Goal: Information Seeking & Learning: Learn about a topic

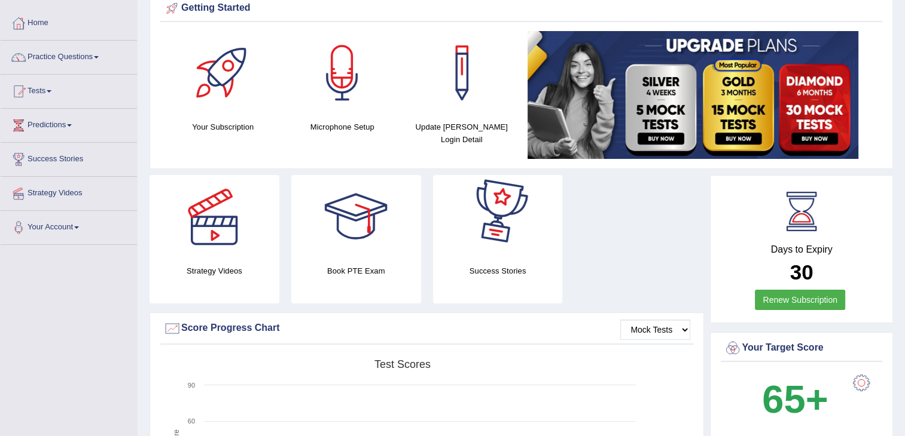
scroll to position [53, 0]
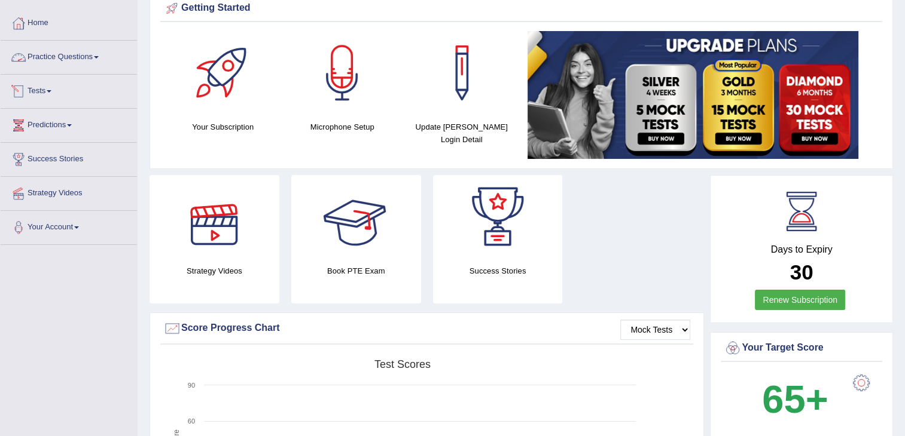
click at [82, 57] on link "Practice Questions" at bounding box center [69, 56] width 136 height 30
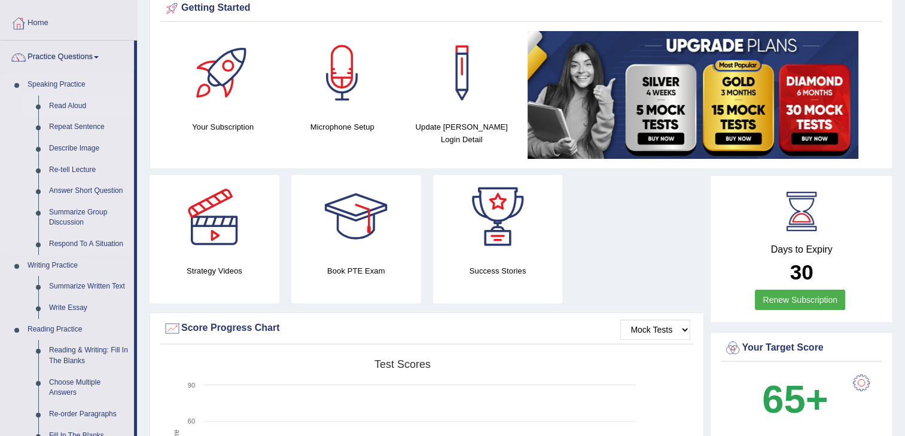
click at [77, 106] on link "Read Aloud" at bounding box center [89, 107] width 90 height 22
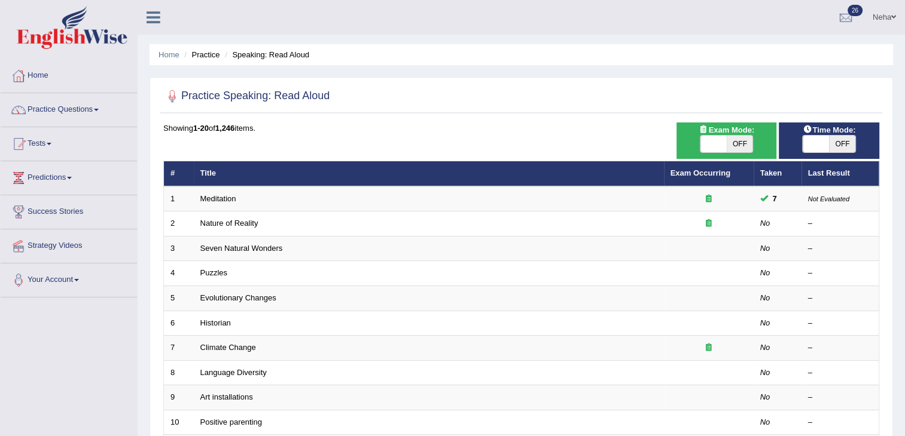
scroll to position [57, 0]
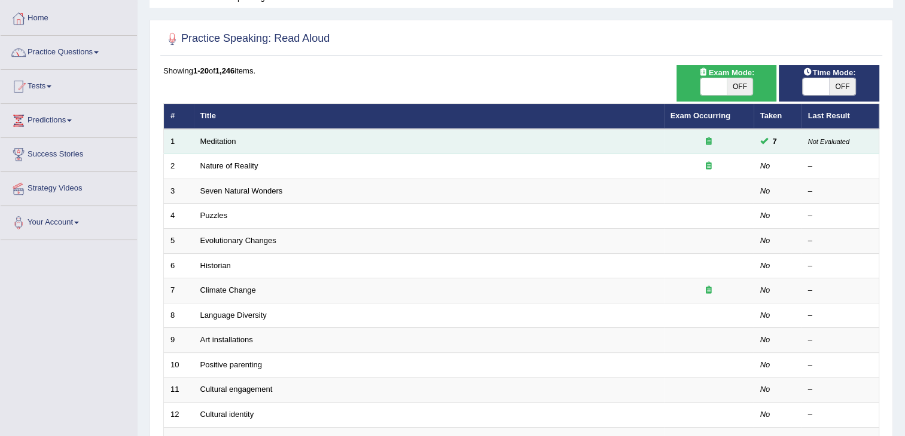
click at [325, 145] on td "Meditation" at bounding box center [429, 141] width 470 height 25
click at [340, 138] on td "Meditation" at bounding box center [429, 141] width 470 height 25
click at [704, 138] on div at bounding box center [708, 141] width 77 height 11
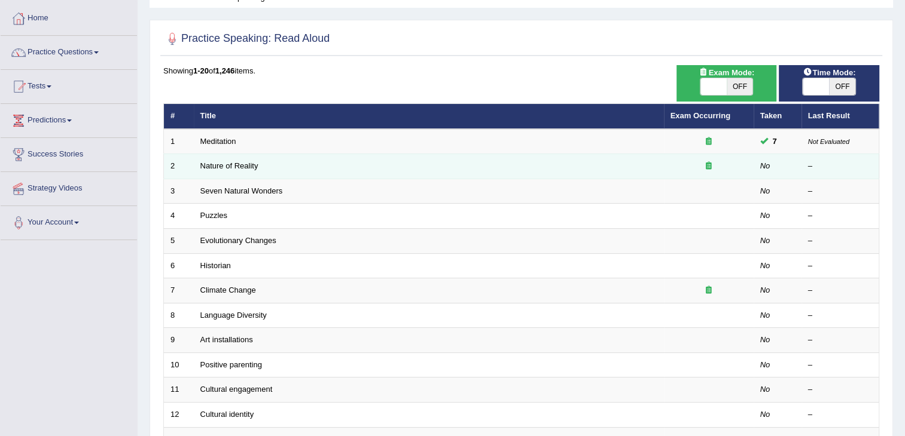
click at [621, 168] on td "Nature of Reality" at bounding box center [429, 166] width 470 height 25
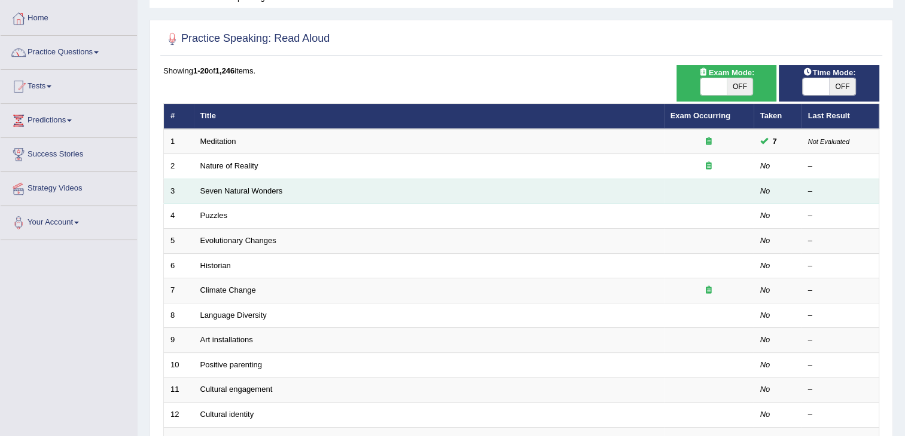
click at [299, 181] on td "Seven Natural Wonders" at bounding box center [429, 191] width 470 height 25
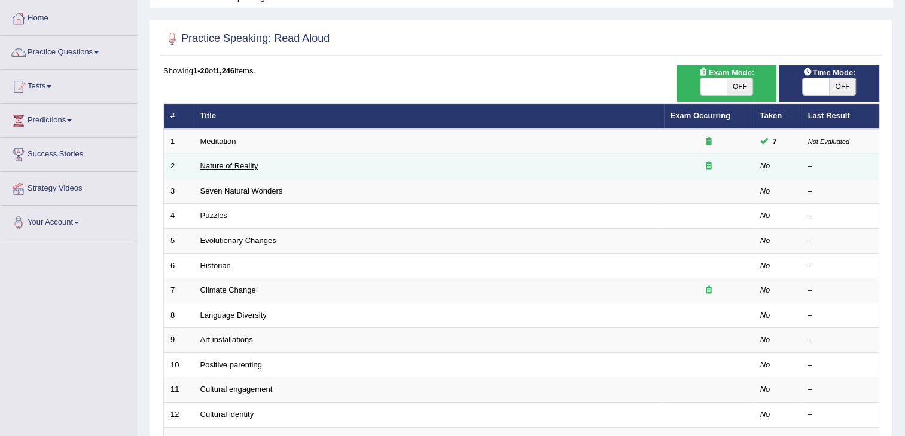
click at [245, 163] on link "Nature of Reality" at bounding box center [229, 165] width 58 height 9
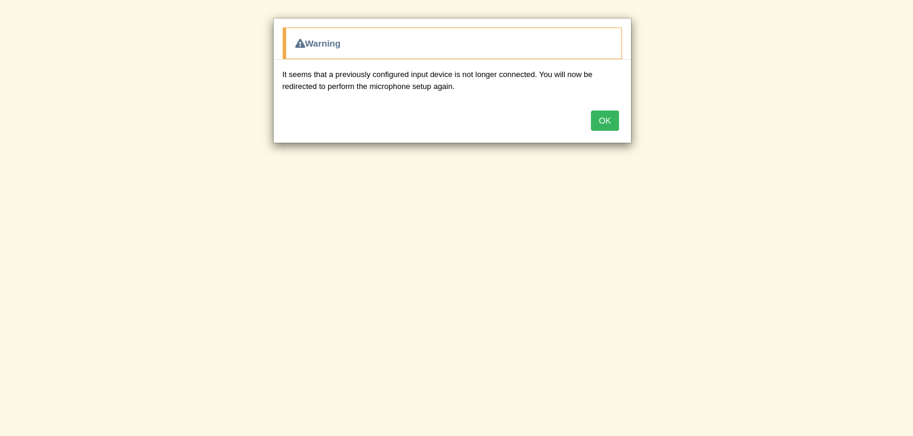
click at [618, 121] on button "OK" at bounding box center [605, 121] width 28 height 20
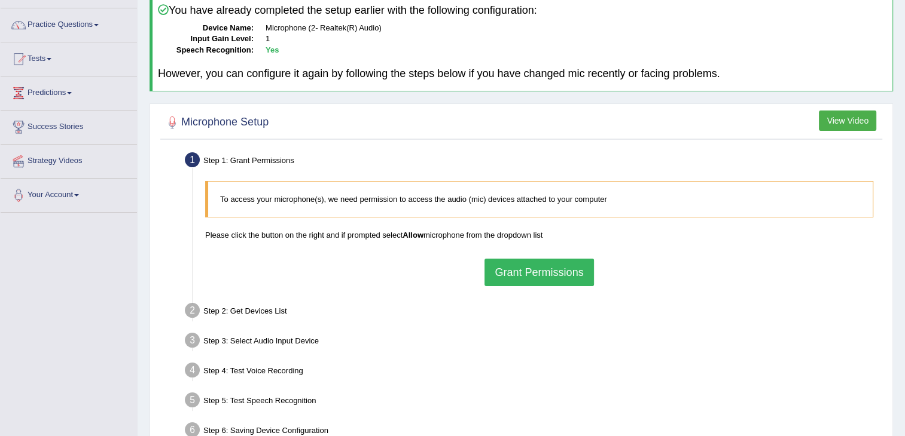
scroll to position [85, 0]
click at [517, 268] on button "Grant Permissions" at bounding box center [538, 272] width 109 height 28
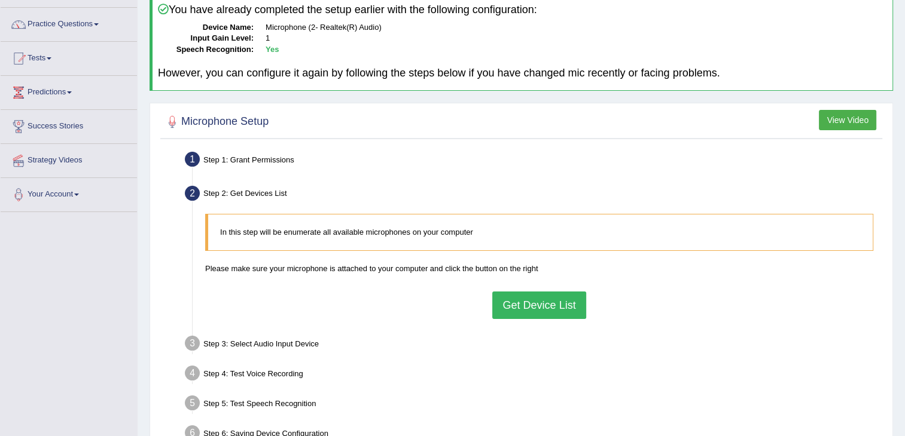
click at [527, 300] on button "Get Device List" at bounding box center [538, 306] width 93 height 28
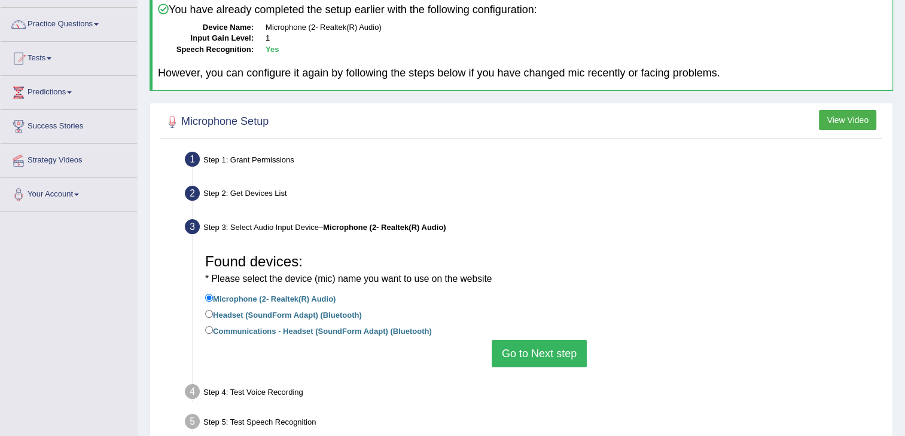
click at [533, 351] on button "Go to Next step" at bounding box center [538, 354] width 95 height 28
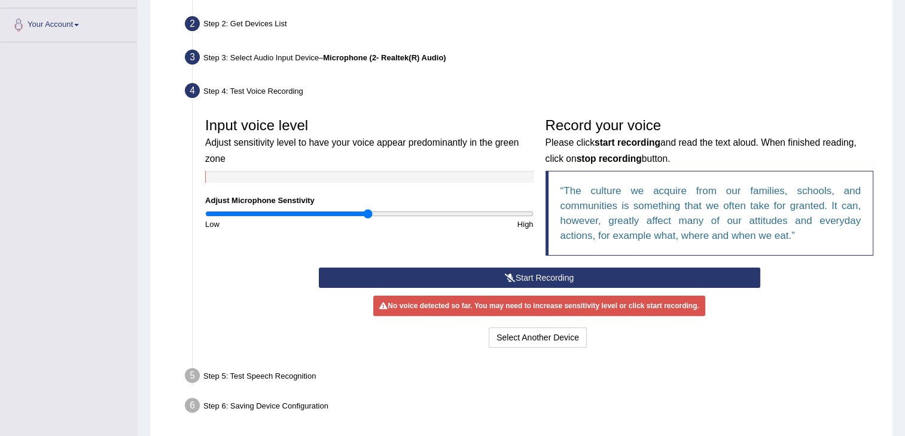
scroll to position [259, 0]
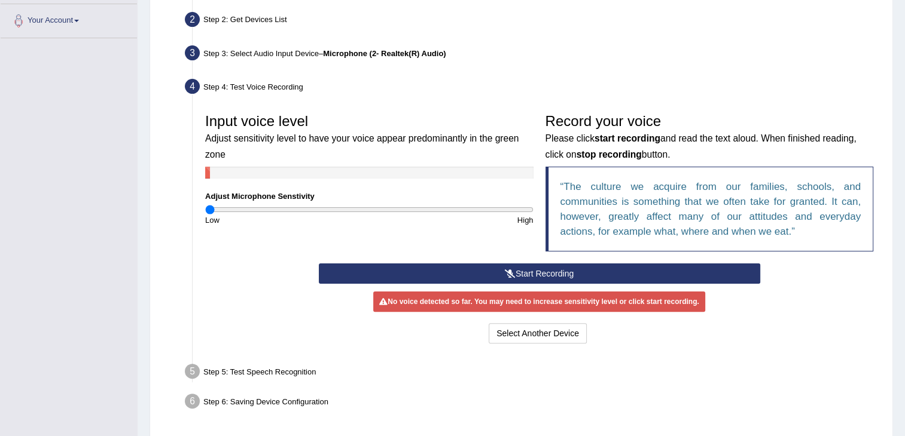
click at [209, 210] on input "range" at bounding box center [369, 210] width 328 height 10
click at [420, 264] on button "Start Recording" at bounding box center [539, 274] width 441 height 20
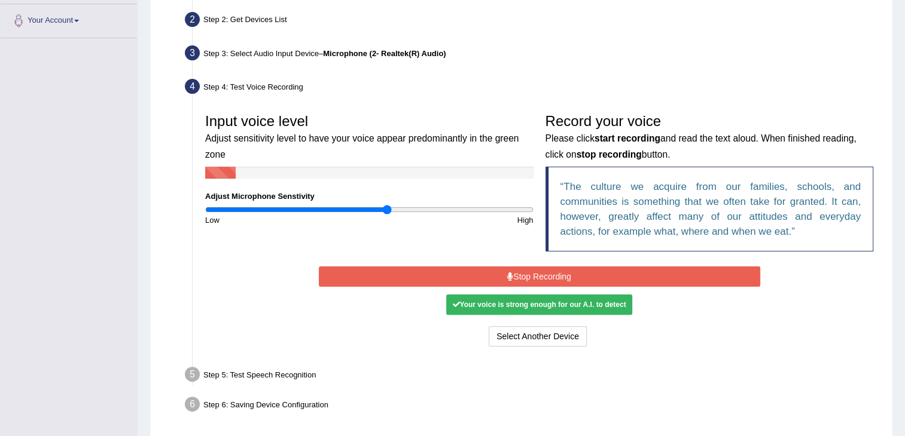
drag, startPoint x: 212, startPoint y: 212, endPoint x: 385, endPoint y: 209, distance: 173.4
type input "1.12"
click at [385, 209] on input "range" at bounding box center [369, 210] width 328 height 10
click at [584, 303] on div "Your voice is strong enough for our A.I. to detect" at bounding box center [538, 305] width 185 height 20
click at [545, 301] on div "Your voice is strong enough for our A.I. to detect" at bounding box center [538, 305] width 185 height 20
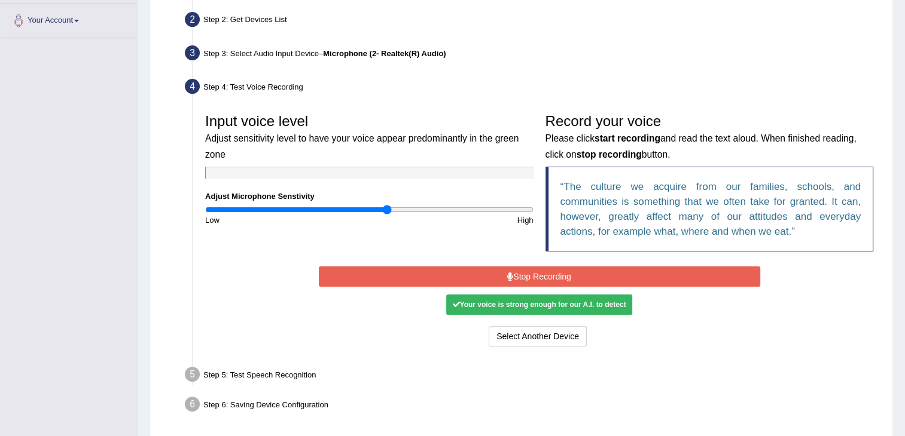
click at [563, 274] on button "Stop Recording" at bounding box center [539, 277] width 441 height 20
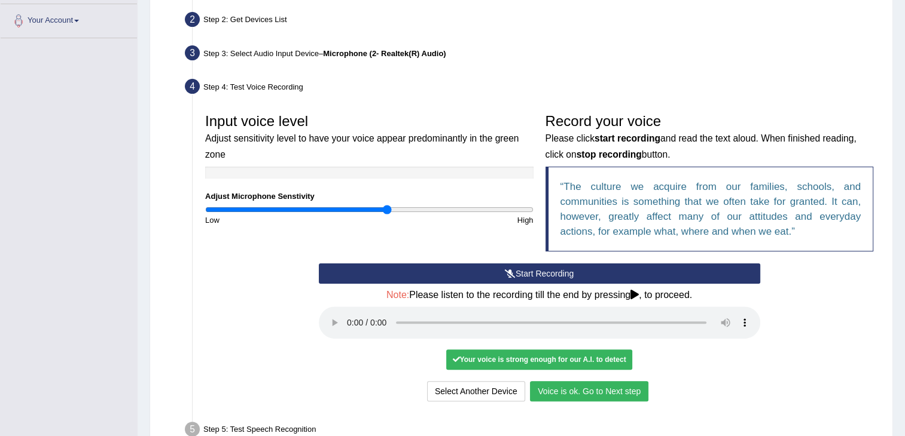
click at [612, 386] on button "Voice is ok. Go to Next step" at bounding box center [589, 391] width 118 height 20
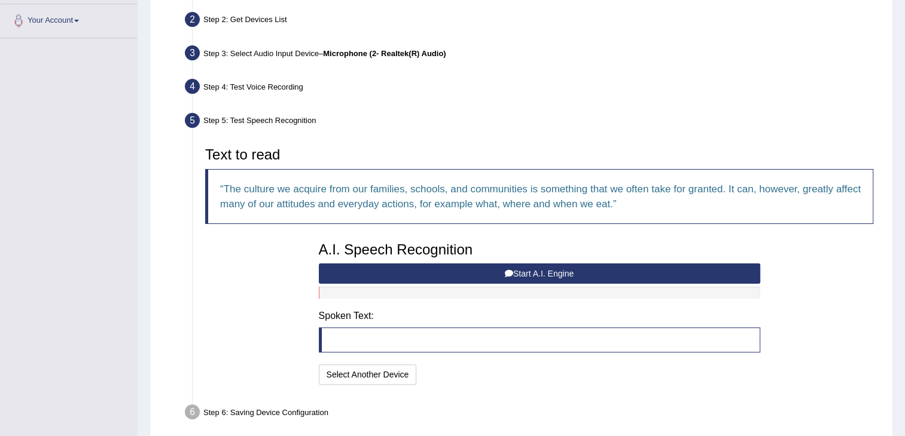
scroll to position [310, 0]
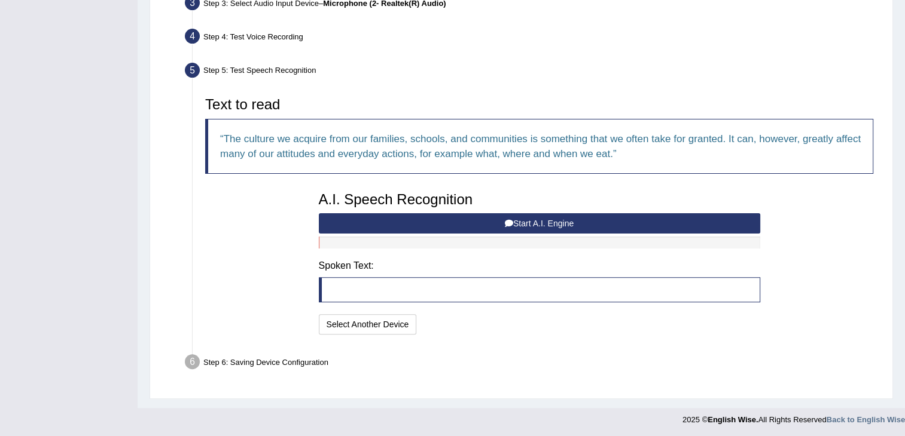
click at [508, 221] on icon at bounding box center [509, 223] width 8 height 8
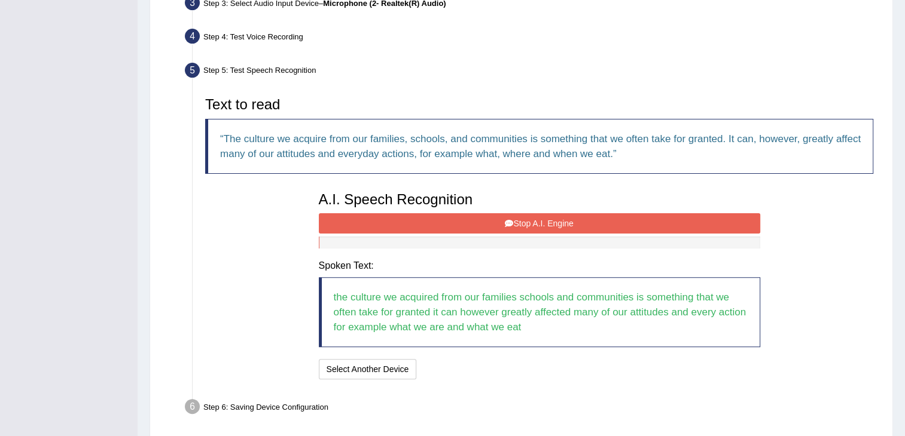
click at [534, 222] on button "Stop A.I. Engine" at bounding box center [539, 223] width 441 height 20
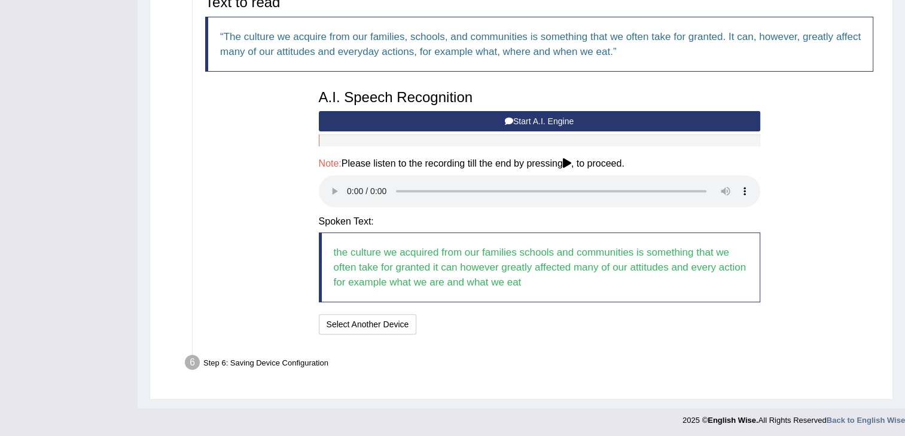
scroll to position [413, 0]
click at [386, 316] on button "Select Another Device" at bounding box center [368, 324] width 98 height 20
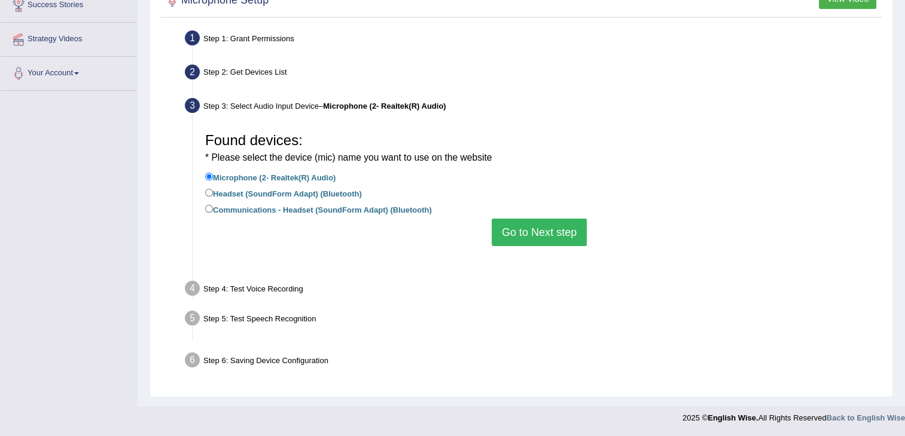
scroll to position [191, 0]
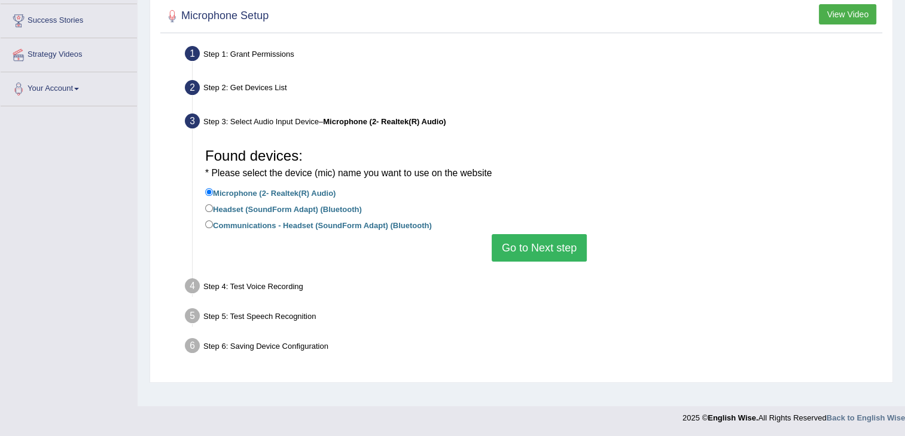
click at [524, 249] on button "Go to Next step" at bounding box center [538, 248] width 95 height 28
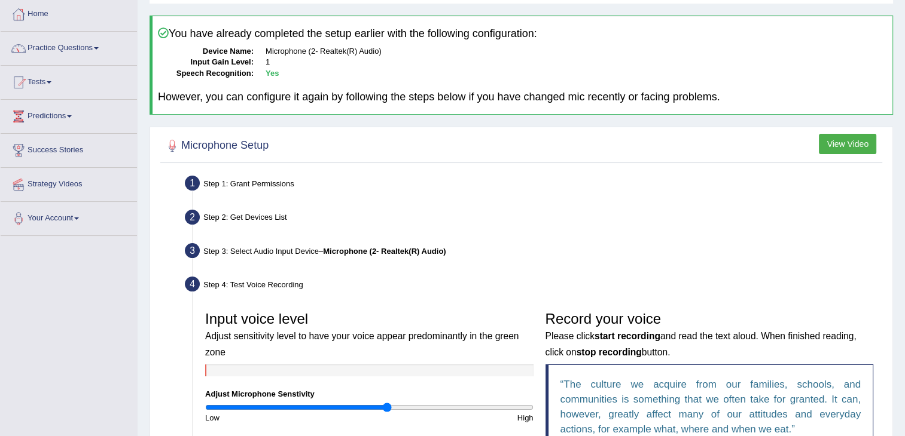
scroll to position [60, 0]
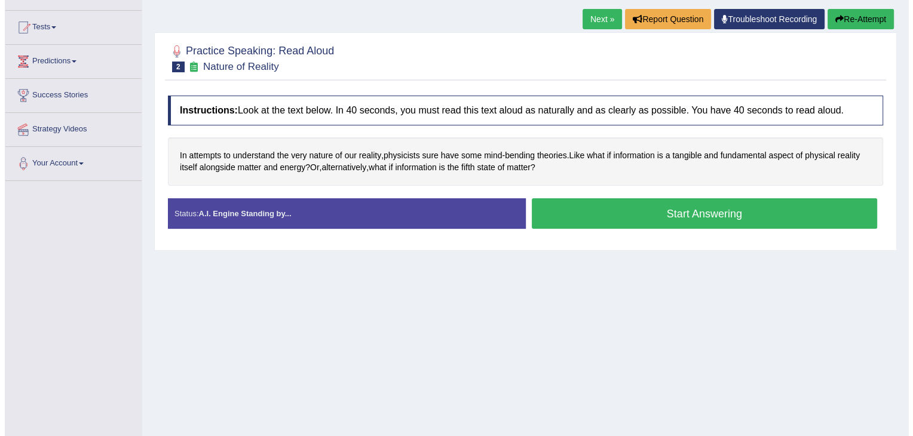
scroll to position [117, 0]
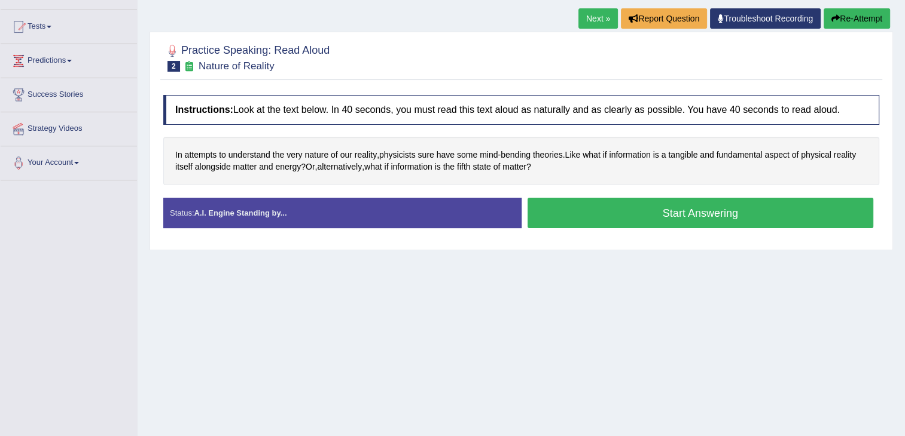
click at [601, 218] on button "Start Answering" at bounding box center [700, 213] width 346 height 30
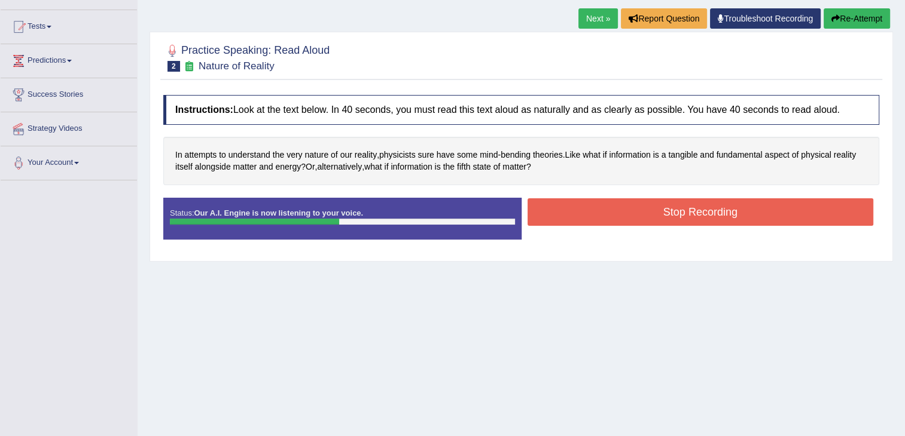
click at [602, 204] on button "Stop Recording" at bounding box center [700, 212] width 346 height 28
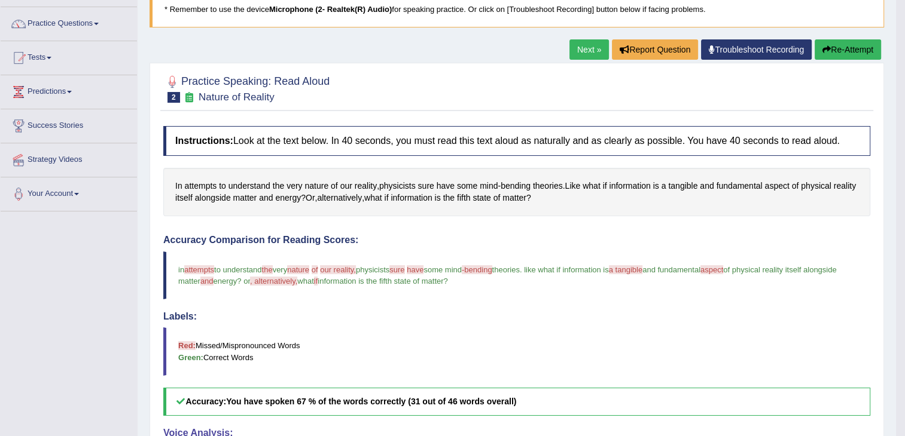
scroll to position [86, 0]
click at [830, 52] on button "Re-Attempt" at bounding box center [847, 49] width 66 height 20
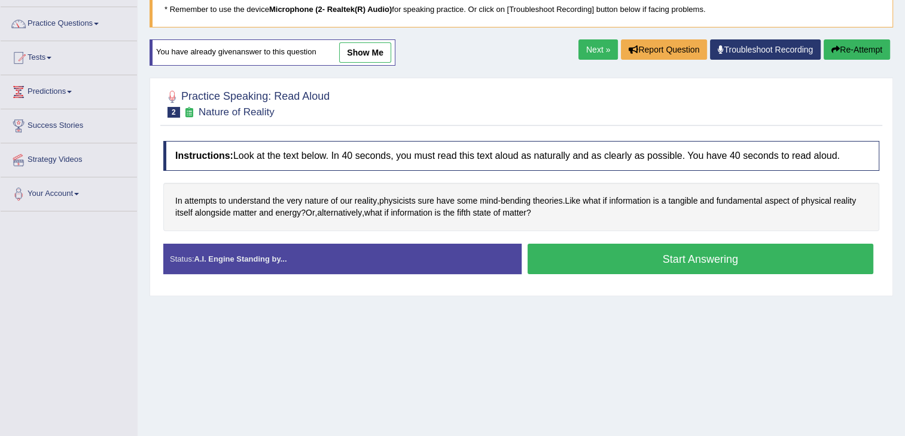
click at [667, 251] on button "Start Answering" at bounding box center [700, 259] width 346 height 30
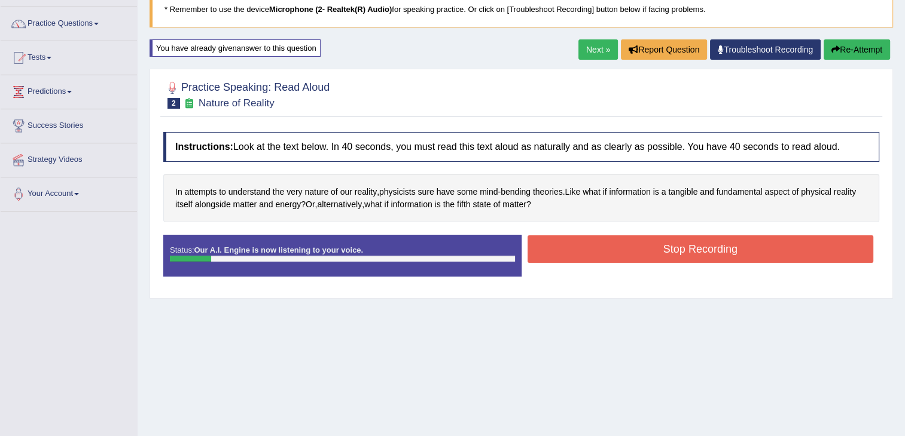
click at [835, 51] on icon "button" at bounding box center [835, 49] width 8 height 8
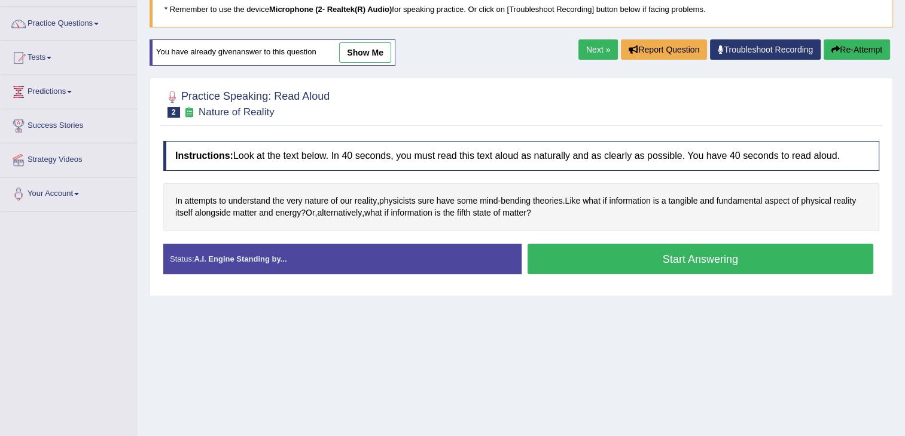
click at [629, 253] on button "Start Answering" at bounding box center [700, 259] width 346 height 30
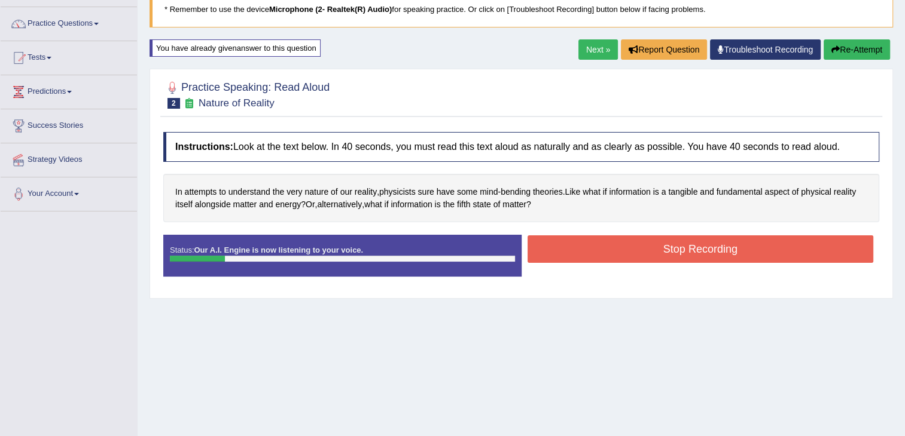
click at [855, 46] on button "Re-Attempt" at bounding box center [856, 49] width 66 height 20
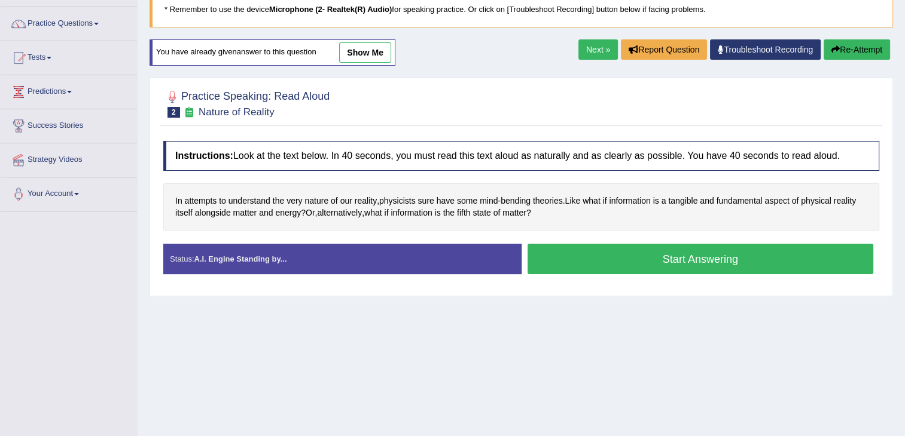
click at [659, 259] on button "Start Answering" at bounding box center [700, 259] width 346 height 30
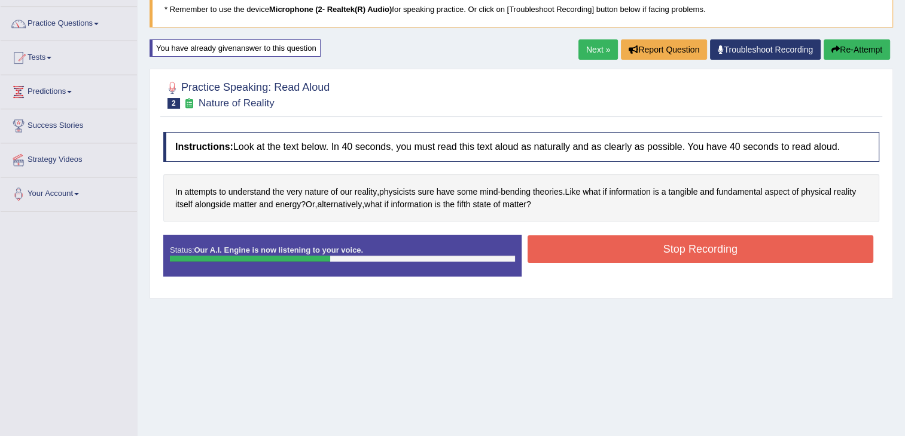
click at [566, 256] on button "Stop Recording" at bounding box center [700, 250] width 346 height 28
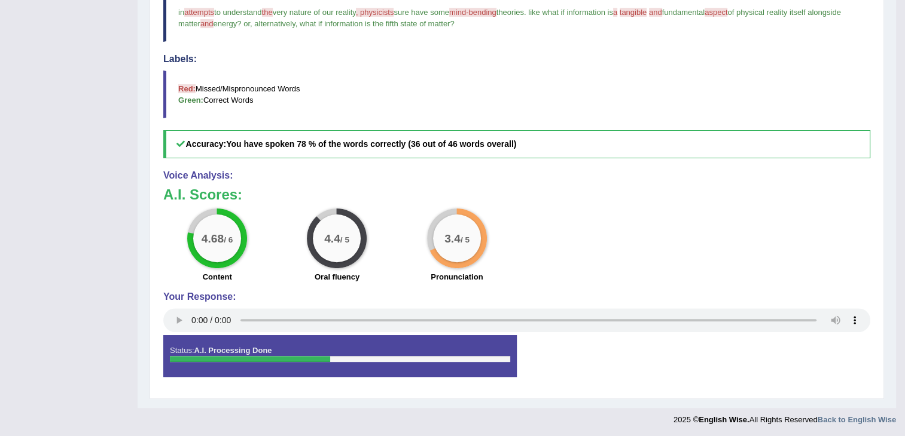
scroll to position [74, 0]
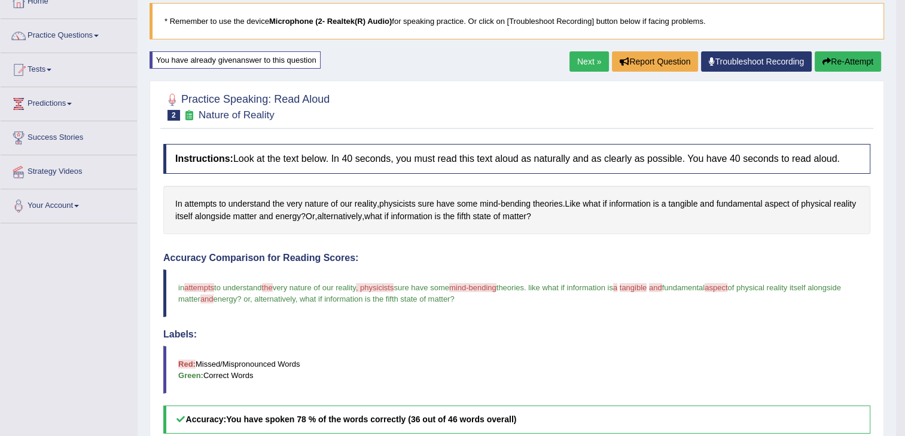
click at [582, 54] on link "Next »" at bounding box center [588, 61] width 39 height 20
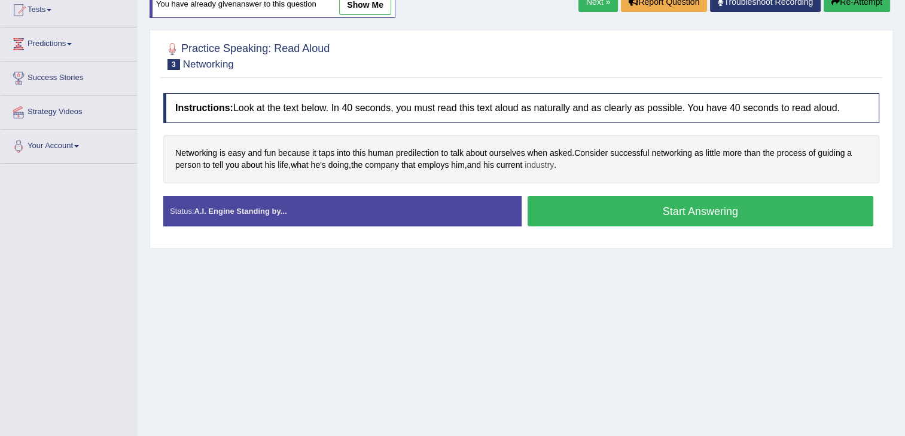
scroll to position [134, 0]
click at [596, 206] on button "Start Answering" at bounding box center [700, 211] width 346 height 30
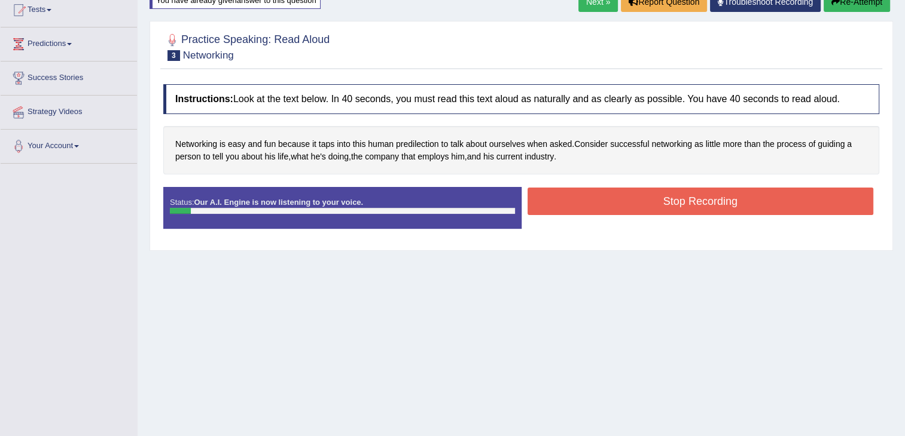
click at [860, 0] on button "Re-Attempt" at bounding box center [856, 2] width 66 height 20
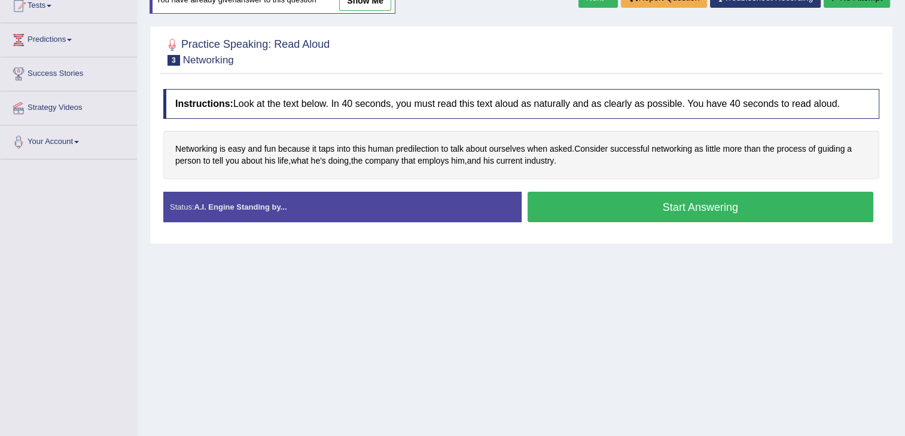
click at [670, 206] on button "Start Answering" at bounding box center [700, 207] width 346 height 30
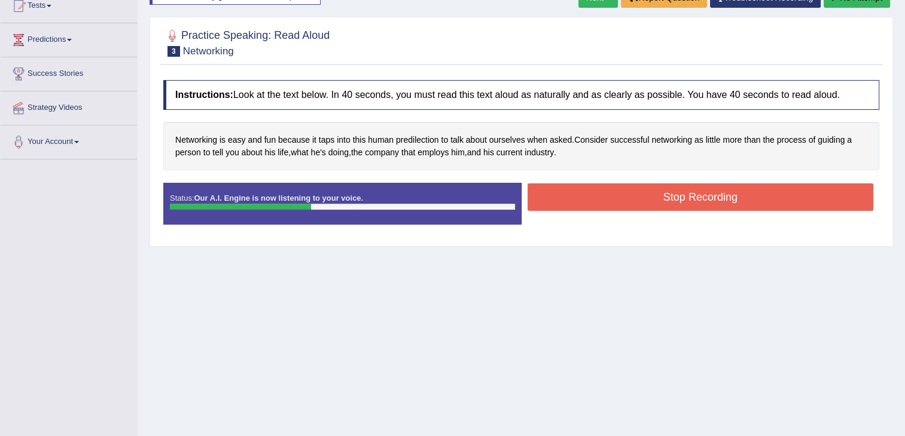
click at [631, 185] on button "Stop Recording" at bounding box center [700, 198] width 346 height 28
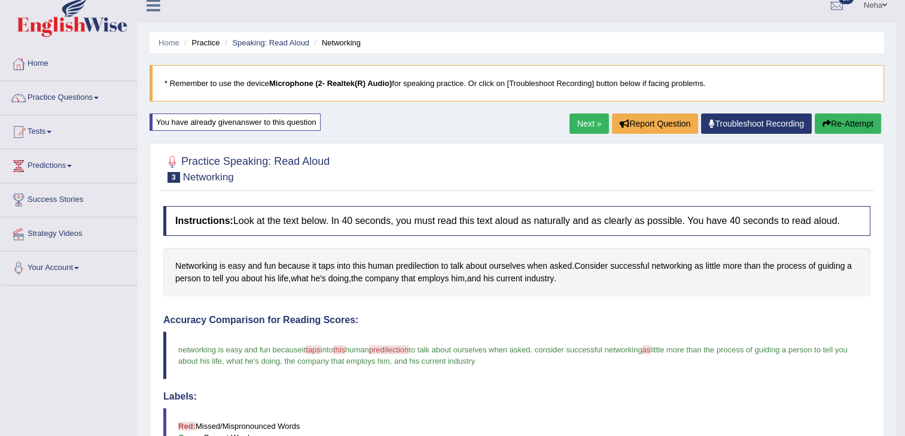
scroll to position [10, 0]
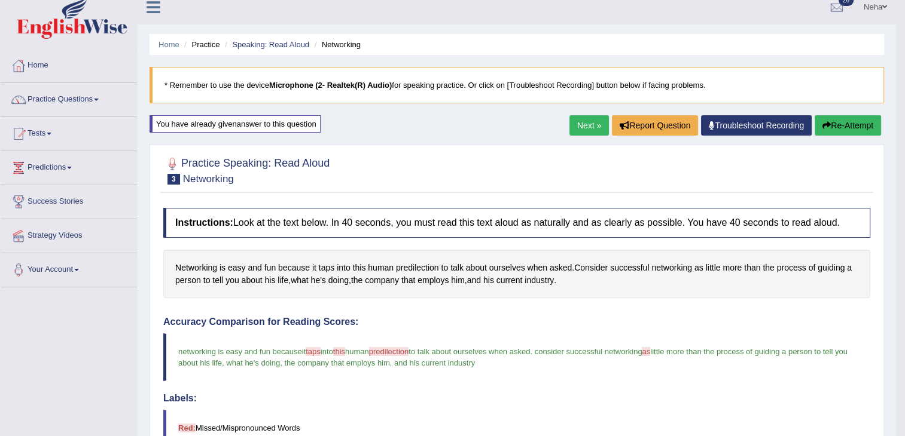
click at [580, 122] on link "Next »" at bounding box center [588, 125] width 39 height 20
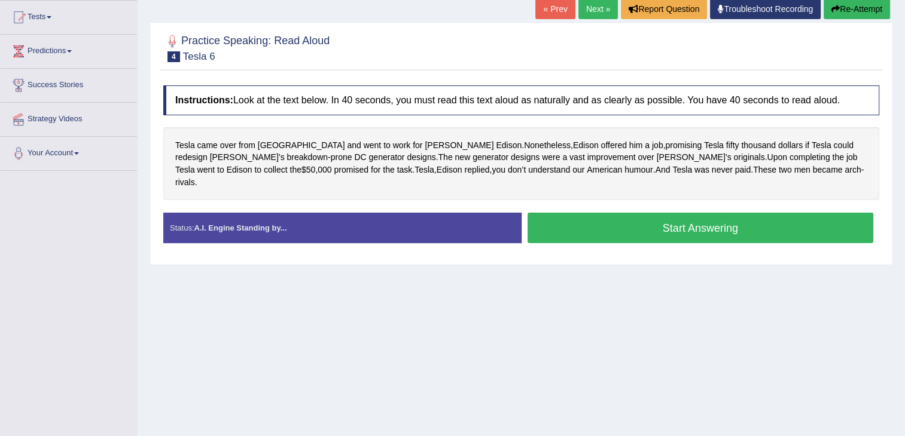
scroll to position [109, 0]
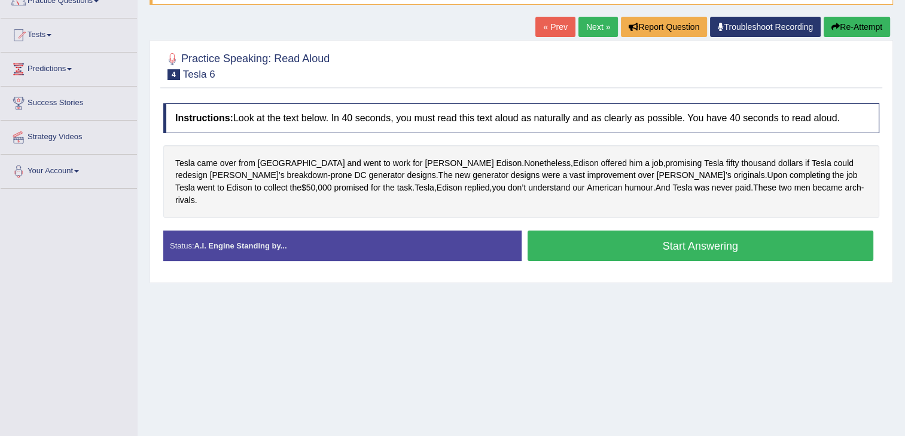
click at [842, 26] on button "Re-Attempt" at bounding box center [856, 27] width 66 height 20
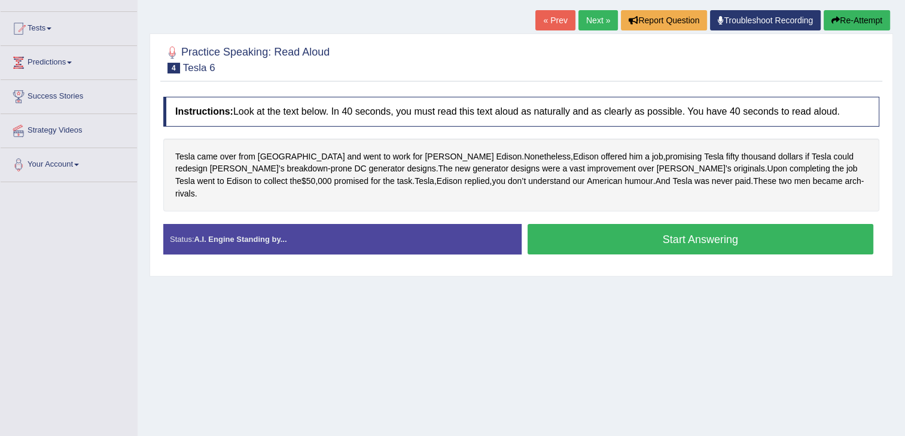
scroll to position [109, 0]
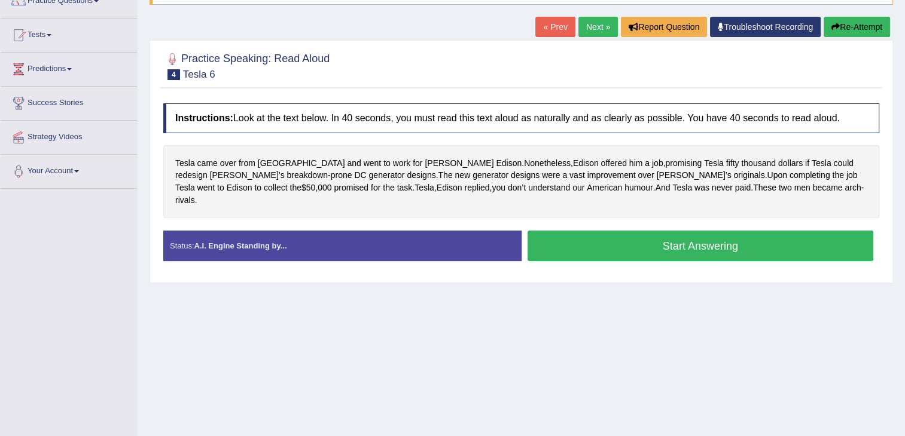
click at [648, 231] on button "Start Answering" at bounding box center [700, 246] width 346 height 30
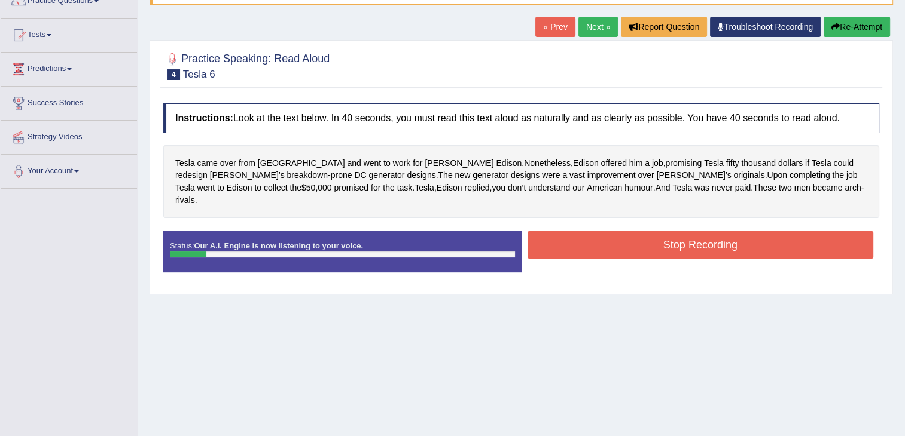
click at [695, 231] on button "Stop Recording" at bounding box center [700, 245] width 346 height 28
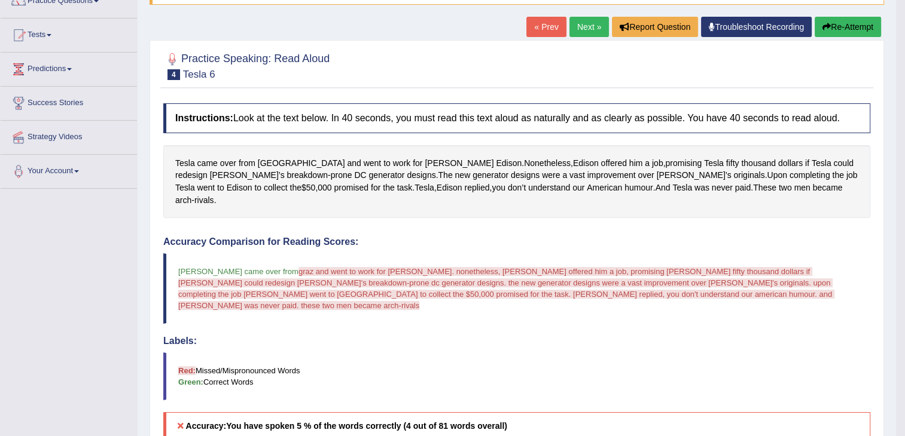
click at [856, 26] on button "Re-Attempt" at bounding box center [847, 27] width 66 height 20
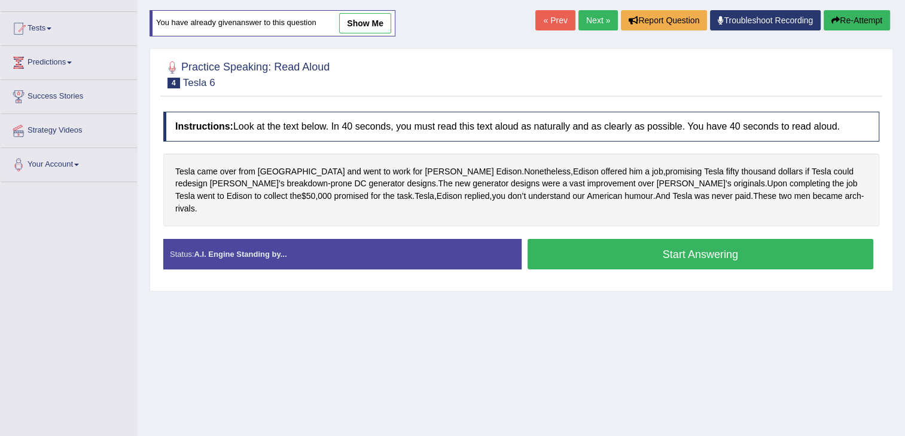
scroll to position [109, 0]
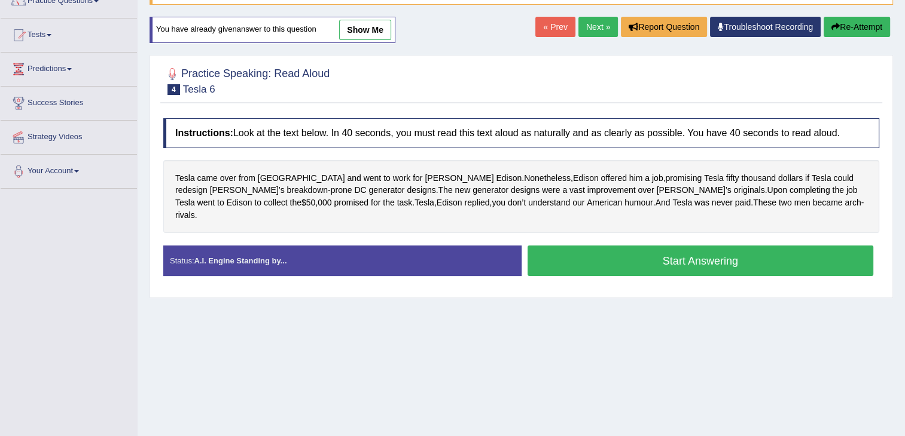
click at [693, 246] on button "Start Answering" at bounding box center [700, 261] width 346 height 30
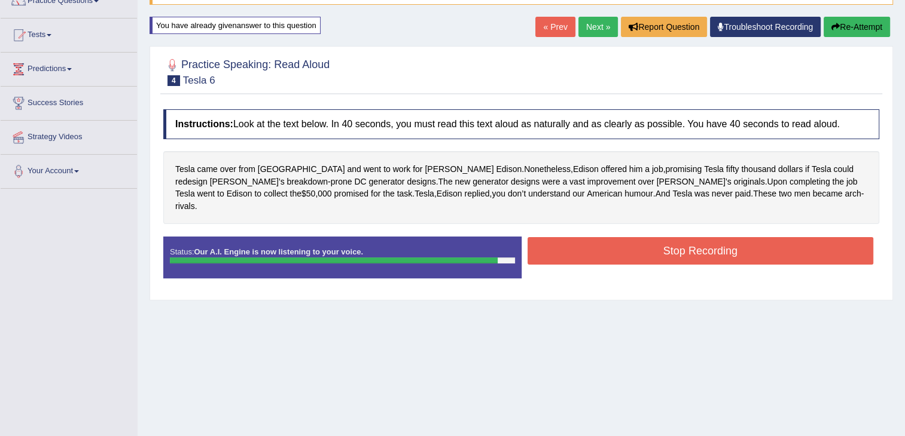
click at [682, 237] on button "Stop Recording" at bounding box center [700, 251] width 346 height 28
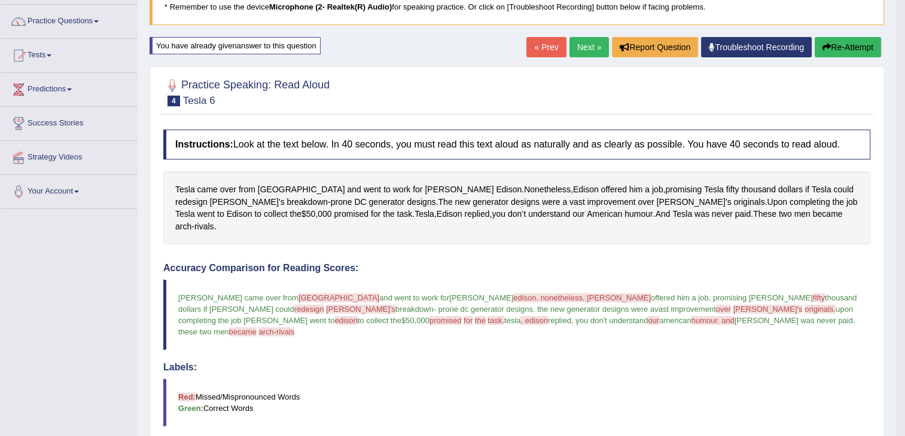
scroll to position [85, 0]
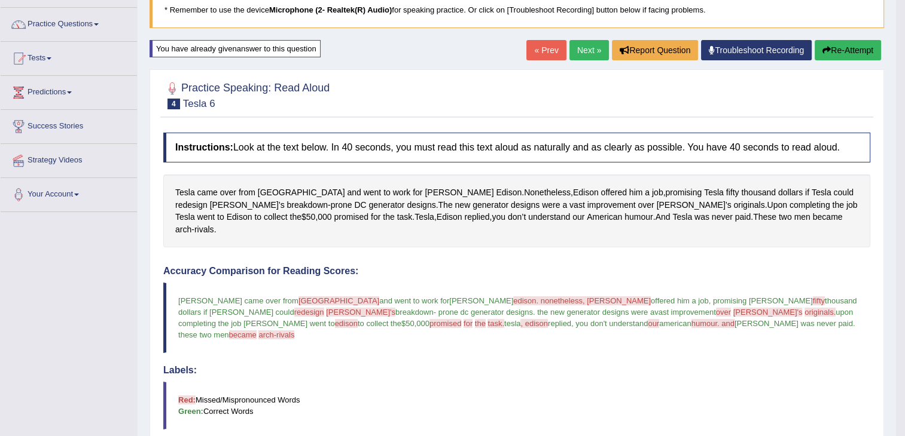
click at [587, 53] on link "Next »" at bounding box center [588, 50] width 39 height 20
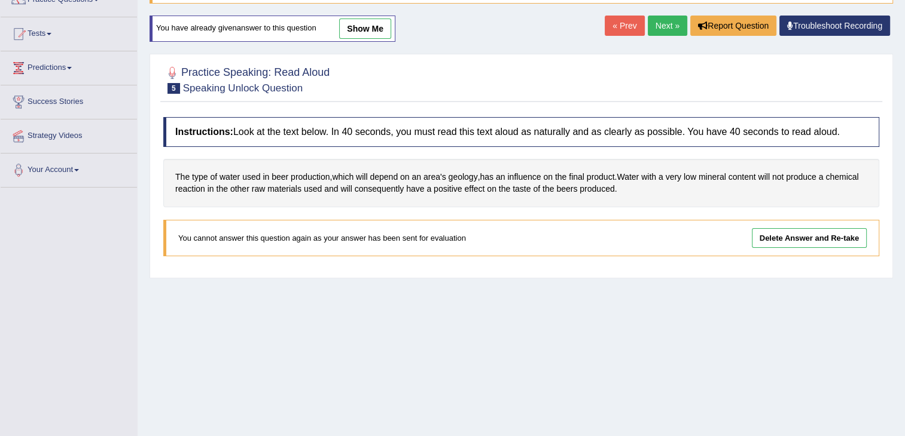
scroll to position [117, 0]
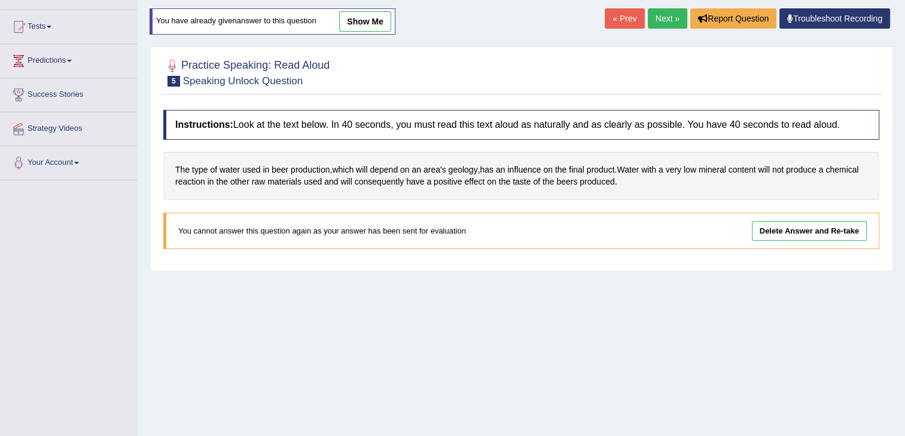
click at [780, 232] on link "Delete Answer and Re-take" at bounding box center [808, 231] width 115 height 20
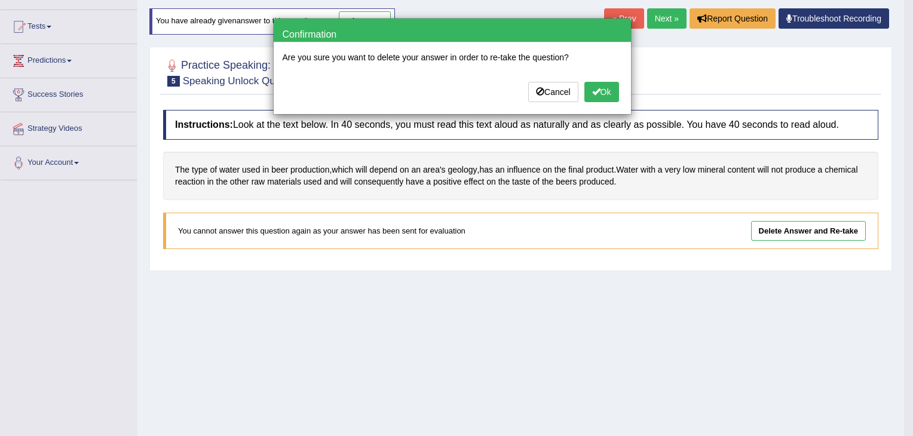
click at [600, 92] on button "Ok" at bounding box center [602, 92] width 35 height 20
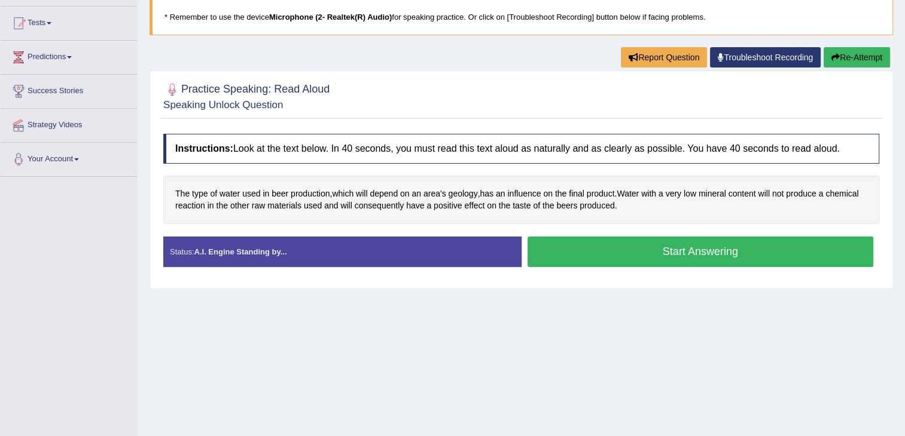
scroll to position [121, 0]
click at [653, 248] on button "Start Answering" at bounding box center [700, 251] width 346 height 30
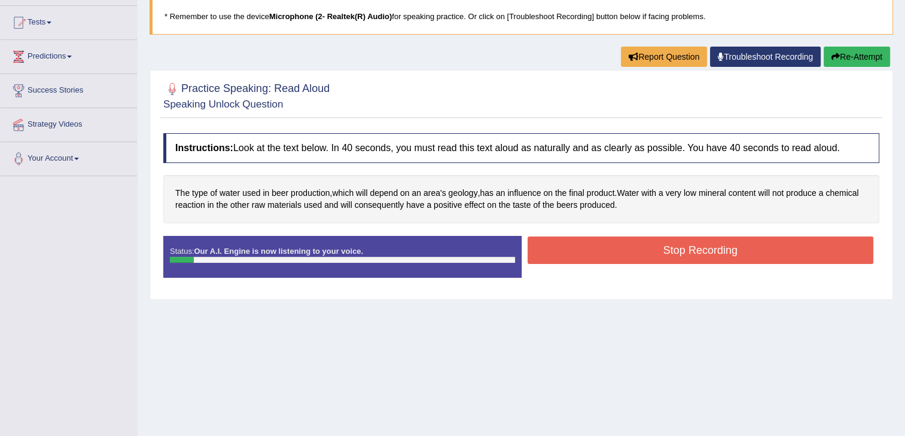
click at [843, 51] on button "Re-Attempt" at bounding box center [856, 57] width 66 height 20
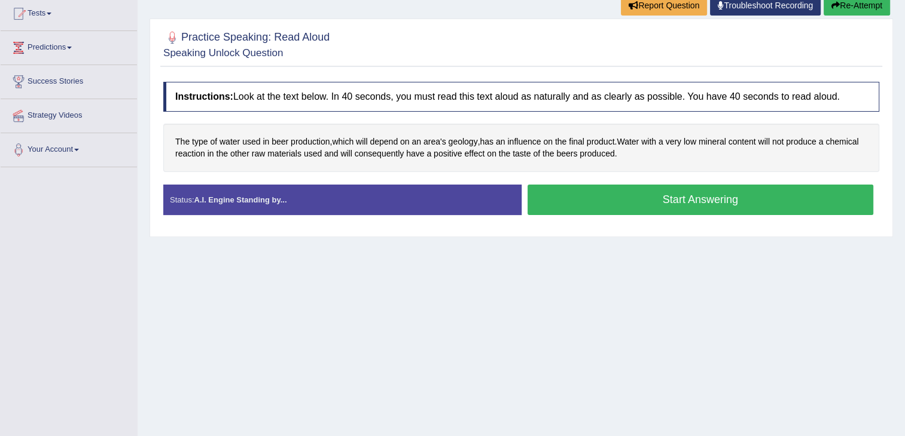
scroll to position [130, 0]
click at [641, 208] on button "Start Answering" at bounding box center [700, 200] width 346 height 30
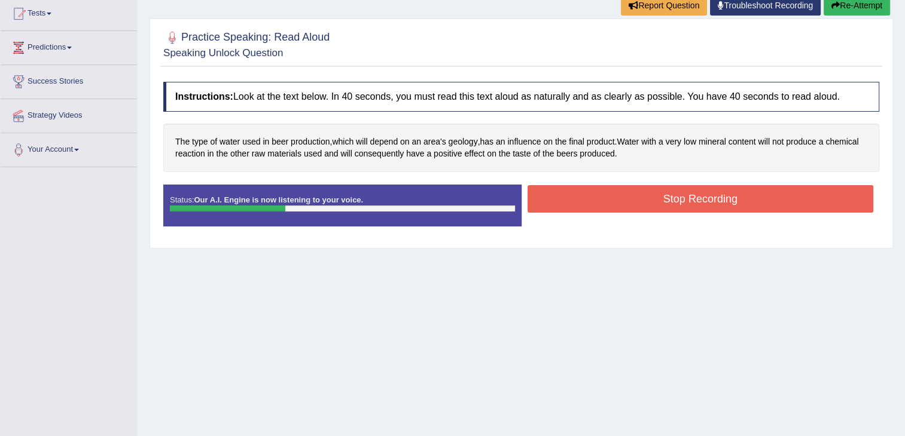
click at [849, 4] on button "Re-Attempt" at bounding box center [856, 5] width 66 height 20
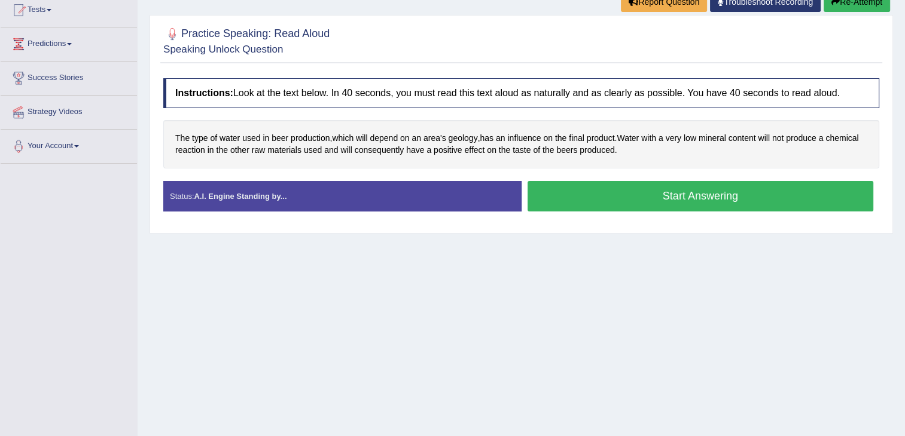
click at [641, 199] on button "Start Answering" at bounding box center [700, 196] width 346 height 30
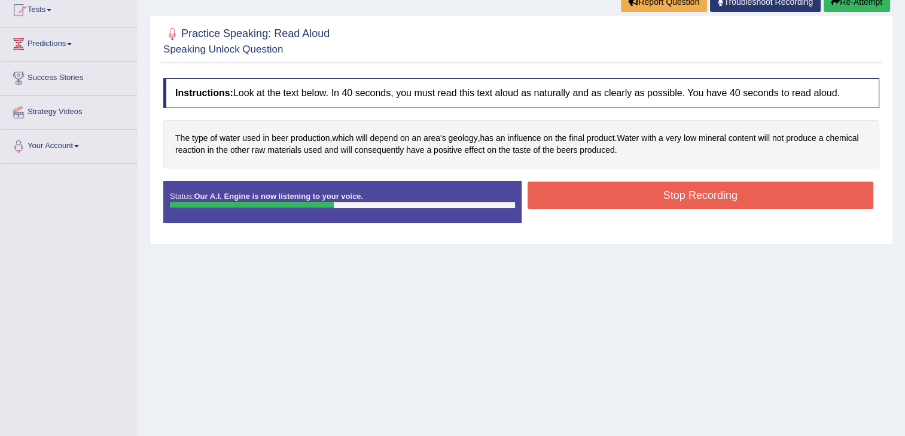
click at [641, 199] on button "Stop Recording" at bounding box center [700, 196] width 346 height 28
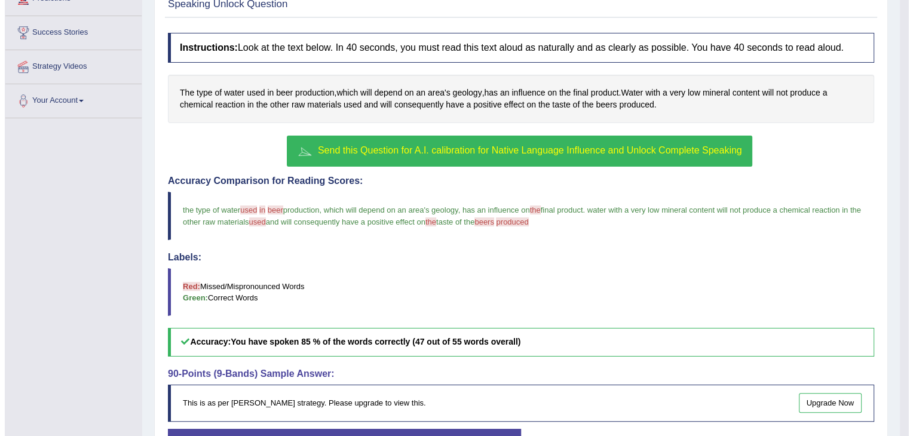
scroll to position [273, 0]
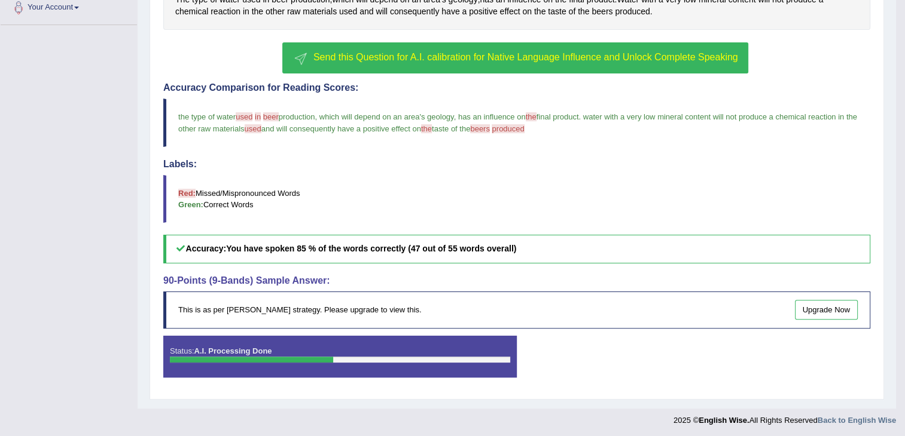
click at [631, 56] on span "Send this Question for A.I. calibration for Native Language Influence and Unloc…" at bounding box center [525, 57] width 424 height 10
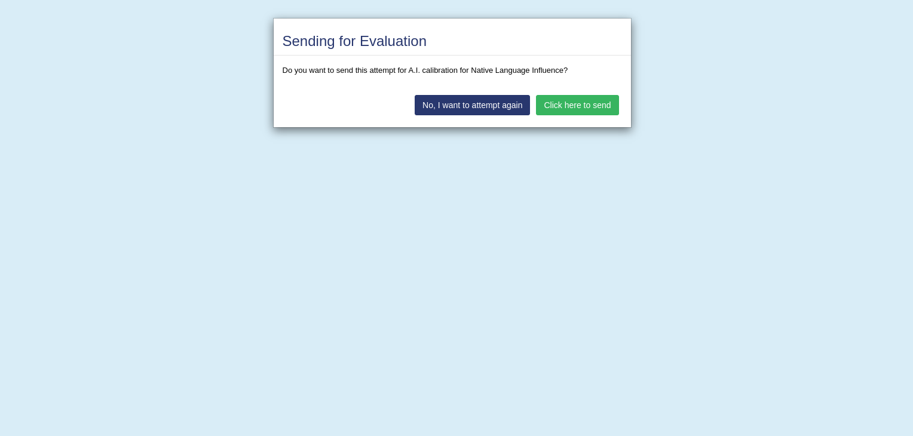
click at [488, 101] on button "No, I want to attempt again" at bounding box center [472, 105] width 115 height 20
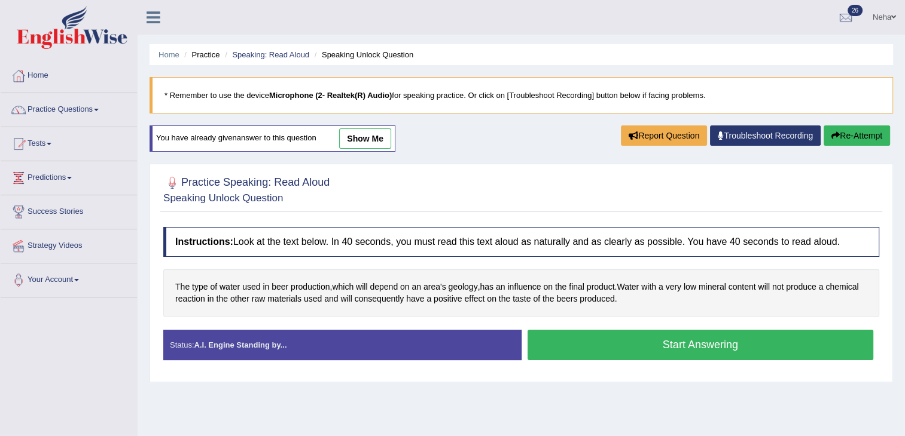
scroll to position [191, 0]
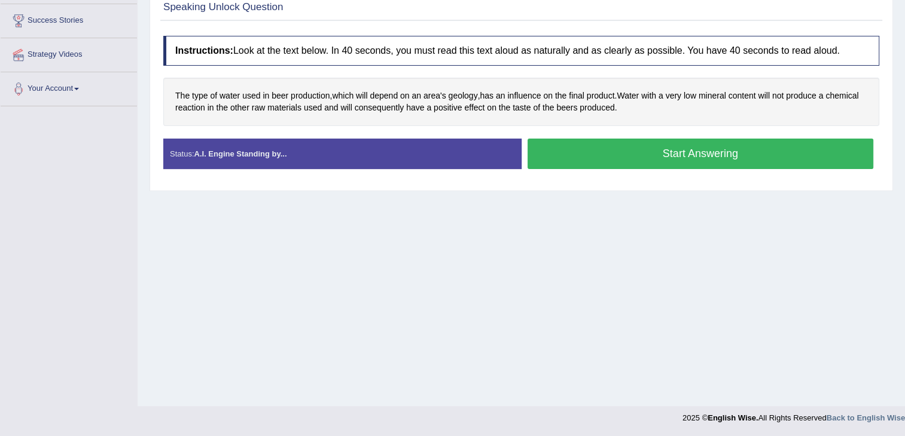
click at [615, 157] on button "Start Answering" at bounding box center [700, 154] width 346 height 30
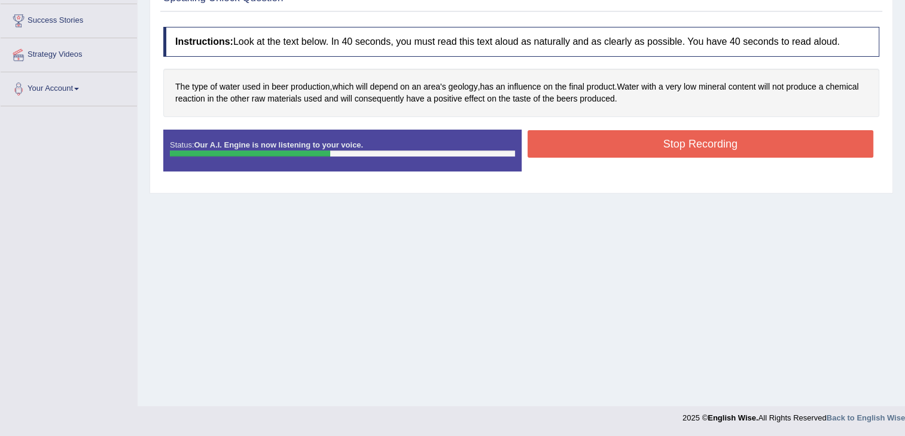
click at [622, 147] on button "Stop Recording" at bounding box center [700, 144] width 346 height 28
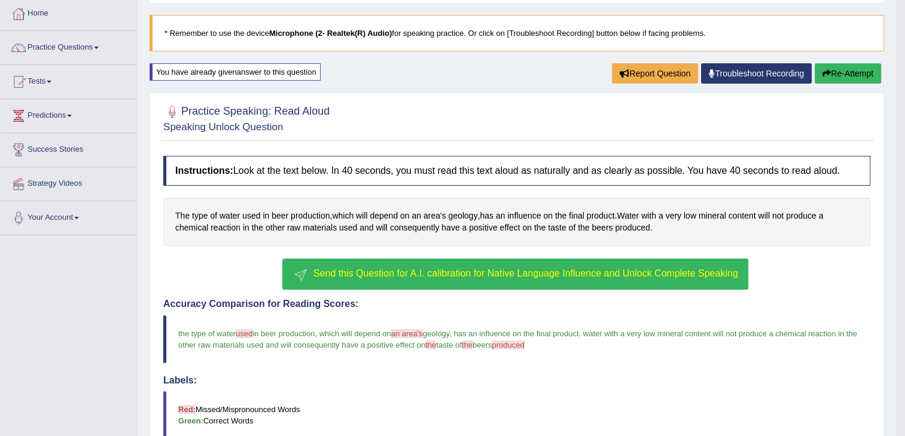
scroll to position [130, 0]
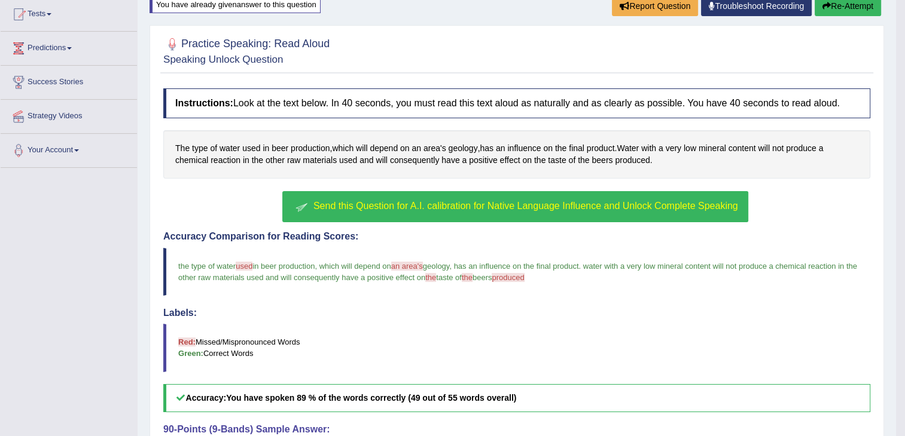
click at [832, 7] on button "Re-Attempt" at bounding box center [847, 6] width 66 height 20
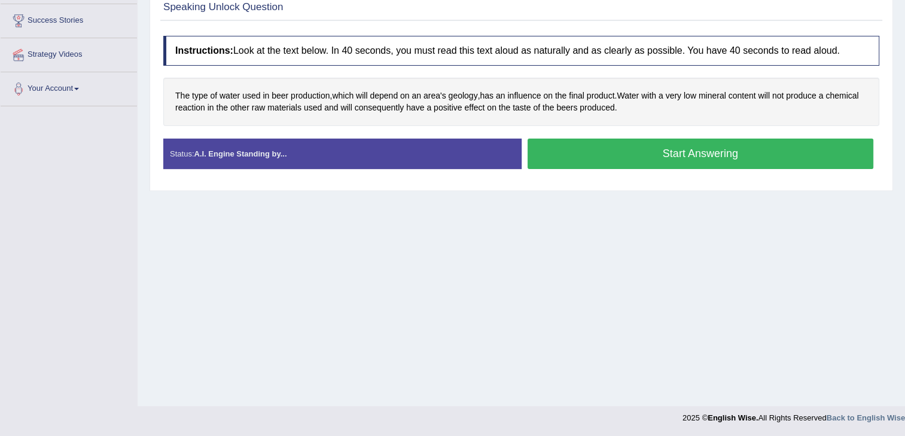
click at [661, 160] on button "Start Answering" at bounding box center [700, 154] width 346 height 30
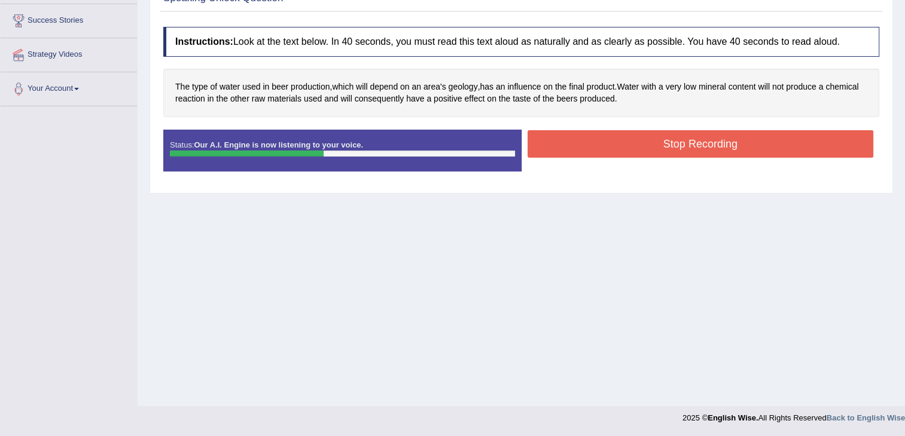
click at [660, 143] on button "Stop Recording" at bounding box center [700, 144] width 346 height 28
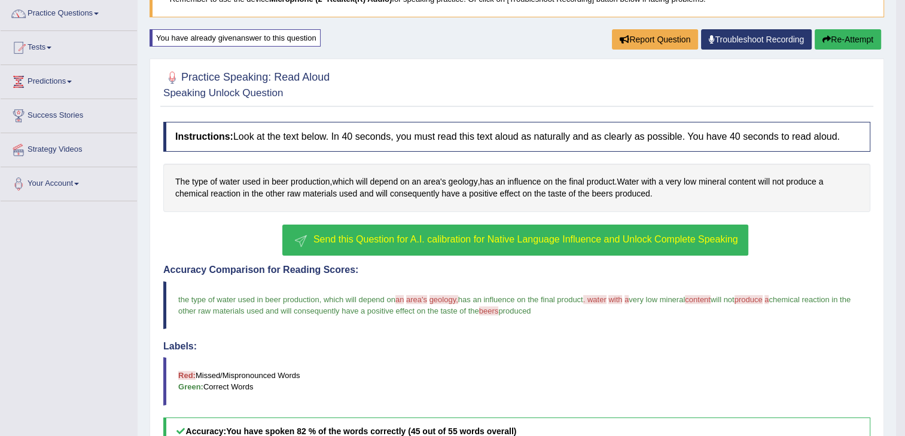
scroll to position [33, 0]
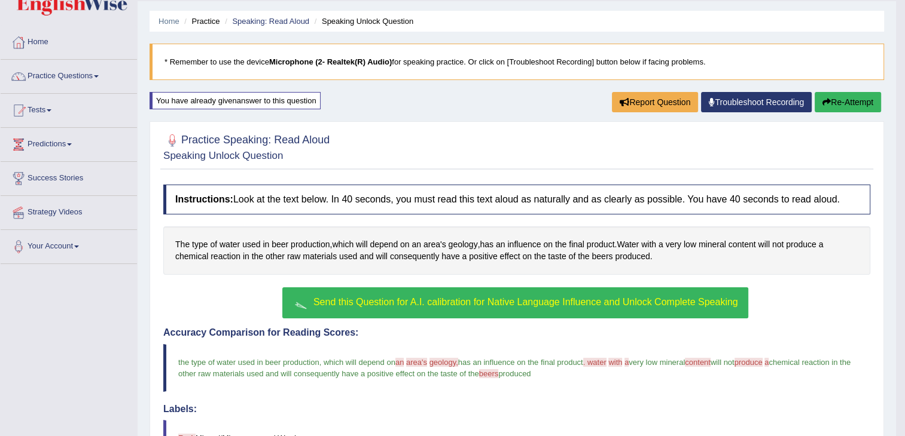
click at [591, 300] on span "Send this Question for A.I. calibration for Native Language Influence and Unloc…" at bounding box center [525, 302] width 424 height 10
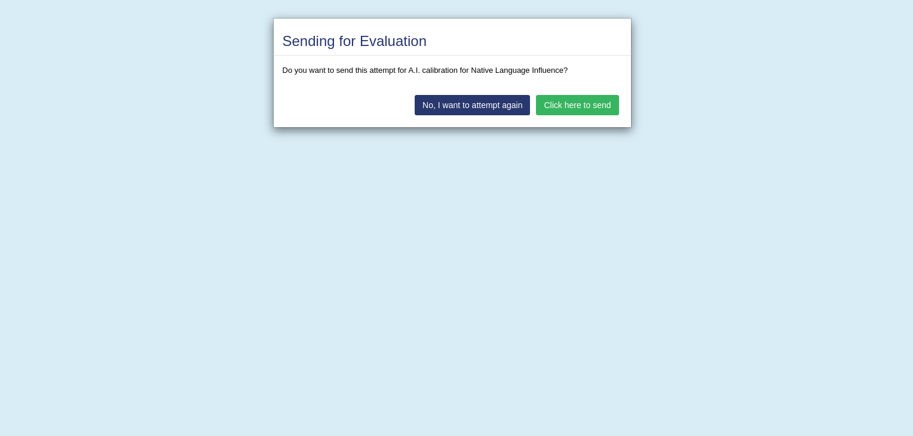
click at [604, 100] on button "Click here to send" at bounding box center [577, 105] width 83 height 20
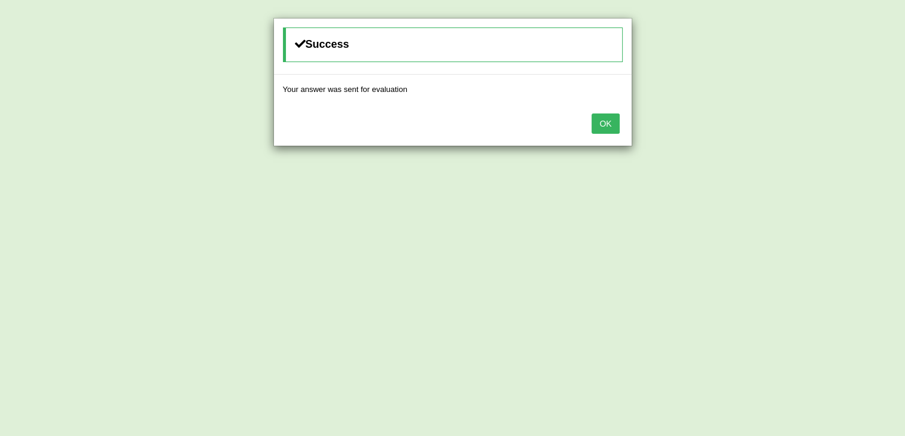
click at [604, 124] on button "OK" at bounding box center [605, 124] width 28 height 20
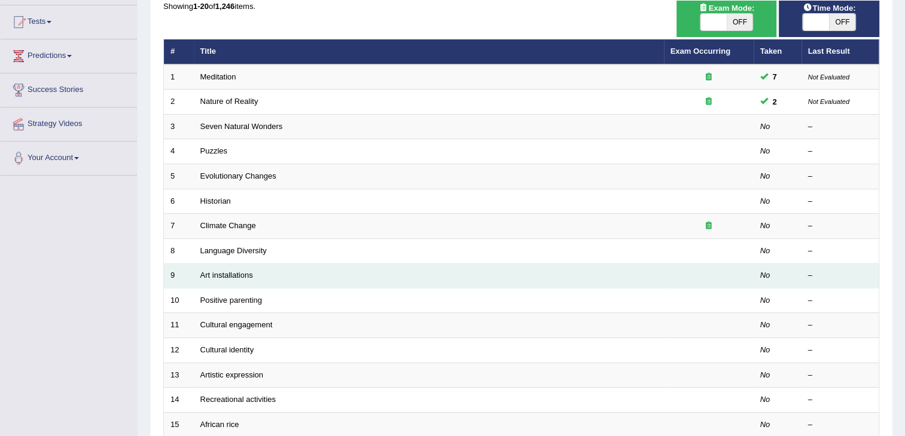
scroll to position [140, 0]
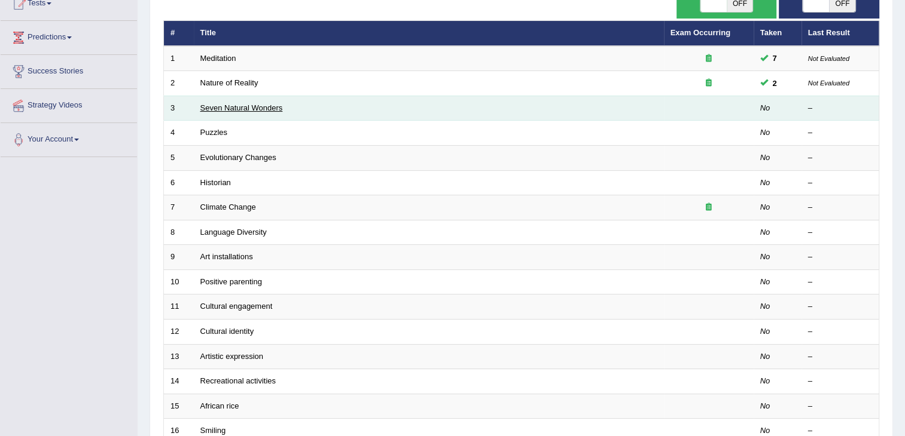
click at [273, 108] on link "Seven Natural Wonders" at bounding box center [241, 107] width 83 height 9
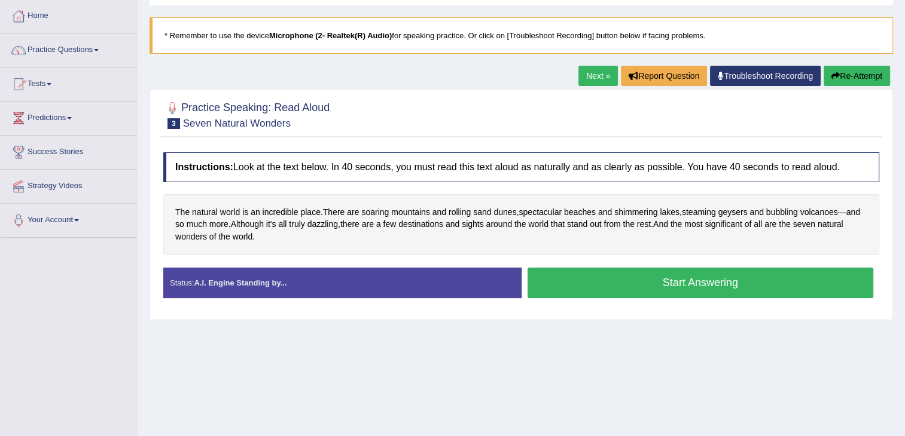
scroll to position [60, 0]
click at [565, 276] on button "Start Answering" at bounding box center [700, 283] width 346 height 30
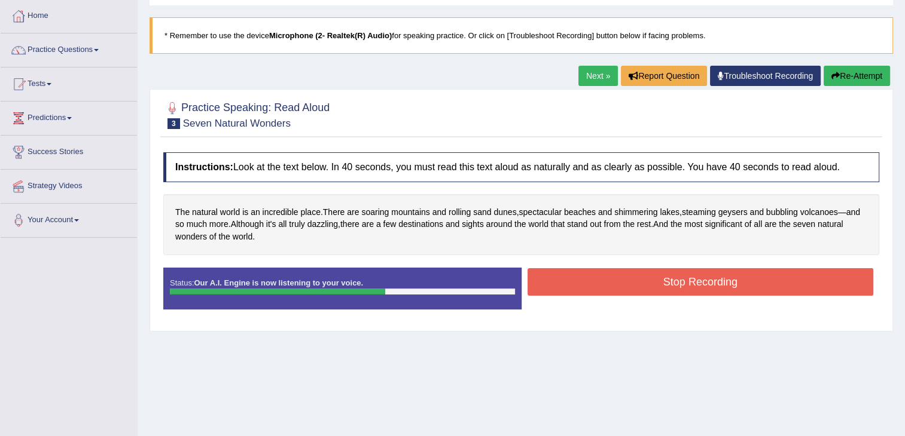
click at [581, 279] on button "Stop Recording" at bounding box center [700, 282] width 346 height 28
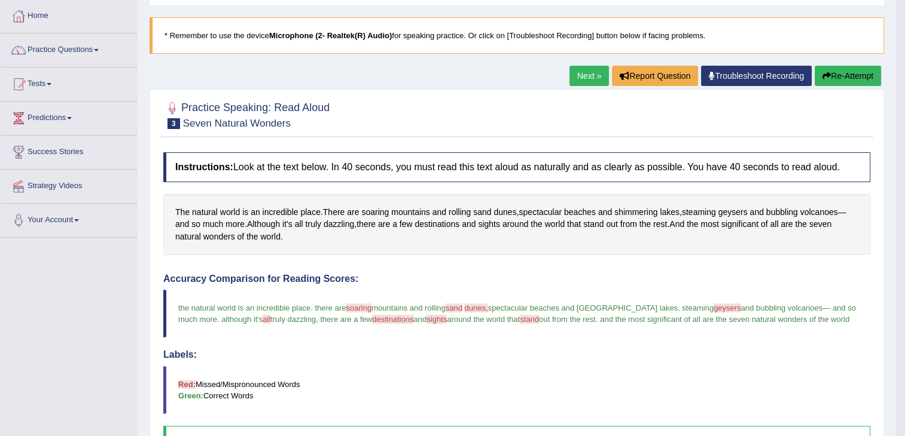
scroll to position [59, 0]
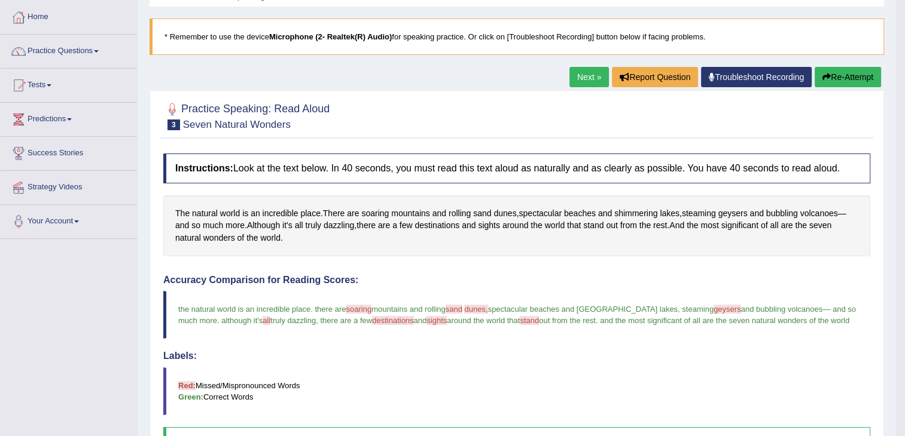
click at [847, 78] on button "Re-Attempt" at bounding box center [847, 77] width 66 height 20
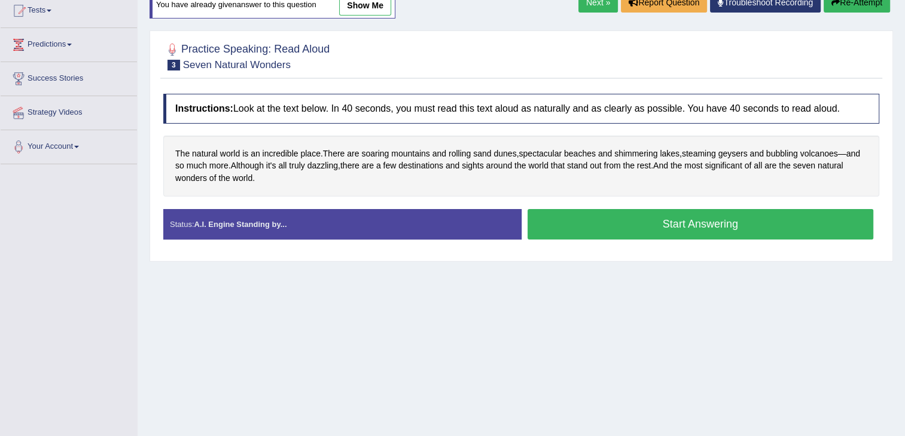
click at [697, 221] on button "Start Answering" at bounding box center [700, 224] width 346 height 30
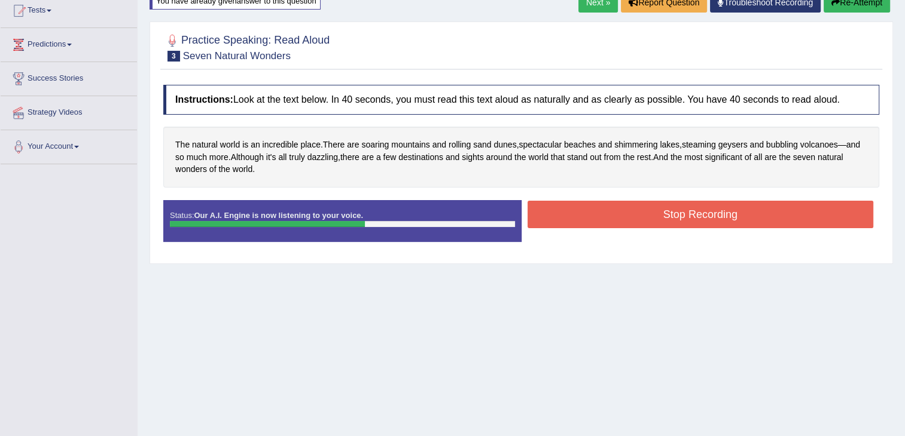
click at [701, 210] on button "Stop Recording" at bounding box center [700, 215] width 346 height 28
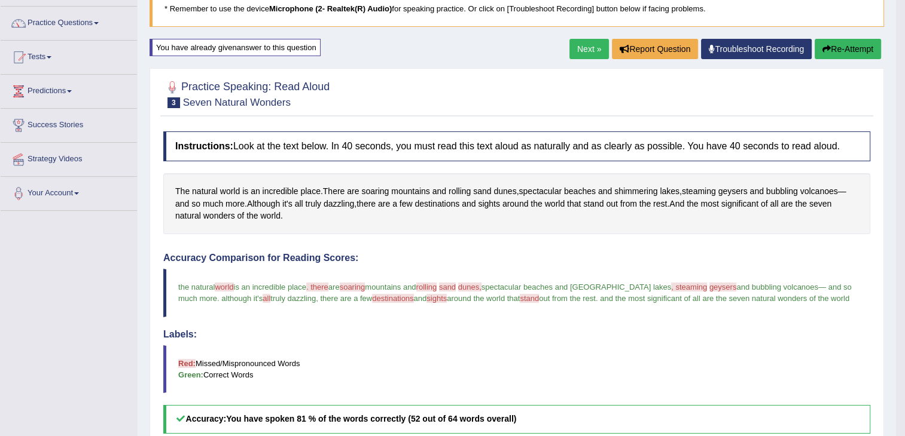
scroll to position [86, 0]
click at [590, 46] on link "Next »" at bounding box center [588, 49] width 39 height 20
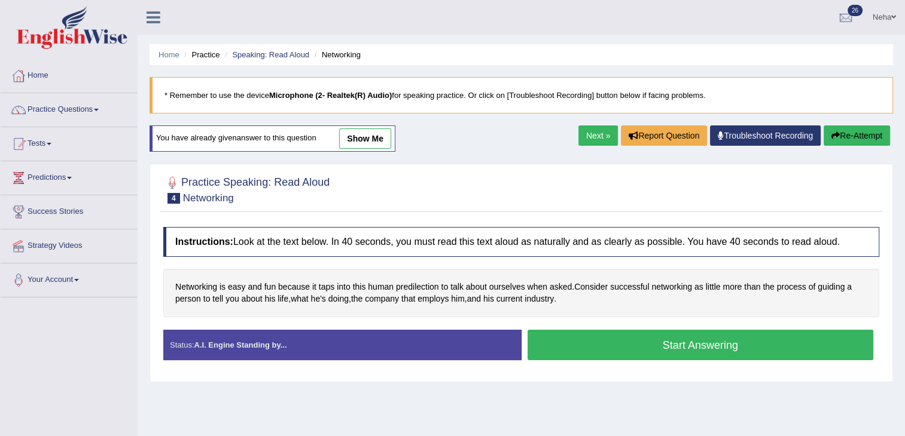
scroll to position [81, 0]
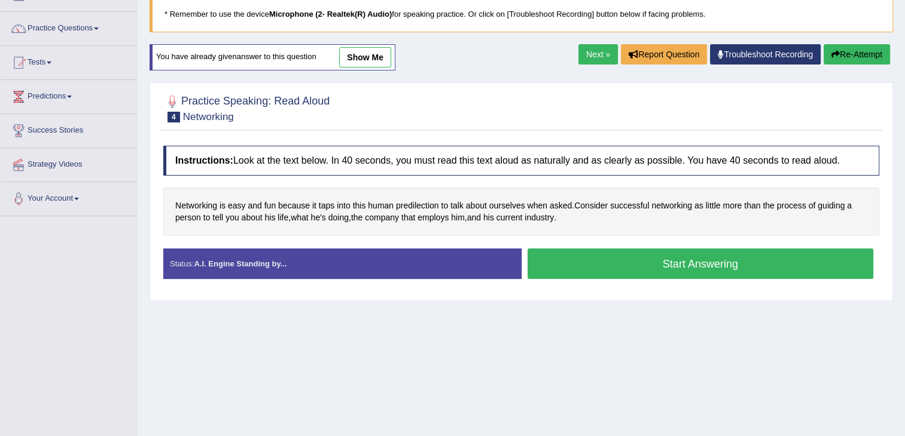
click at [586, 259] on button "Start Answering" at bounding box center [700, 264] width 346 height 30
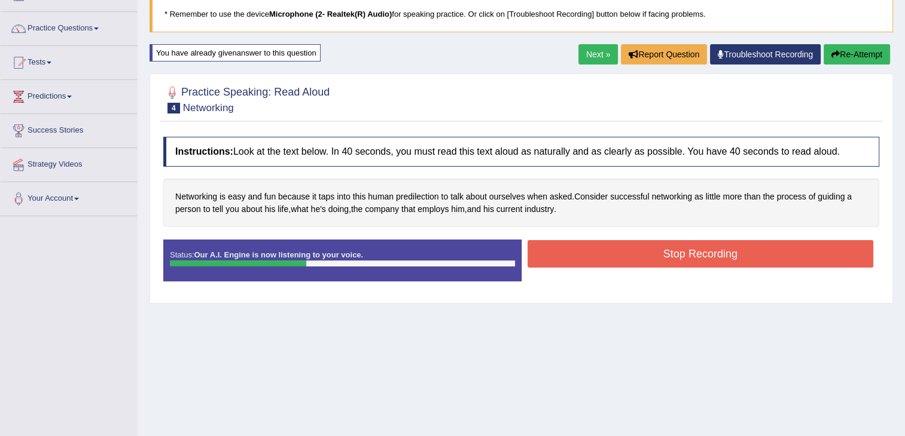
click at [588, 259] on button "Stop Recording" at bounding box center [700, 254] width 346 height 28
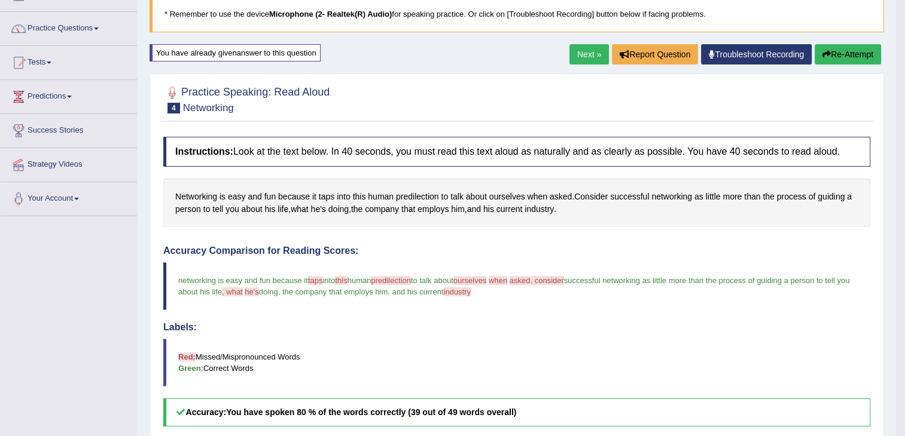
scroll to position [274, 0]
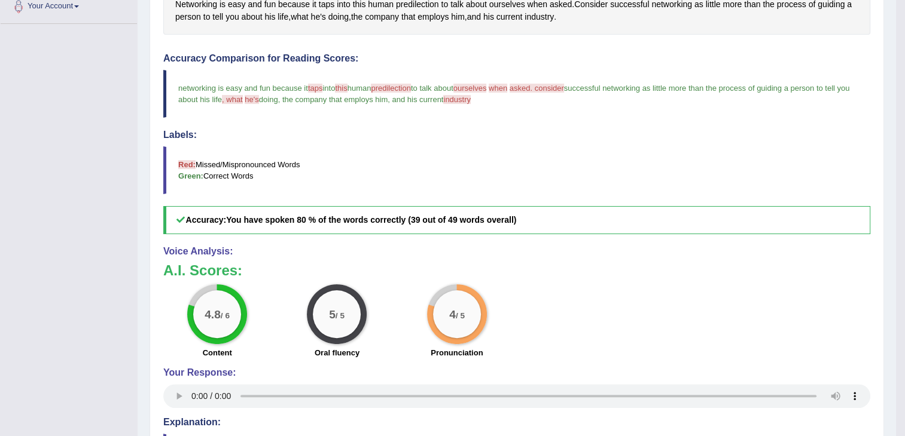
click at [470, 99] on span "industry" at bounding box center [457, 99] width 28 height 9
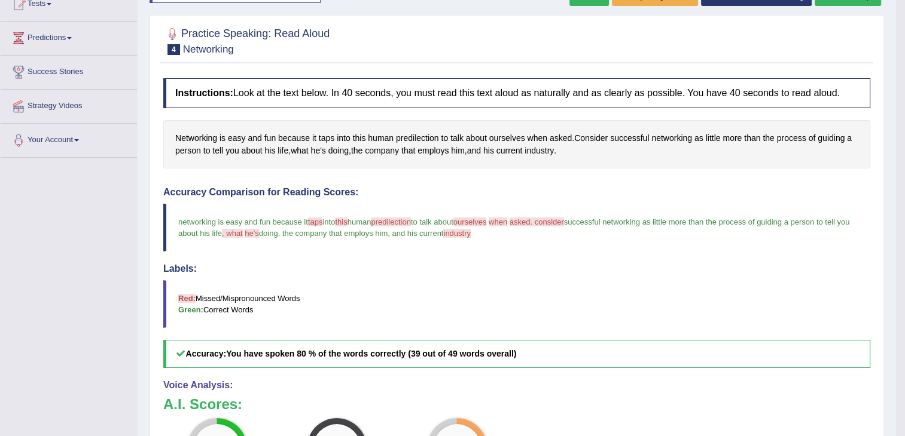
scroll to position [88, 0]
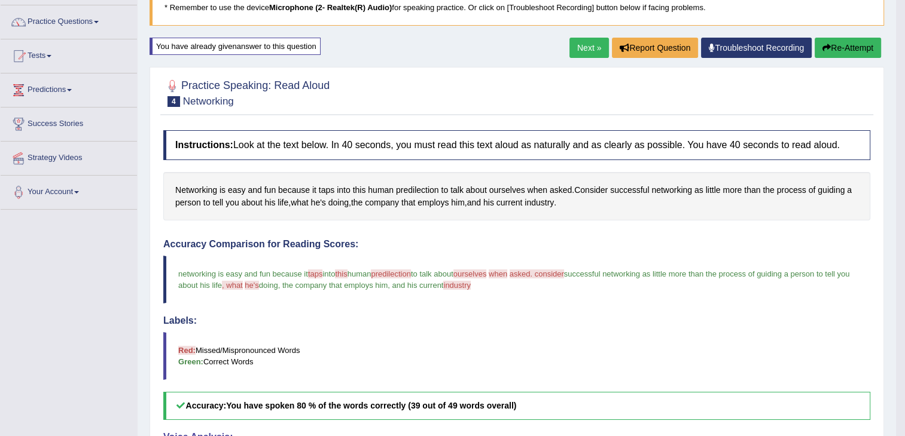
click at [852, 49] on button "Re-Attempt" at bounding box center [847, 48] width 66 height 20
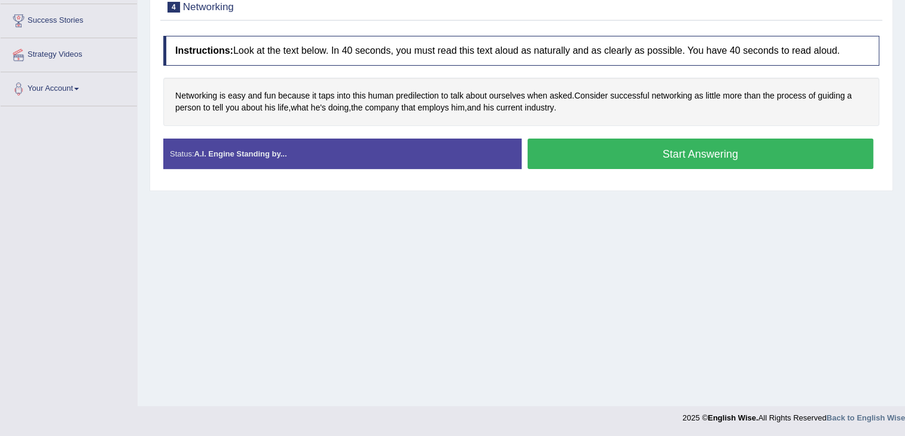
click at [668, 152] on button "Start Answering" at bounding box center [700, 154] width 346 height 30
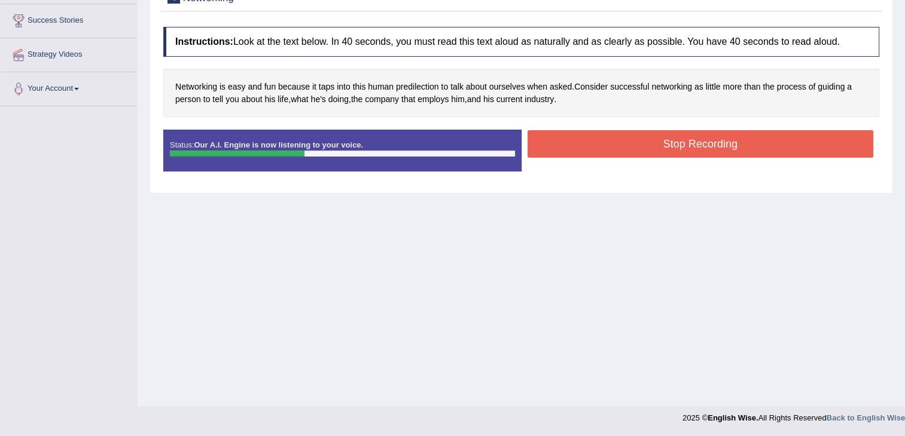
click at [662, 142] on button "Stop Recording" at bounding box center [700, 144] width 346 height 28
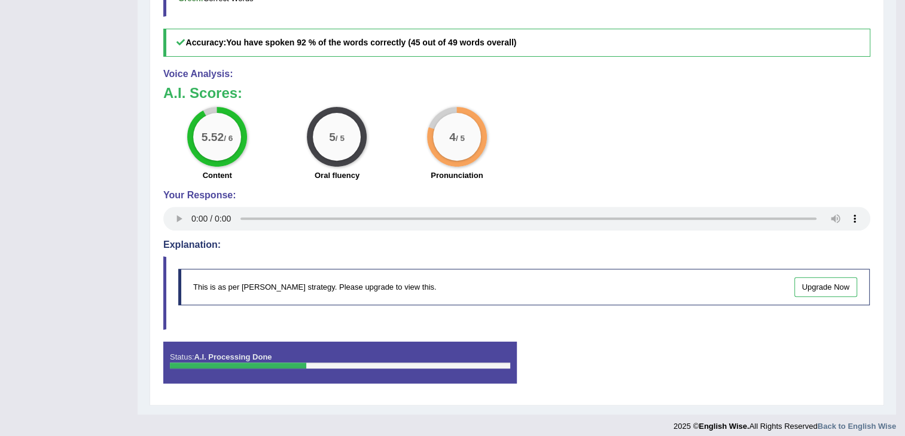
scroll to position [453, 0]
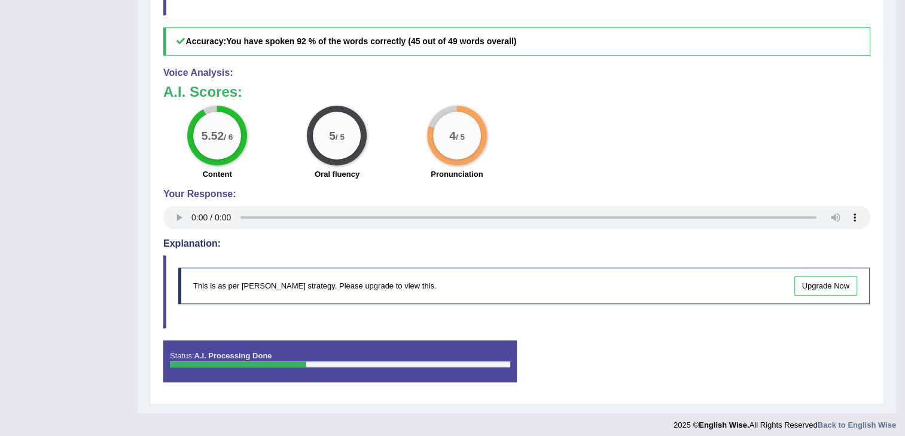
click at [553, 356] on div "Status: A.I. Processing Done Start Answering Stop Recording" at bounding box center [516, 368] width 707 height 54
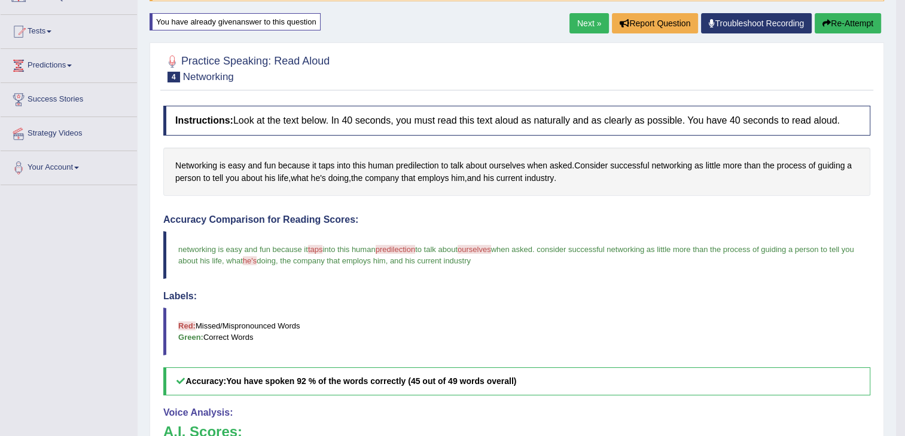
scroll to position [111, 0]
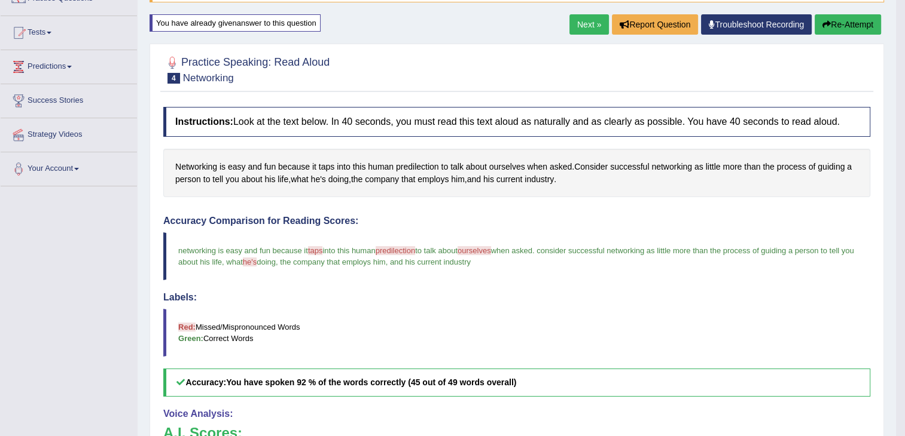
click at [582, 20] on link "Next »" at bounding box center [588, 24] width 39 height 20
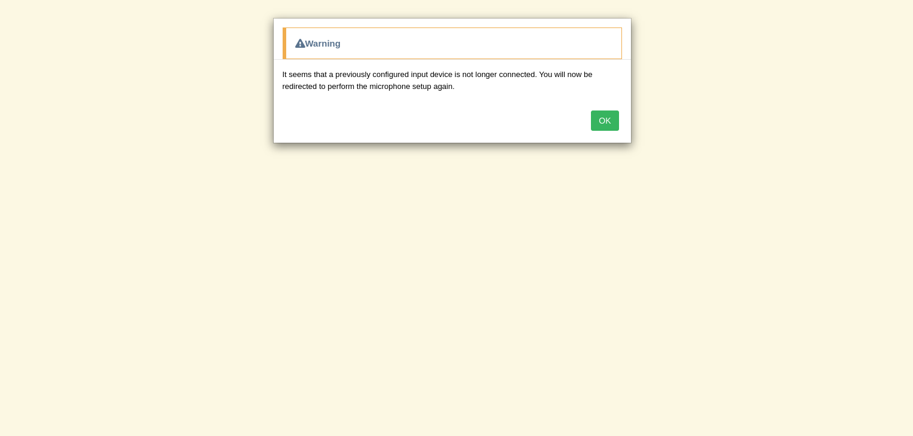
click at [605, 123] on button "OK" at bounding box center [605, 121] width 28 height 20
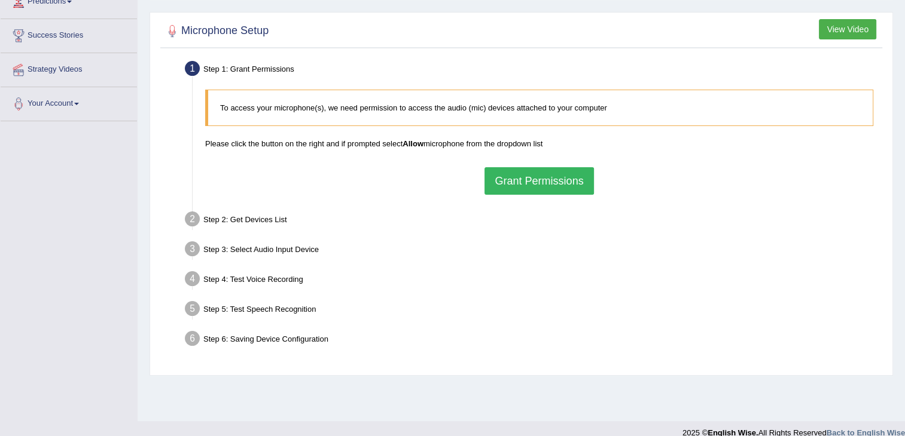
scroll to position [177, 0]
click at [564, 175] on button "Grant Permissions" at bounding box center [538, 181] width 109 height 28
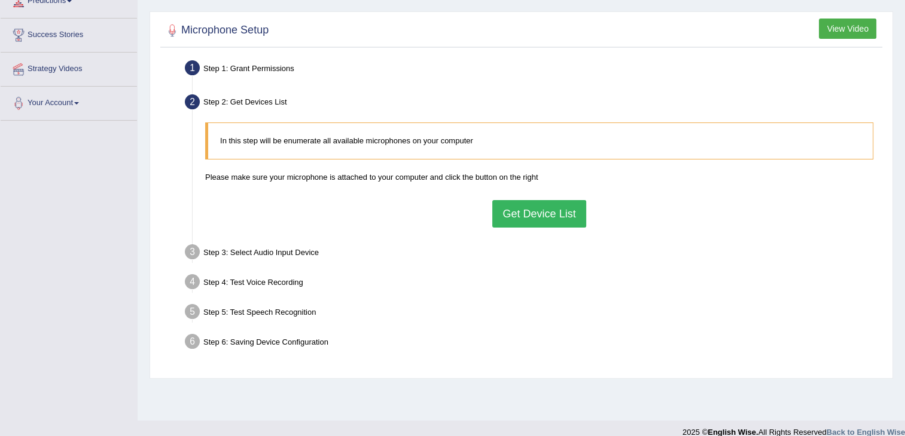
click at [545, 201] on button "Get Device List" at bounding box center [538, 214] width 93 height 28
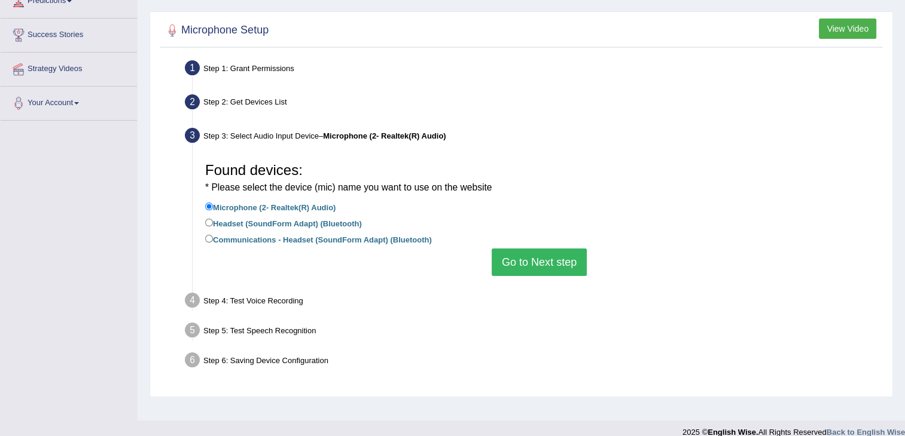
click at [531, 264] on button "Go to Next step" at bounding box center [538, 263] width 95 height 28
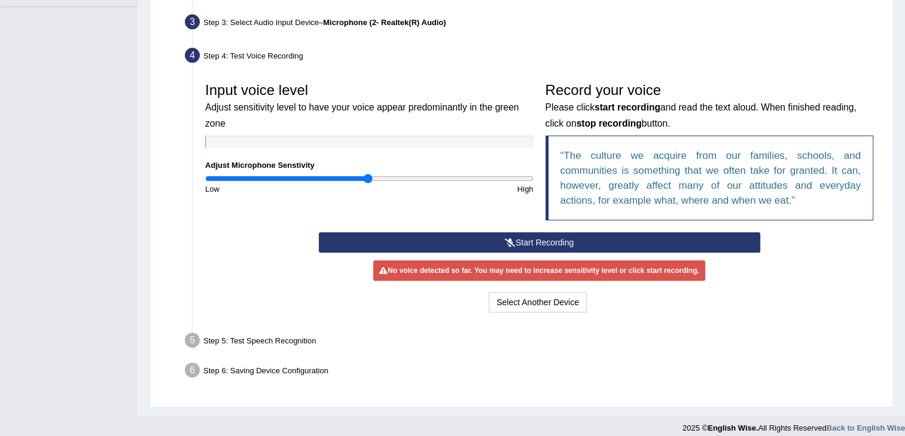
scroll to position [299, 0]
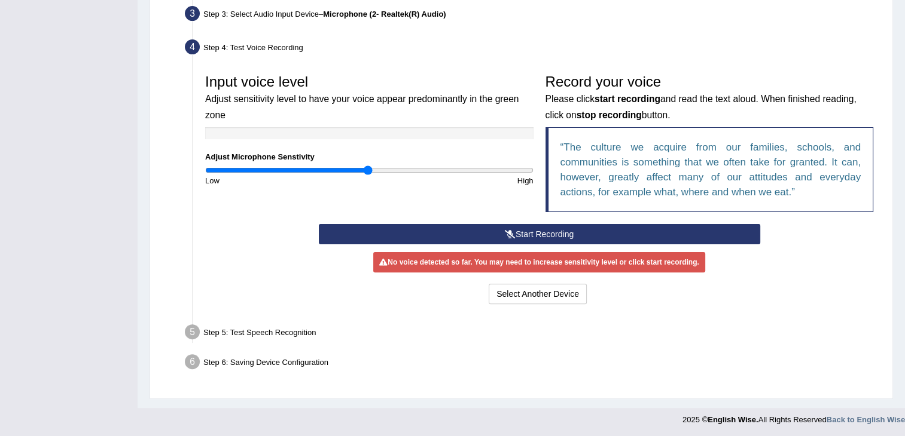
click at [519, 228] on button "Start Recording" at bounding box center [539, 234] width 441 height 20
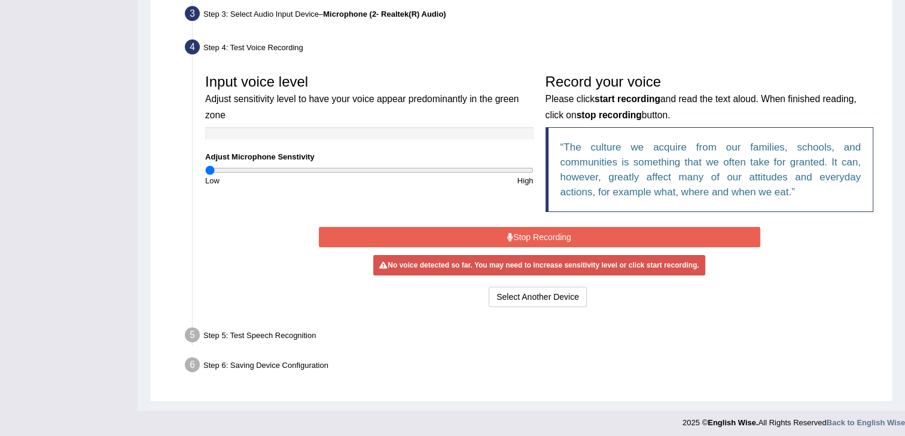
click at [210, 167] on input "range" at bounding box center [369, 171] width 328 height 10
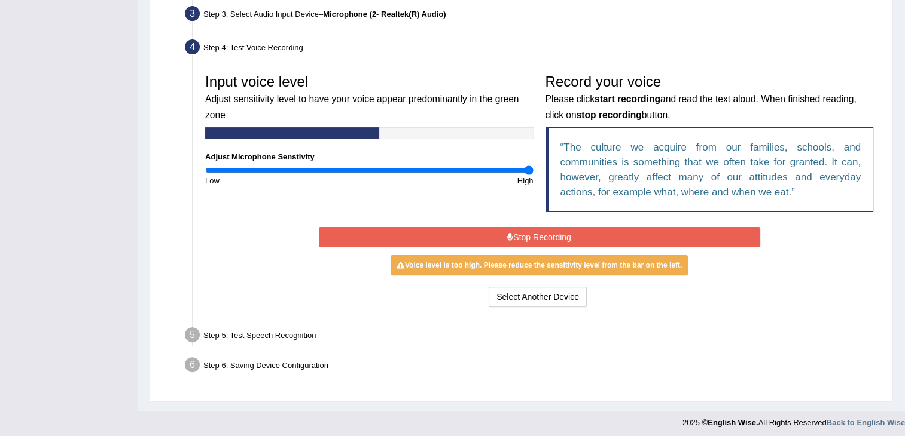
drag, startPoint x: 210, startPoint y: 168, endPoint x: 752, endPoint y: 156, distance: 541.8
click at [533, 166] on input "range" at bounding box center [369, 171] width 328 height 10
click at [619, 233] on button "Stop Recording" at bounding box center [539, 237] width 441 height 20
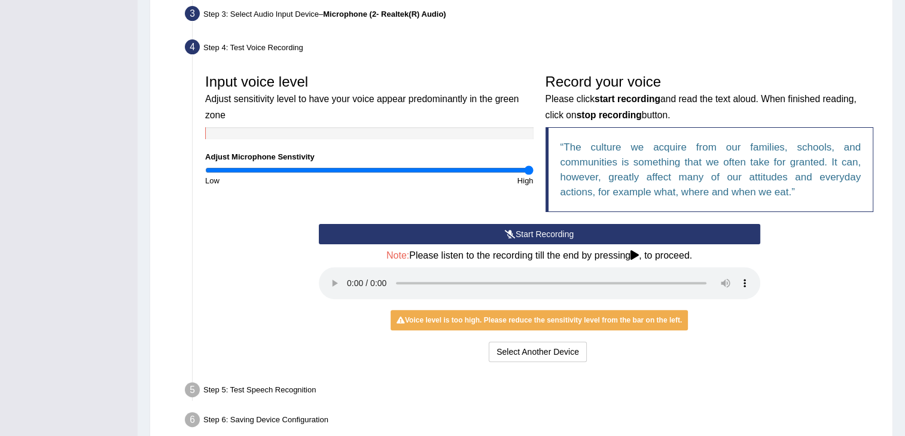
click at [533, 234] on button "Start Recording" at bounding box center [539, 234] width 441 height 20
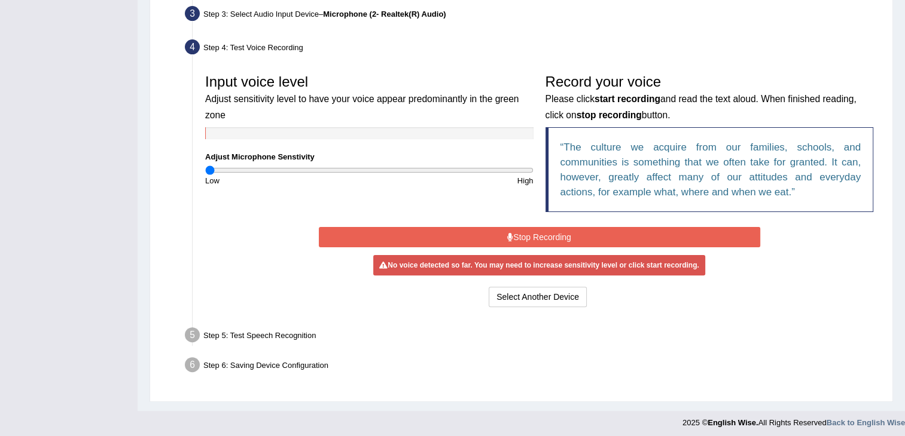
click at [208, 168] on input "range" at bounding box center [369, 171] width 328 height 10
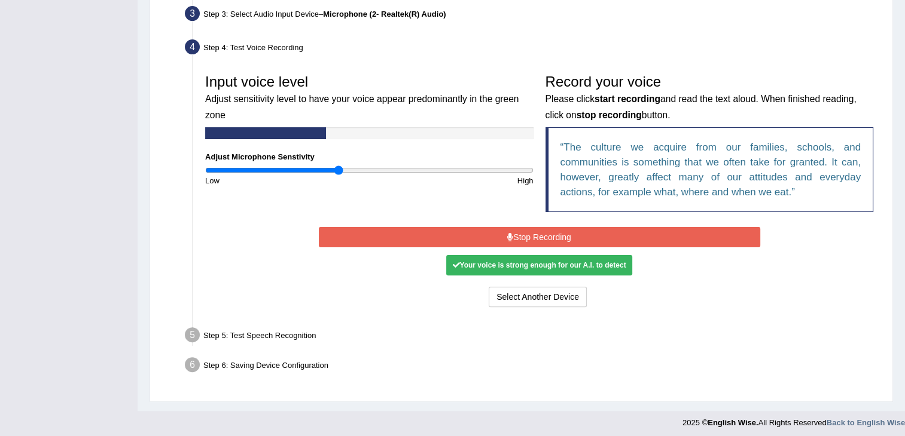
drag, startPoint x: 208, startPoint y: 168, endPoint x: 340, endPoint y: 148, distance: 133.1
type input "0.82"
click at [340, 166] on input "range" at bounding box center [369, 171] width 328 height 10
click at [542, 237] on button "Stop Recording" at bounding box center [539, 237] width 441 height 20
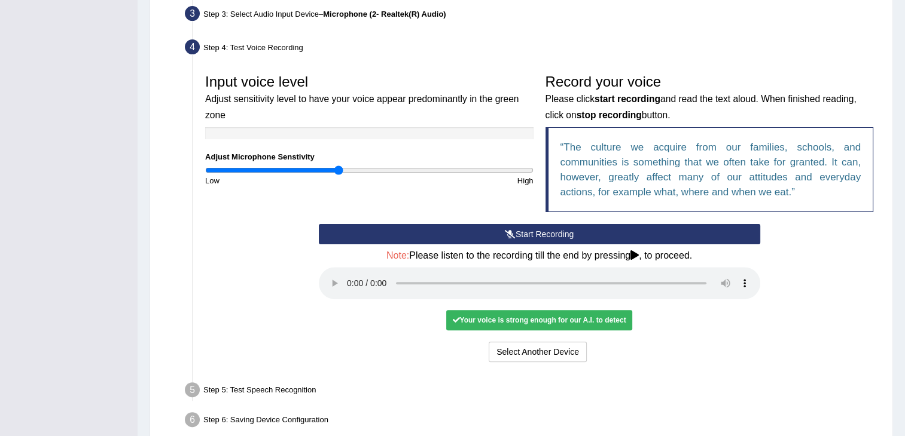
click at [556, 316] on div "Your voice is strong enough for our A.I. to detect" at bounding box center [538, 320] width 185 height 20
click at [523, 319] on div "Your voice is strong enough for our A.I. to detect" at bounding box center [538, 320] width 185 height 20
click at [583, 316] on div "Your voice is strong enough for our A.I. to detect" at bounding box center [538, 320] width 185 height 20
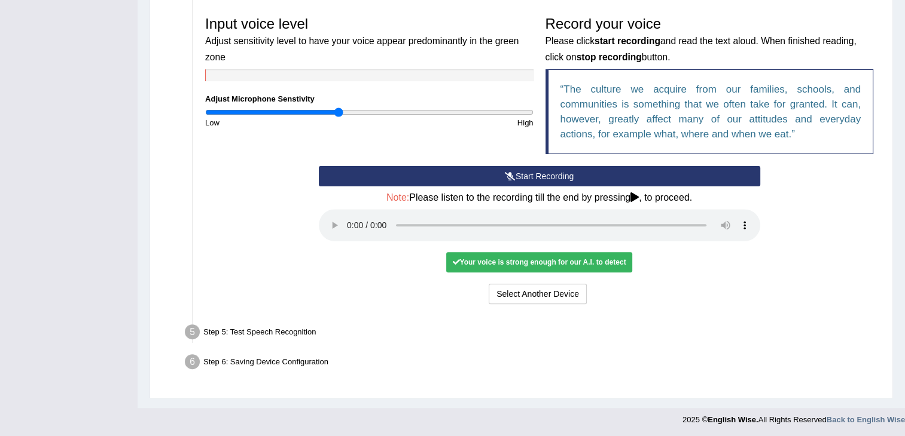
scroll to position [356, 0]
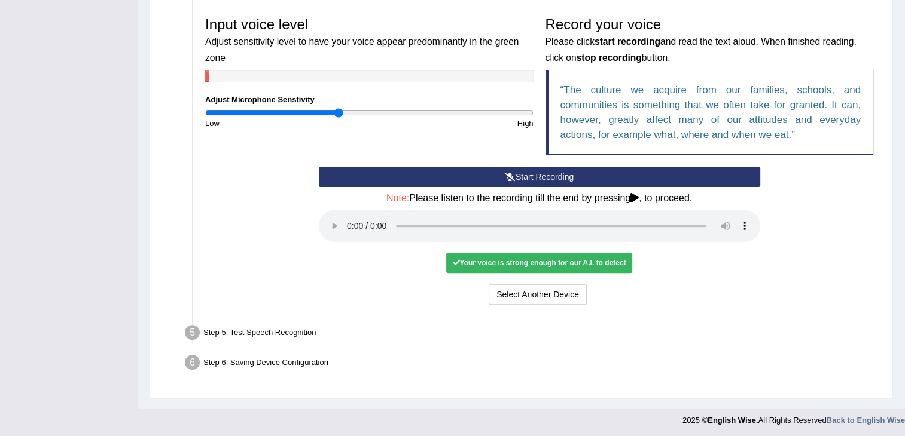
click at [505, 256] on div "Your voice is strong enough for our A.I. to detect" at bounding box center [538, 263] width 185 height 20
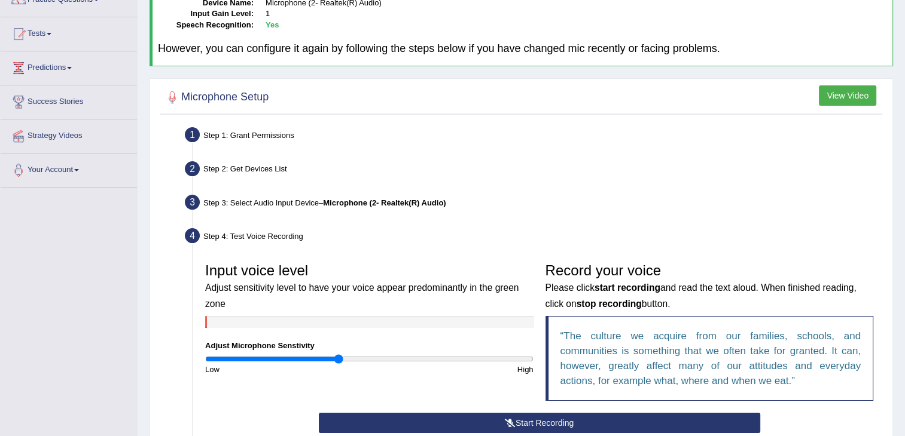
scroll to position [357, 0]
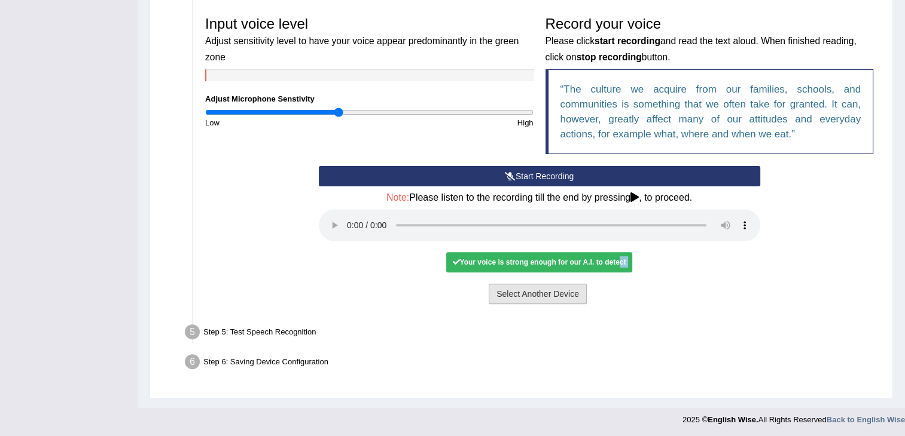
drag, startPoint x: 615, startPoint y: 254, endPoint x: 555, endPoint y: 293, distance: 71.3
click at [555, 293] on div "Start Recording Stop Recording Note: Please listen to the recording till the en…" at bounding box center [539, 236] width 453 height 141
click at [555, 293] on button "Select Another Device" at bounding box center [537, 294] width 98 height 20
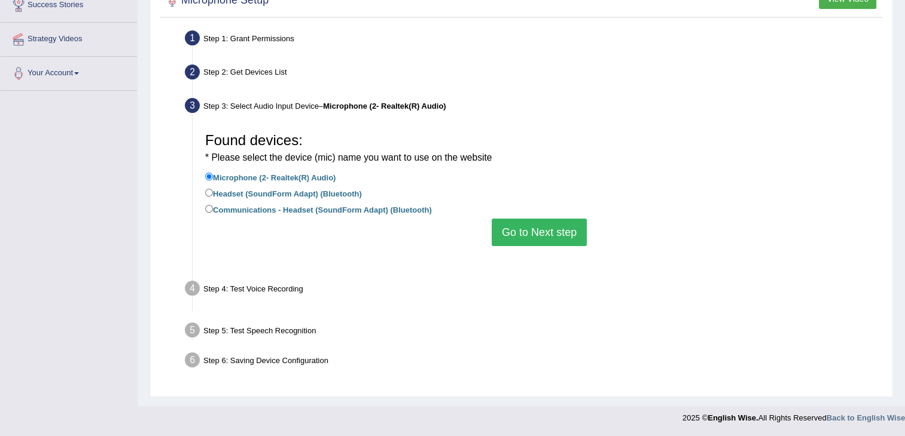
scroll to position [191, 0]
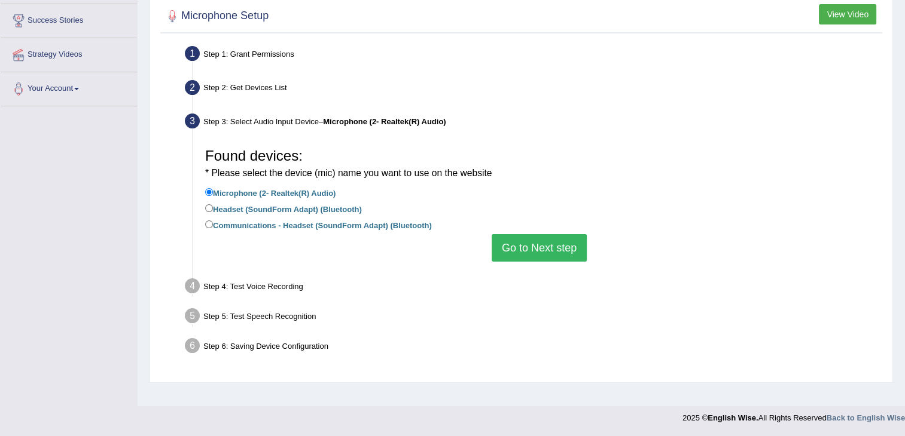
click at [552, 249] on button "Go to Next step" at bounding box center [538, 248] width 95 height 28
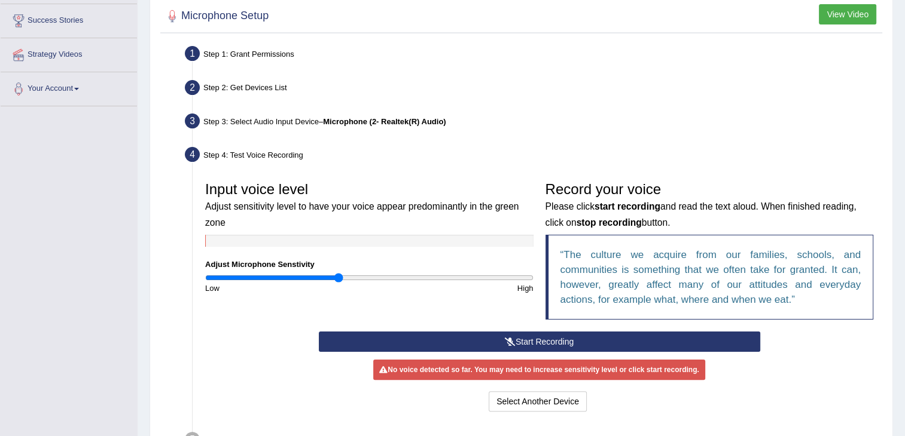
scroll to position [299, 0]
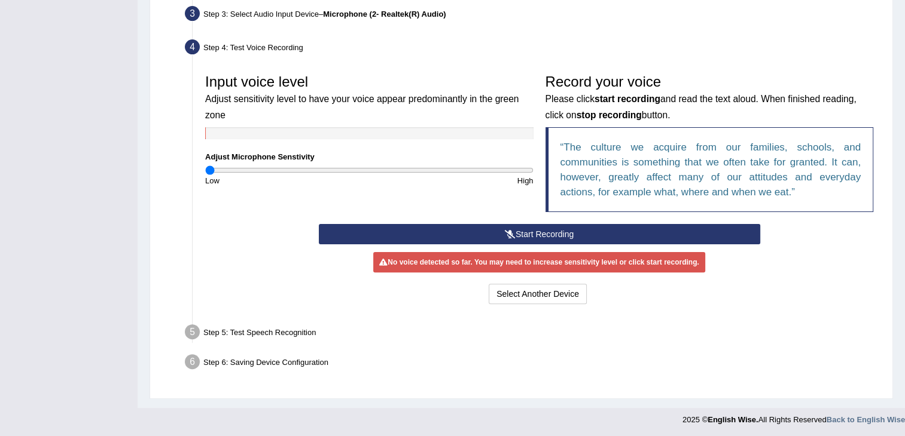
click at [208, 173] on input "range" at bounding box center [369, 171] width 328 height 10
click at [509, 231] on icon at bounding box center [510, 234] width 11 height 8
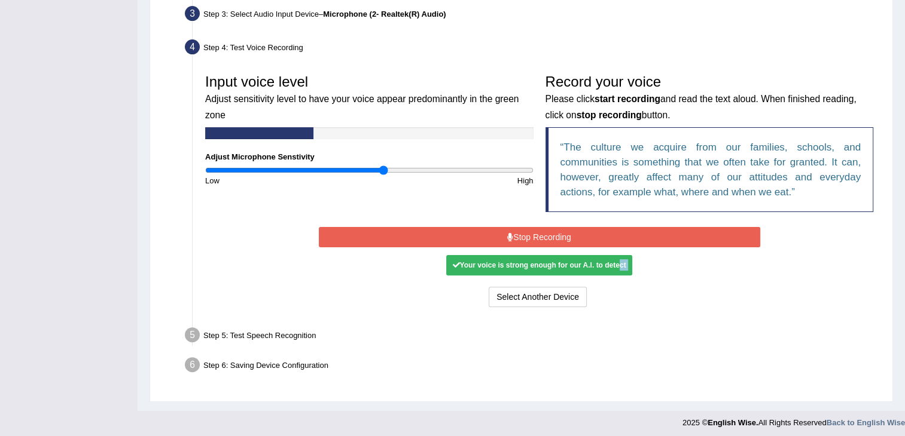
drag, startPoint x: 212, startPoint y: 169, endPoint x: 383, endPoint y: 158, distance: 171.9
type input "1.1"
click at [383, 166] on input "range" at bounding box center [369, 171] width 328 height 10
click at [554, 233] on button "Stop Recording" at bounding box center [539, 237] width 441 height 20
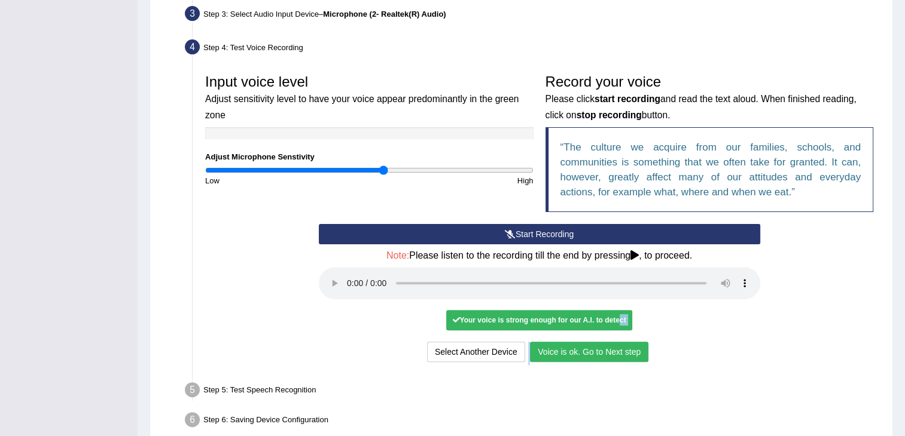
click at [598, 350] on button "Voice is ok. Go to Next step" at bounding box center [589, 352] width 118 height 20
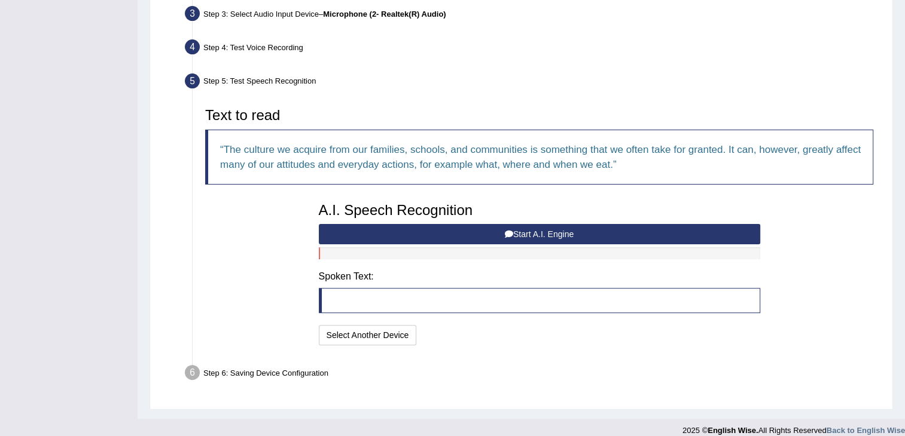
scroll to position [310, 0]
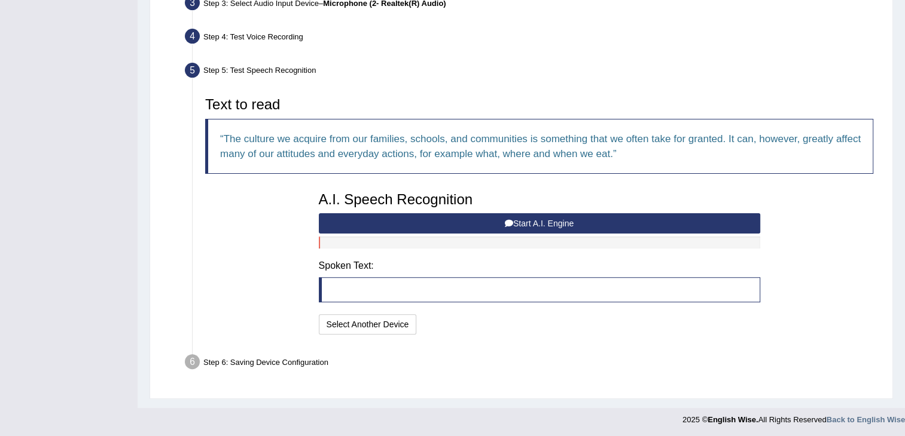
click at [502, 222] on button "Start A.I. Engine" at bounding box center [539, 223] width 441 height 20
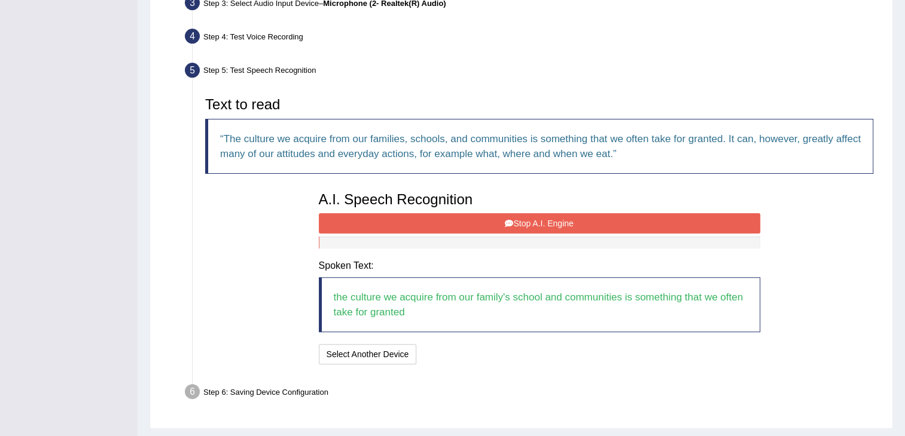
click at [543, 219] on button "Stop A.I. Engine" at bounding box center [539, 223] width 441 height 20
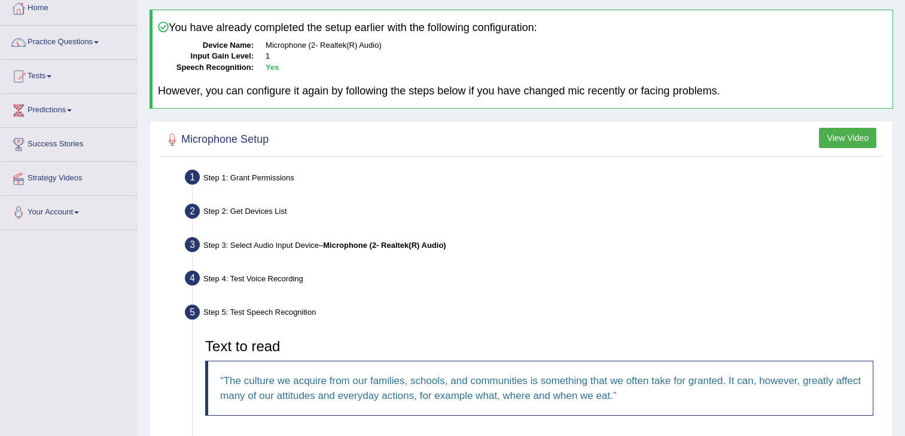
scroll to position [0, 0]
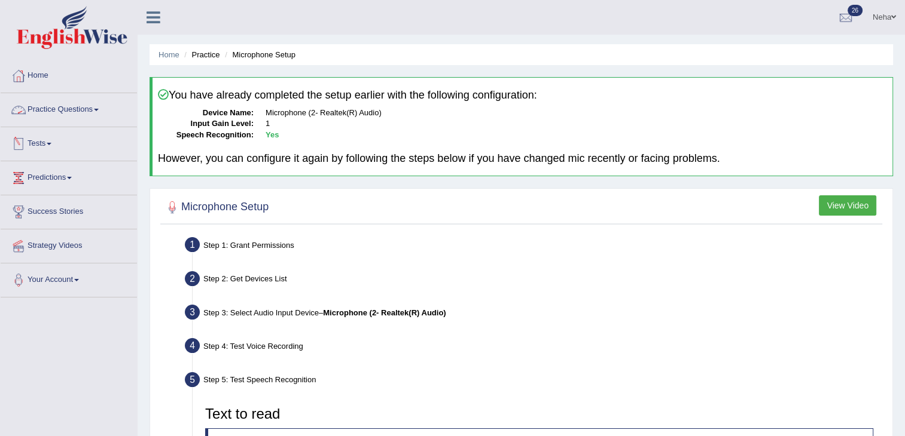
click at [75, 108] on link "Practice Questions" at bounding box center [69, 108] width 136 height 30
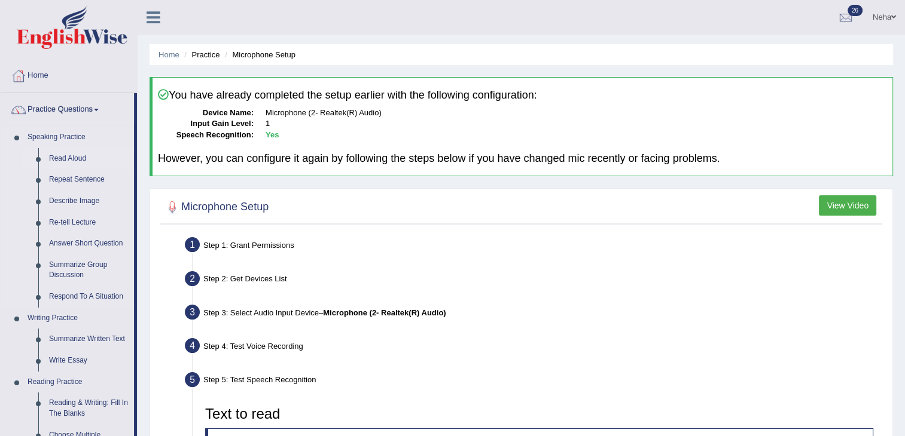
click at [72, 154] on link "Read Aloud" at bounding box center [89, 159] width 90 height 22
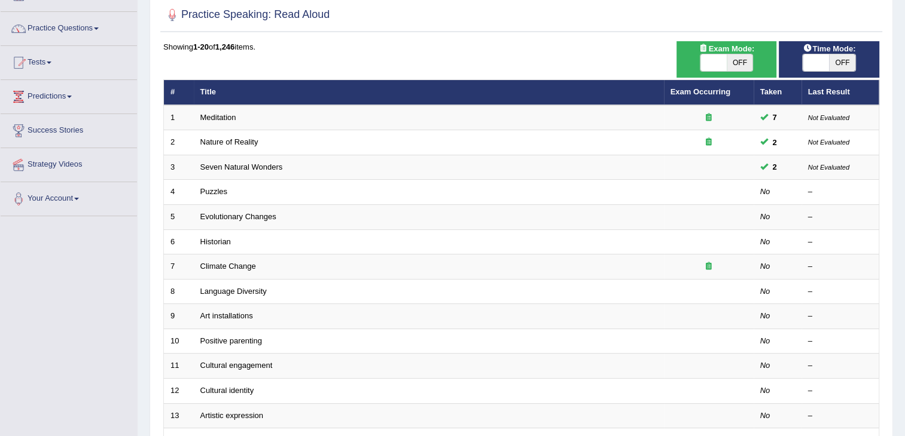
scroll to position [83, 0]
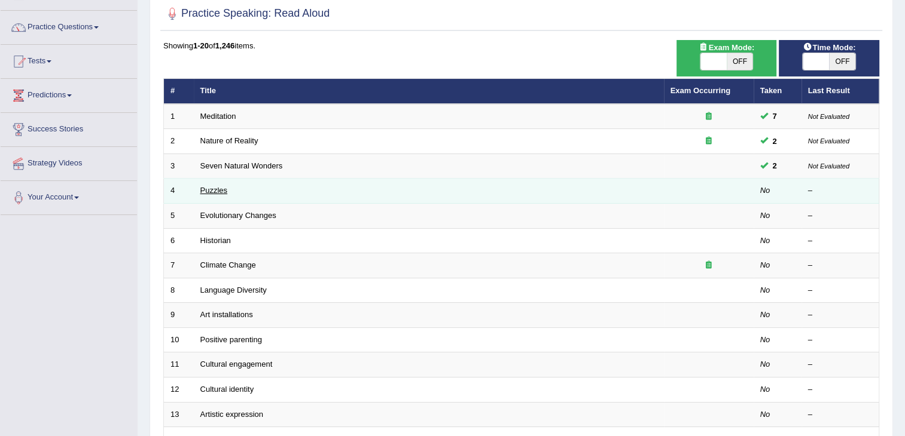
click at [222, 190] on link "Puzzles" at bounding box center [214, 190] width 28 height 9
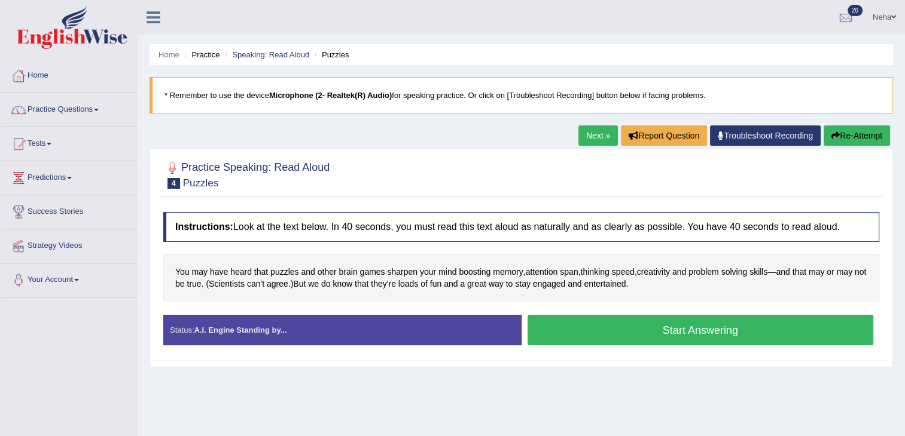
click at [605, 338] on button "Start Answering" at bounding box center [700, 330] width 346 height 30
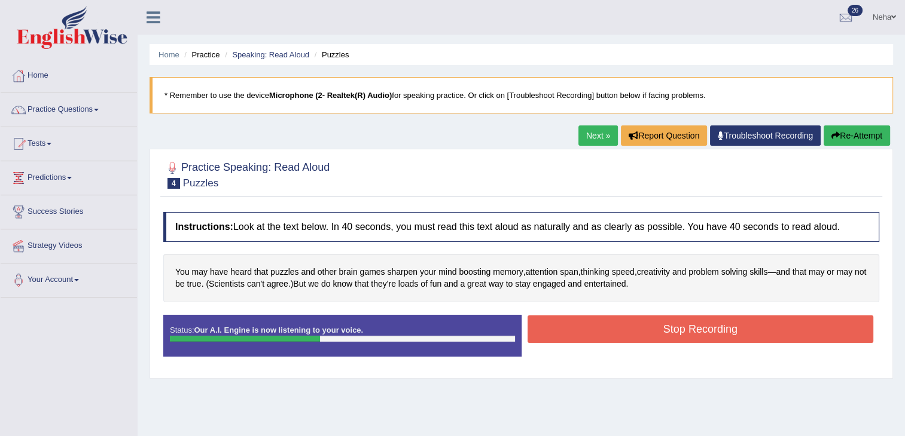
click at [614, 326] on button "Stop Recording" at bounding box center [700, 330] width 346 height 28
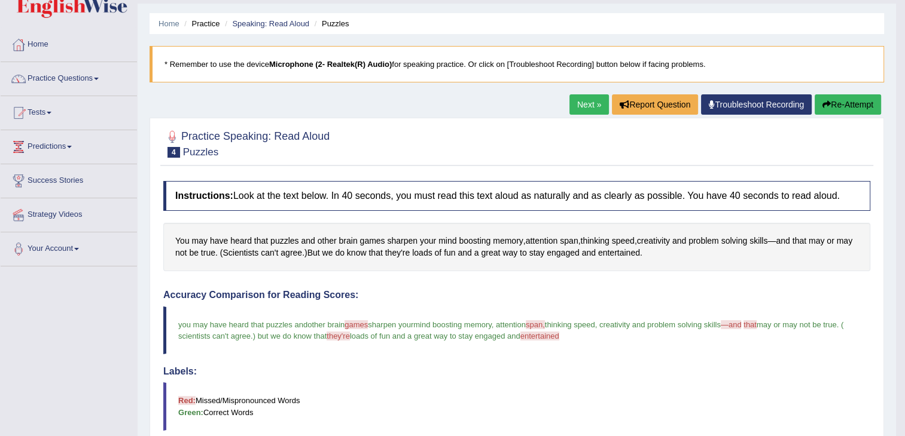
scroll to position [33, 0]
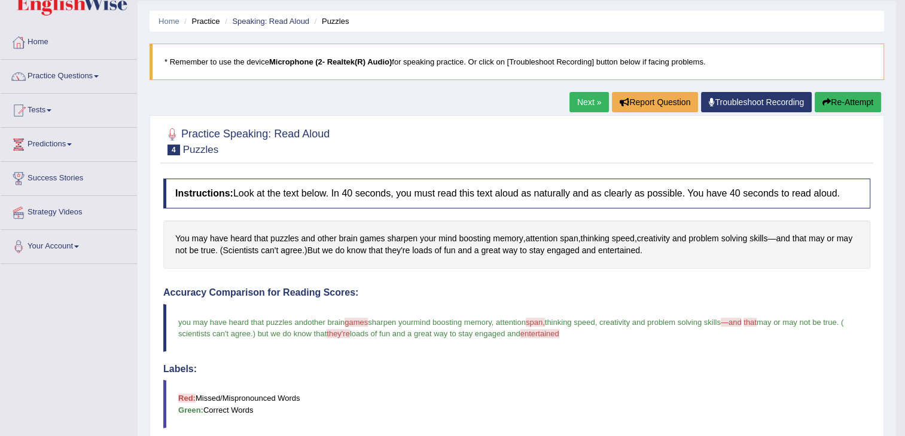
click at [593, 97] on link "Next »" at bounding box center [588, 102] width 39 height 20
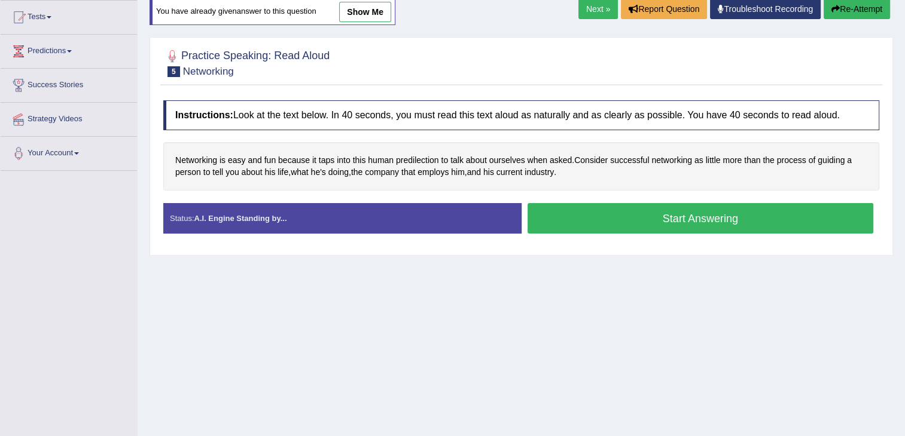
scroll to position [141, 0]
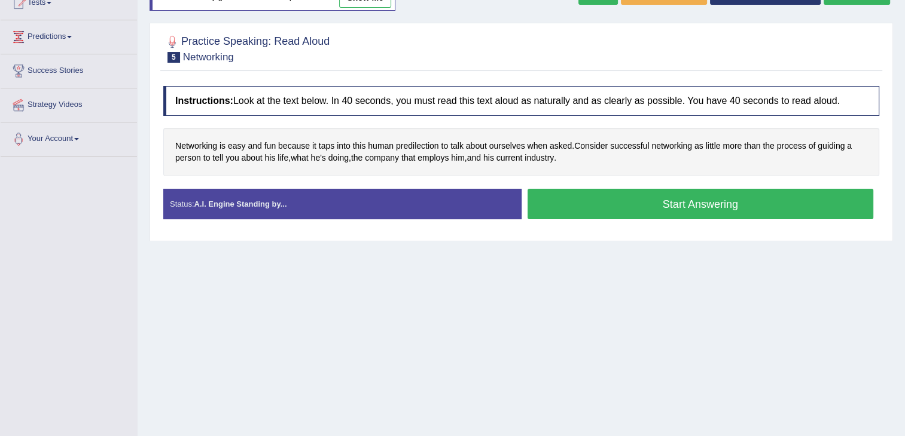
click at [574, 200] on button "Start Answering" at bounding box center [700, 204] width 346 height 30
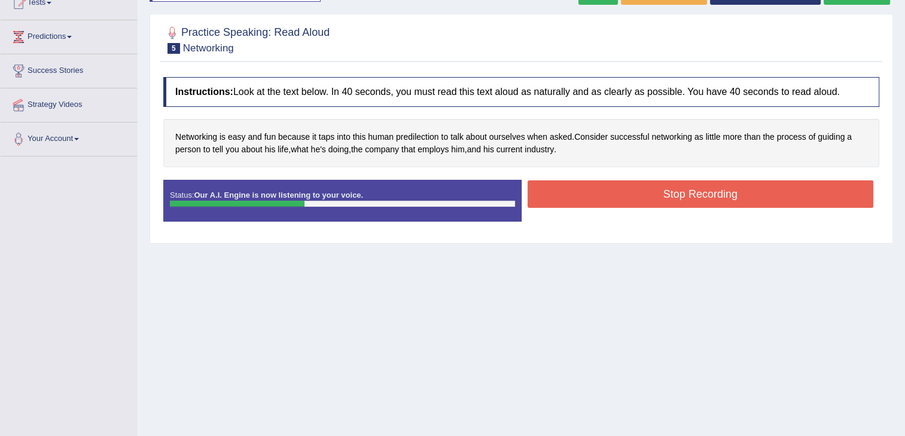
click at [578, 195] on button "Stop Recording" at bounding box center [700, 195] width 346 height 28
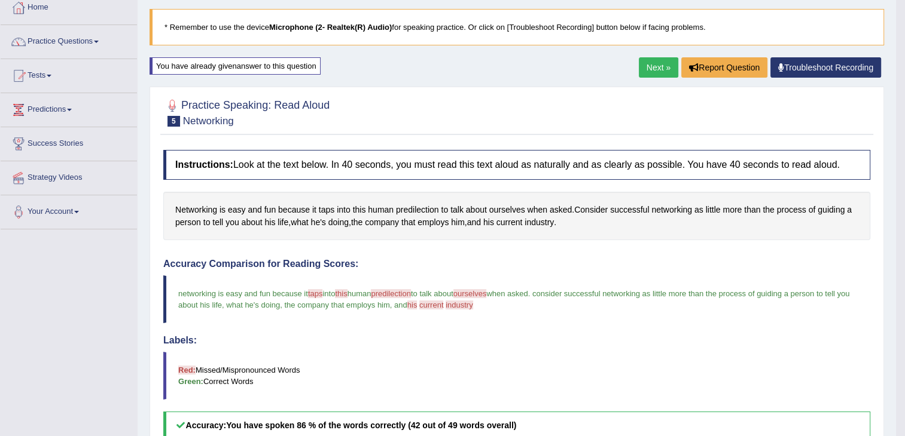
scroll to position [0, 0]
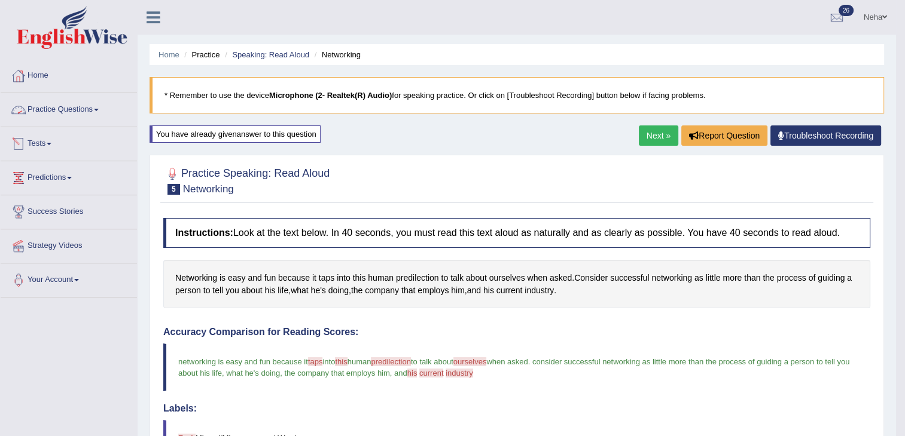
click at [98, 106] on link "Practice Questions" at bounding box center [69, 108] width 136 height 30
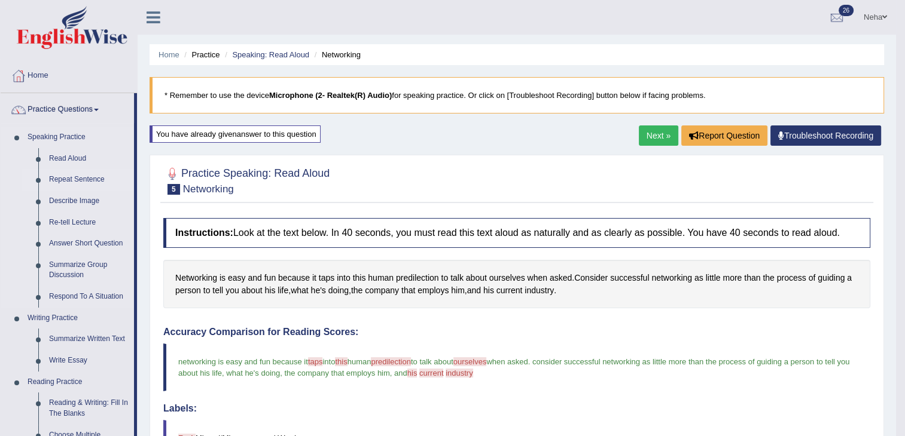
click at [75, 180] on link "Repeat Sentence" at bounding box center [89, 180] width 90 height 22
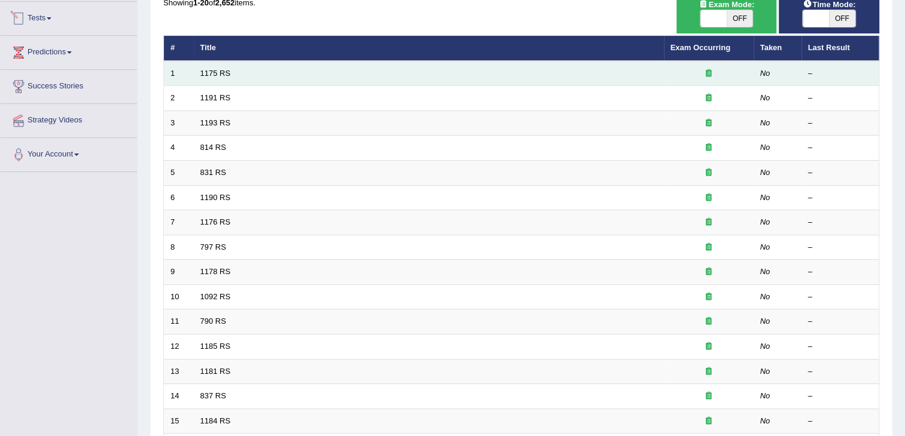
scroll to position [126, 0]
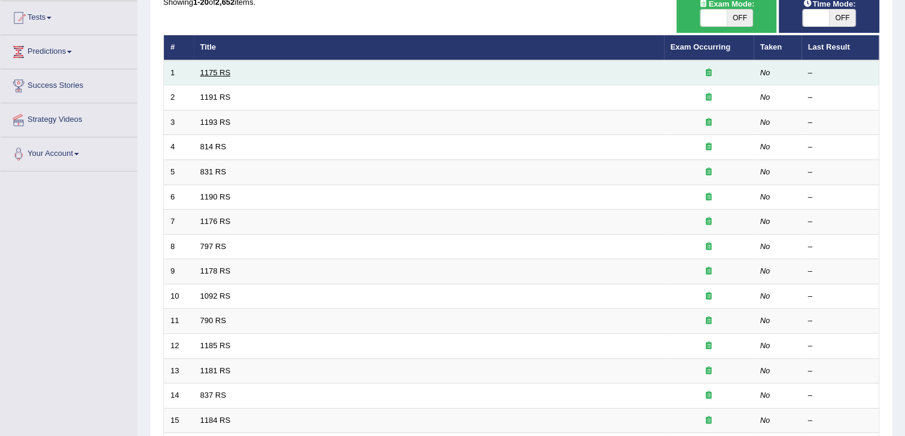
click at [226, 71] on link "1175 RS" at bounding box center [215, 72] width 30 height 9
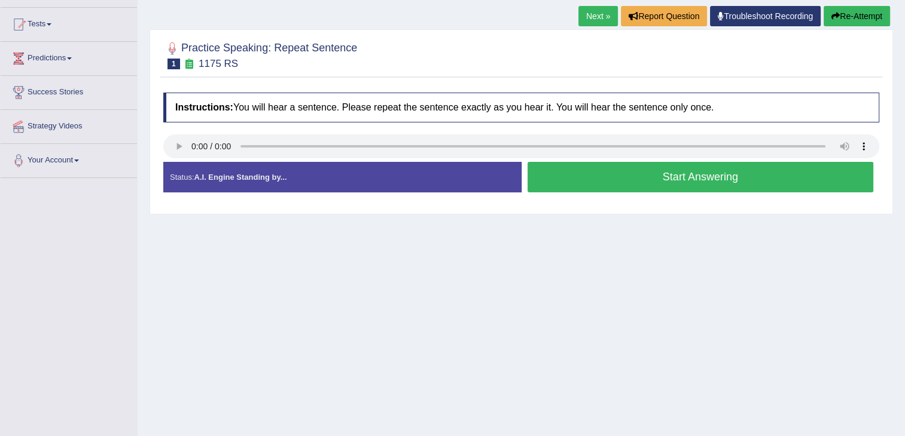
scroll to position [120, 0]
click at [620, 185] on button "Start Answering" at bounding box center [700, 176] width 346 height 30
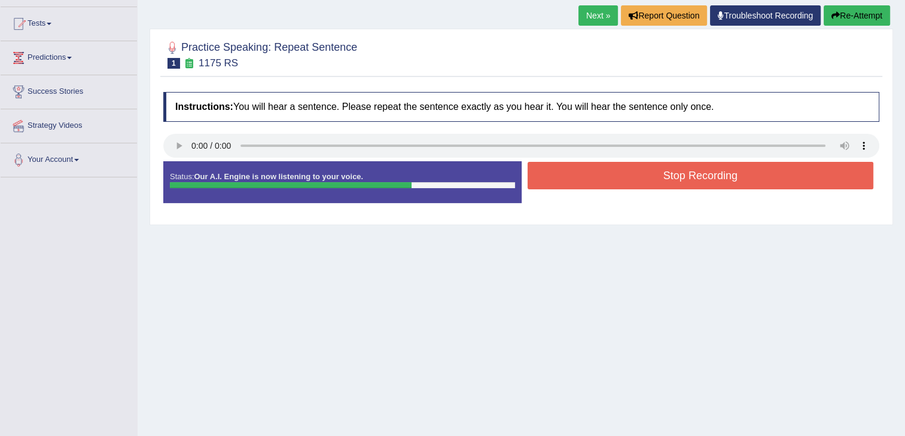
click at [631, 171] on button "Stop Recording" at bounding box center [700, 176] width 346 height 28
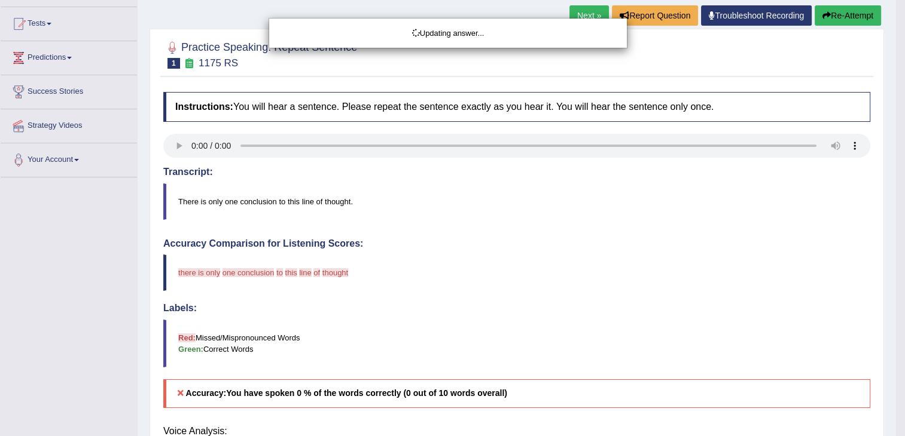
click at [182, 142] on body "Toggle navigation Home Practice Questions Speaking Practice Read Aloud Repeat S…" at bounding box center [452, 98] width 905 height 436
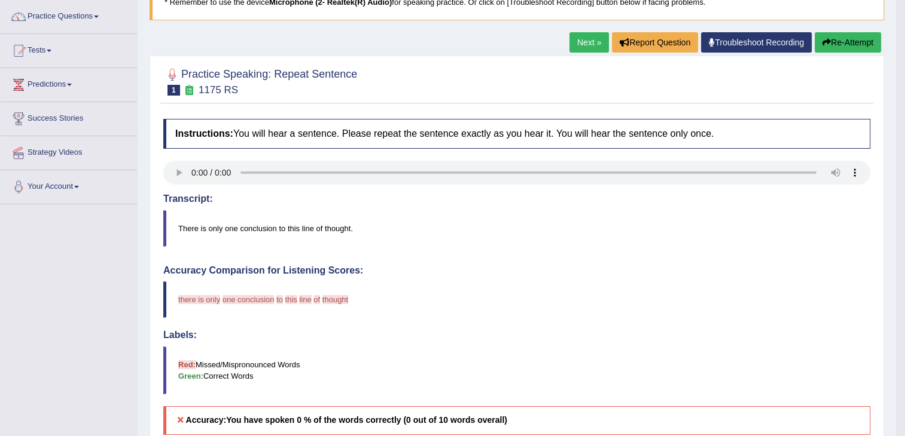
scroll to position [88, 0]
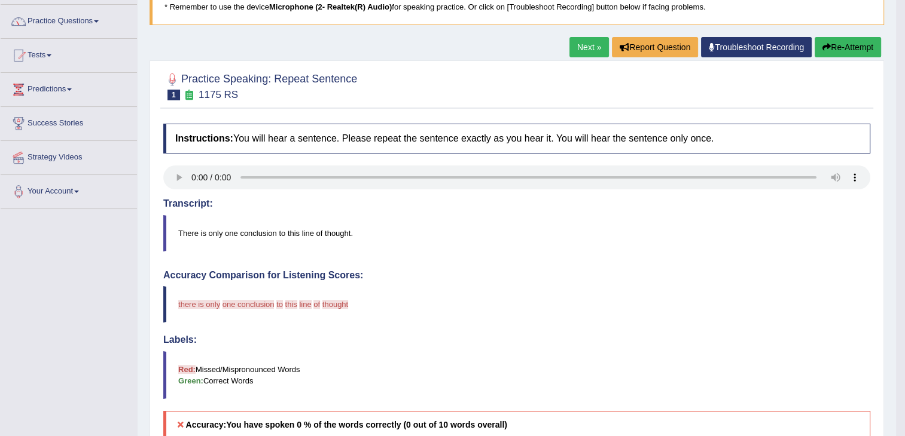
click at [832, 37] on button "Re-Attempt" at bounding box center [847, 47] width 66 height 20
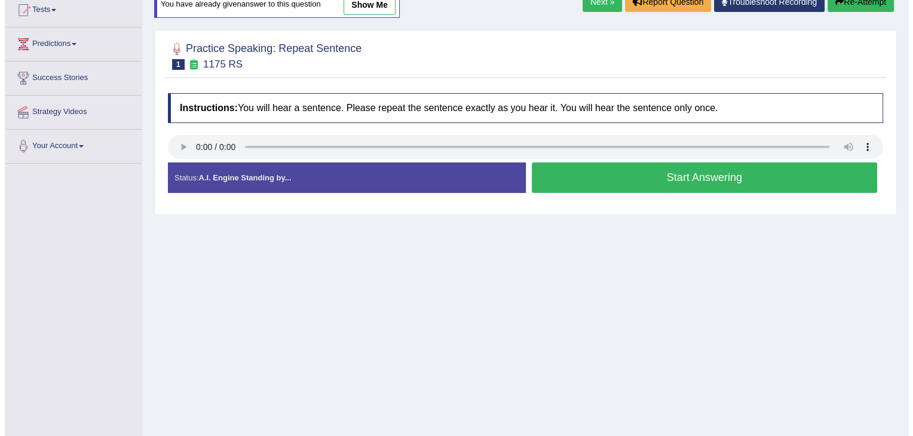
scroll to position [135, 0]
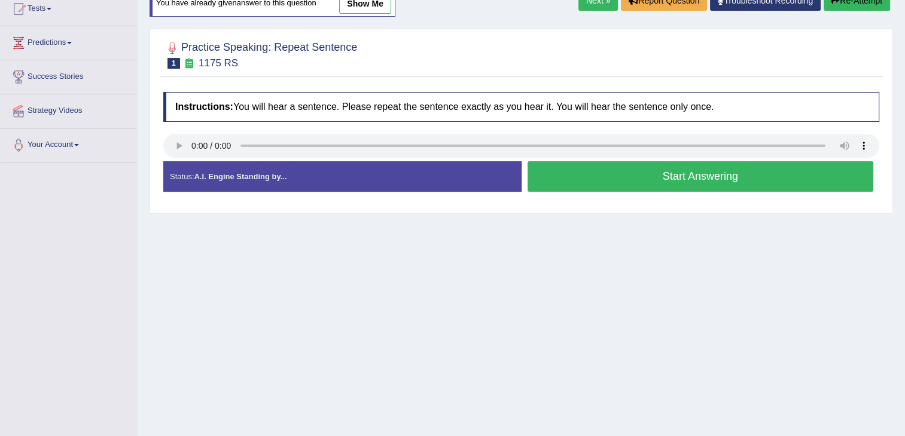
click at [590, 181] on button "Start Answering" at bounding box center [700, 176] width 346 height 30
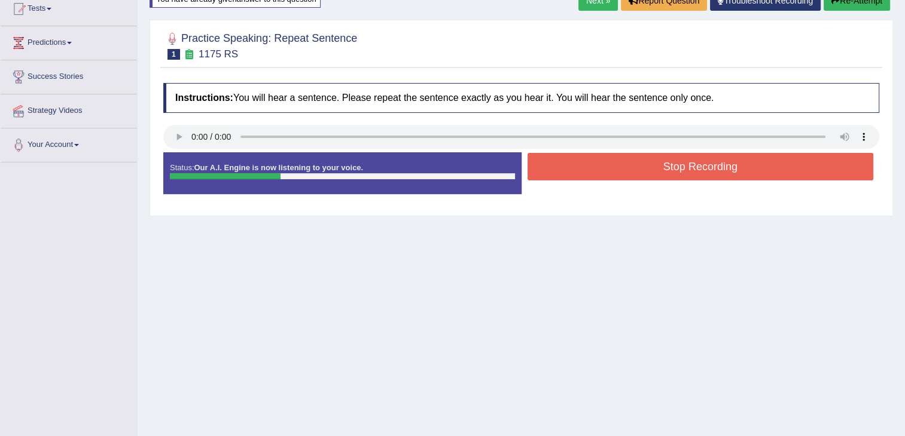
click at [595, 157] on button "Stop Recording" at bounding box center [700, 167] width 346 height 28
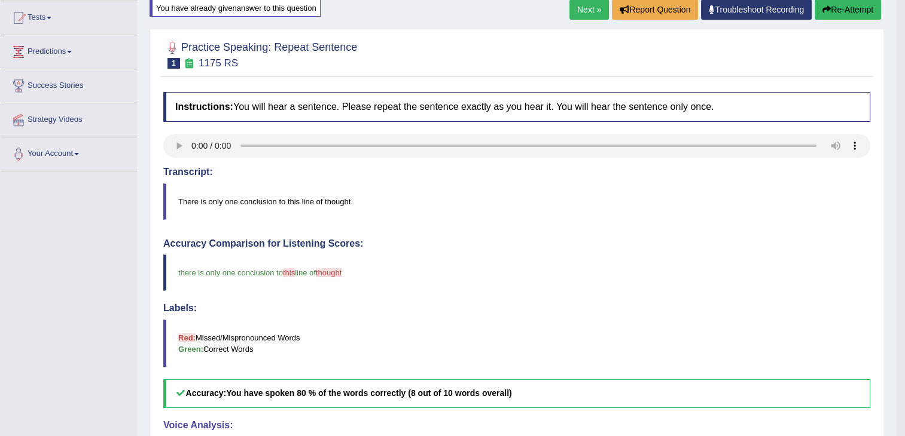
scroll to position [112, 0]
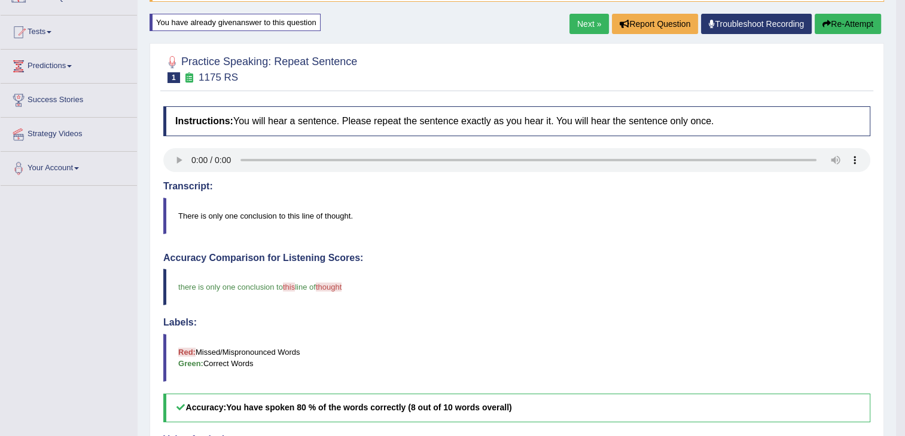
click at [863, 19] on button "Re-Attempt" at bounding box center [847, 24] width 66 height 20
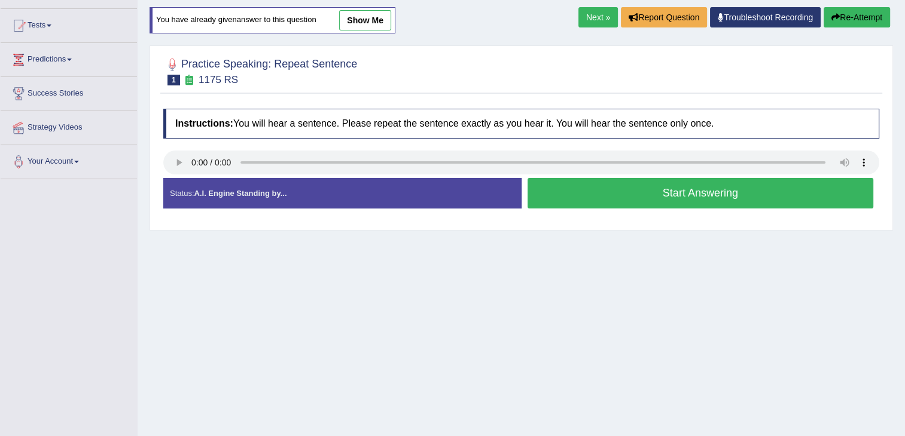
scroll to position [112, 0]
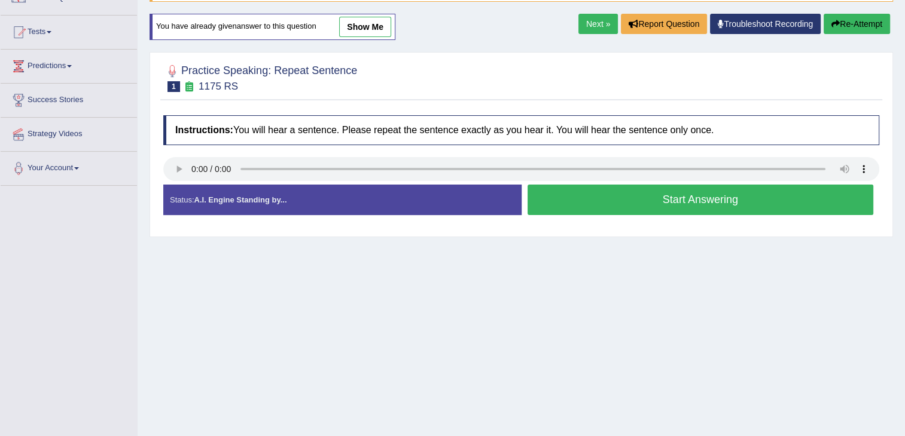
click at [625, 208] on button "Start Answering" at bounding box center [700, 200] width 346 height 30
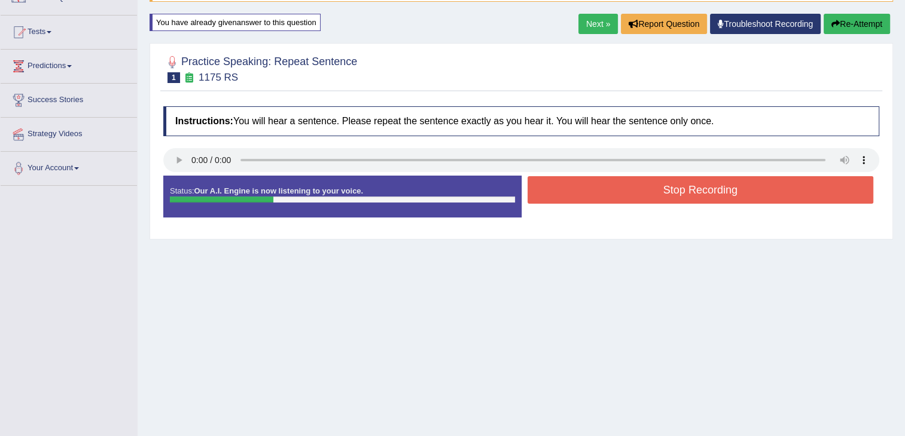
click at [625, 198] on button "Stop Recording" at bounding box center [700, 190] width 346 height 28
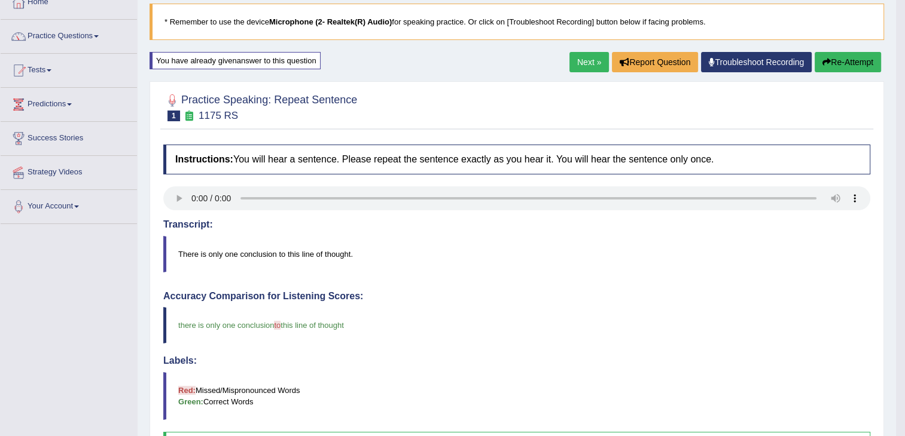
scroll to position [71, 0]
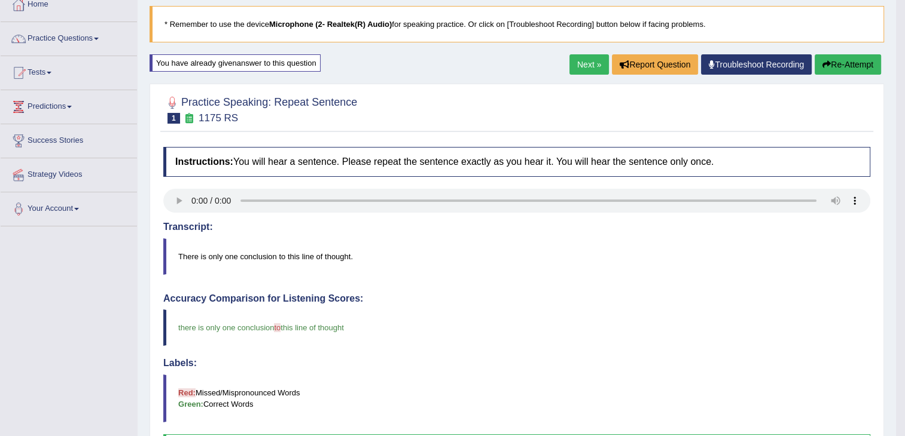
click at [586, 63] on link "Next »" at bounding box center [588, 64] width 39 height 20
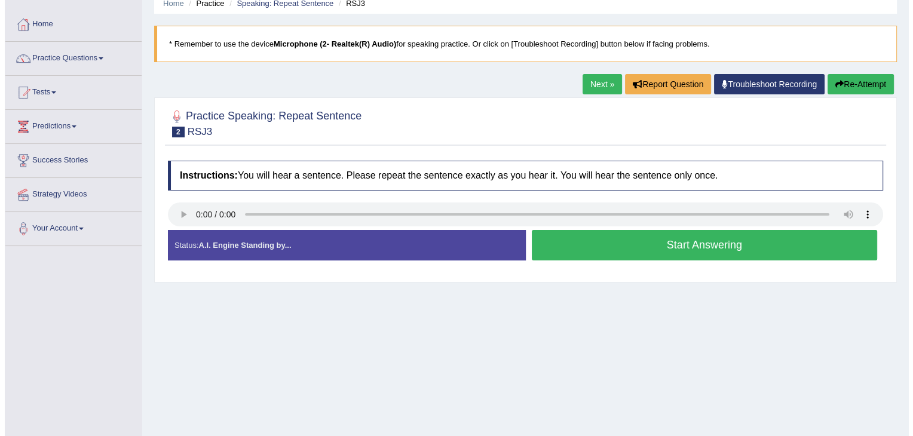
scroll to position [52, 0]
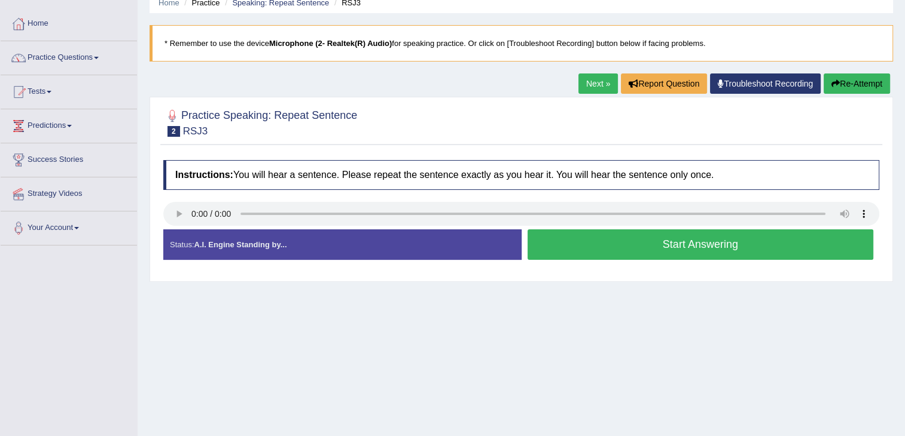
click at [627, 241] on button "Start Answering" at bounding box center [700, 245] width 346 height 30
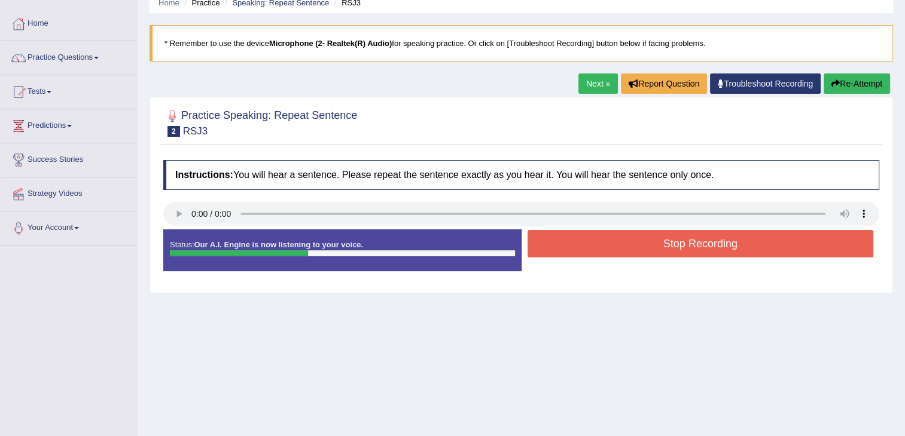
click at [627, 241] on button "Stop Recording" at bounding box center [700, 244] width 346 height 28
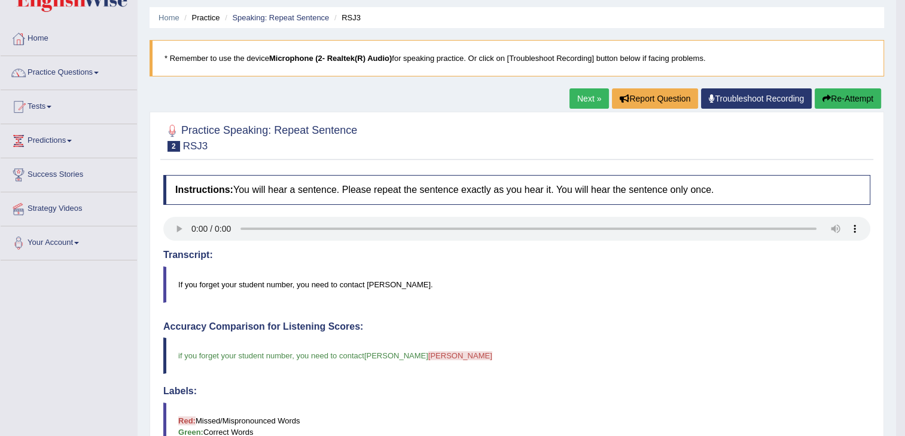
scroll to position [36, 0]
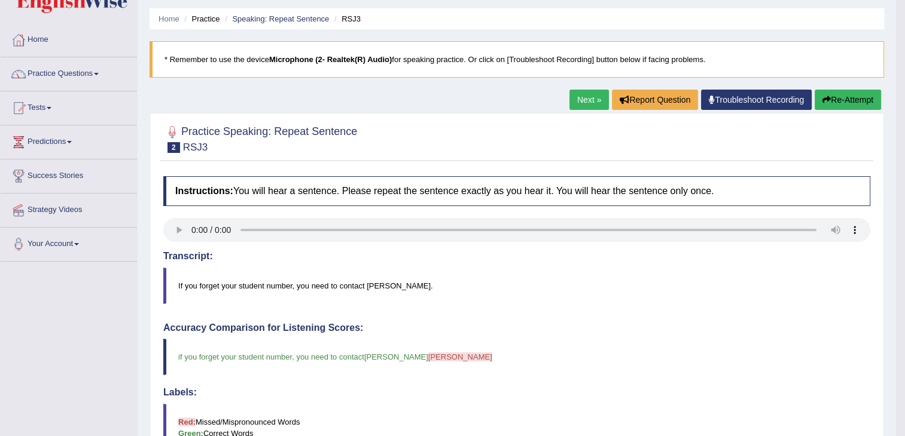
click at [857, 96] on button "Re-Attempt" at bounding box center [847, 100] width 66 height 20
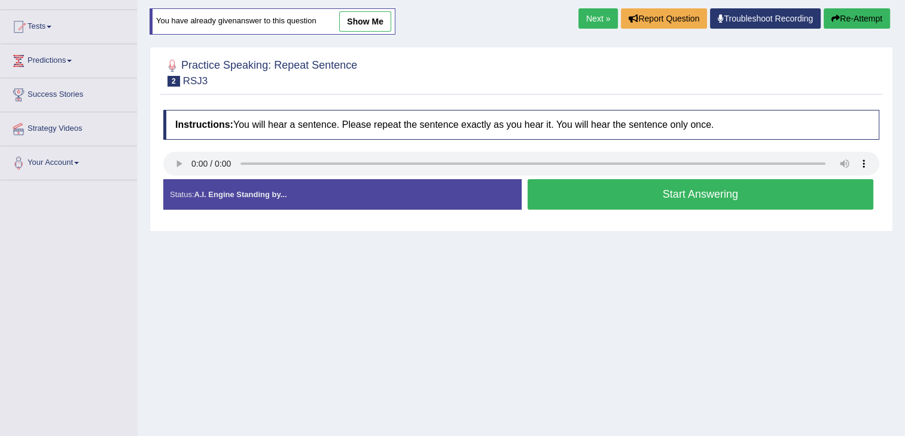
scroll to position [117, 0]
click at [582, 203] on button "Start Answering" at bounding box center [700, 194] width 346 height 30
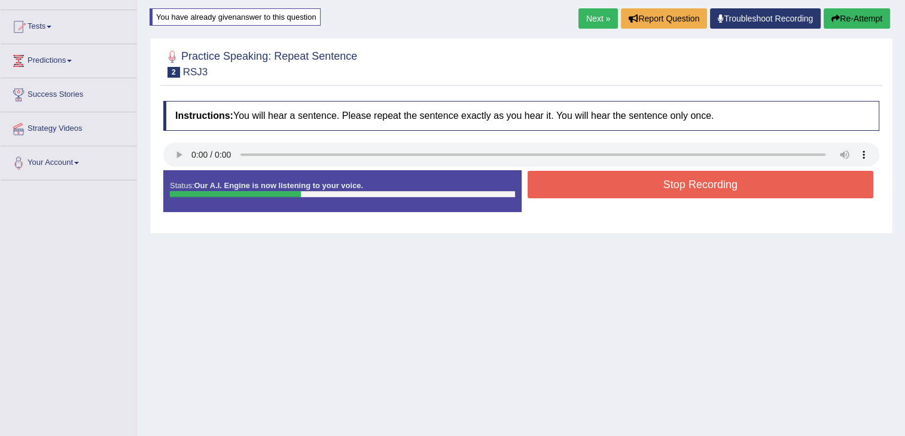
click at [586, 179] on button "Stop Recording" at bounding box center [700, 185] width 346 height 28
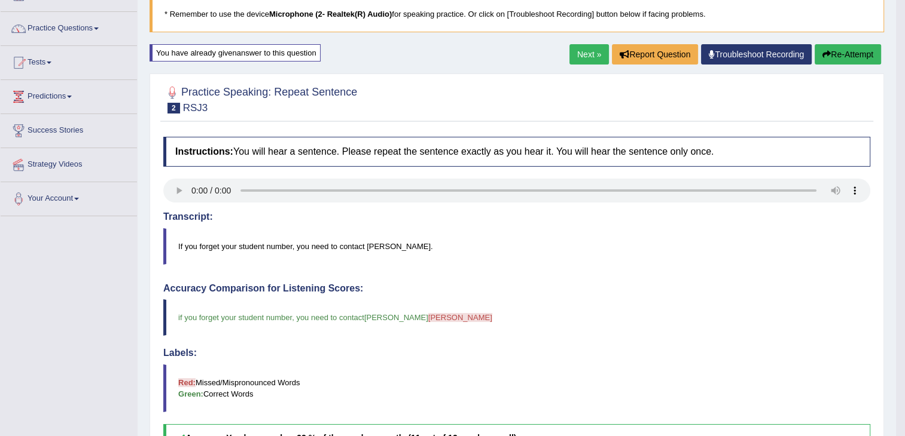
scroll to position [80, 0]
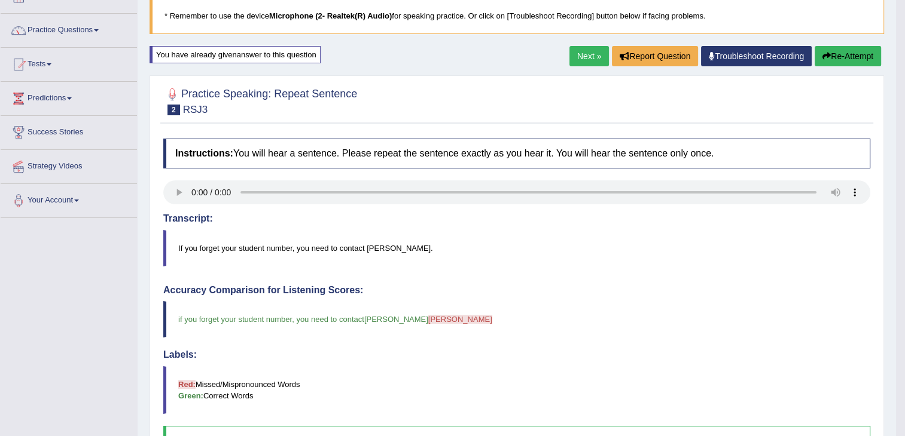
click at [586, 58] on link "Next »" at bounding box center [588, 56] width 39 height 20
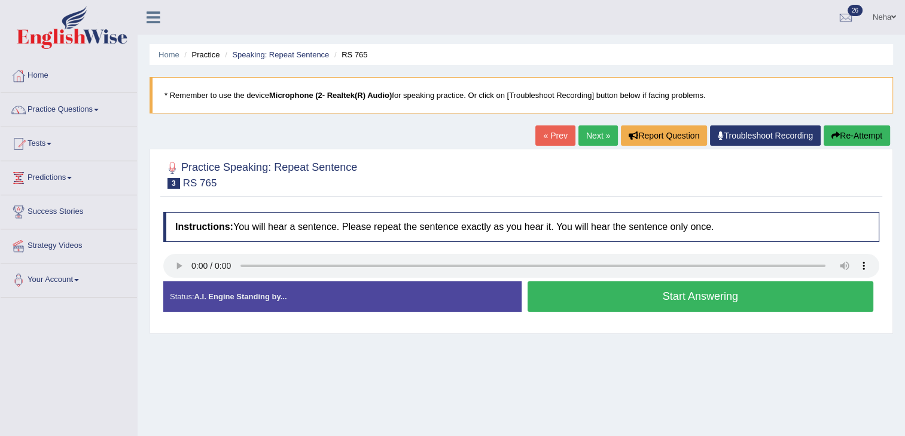
click at [588, 297] on button "Start Answering" at bounding box center [700, 297] width 346 height 30
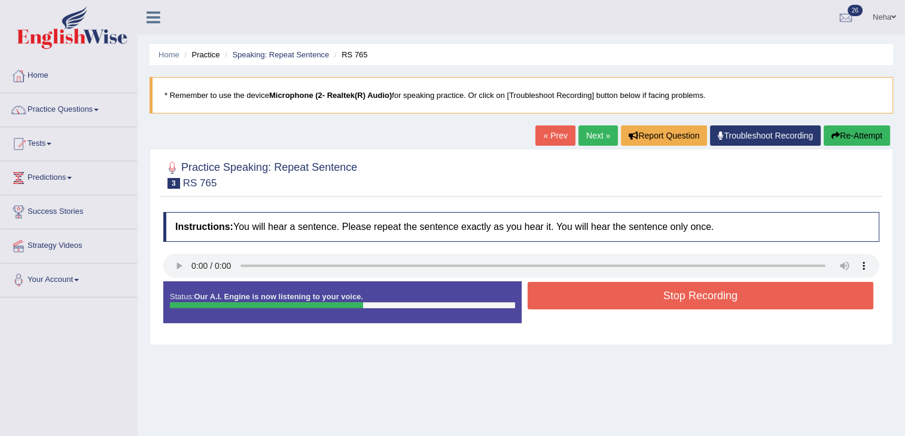
click at [838, 133] on button "Re-Attempt" at bounding box center [856, 136] width 66 height 20
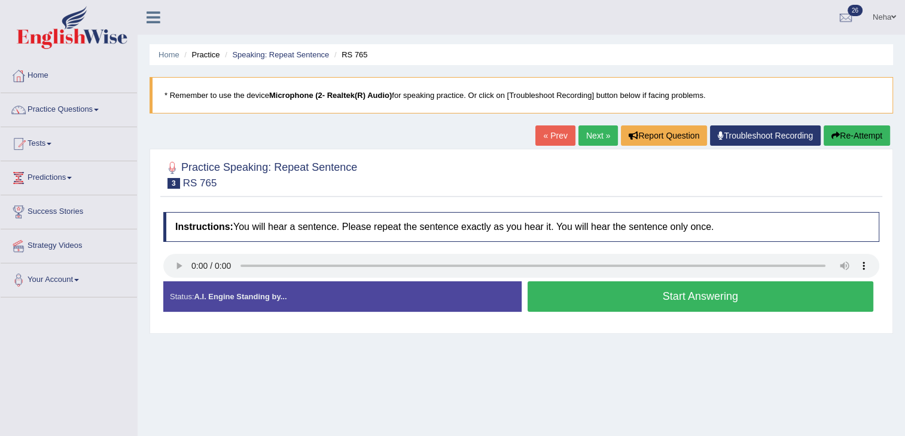
click at [569, 288] on button "Start Answering" at bounding box center [700, 297] width 346 height 30
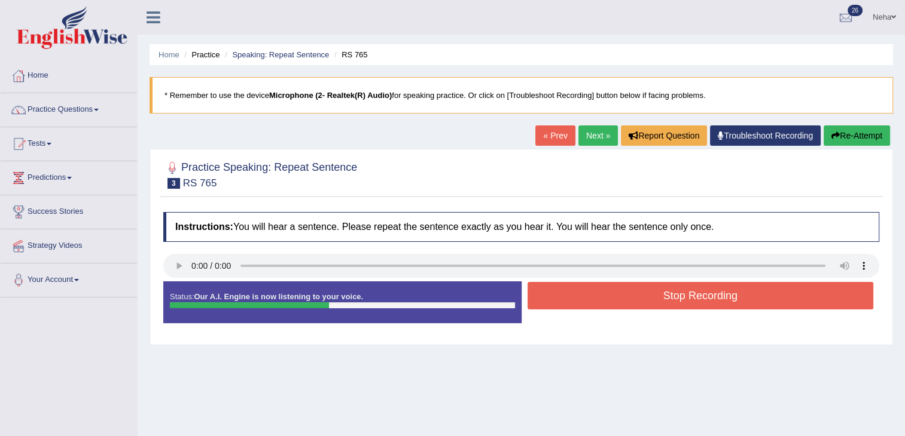
click at [569, 288] on button "Stop Recording" at bounding box center [700, 296] width 346 height 28
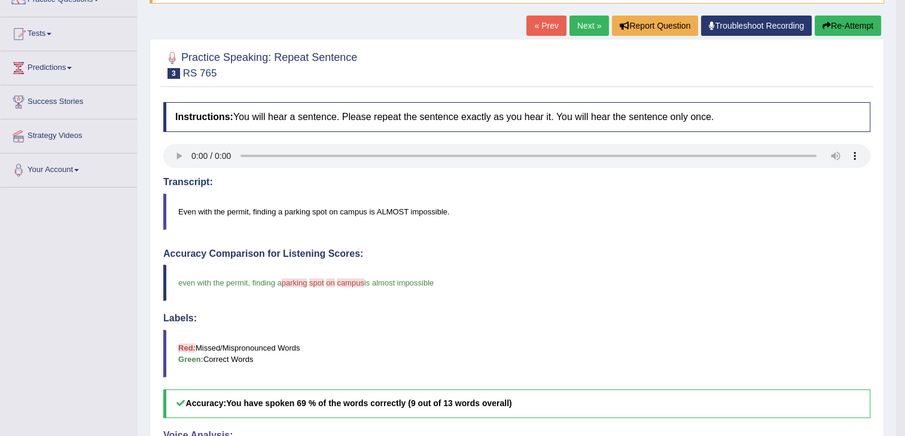
scroll to position [105, 0]
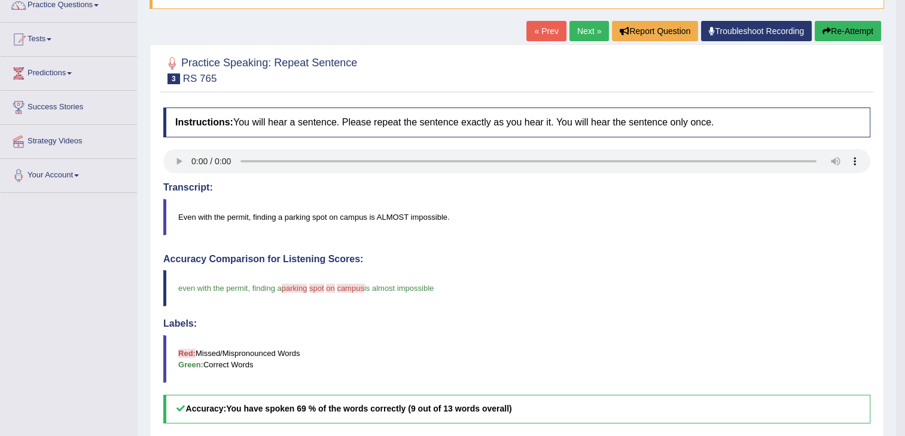
click at [854, 30] on button "Re-Attempt" at bounding box center [847, 31] width 66 height 20
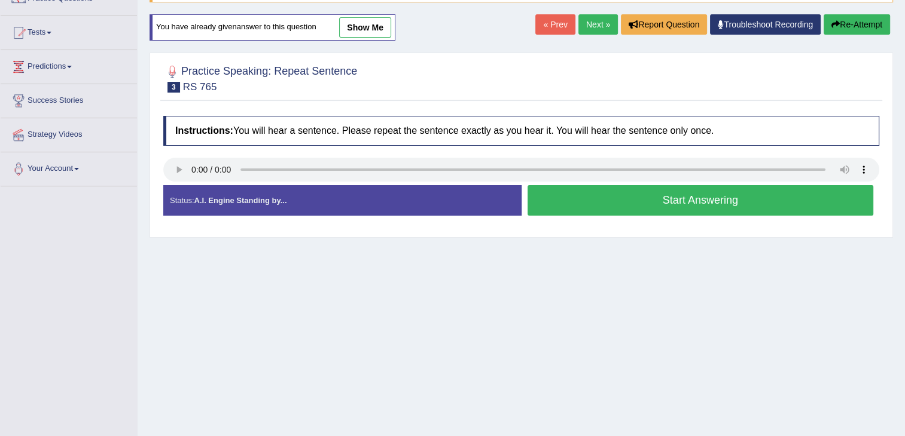
scroll to position [105, 0]
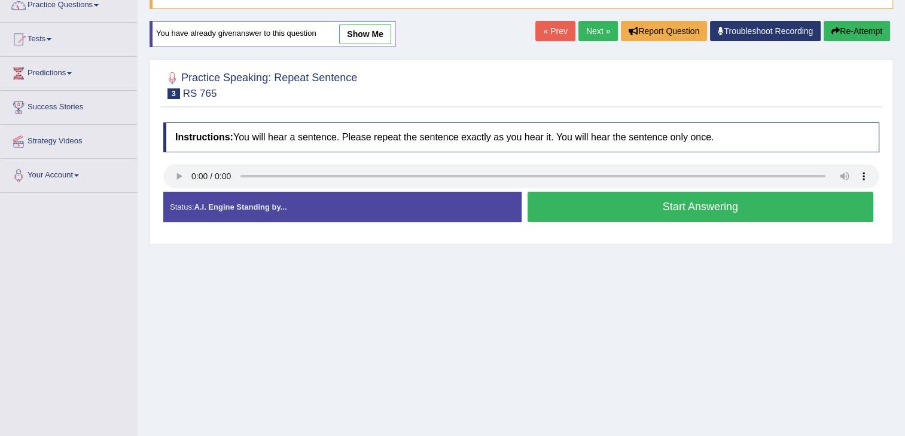
click at [604, 207] on button "Start Answering" at bounding box center [700, 207] width 346 height 30
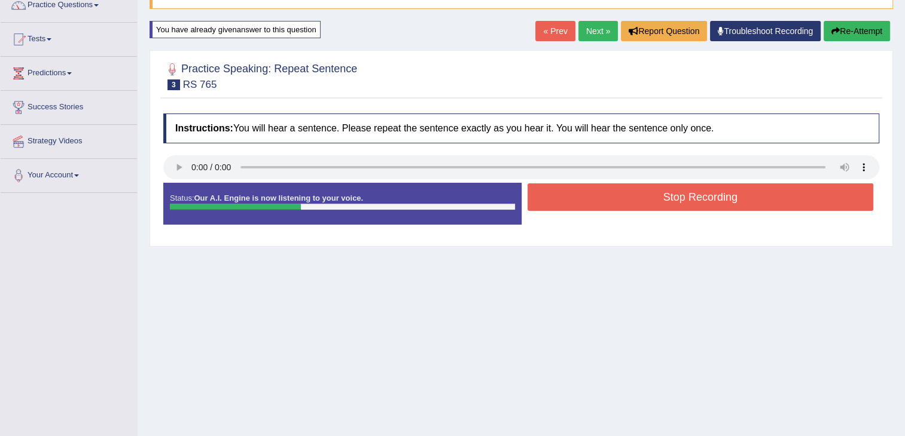
click at [861, 29] on button "Re-Attempt" at bounding box center [856, 31] width 66 height 20
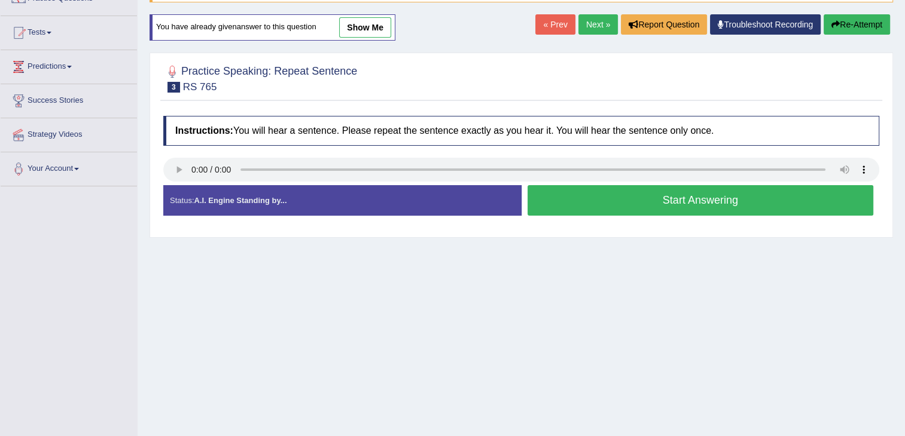
scroll to position [105, 0]
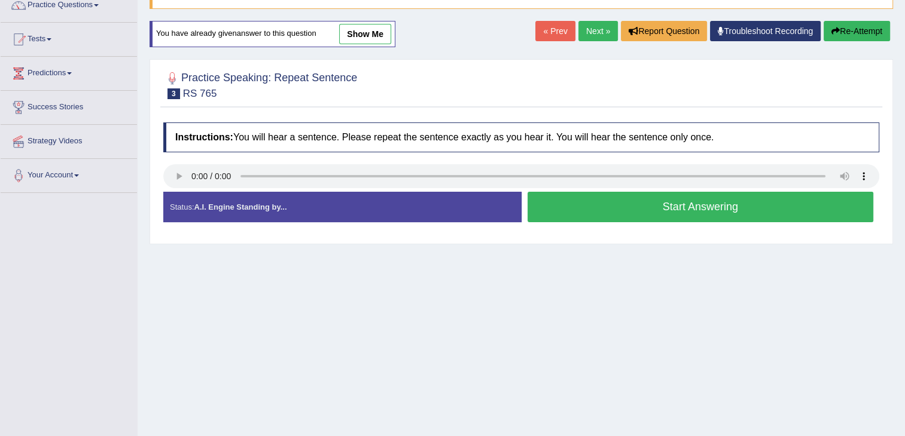
click at [650, 202] on button "Start Answering" at bounding box center [700, 207] width 346 height 30
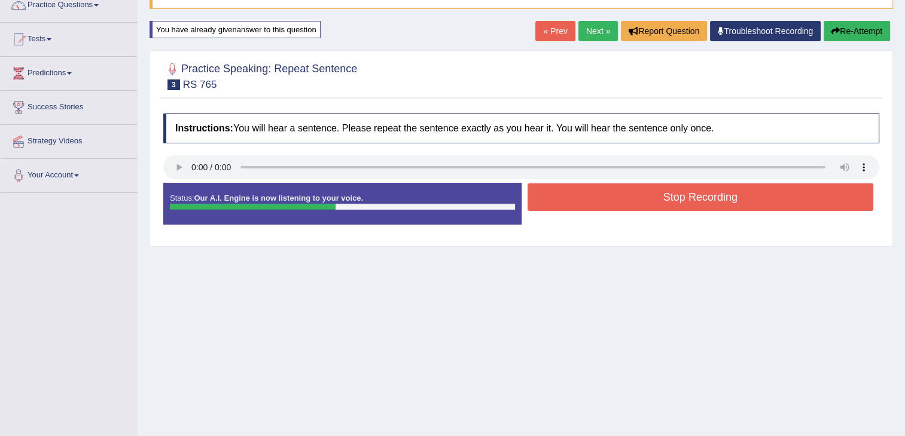
click at [844, 26] on button "Re-Attempt" at bounding box center [856, 31] width 66 height 20
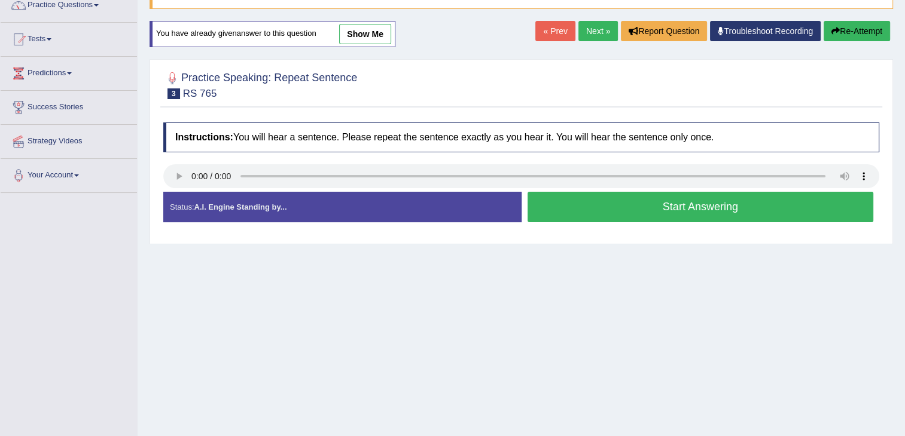
click at [576, 204] on button "Start Answering" at bounding box center [700, 207] width 346 height 30
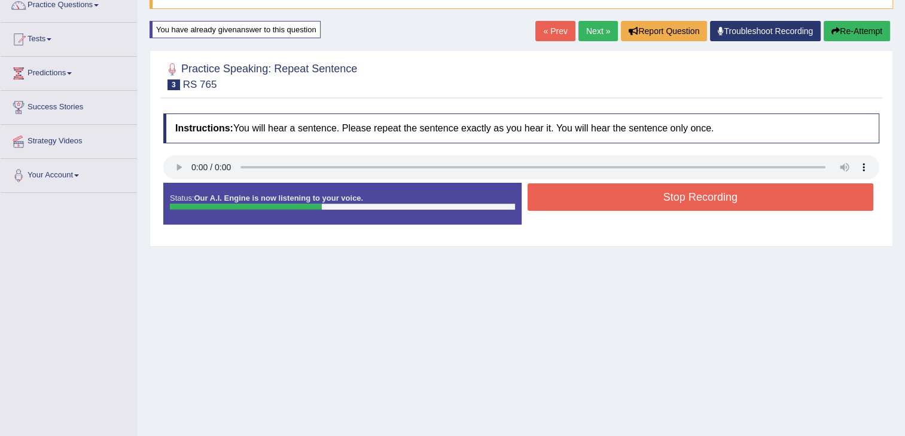
click at [859, 30] on button "Re-Attempt" at bounding box center [856, 31] width 66 height 20
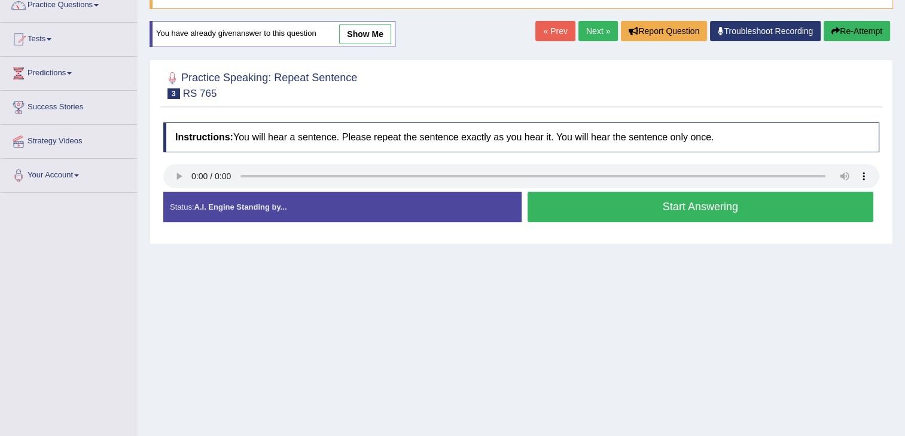
click at [584, 208] on button "Start Answering" at bounding box center [700, 207] width 346 height 30
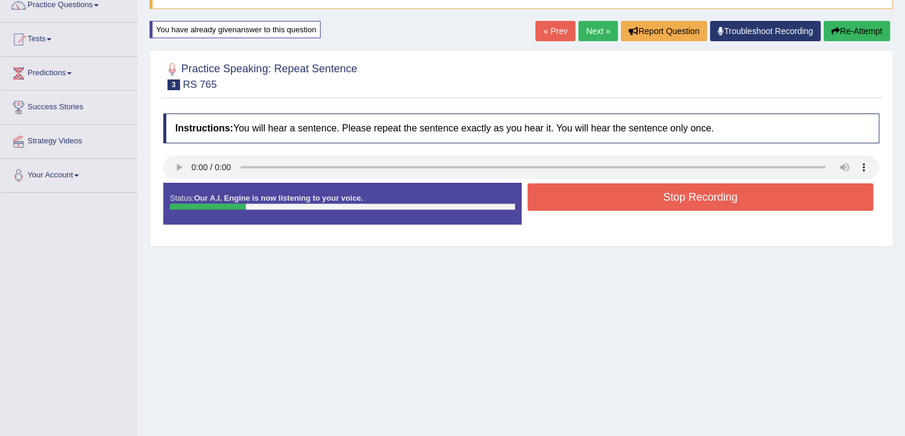
click at [869, 22] on button "Re-Attempt" at bounding box center [856, 31] width 66 height 20
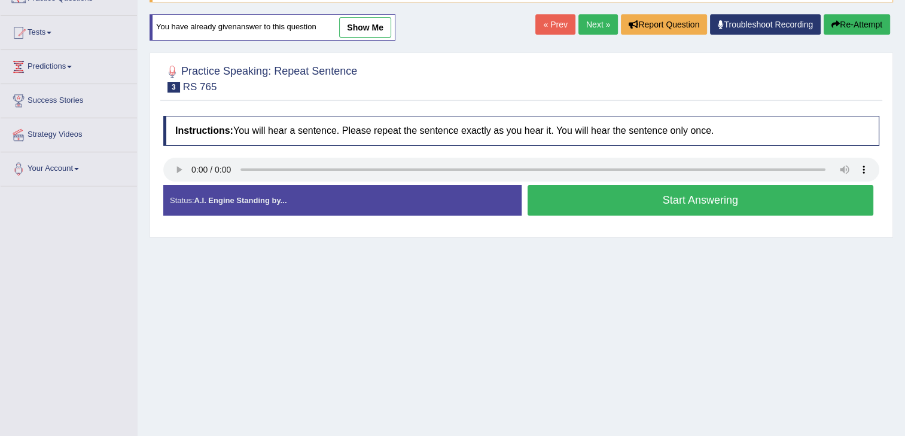
scroll to position [105, 0]
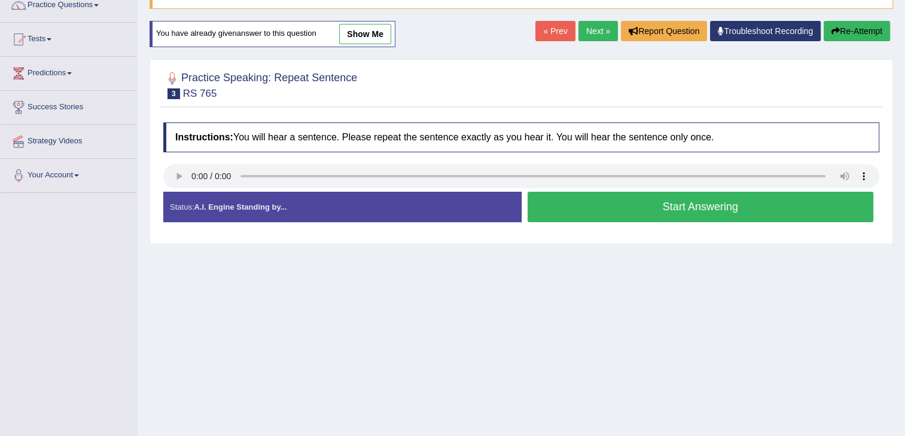
click at [602, 199] on button "Start Answering" at bounding box center [700, 207] width 346 height 30
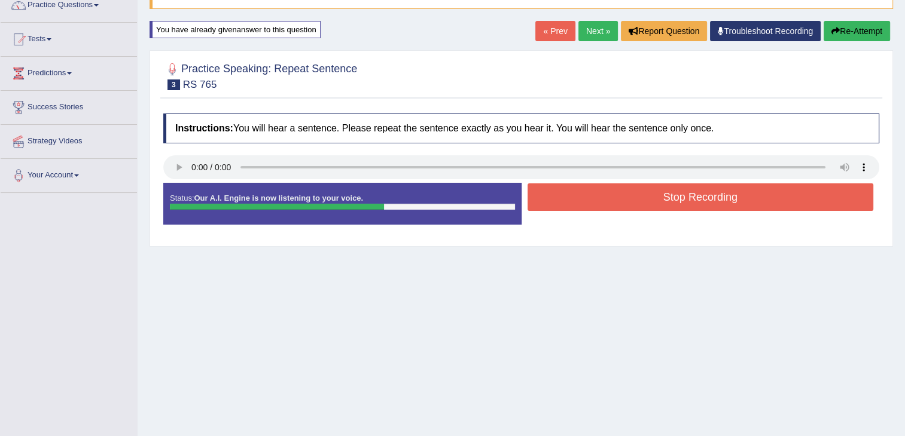
click at [602, 199] on button "Stop Recording" at bounding box center [700, 198] width 346 height 28
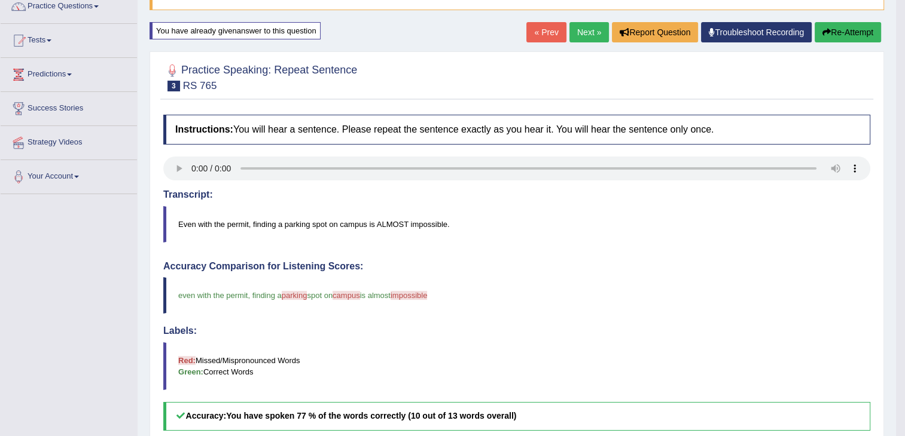
scroll to position [101, 0]
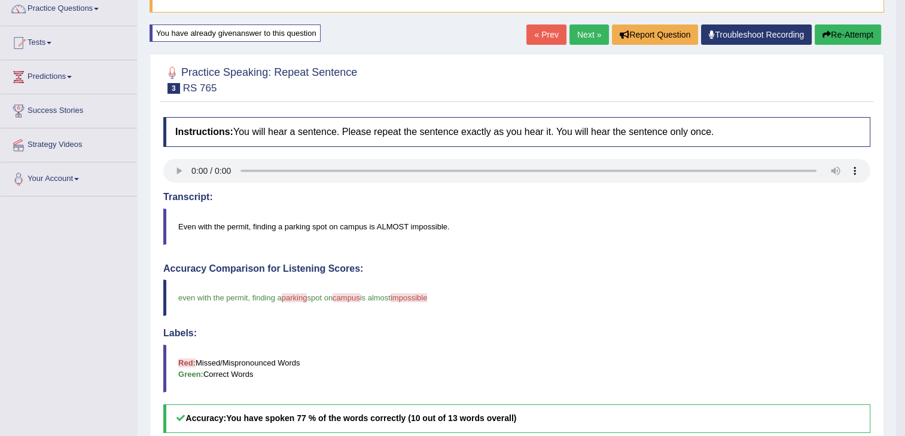
click at [835, 32] on button "Re-Attempt" at bounding box center [847, 35] width 66 height 20
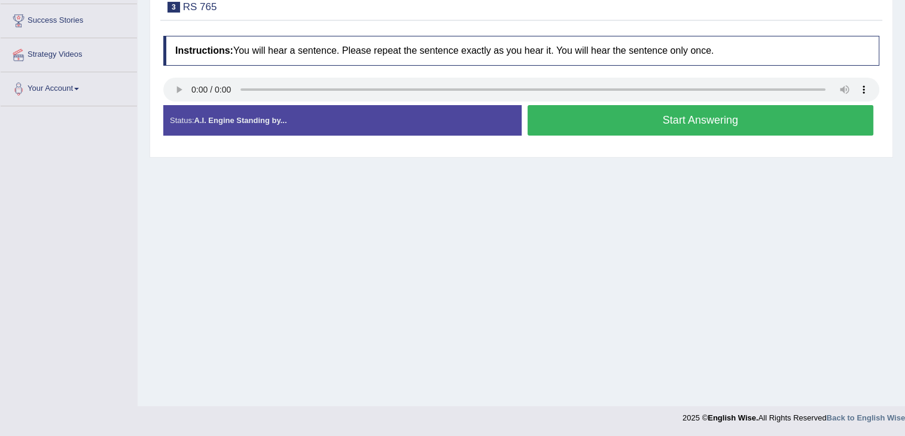
click at [662, 115] on button "Start Answering" at bounding box center [700, 120] width 346 height 30
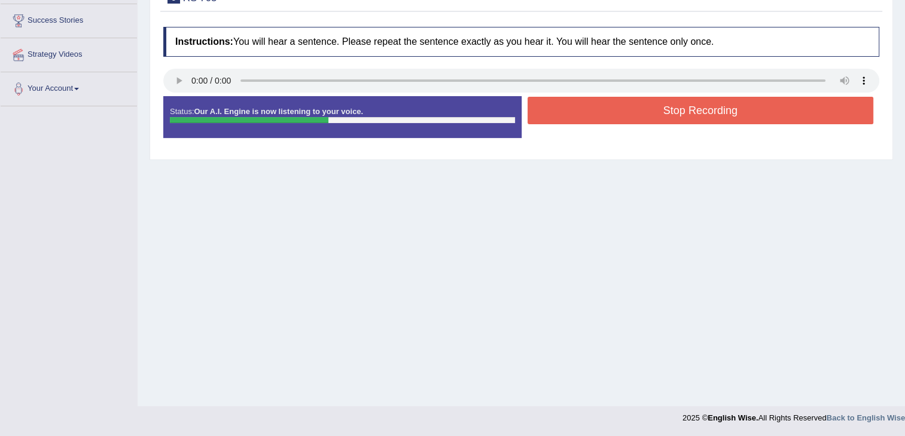
click at [662, 115] on button "Stop Recording" at bounding box center [700, 111] width 346 height 28
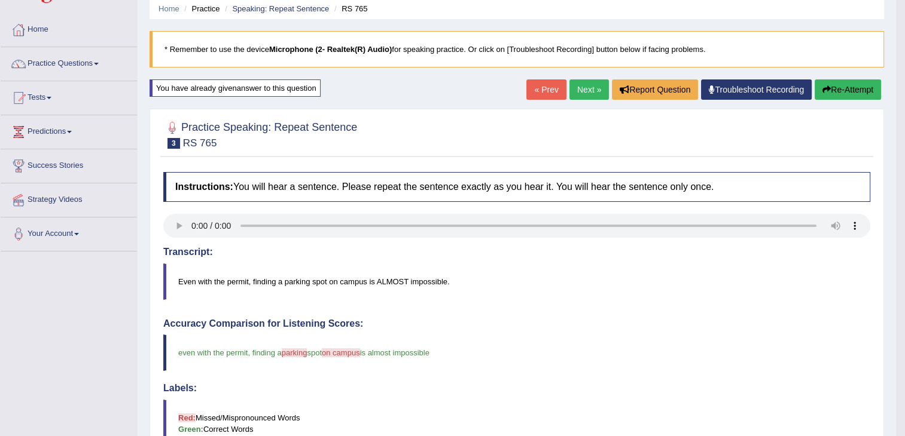
scroll to position [45, 0]
click at [849, 88] on button "Re-Attempt" at bounding box center [847, 90] width 66 height 20
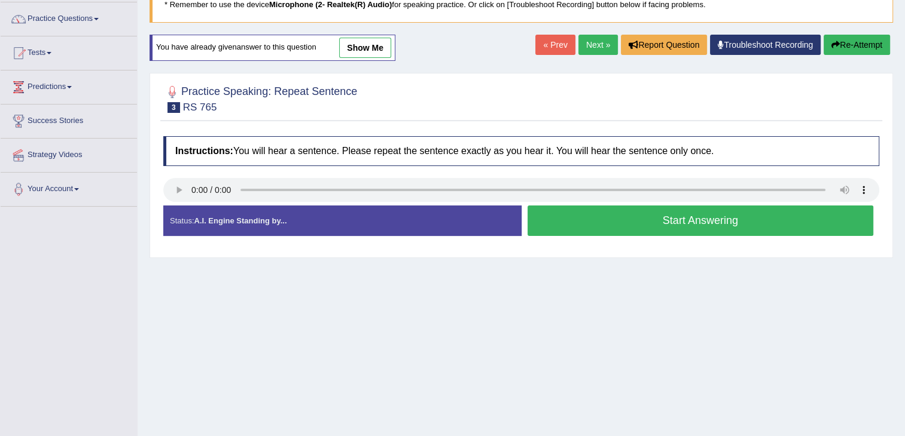
click at [644, 219] on button "Start Answering" at bounding box center [700, 221] width 346 height 30
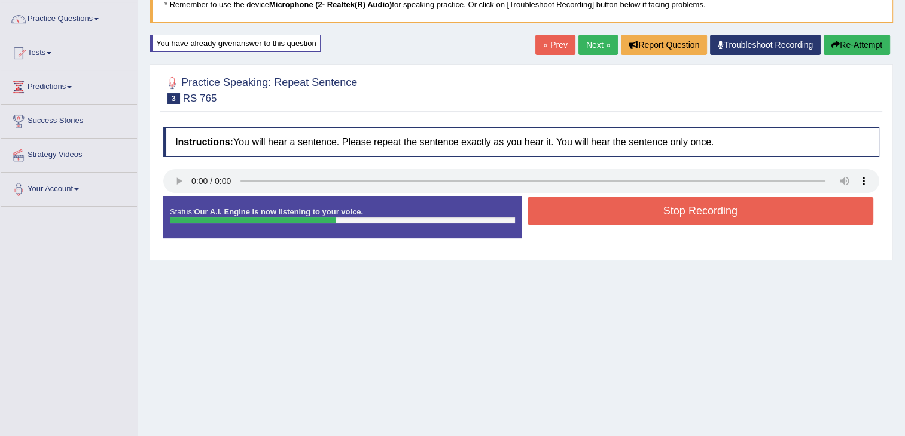
click at [644, 219] on button "Stop Recording" at bounding box center [700, 211] width 346 height 28
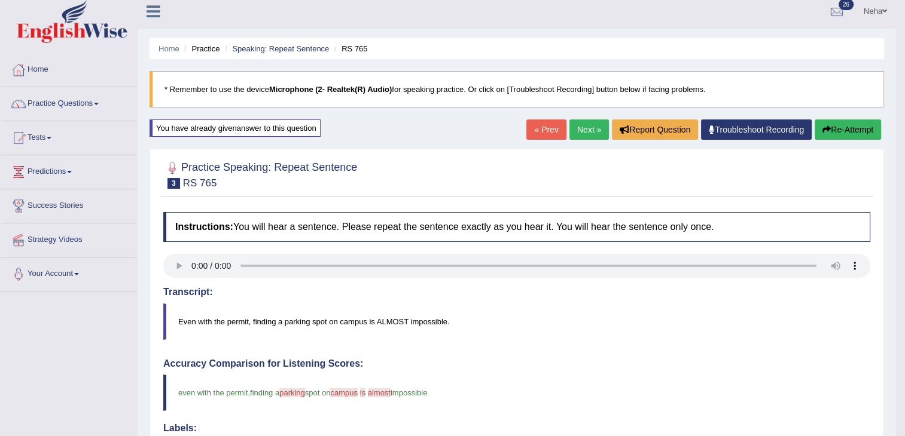
scroll to position [5, 0]
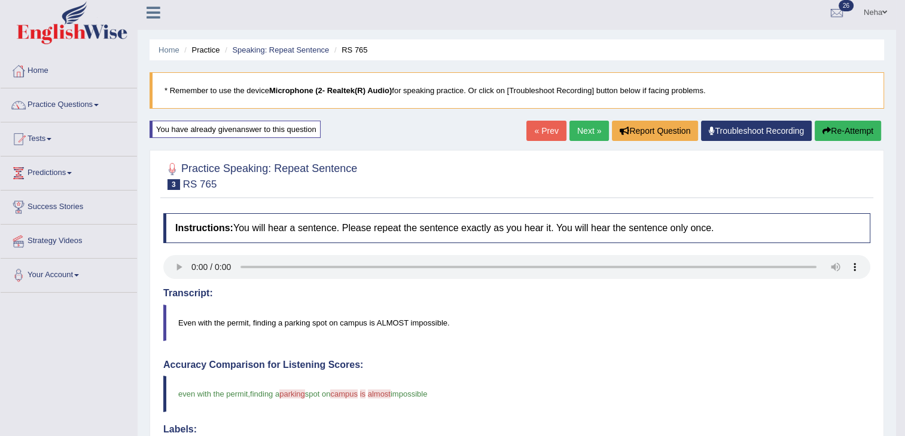
click at [833, 127] on button "Re-Attempt" at bounding box center [847, 131] width 66 height 20
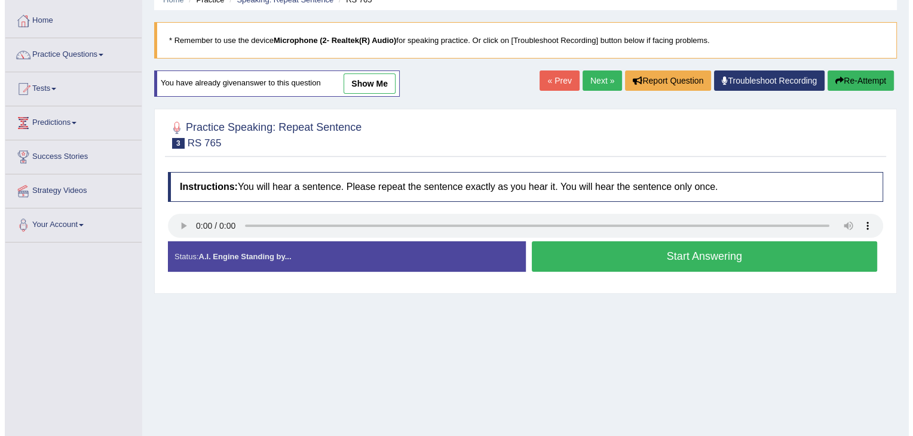
scroll to position [55, 0]
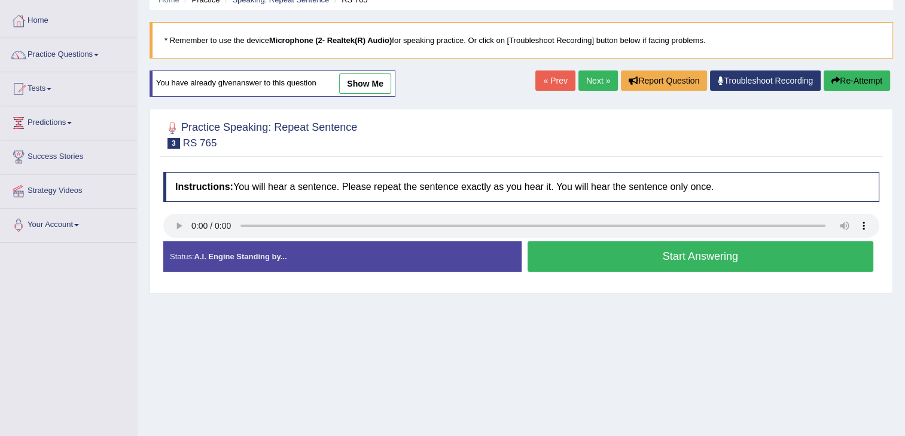
click at [598, 252] on button "Start Answering" at bounding box center [700, 257] width 346 height 30
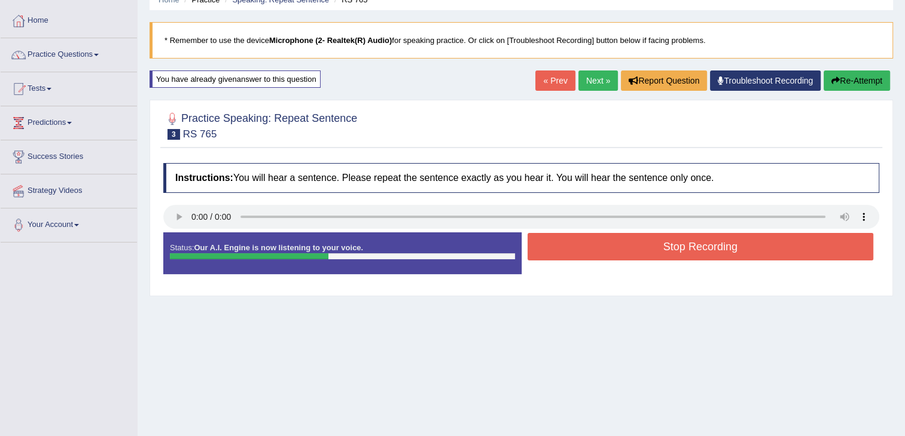
click at [598, 252] on button "Stop Recording" at bounding box center [700, 247] width 346 height 28
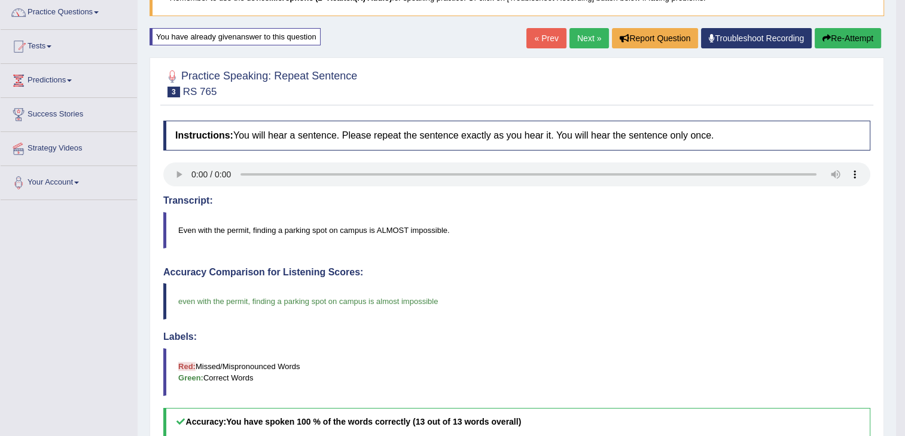
scroll to position [93, 0]
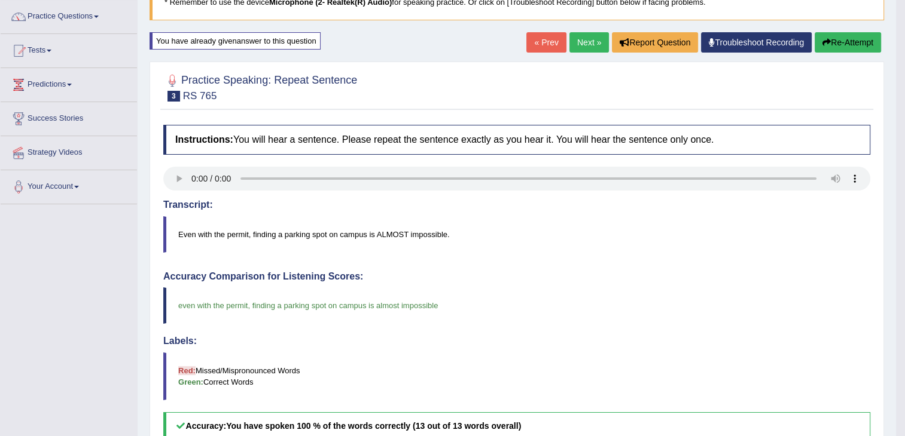
click at [586, 38] on link "Next »" at bounding box center [588, 42] width 39 height 20
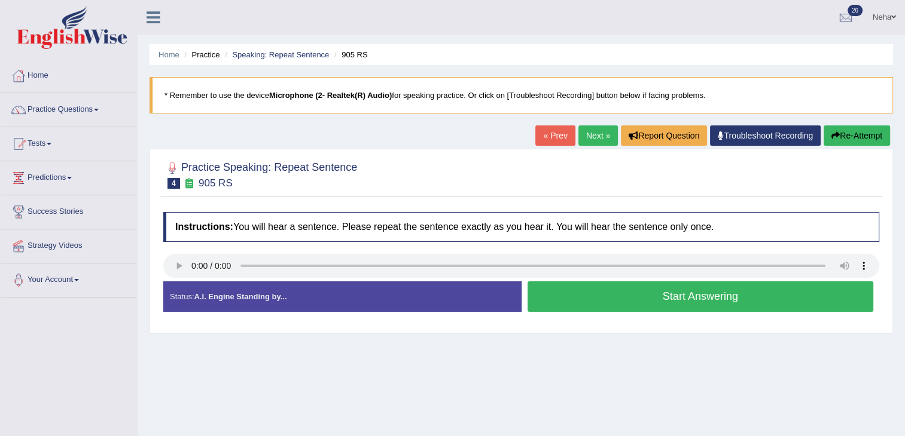
click at [232, 302] on div "Status: A.I. Engine Standing by..." at bounding box center [342, 297] width 358 height 30
click at [631, 295] on button "Start Answering" at bounding box center [700, 297] width 346 height 30
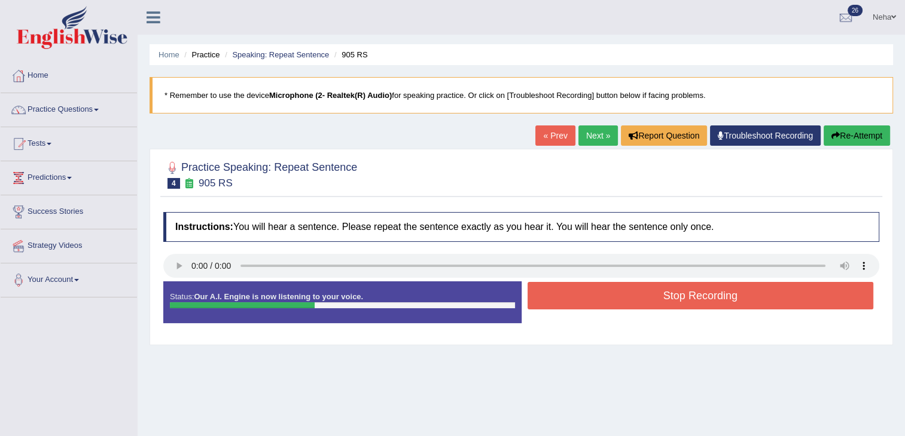
click at [631, 295] on button "Stop Recording" at bounding box center [700, 296] width 346 height 28
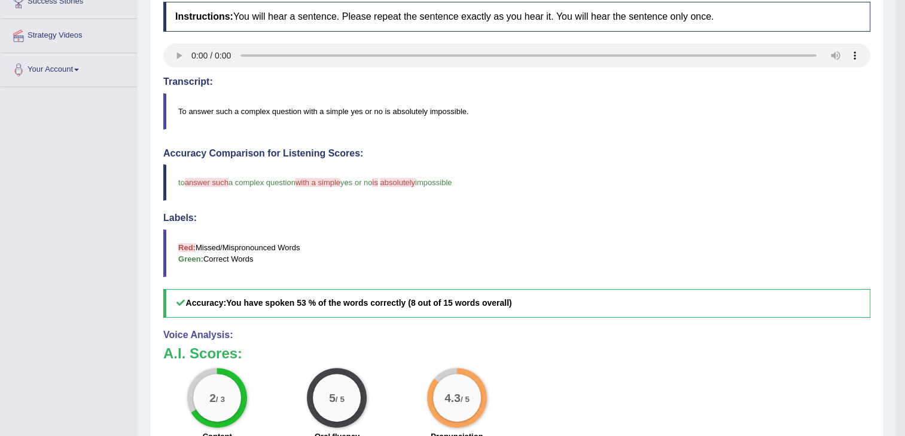
scroll to position [111, 0]
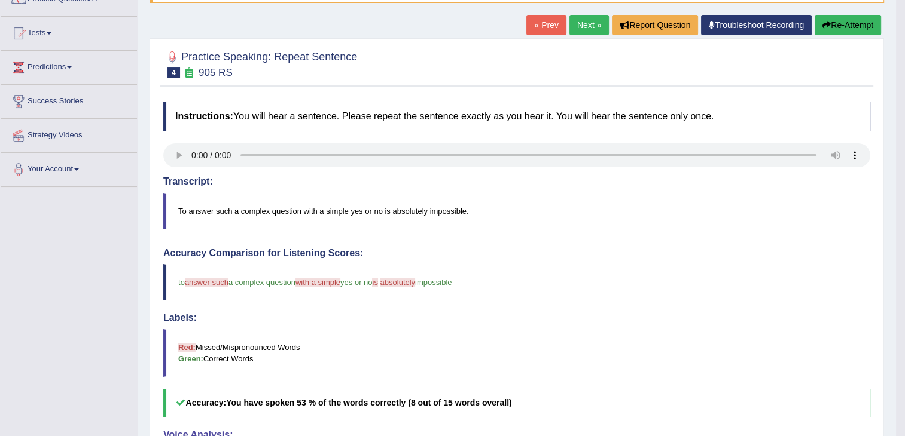
click at [832, 19] on button "Re-Attempt" at bounding box center [847, 25] width 66 height 20
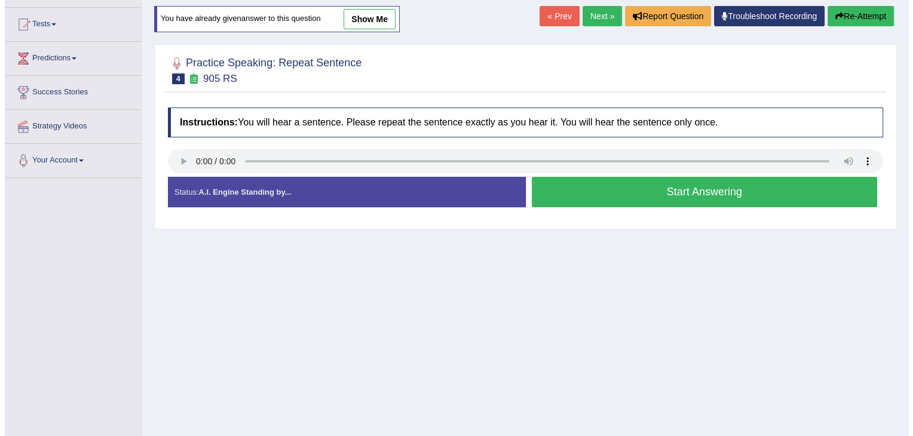
scroll to position [139, 0]
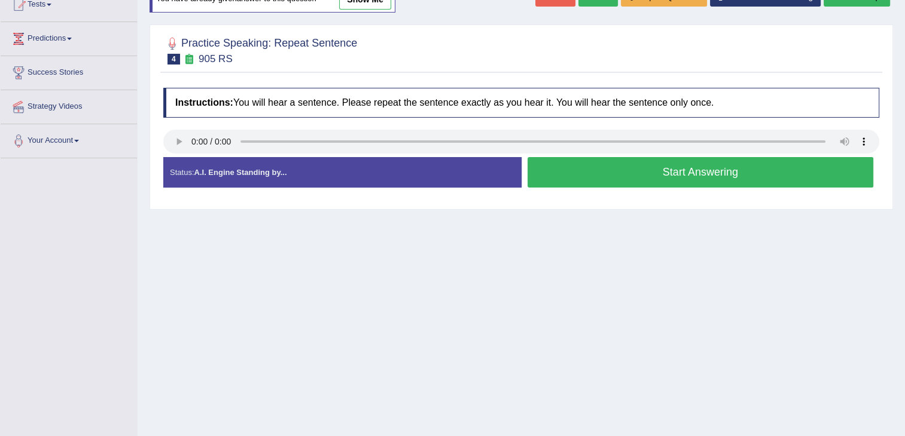
click at [580, 166] on button "Start Answering" at bounding box center [700, 172] width 346 height 30
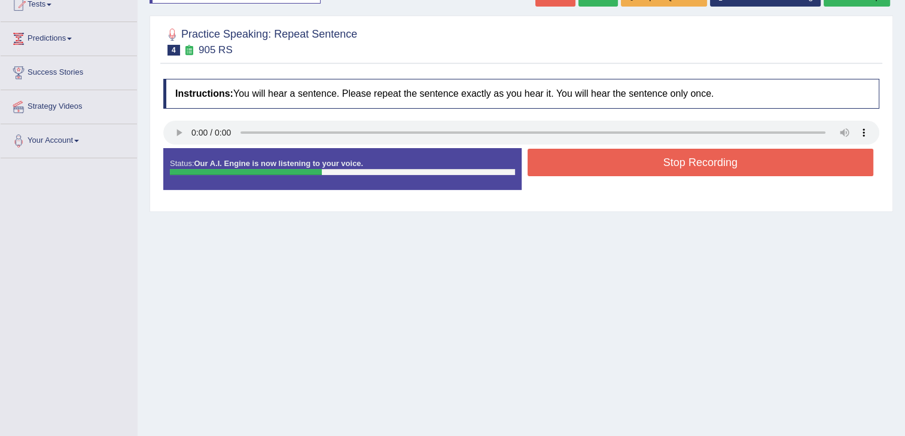
click at [580, 166] on button "Stop Recording" at bounding box center [700, 163] width 346 height 28
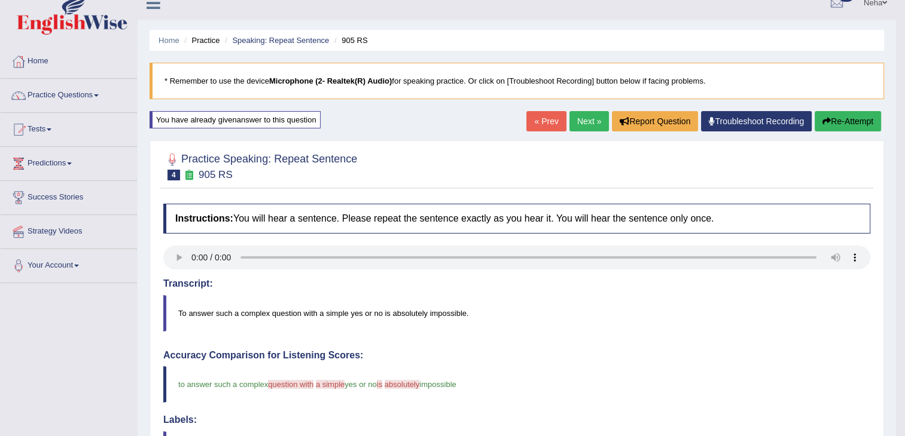
scroll to position [12, 0]
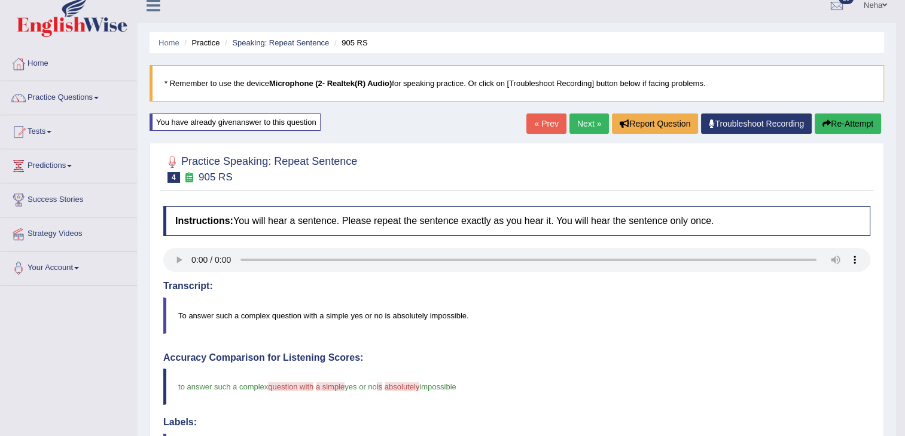
click at [838, 126] on button "Re-Attempt" at bounding box center [847, 124] width 66 height 20
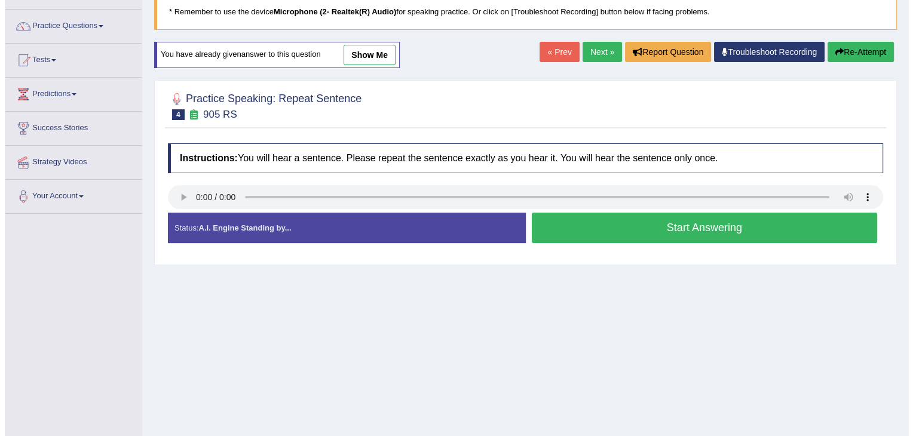
scroll to position [84, 0]
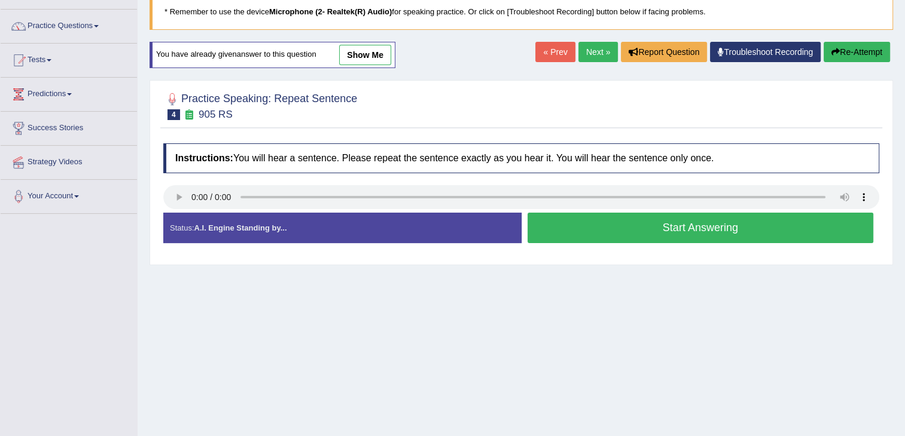
click at [589, 233] on button "Start Answering" at bounding box center [700, 228] width 346 height 30
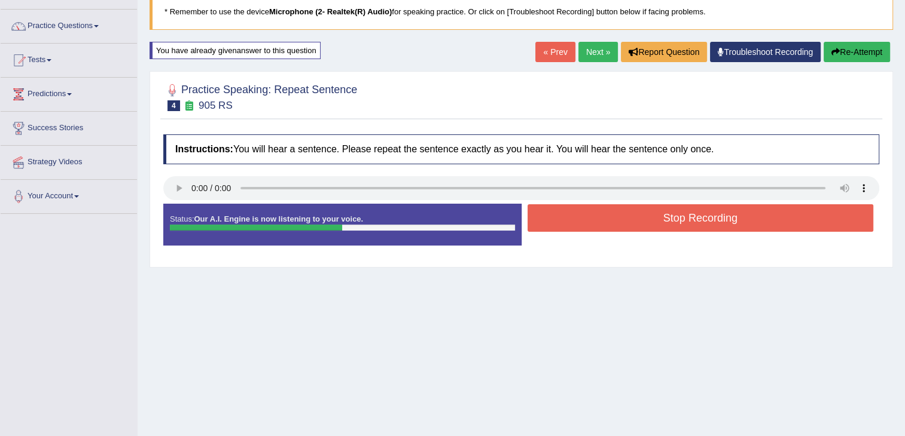
click at [589, 233] on div "Status: Our A.I. Engine is now listening to your voice. Start Answering Stop Re…" at bounding box center [521, 231] width 716 height 54
click at [597, 221] on button "Stop Recording" at bounding box center [700, 218] width 346 height 28
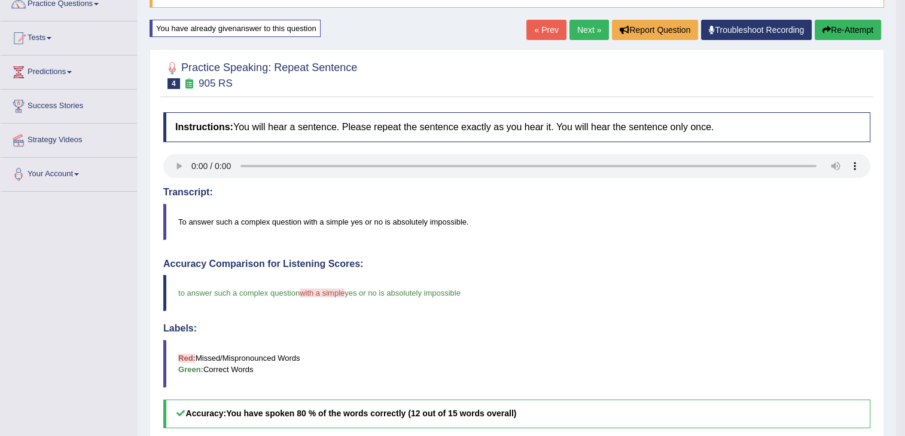
scroll to position [105, 0]
click at [591, 29] on link "Next »" at bounding box center [588, 30] width 39 height 20
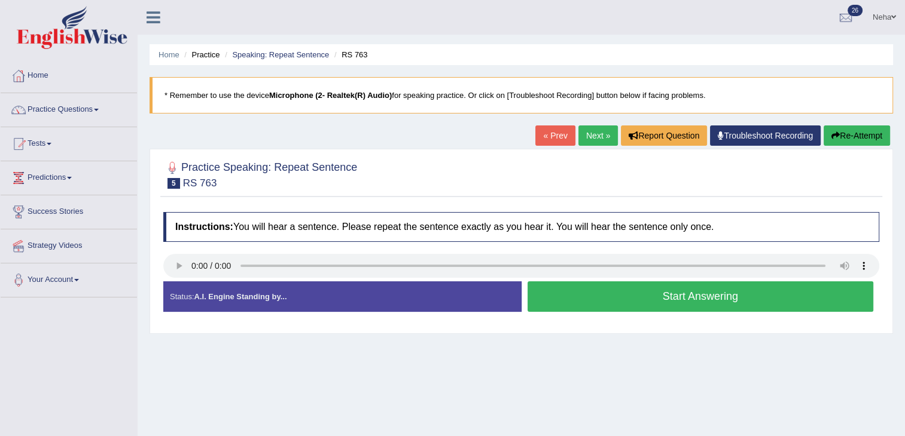
scroll to position [54, 0]
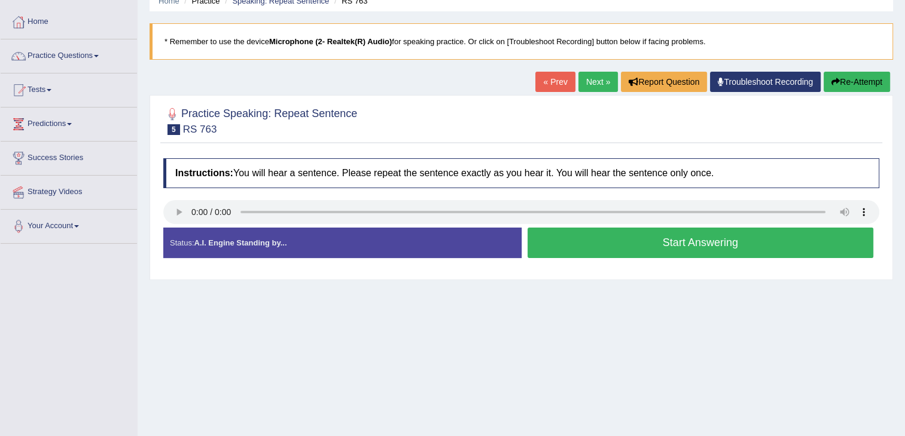
click at [578, 242] on button "Start Answering" at bounding box center [700, 243] width 346 height 30
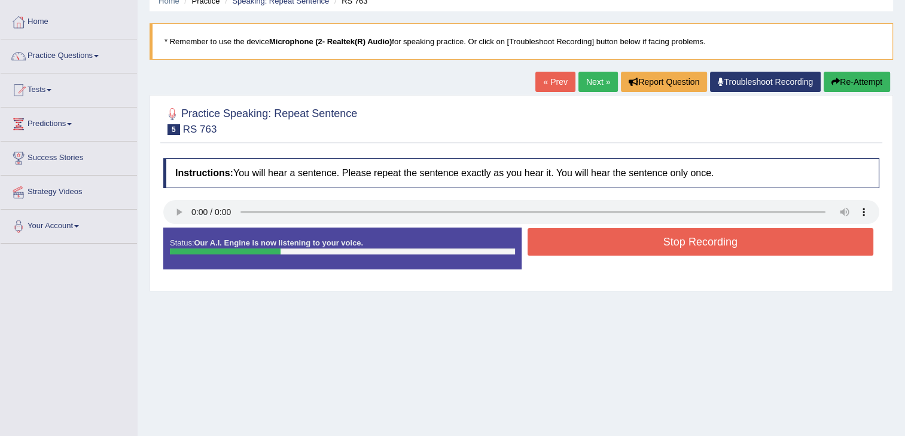
click at [578, 242] on button "Stop Recording" at bounding box center [700, 242] width 346 height 28
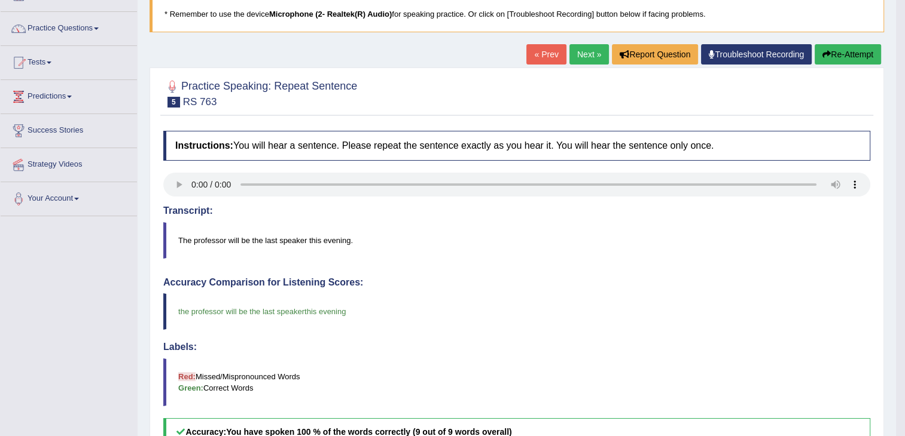
scroll to position [81, 0]
click at [591, 53] on link "Next »" at bounding box center [588, 55] width 39 height 20
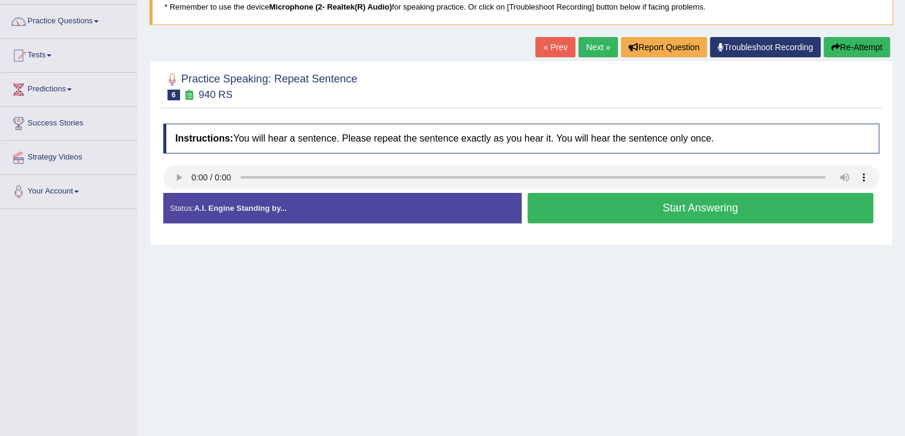
scroll to position [91, 0]
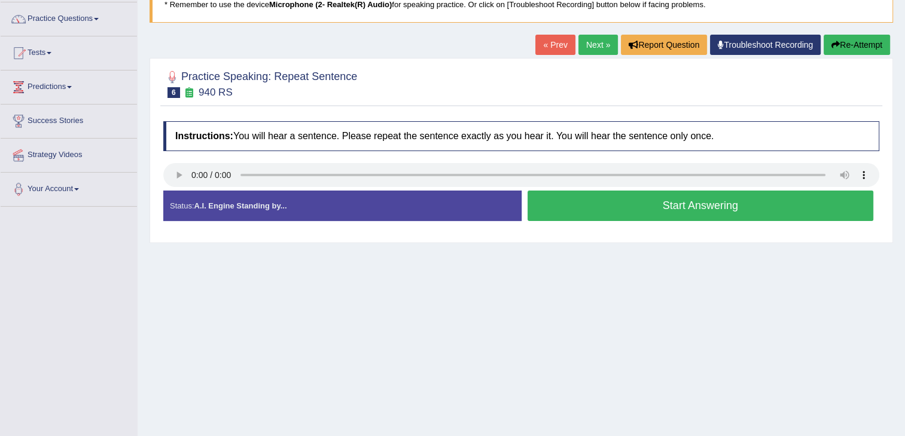
click at [592, 209] on button "Start Answering" at bounding box center [700, 206] width 346 height 30
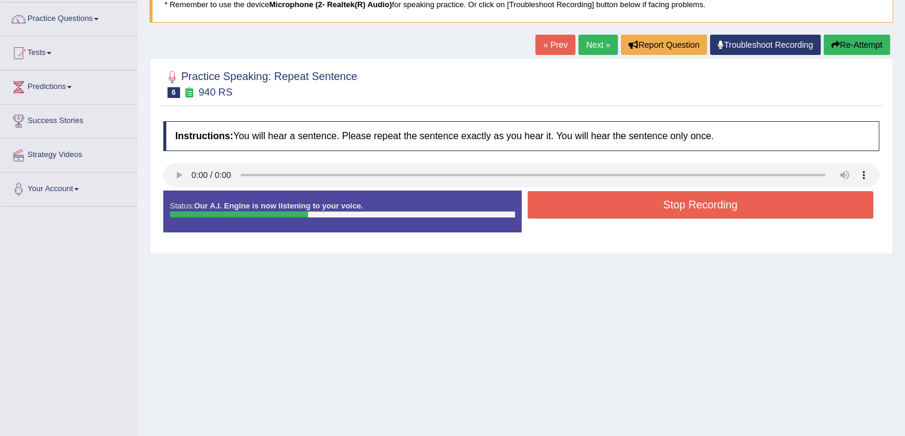
click at [592, 209] on button "Stop Recording" at bounding box center [700, 205] width 346 height 28
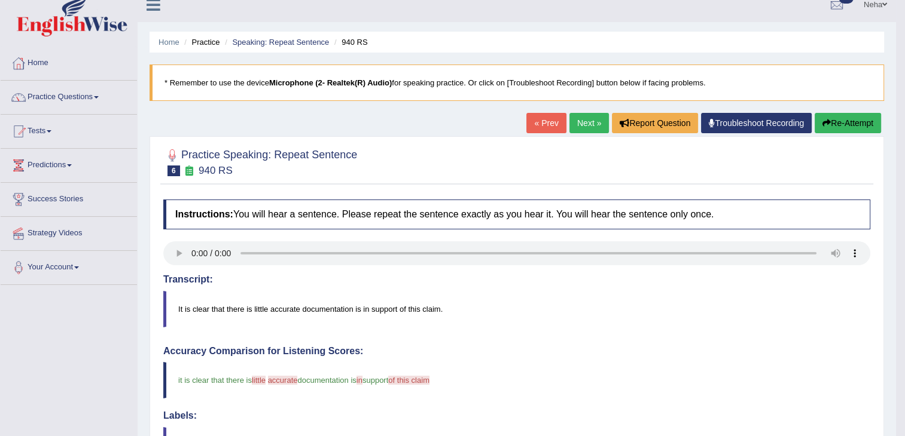
scroll to position [12, 0]
click at [854, 126] on button "Re-Attempt" at bounding box center [847, 124] width 66 height 20
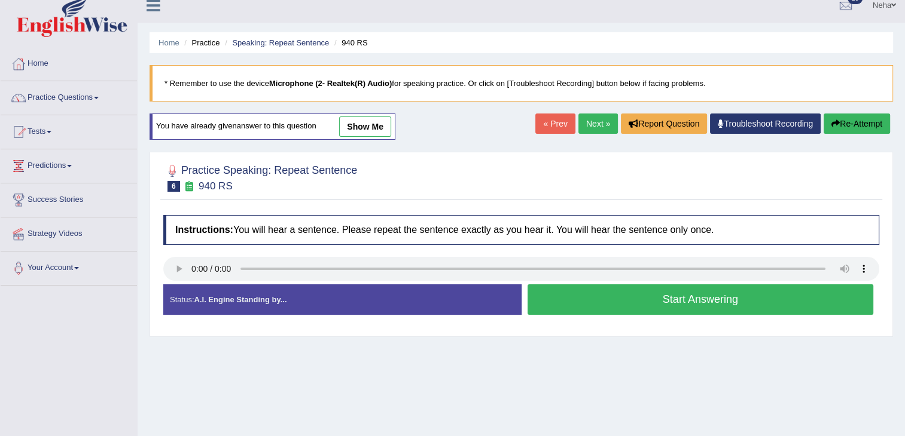
scroll to position [86, 0]
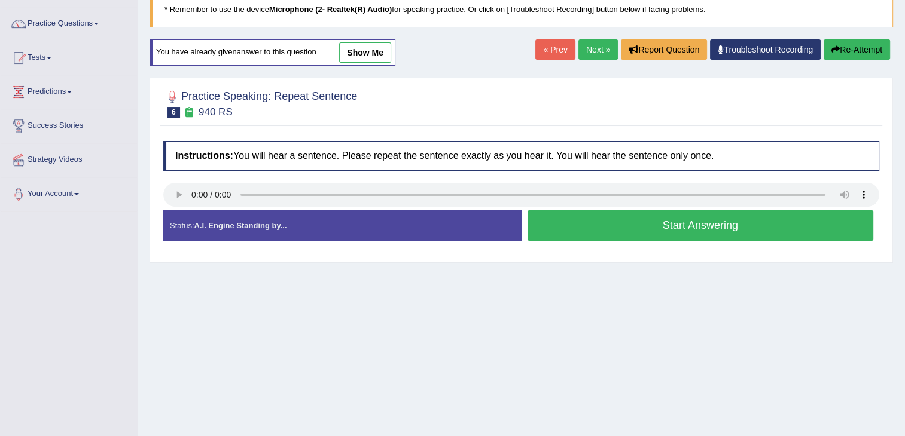
click at [616, 221] on button "Start Answering" at bounding box center [700, 225] width 346 height 30
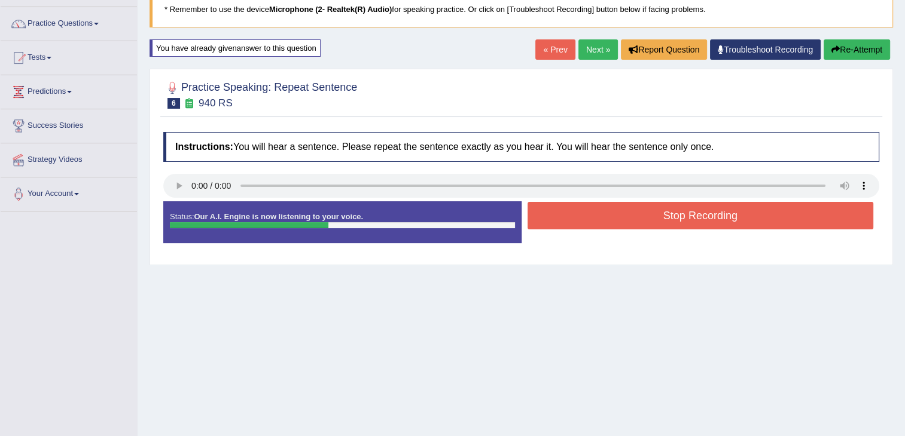
click at [616, 221] on button "Stop Recording" at bounding box center [700, 216] width 346 height 28
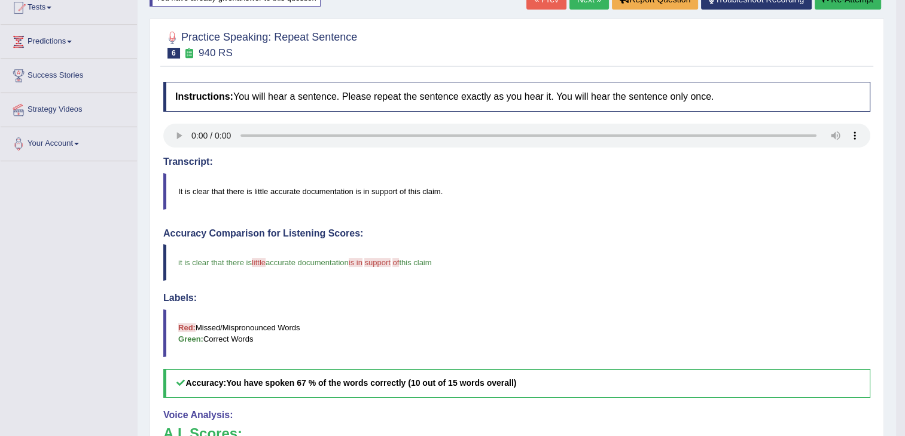
scroll to position [132, 0]
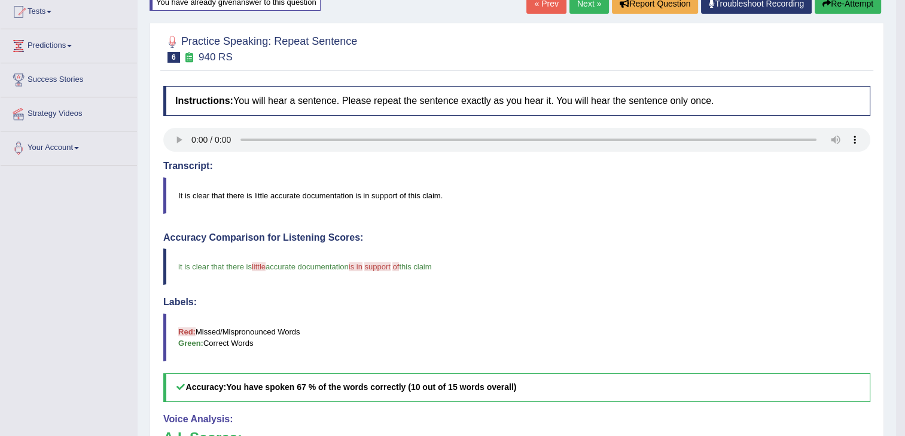
click at [853, 4] on button "Re-Attempt" at bounding box center [847, 3] width 66 height 20
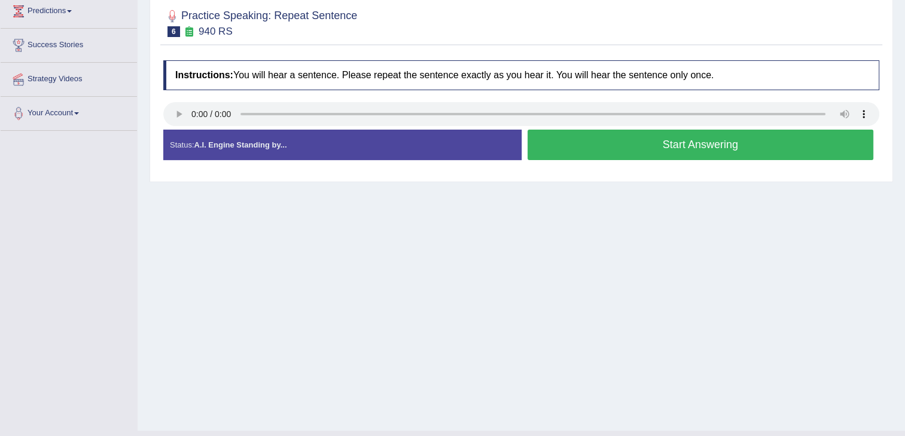
scroll to position [169, 0]
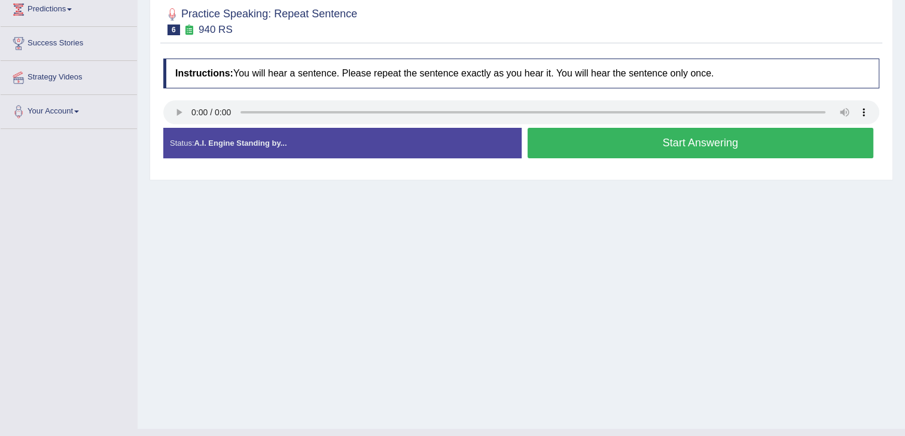
click at [594, 143] on button "Start Answering" at bounding box center [700, 143] width 346 height 30
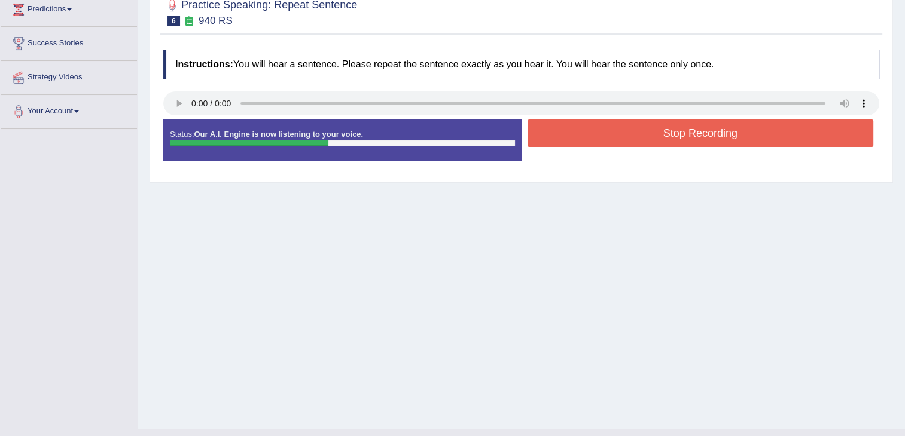
click at [594, 143] on button "Stop Recording" at bounding box center [700, 134] width 346 height 28
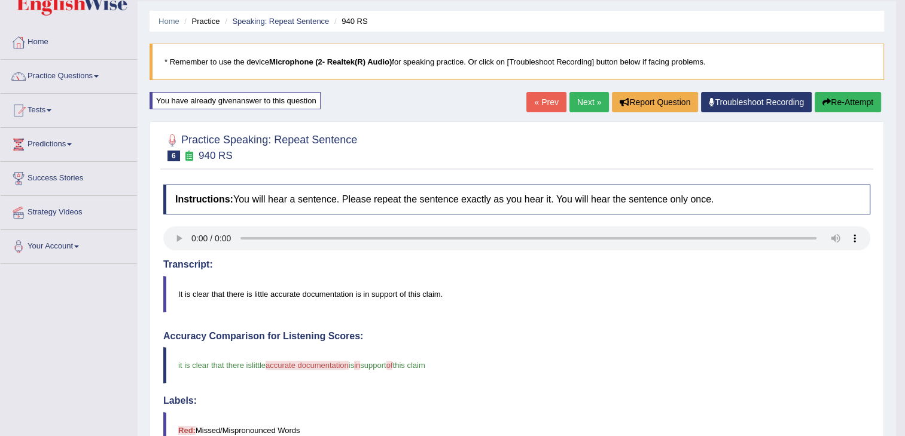
scroll to position [26, 0]
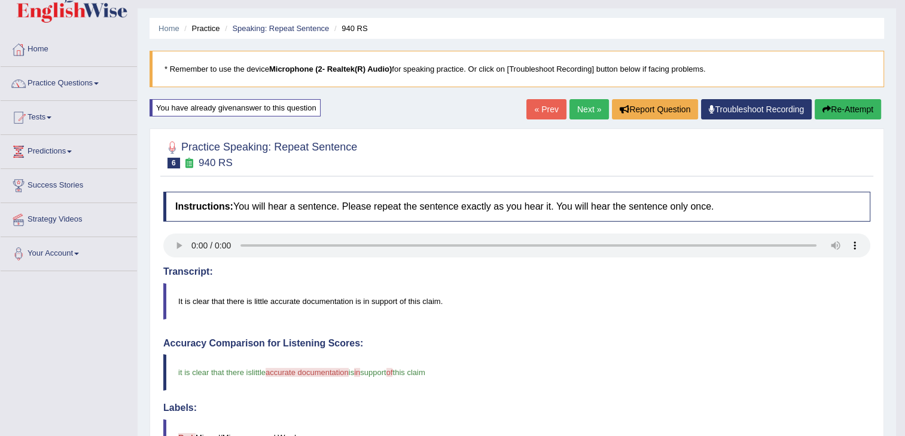
click at [841, 104] on button "Re-Attempt" at bounding box center [847, 109] width 66 height 20
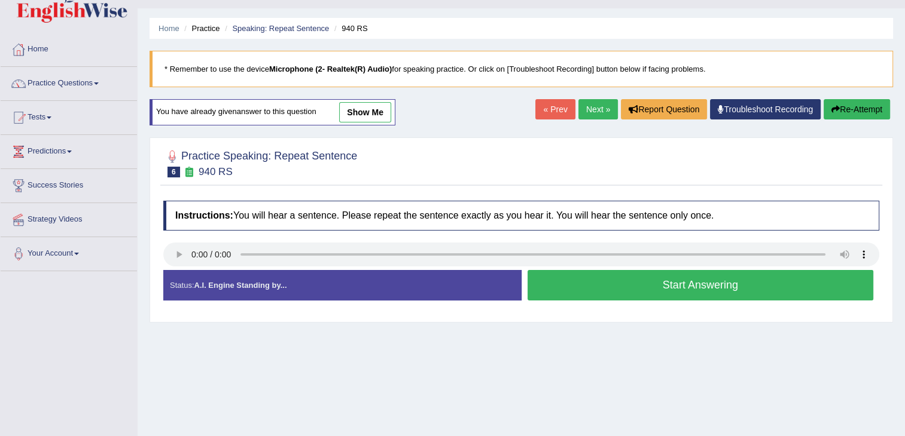
click at [612, 288] on button "Start Answering" at bounding box center [700, 285] width 346 height 30
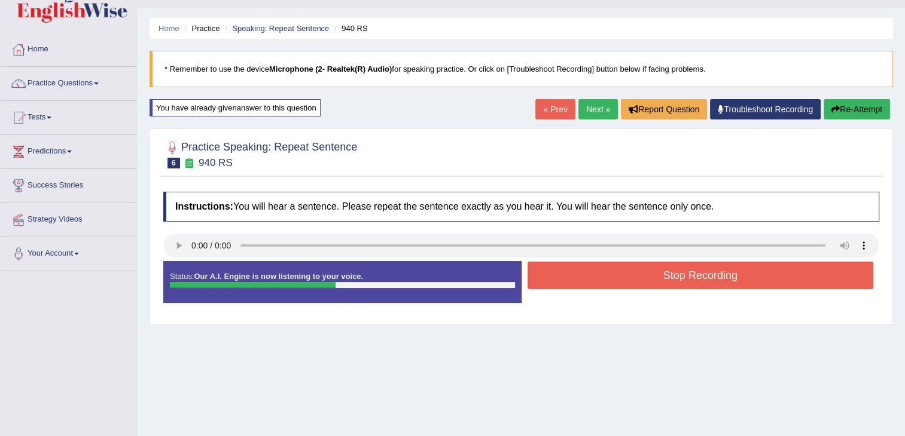
click at [627, 270] on button "Stop Recording" at bounding box center [700, 276] width 346 height 28
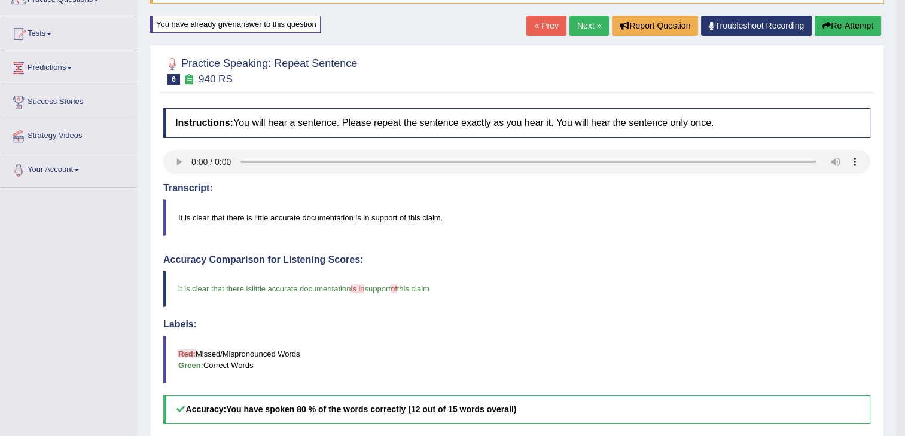
scroll to position [111, 0]
click at [591, 25] on link "Next »" at bounding box center [588, 25] width 39 height 20
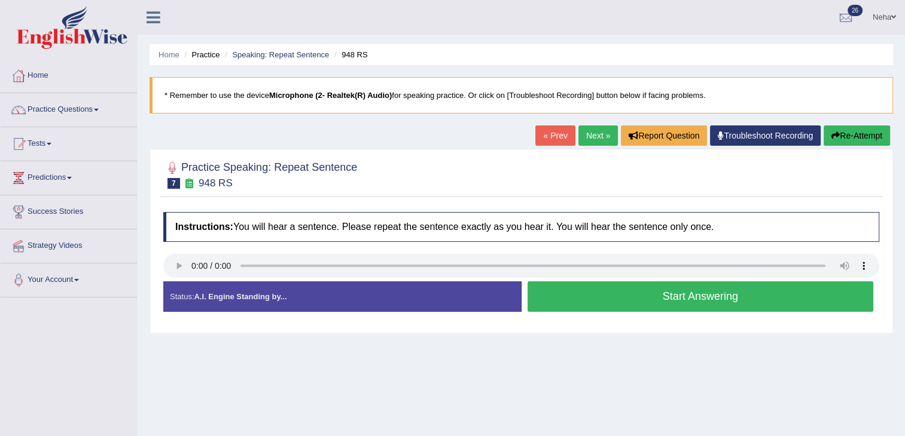
scroll to position [74, 0]
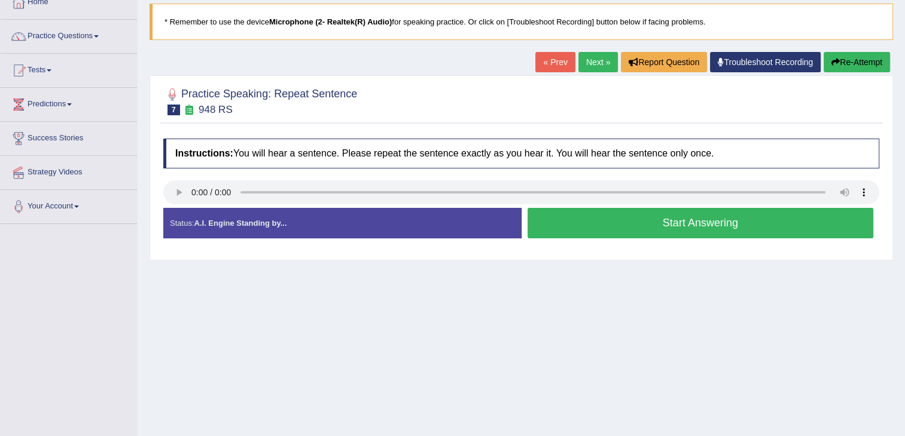
click at [602, 223] on button "Start Answering" at bounding box center [700, 223] width 346 height 30
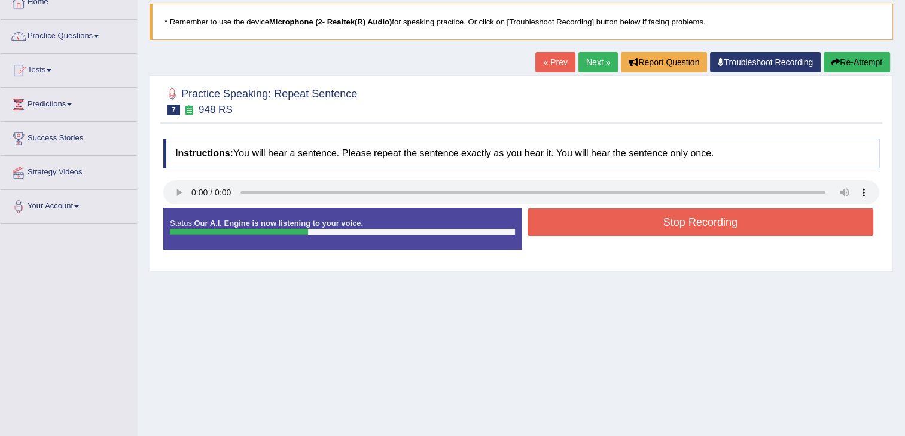
click at [850, 56] on button "Re-Attempt" at bounding box center [856, 62] width 66 height 20
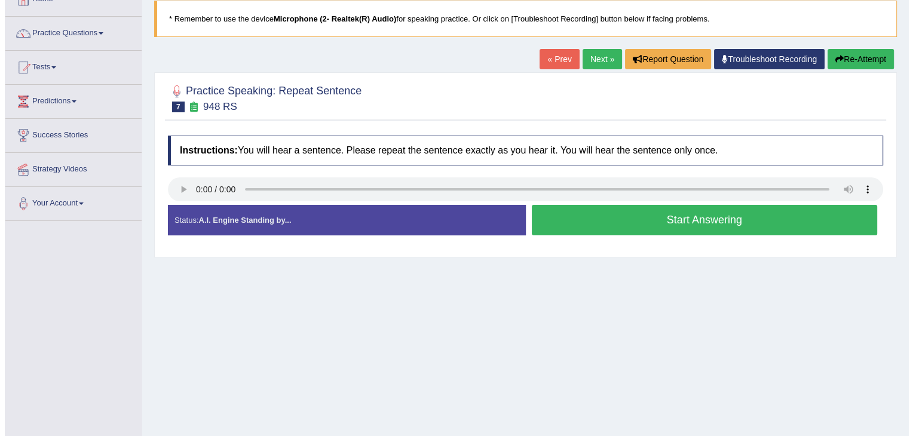
scroll to position [74, 0]
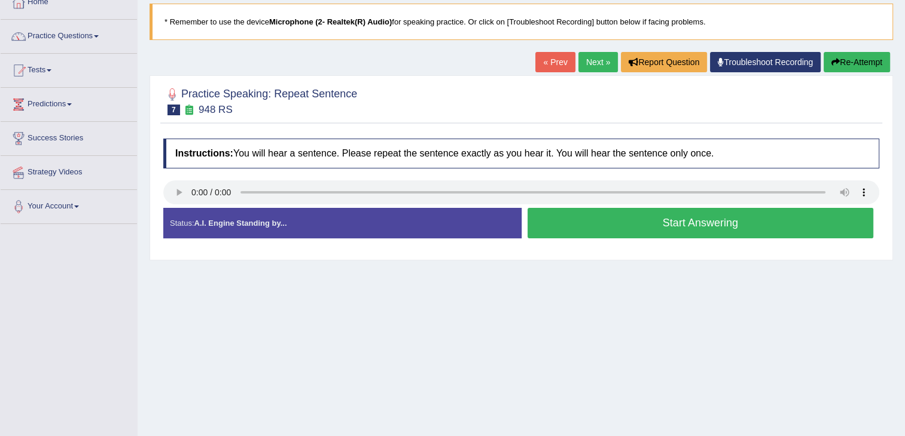
click at [633, 218] on button "Start Answering" at bounding box center [700, 223] width 346 height 30
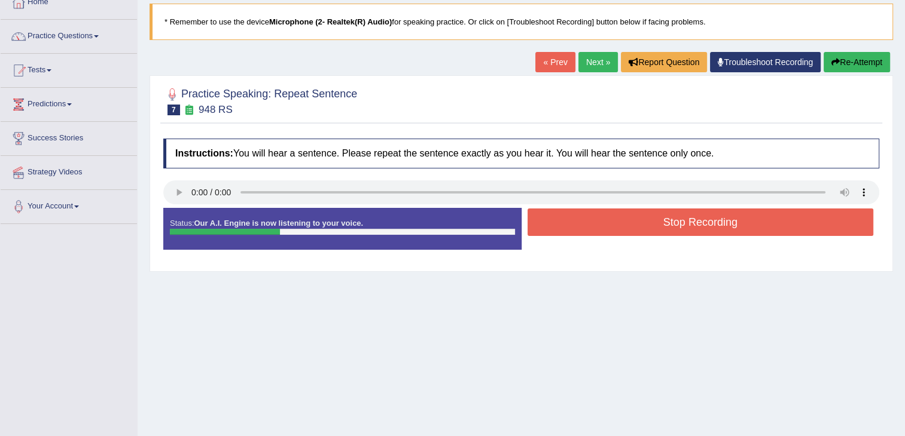
click at [633, 218] on button "Stop Recording" at bounding box center [700, 223] width 346 height 28
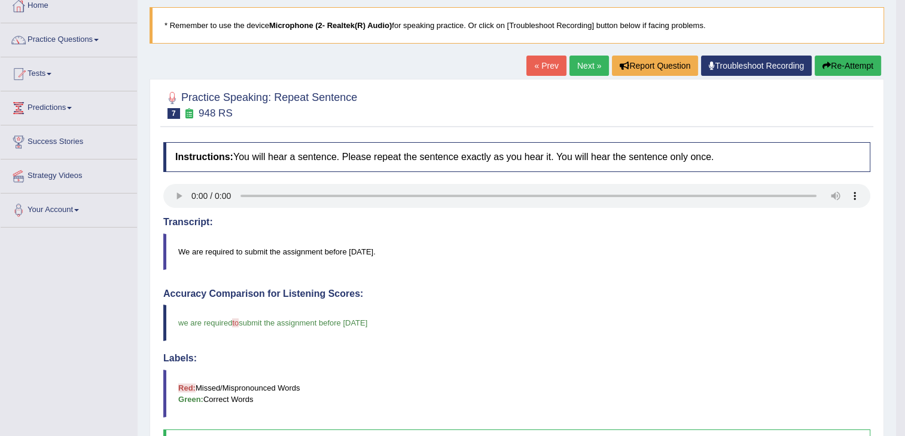
scroll to position [69, 0]
click at [598, 70] on link "Next »" at bounding box center [588, 66] width 39 height 20
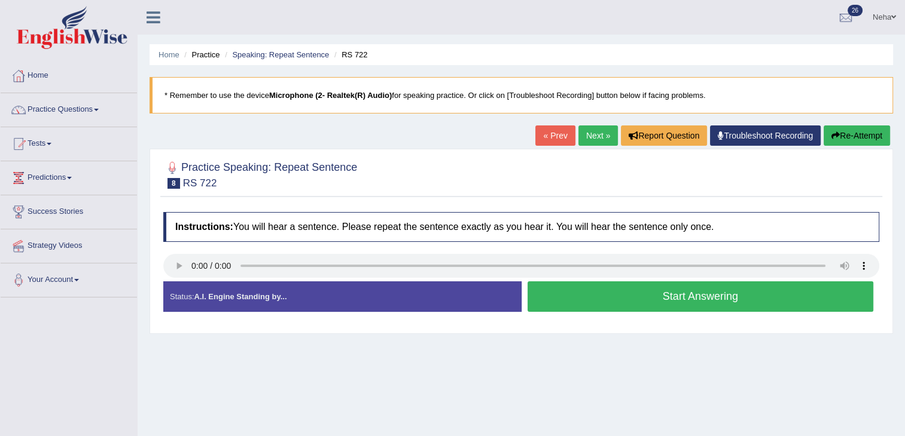
scroll to position [62, 0]
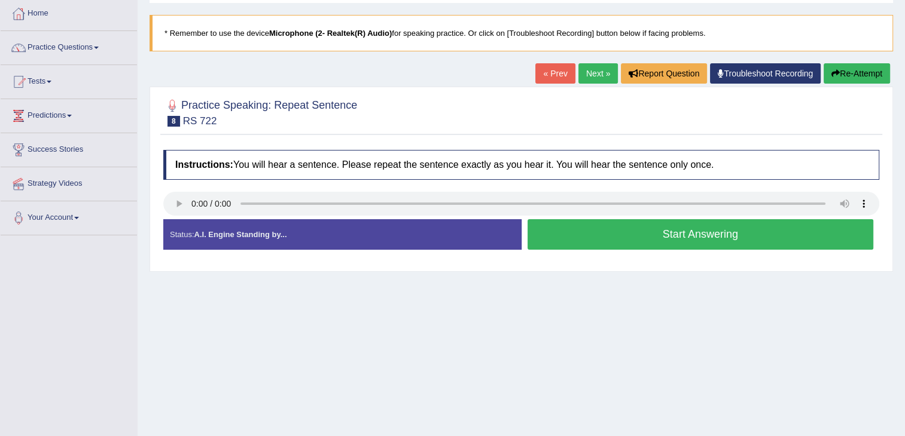
click at [588, 233] on button "Start Answering" at bounding box center [700, 234] width 346 height 30
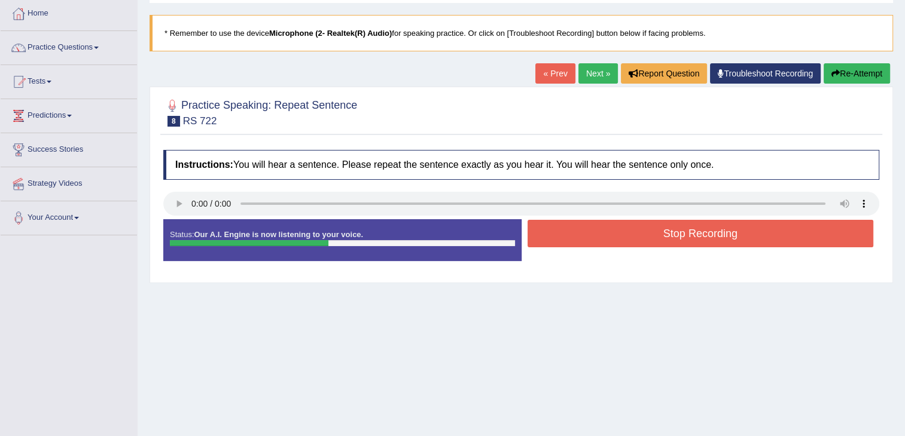
click at [588, 233] on button "Stop Recording" at bounding box center [700, 234] width 346 height 28
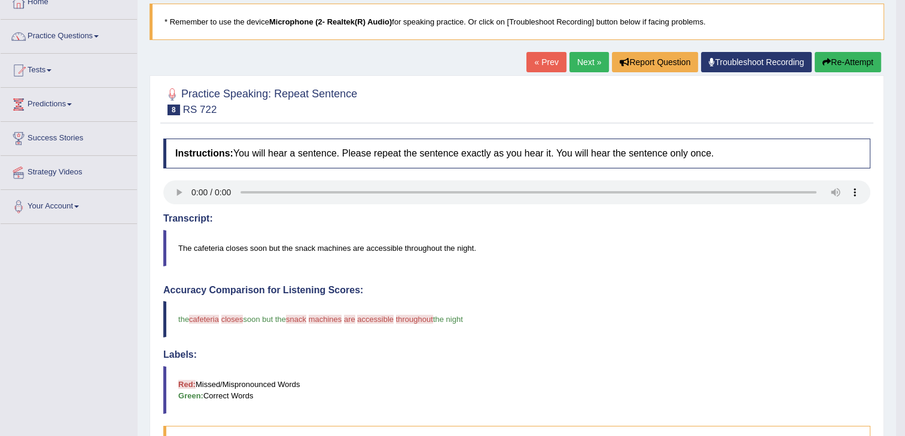
scroll to position [72, 0]
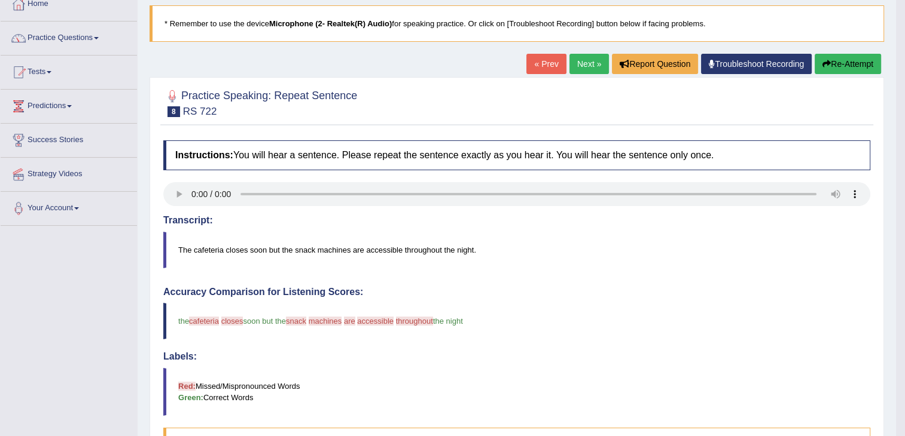
click at [842, 56] on button "Re-Attempt" at bounding box center [847, 64] width 66 height 20
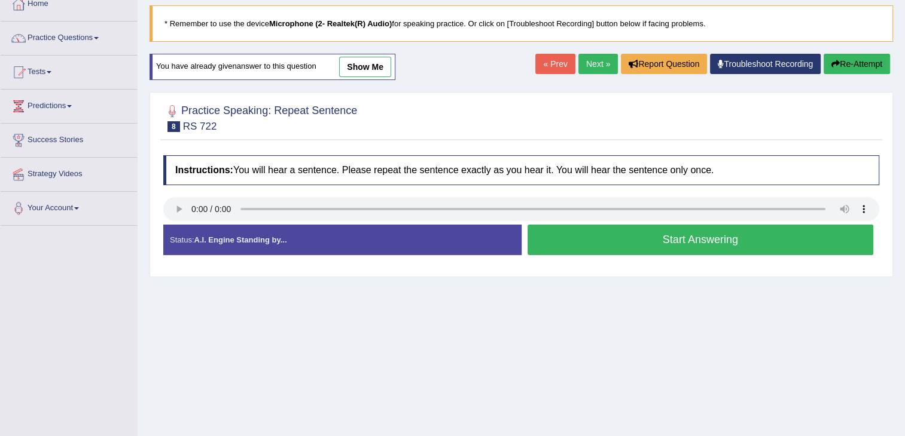
click at [587, 247] on button "Start Answering" at bounding box center [700, 240] width 346 height 30
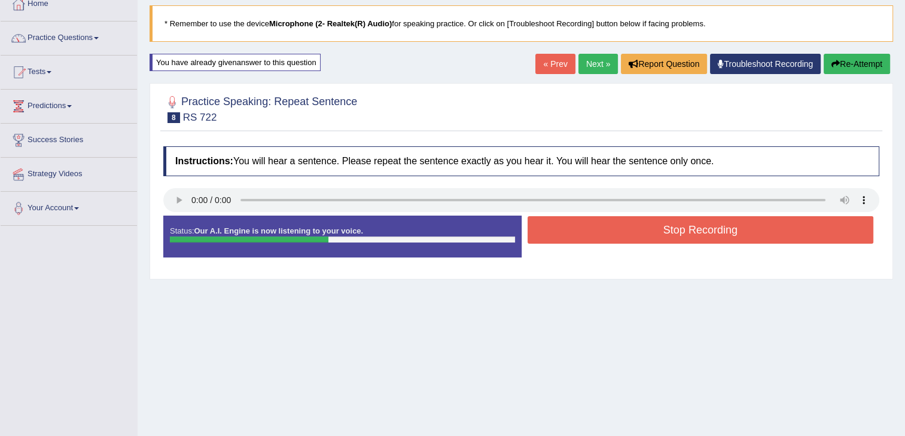
click at [609, 223] on button "Stop Recording" at bounding box center [700, 230] width 346 height 28
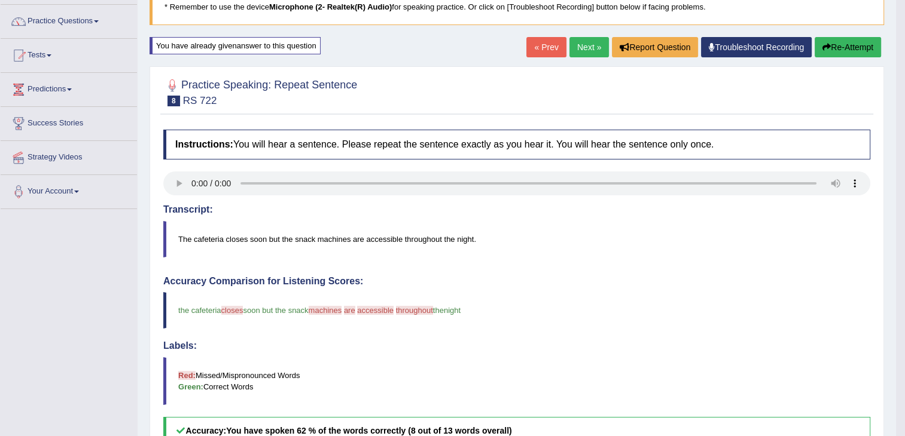
scroll to position [86, 0]
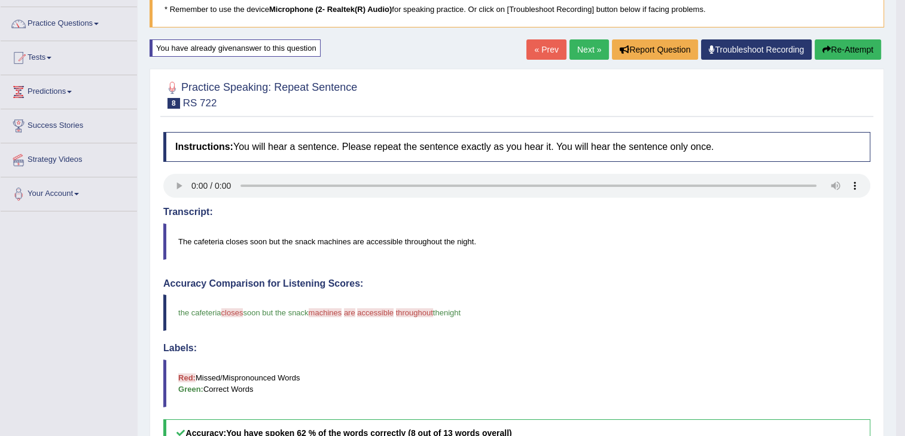
click at [842, 46] on button "Re-Attempt" at bounding box center [847, 49] width 66 height 20
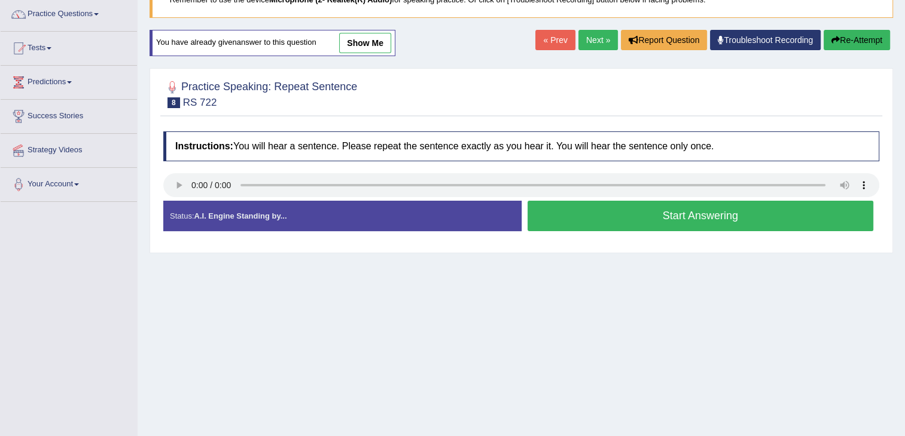
scroll to position [127, 0]
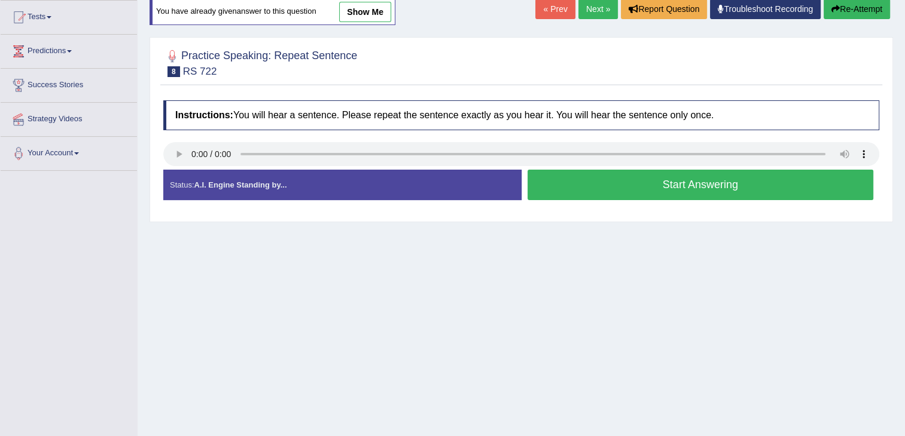
click at [597, 175] on button "Start Answering" at bounding box center [700, 185] width 346 height 30
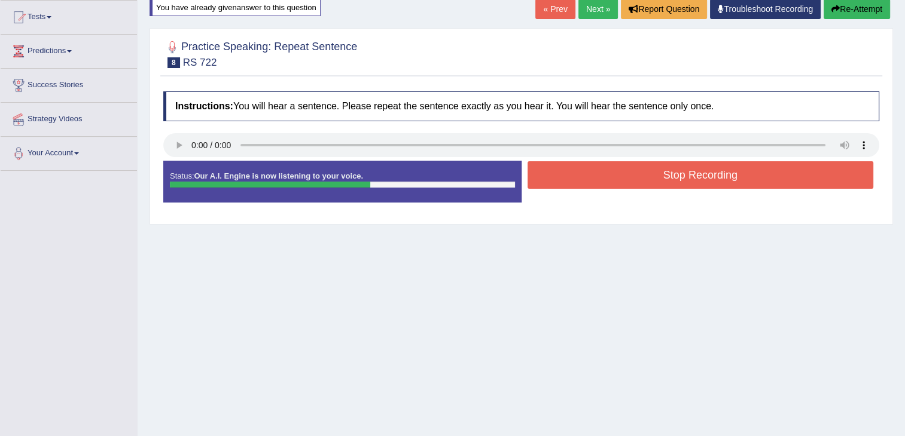
click at [850, 8] on button "Re-Attempt" at bounding box center [856, 9] width 66 height 20
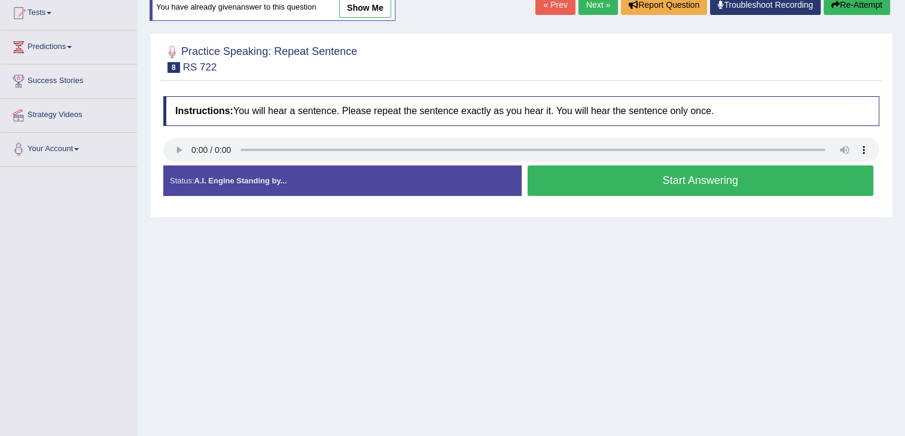
click at [601, 175] on button "Start Answering" at bounding box center [700, 181] width 346 height 30
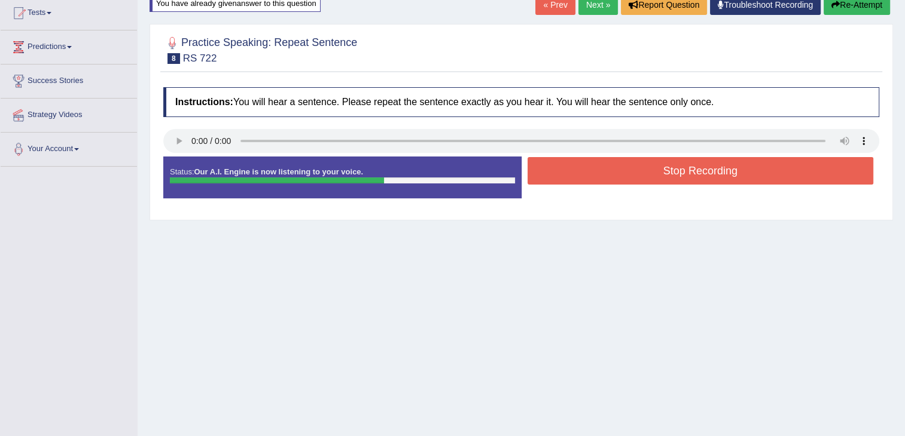
click at [601, 175] on button "Stop Recording" at bounding box center [700, 171] width 346 height 28
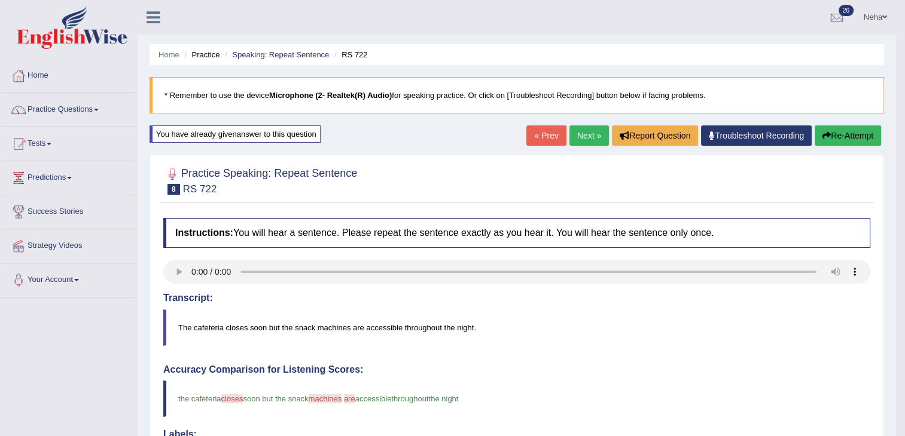
click at [842, 132] on button "Re-Attempt" at bounding box center [847, 136] width 66 height 20
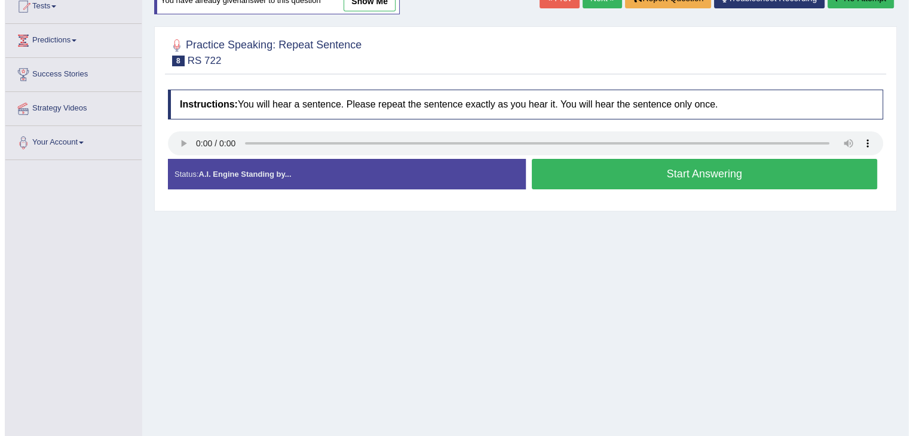
scroll to position [139, 0]
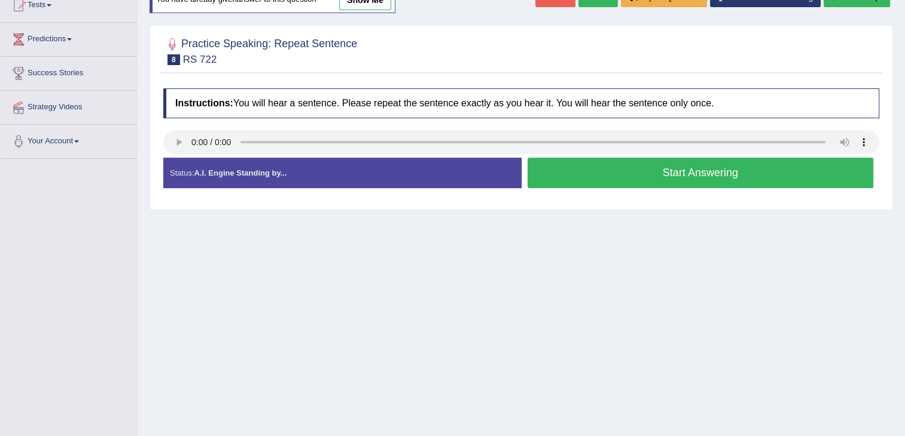
click at [601, 179] on button "Start Answering" at bounding box center [700, 173] width 346 height 30
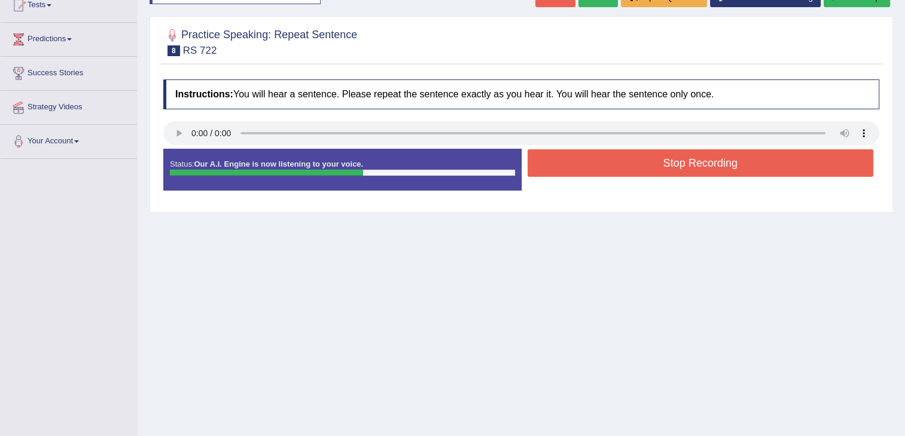
click at [614, 173] on button "Stop Recording" at bounding box center [700, 163] width 346 height 28
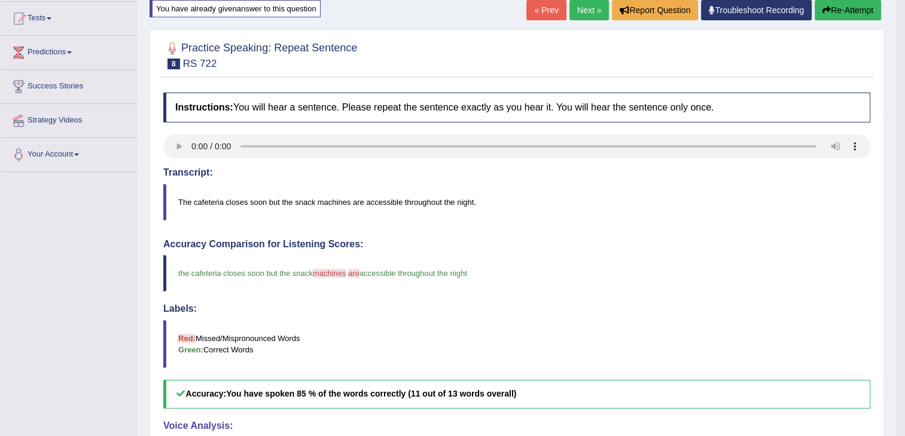
scroll to position [120, 0]
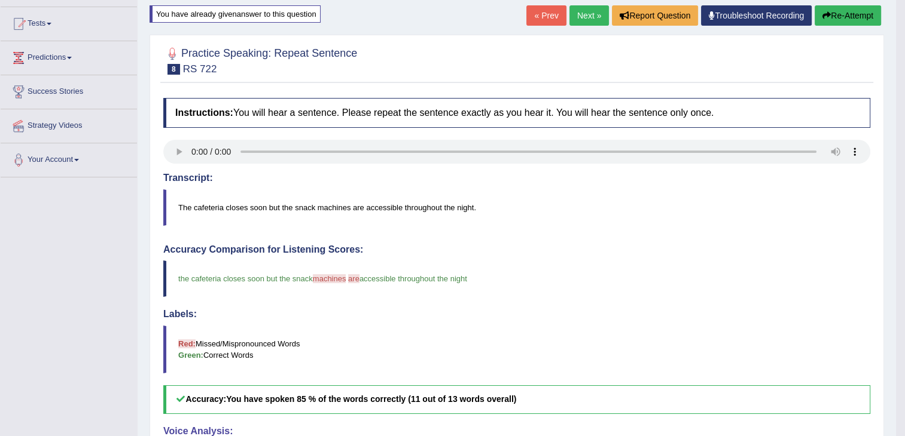
click at [581, 17] on link "Next »" at bounding box center [588, 15] width 39 height 20
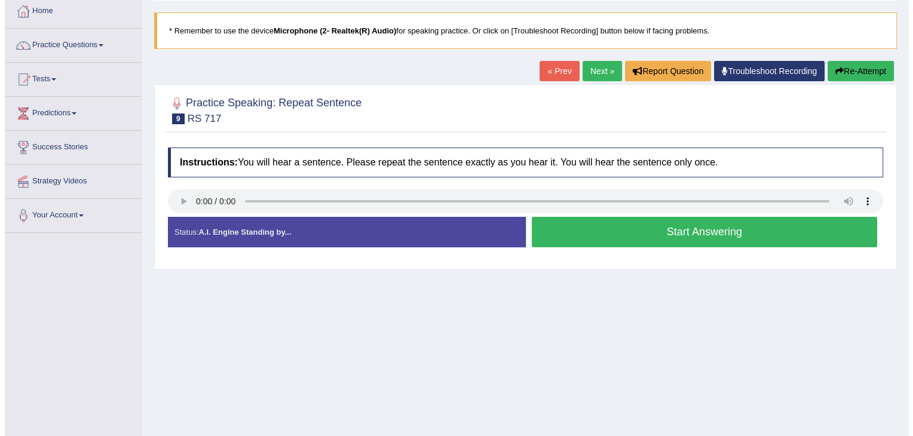
scroll to position [66, 0]
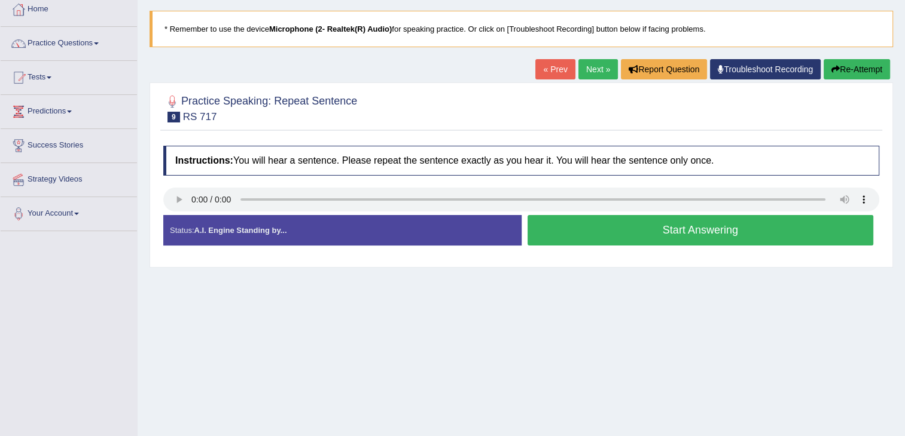
click at [589, 230] on button "Start Answering" at bounding box center [700, 230] width 346 height 30
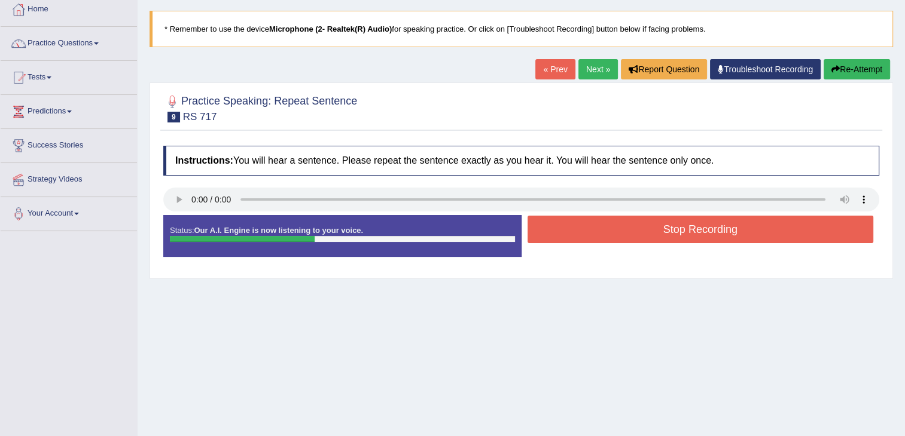
click at [589, 230] on button "Stop Recording" at bounding box center [700, 230] width 346 height 28
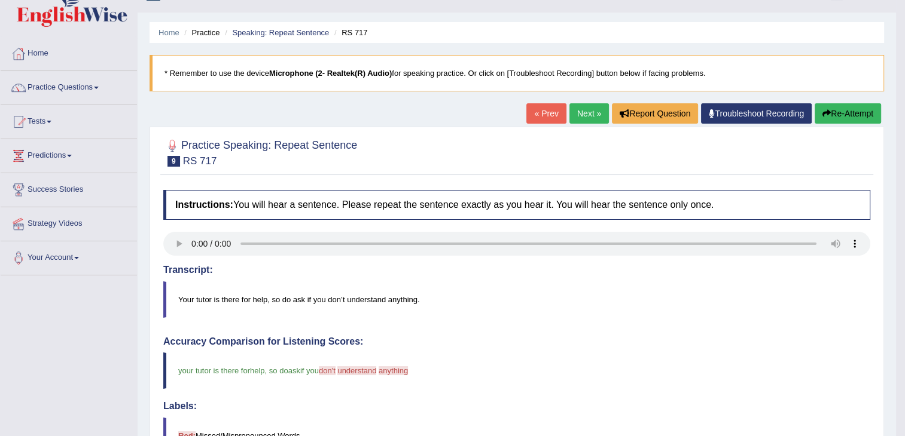
scroll to position [14, 0]
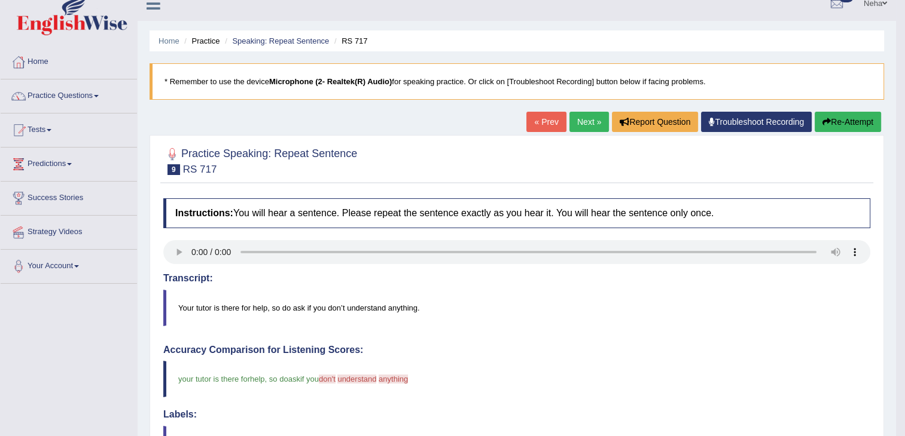
click at [837, 120] on button "Re-Attempt" at bounding box center [847, 122] width 66 height 20
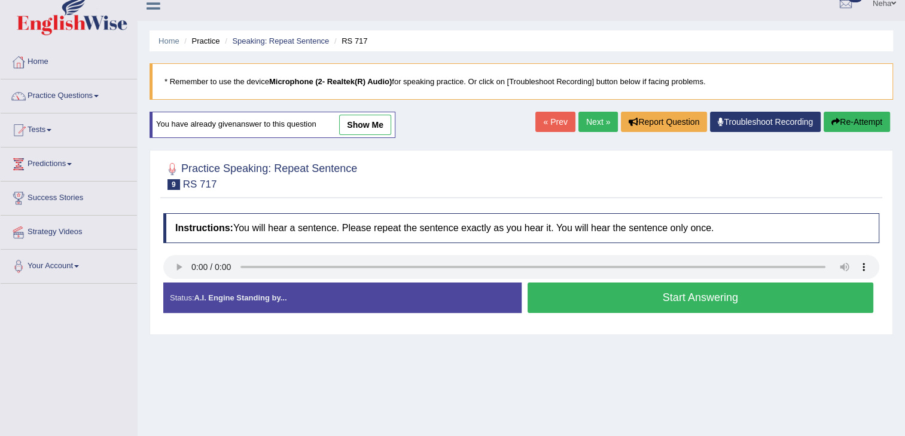
click at [637, 303] on button "Start Answering" at bounding box center [700, 298] width 346 height 30
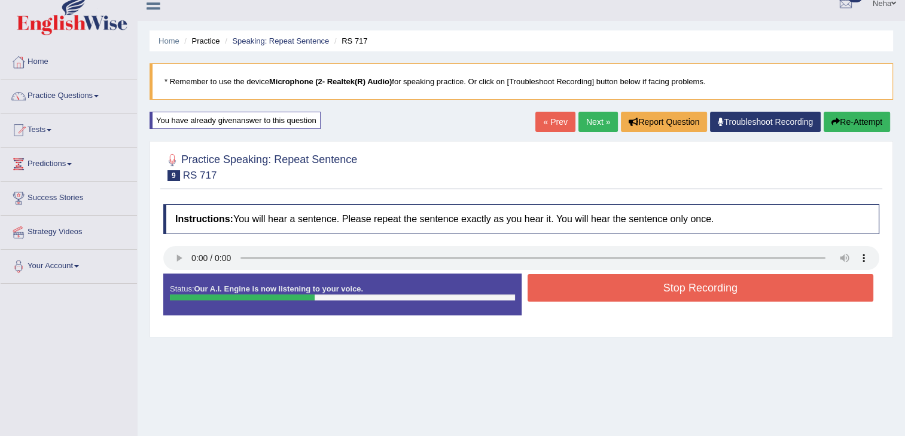
click at [641, 294] on button "Stop Recording" at bounding box center [700, 288] width 346 height 28
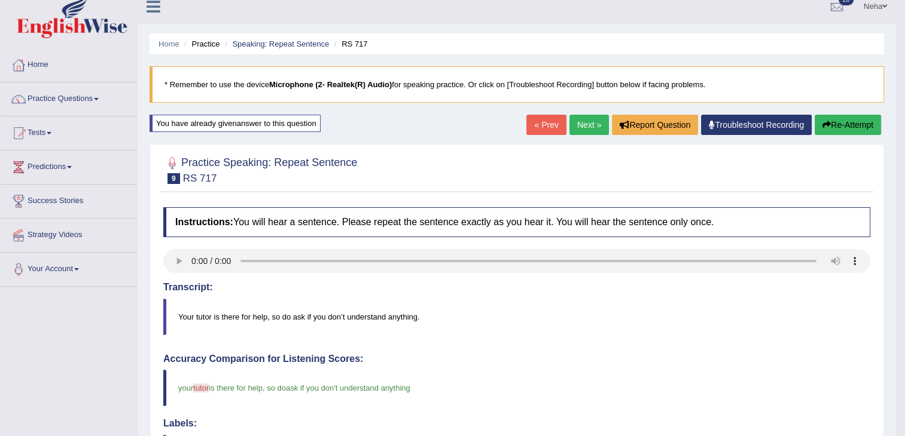
scroll to position [10, 0]
click at [588, 123] on link "Next »" at bounding box center [588, 125] width 39 height 20
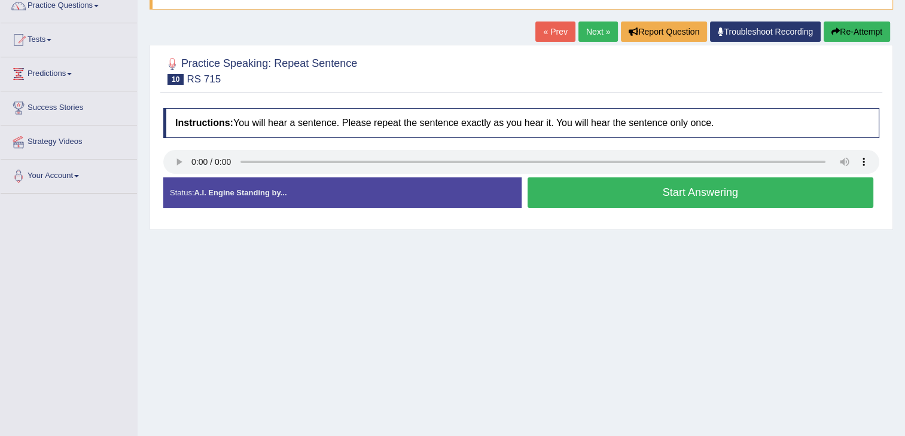
click at [576, 189] on button "Start Answering" at bounding box center [700, 193] width 346 height 30
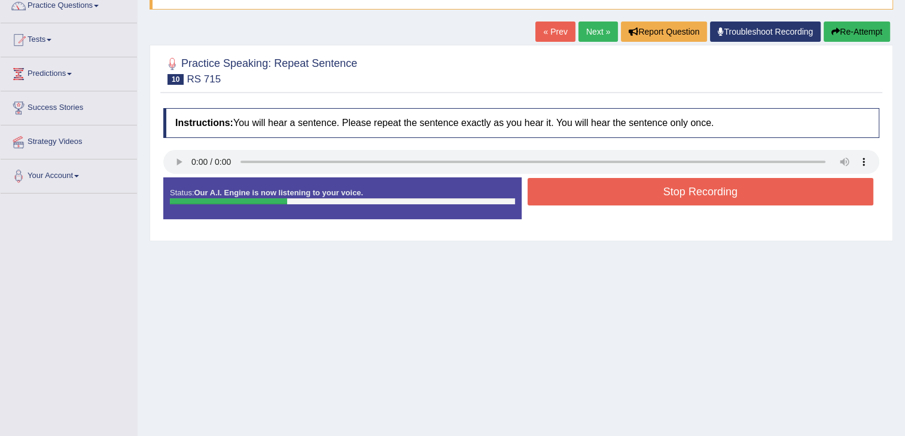
click at [576, 189] on button "Stop Recording" at bounding box center [700, 192] width 346 height 28
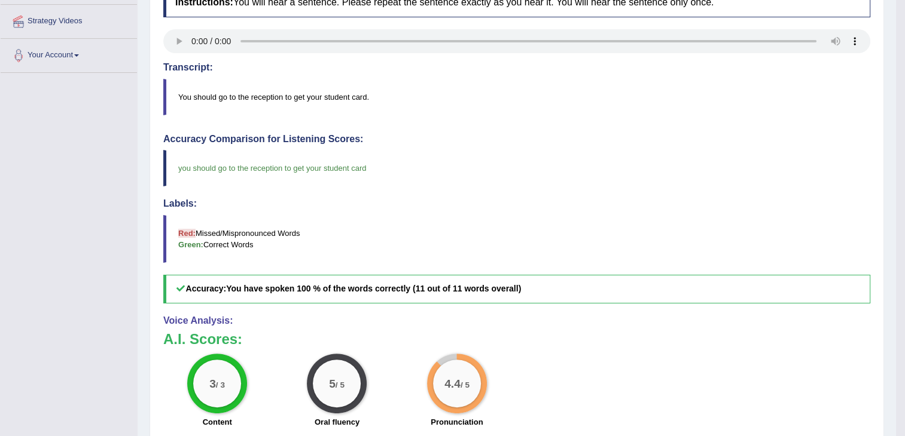
scroll to position [72, 0]
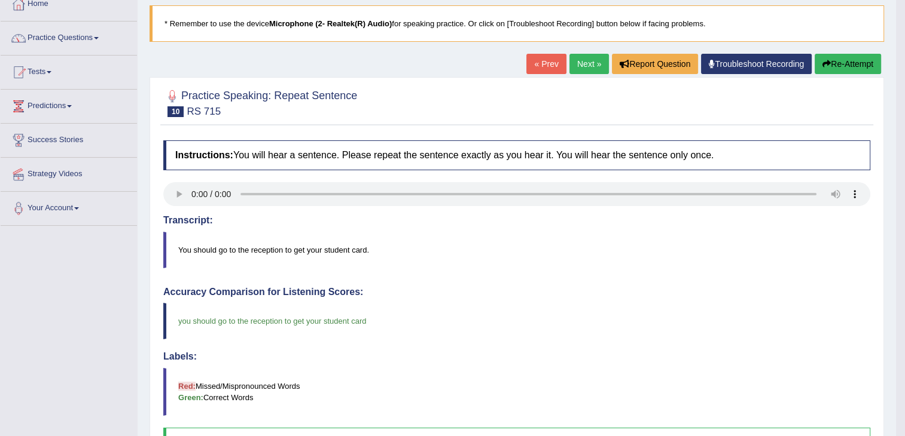
click at [588, 61] on link "Next »" at bounding box center [588, 64] width 39 height 20
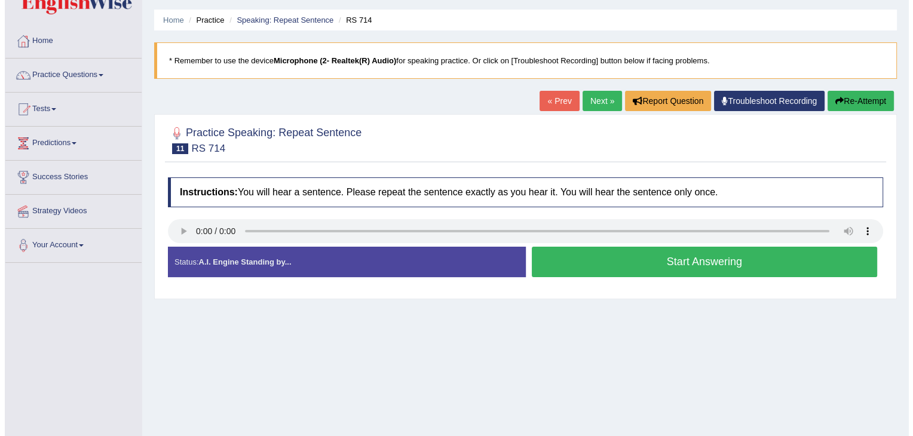
scroll to position [37, 0]
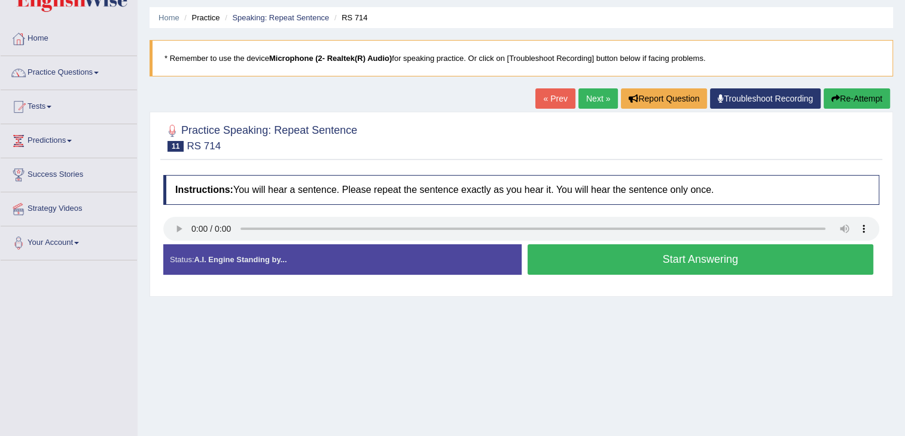
click at [609, 259] on button "Start Answering" at bounding box center [700, 260] width 346 height 30
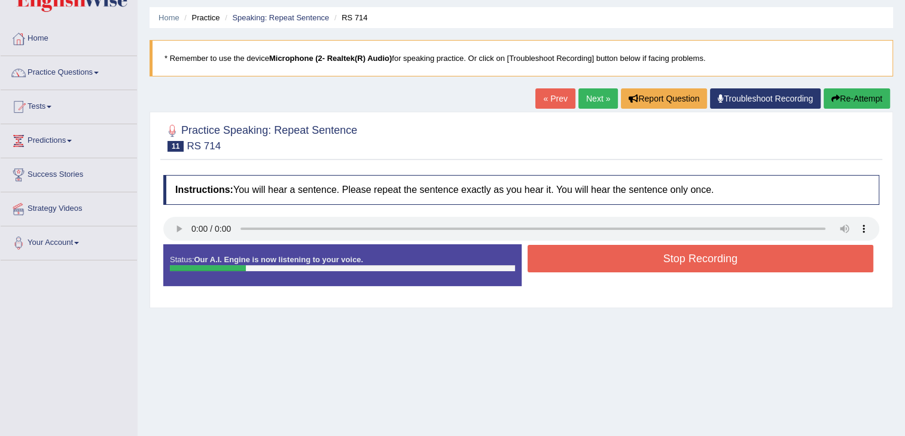
click at [609, 259] on button "Stop Recording" at bounding box center [700, 259] width 346 height 28
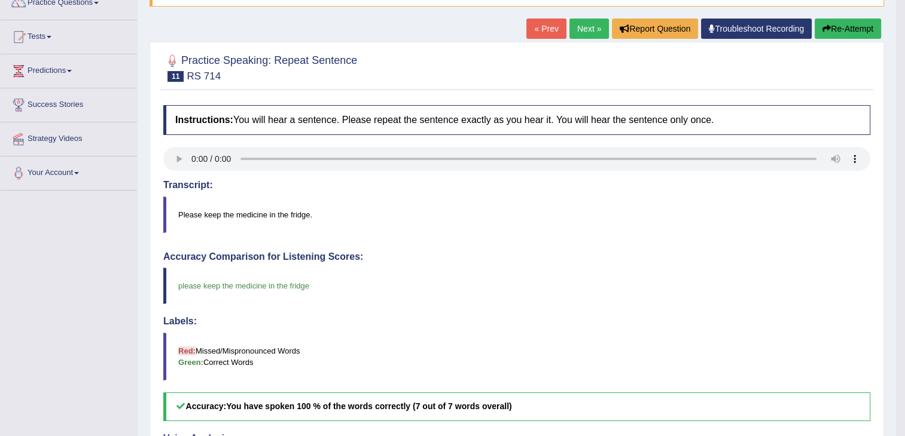
scroll to position [106, 0]
click at [585, 24] on link "Next »" at bounding box center [588, 29] width 39 height 20
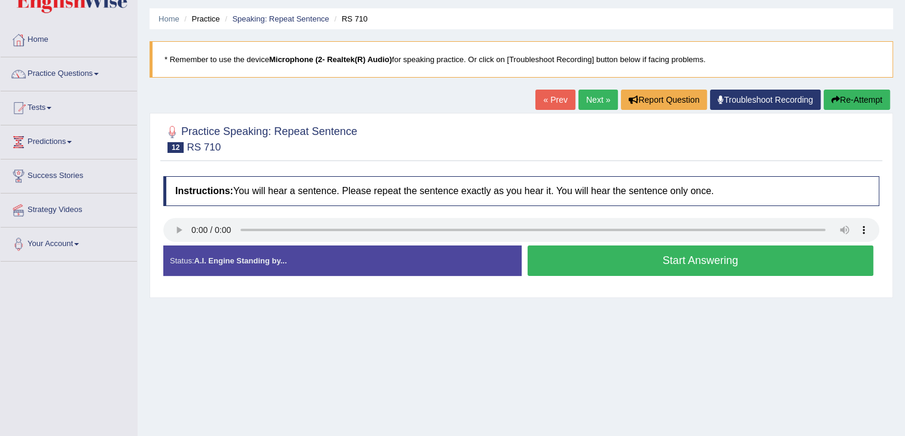
scroll to position [37, 0]
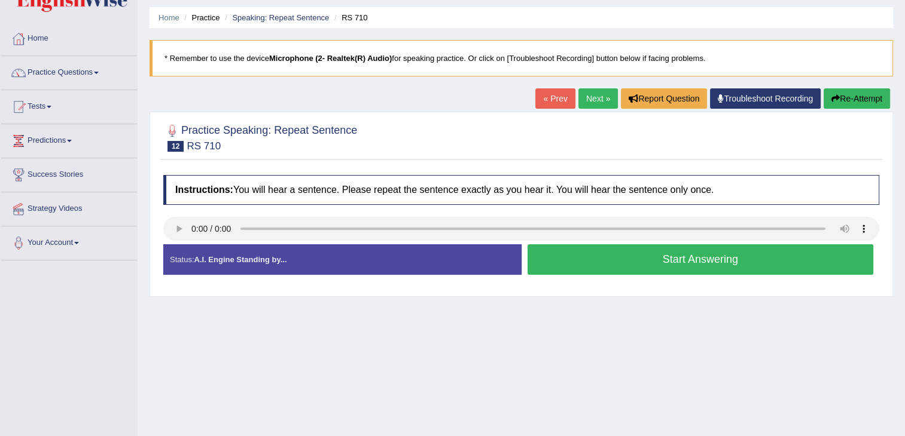
click at [563, 262] on button "Start Answering" at bounding box center [700, 260] width 346 height 30
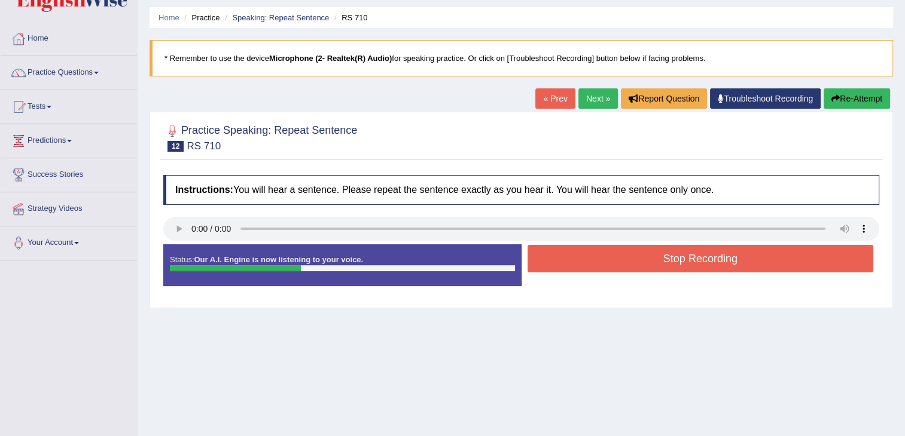
click at [563, 262] on button "Stop Recording" at bounding box center [700, 259] width 346 height 28
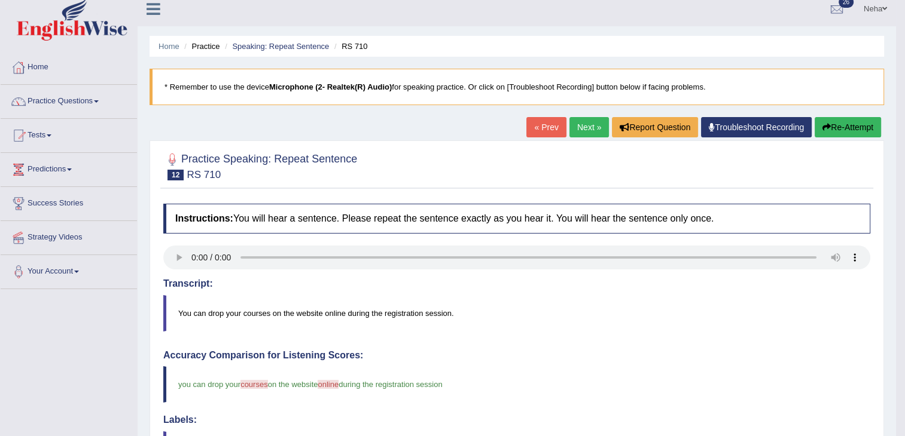
scroll to position [8, 0]
click at [586, 129] on link "Next »" at bounding box center [588, 128] width 39 height 20
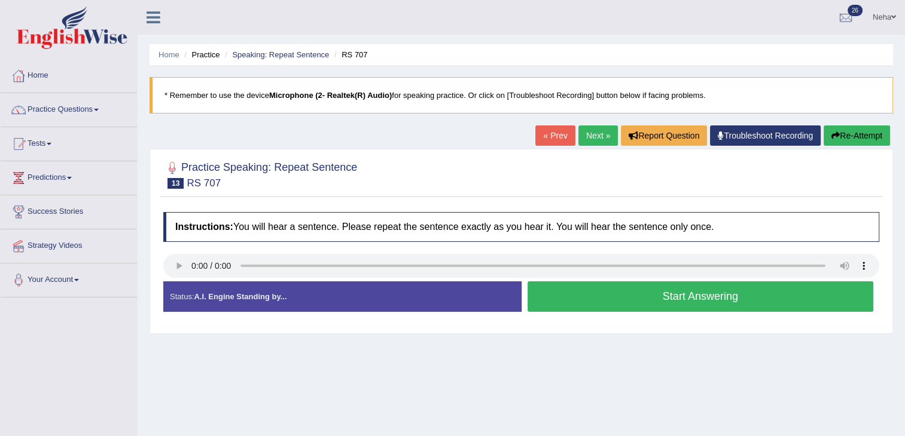
scroll to position [36, 0]
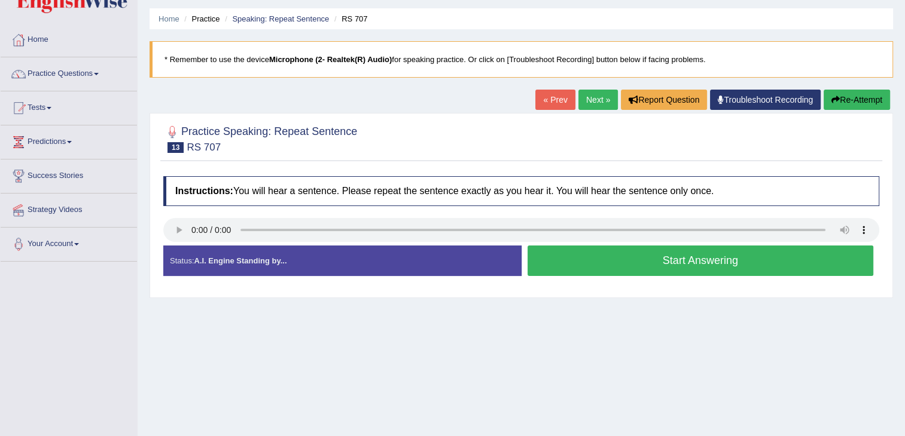
click at [563, 268] on button "Start Answering" at bounding box center [700, 261] width 346 height 30
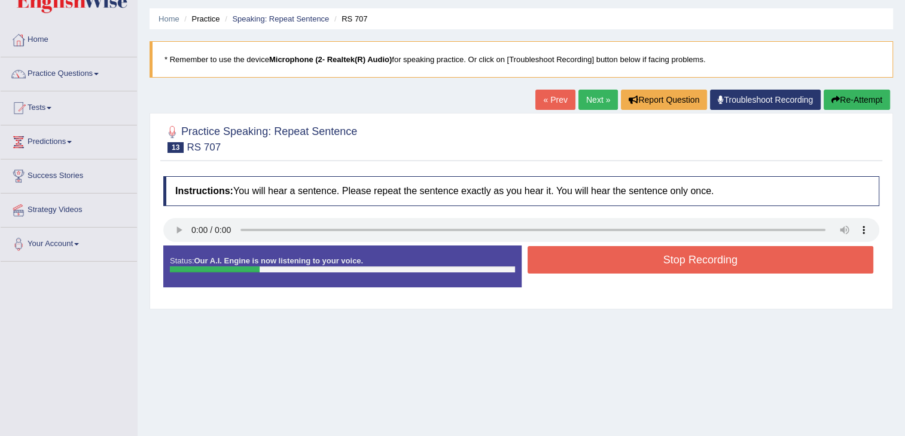
click at [563, 268] on button "Stop Recording" at bounding box center [700, 260] width 346 height 28
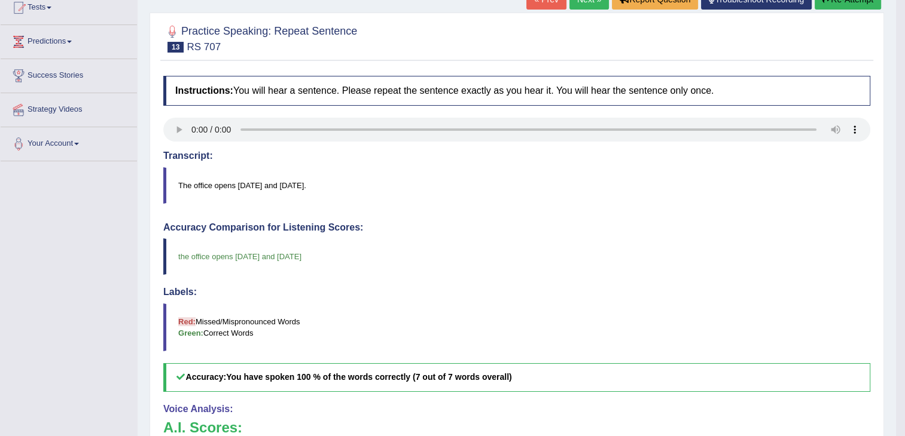
scroll to position [0, 0]
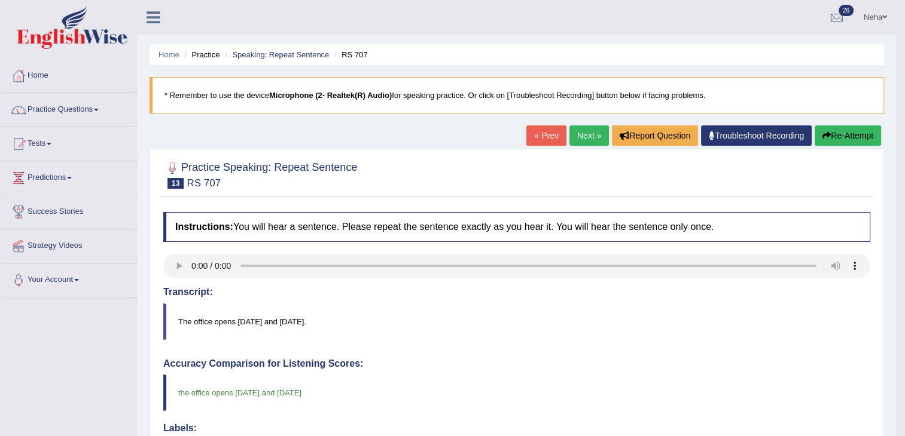
click at [586, 131] on link "Next »" at bounding box center [588, 136] width 39 height 20
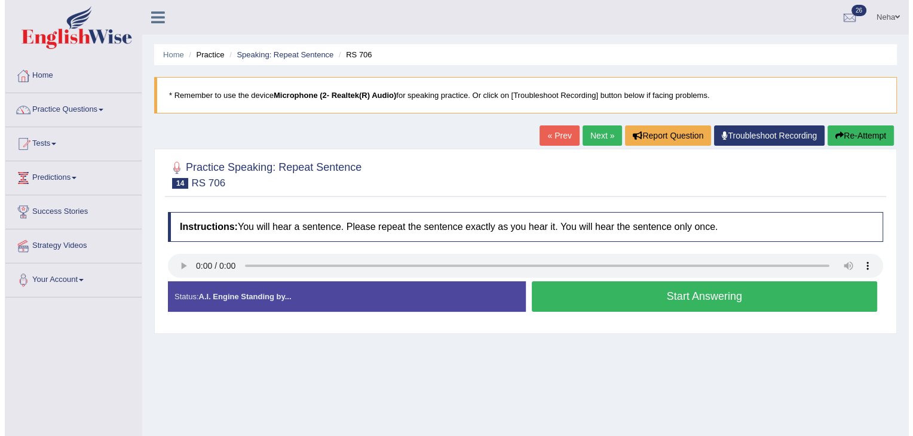
scroll to position [30, 0]
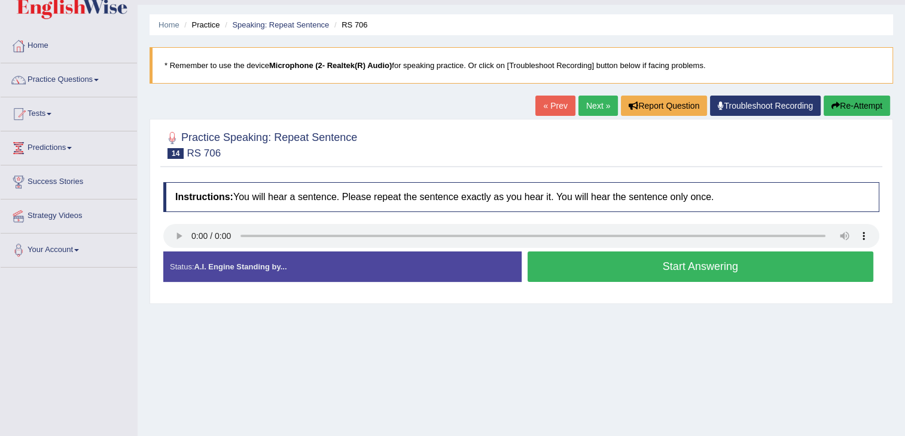
click at [578, 264] on button "Start Answering" at bounding box center [700, 267] width 346 height 30
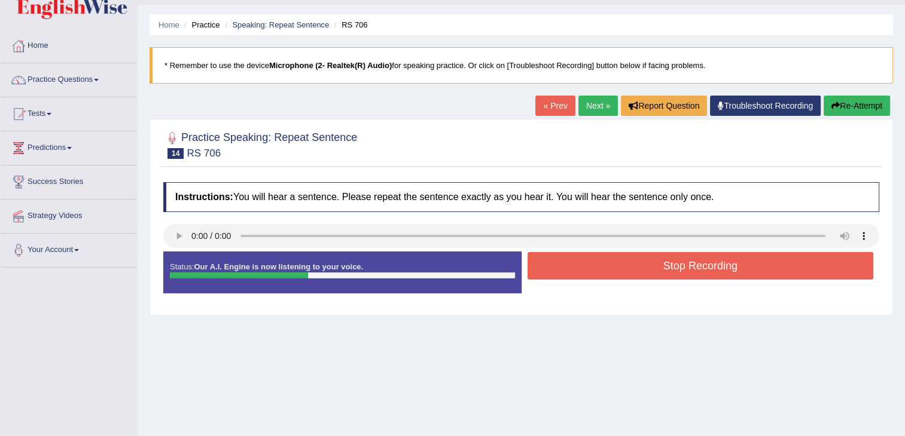
click at [578, 264] on button "Stop Recording" at bounding box center [700, 266] width 346 height 28
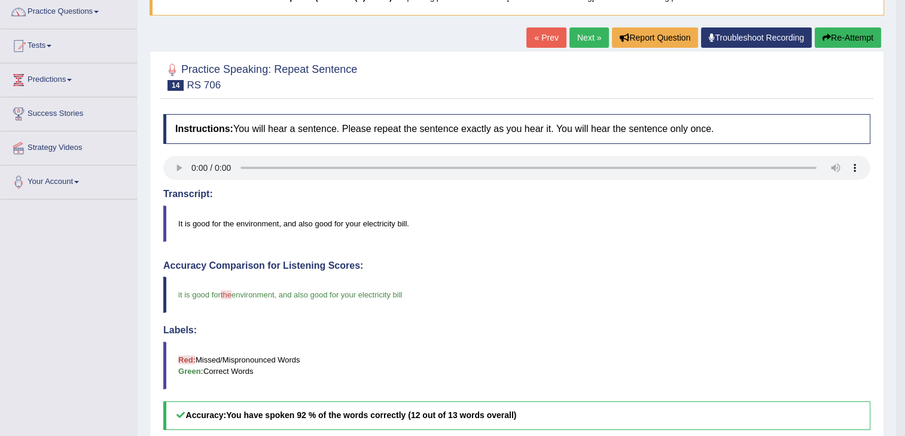
scroll to position [97, 0]
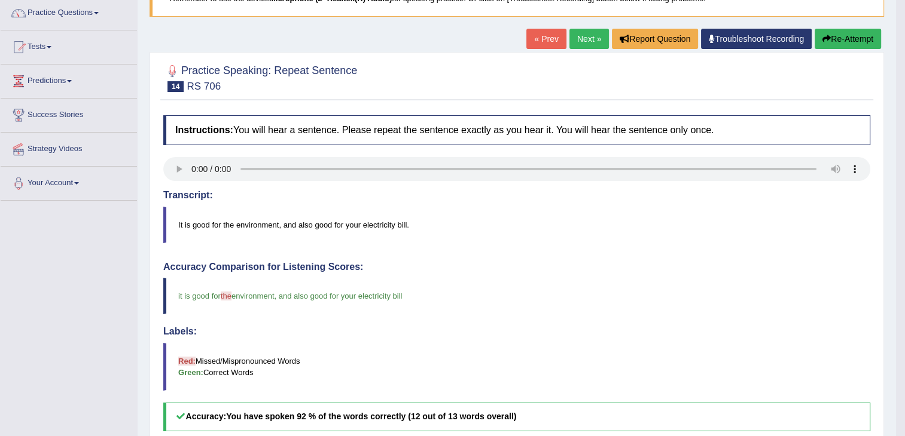
click at [584, 37] on link "Next »" at bounding box center [588, 39] width 39 height 20
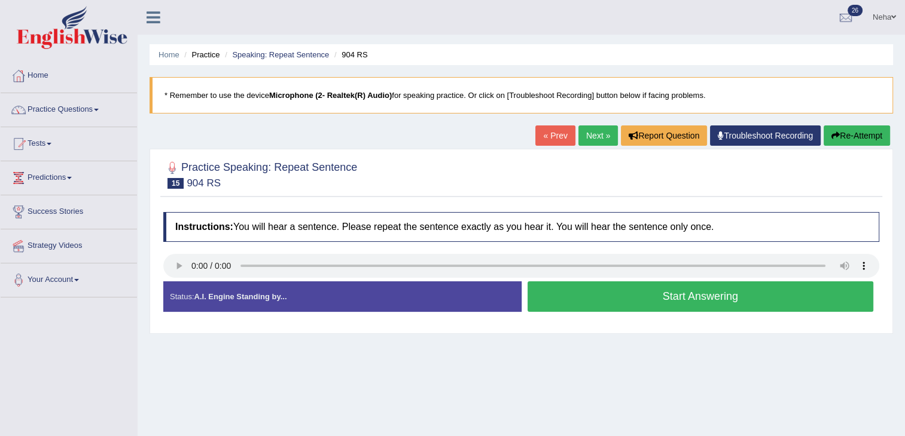
click at [569, 298] on button "Start Answering" at bounding box center [700, 297] width 346 height 30
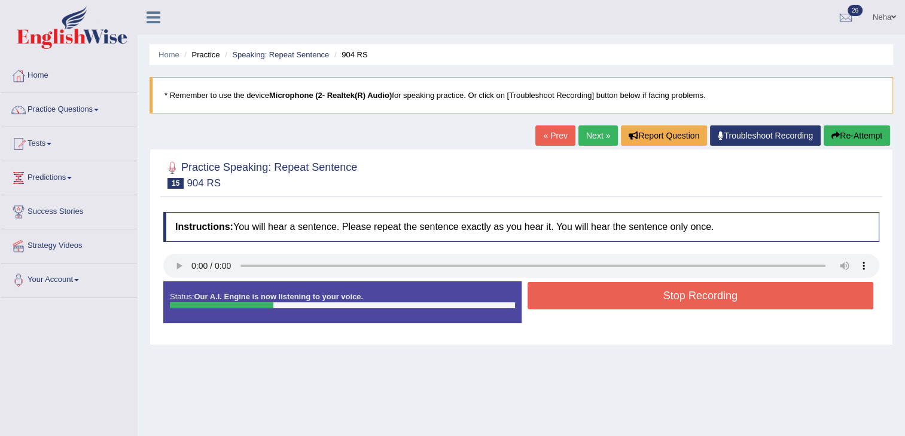
click at [569, 298] on button "Stop Recording" at bounding box center [700, 296] width 346 height 28
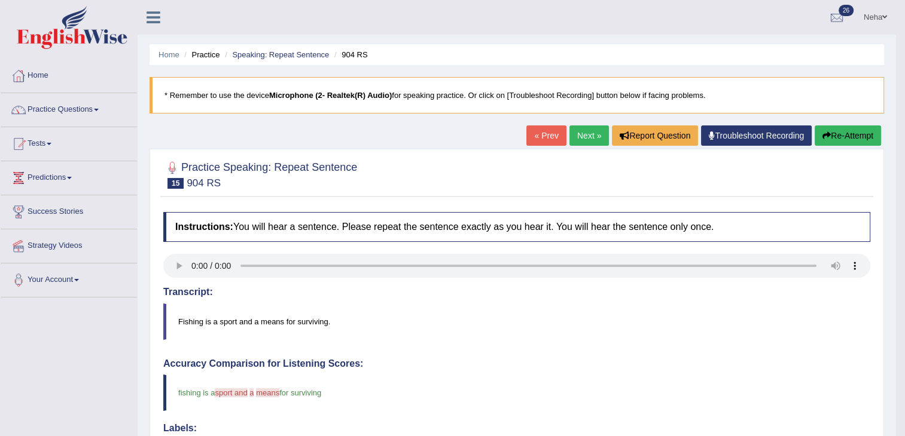
click at [837, 131] on button "Re-Attempt" at bounding box center [847, 136] width 66 height 20
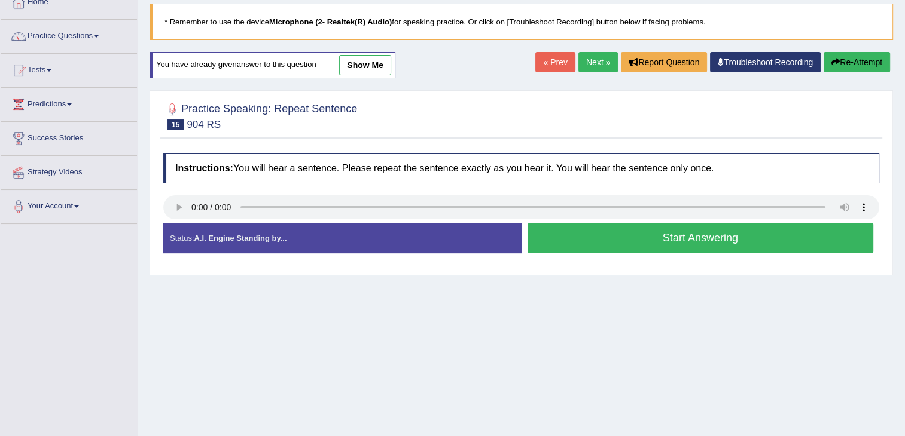
click at [640, 235] on button "Start Answering" at bounding box center [700, 238] width 346 height 30
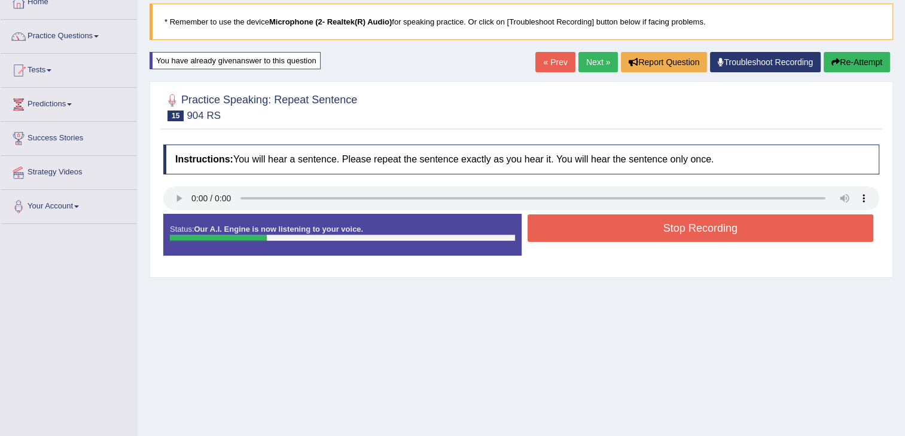
click at [640, 235] on button "Stop Recording" at bounding box center [700, 229] width 346 height 28
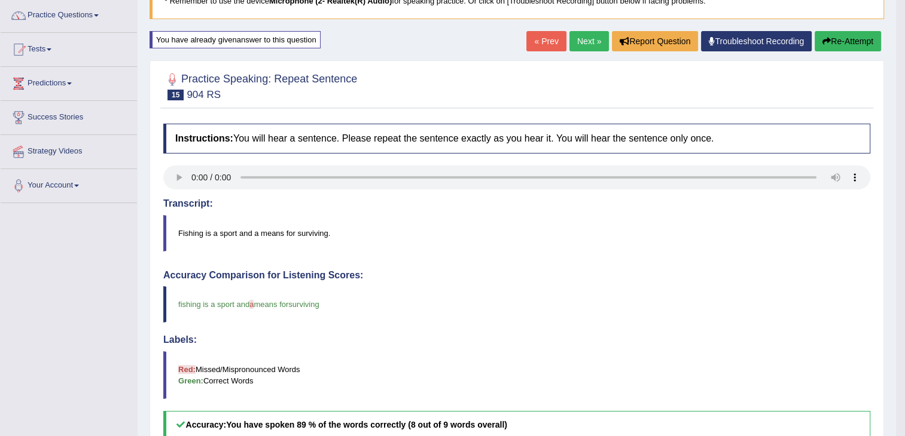
scroll to position [94, 0]
click at [581, 41] on link "Next »" at bounding box center [588, 42] width 39 height 20
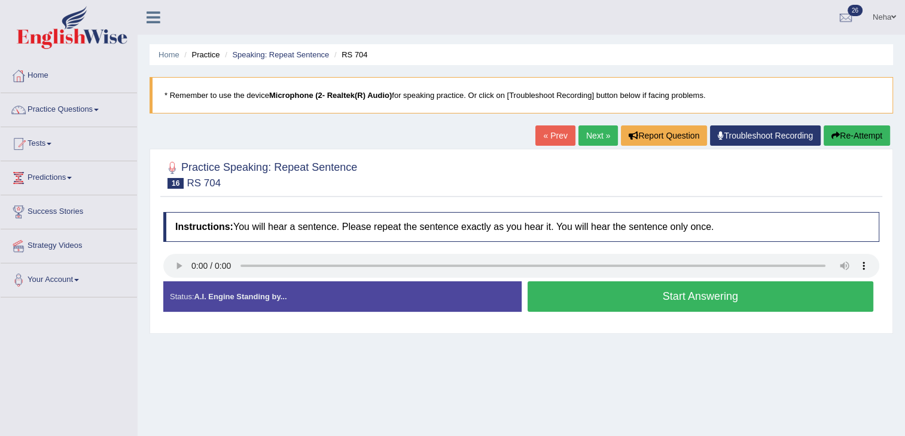
click at [595, 303] on button "Start Answering" at bounding box center [700, 297] width 346 height 30
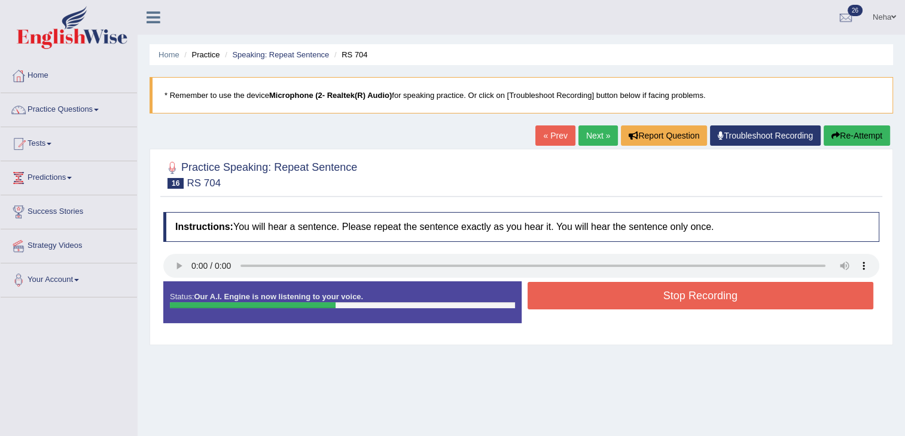
click at [595, 303] on button "Stop Recording" at bounding box center [700, 296] width 346 height 28
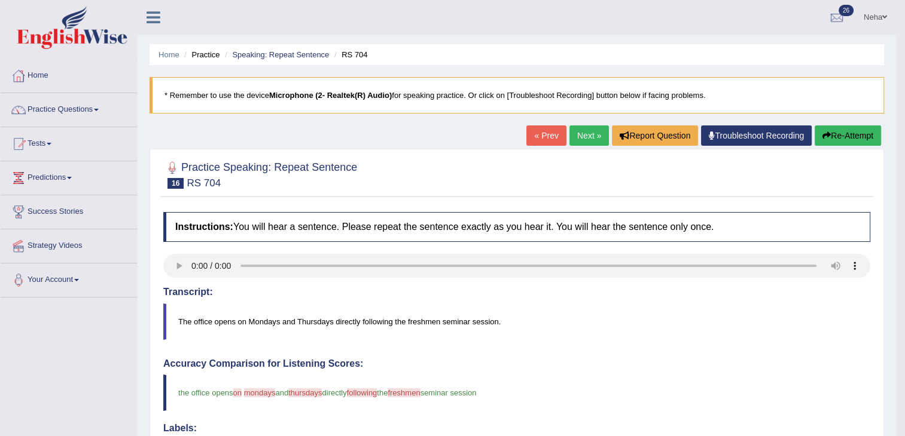
click at [856, 135] on button "Re-Attempt" at bounding box center [847, 136] width 66 height 20
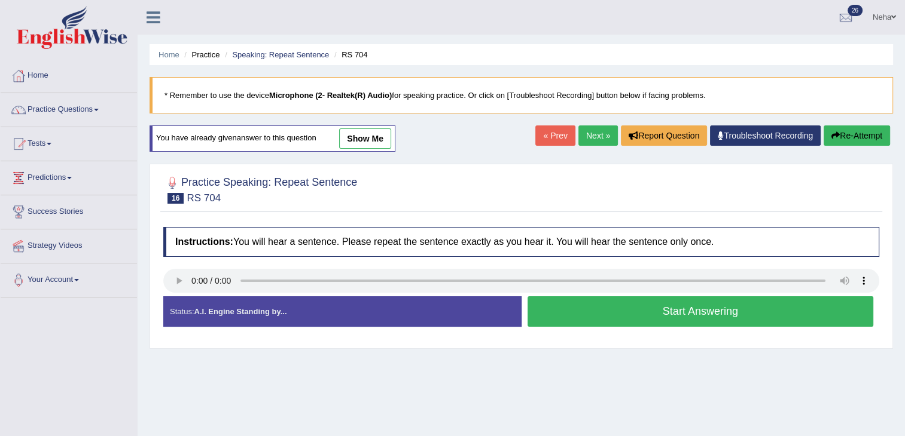
click at [619, 314] on button "Start Answering" at bounding box center [700, 312] width 346 height 30
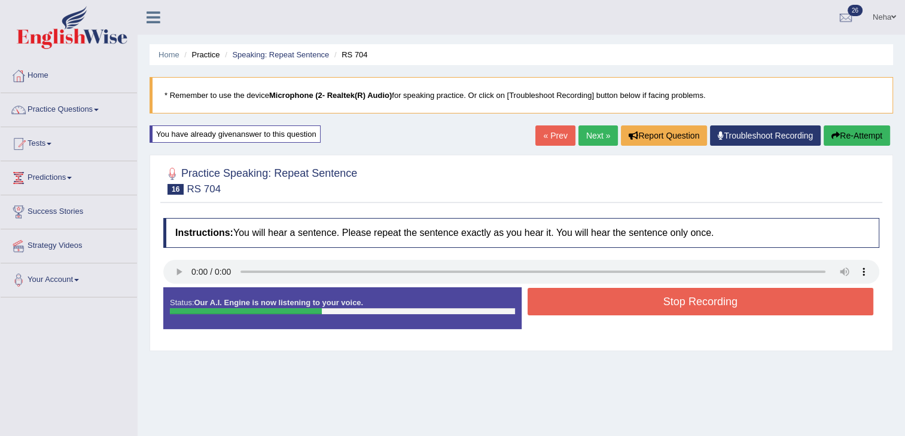
click at [622, 308] on button "Stop Recording" at bounding box center [700, 302] width 346 height 28
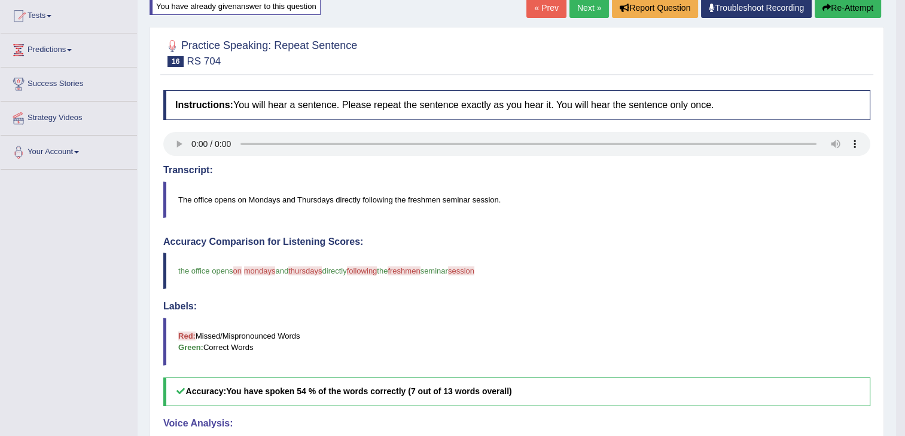
scroll to position [126, 0]
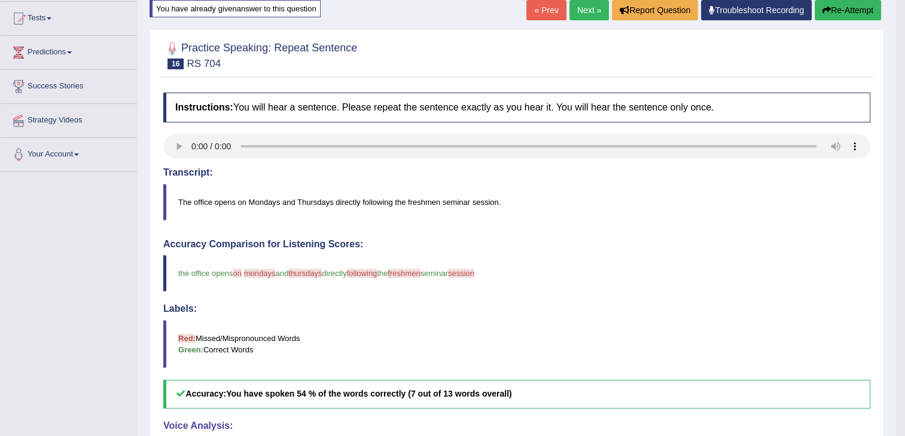
click at [844, 13] on button "Re-Attempt" at bounding box center [847, 10] width 66 height 20
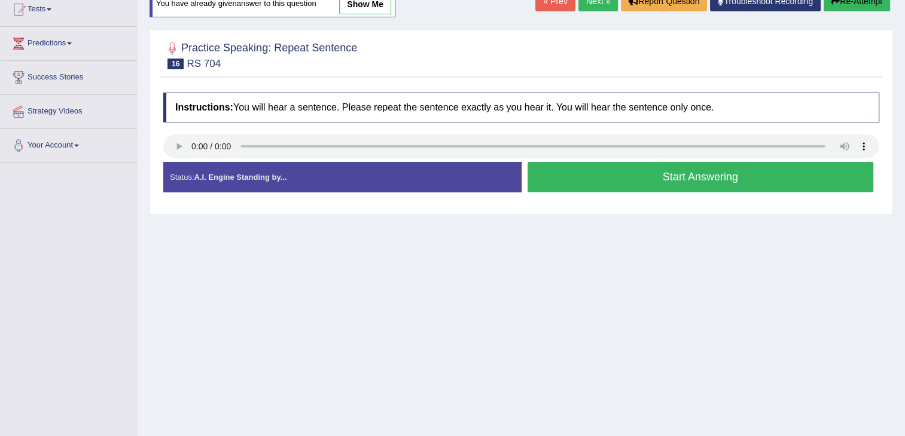
click at [598, 180] on button "Start Answering" at bounding box center [700, 177] width 346 height 30
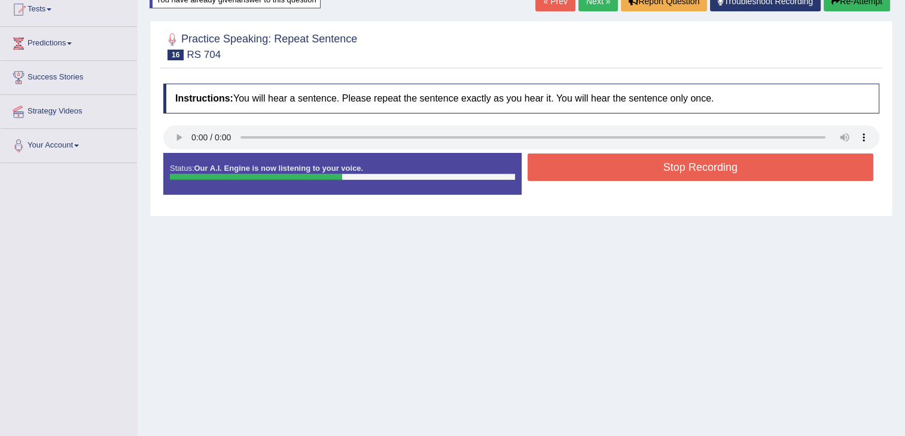
click at [607, 166] on button "Stop Recording" at bounding box center [700, 168] width 346 height 28
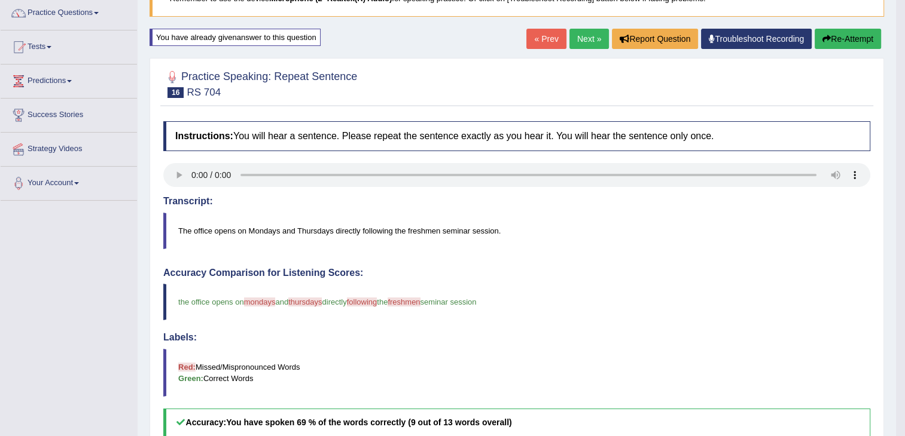
scroll to position [96, 0]
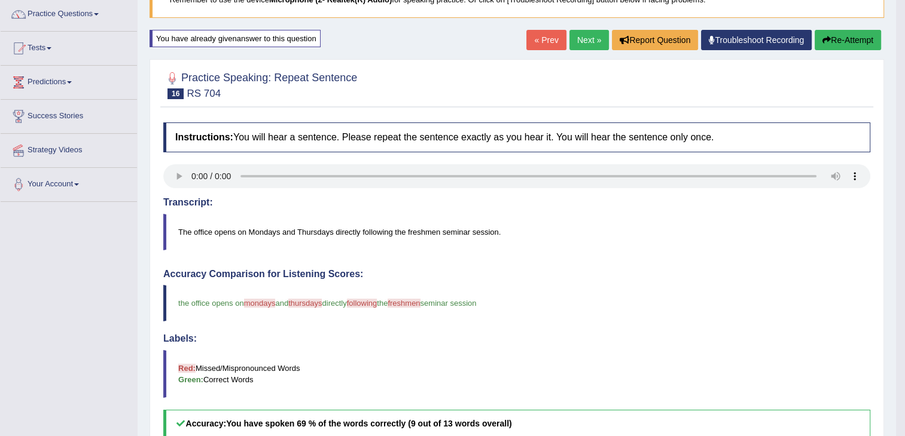
click at [839, 30] on button "Re-Attempt" at bounding box center [847, 40] width 66 height 20
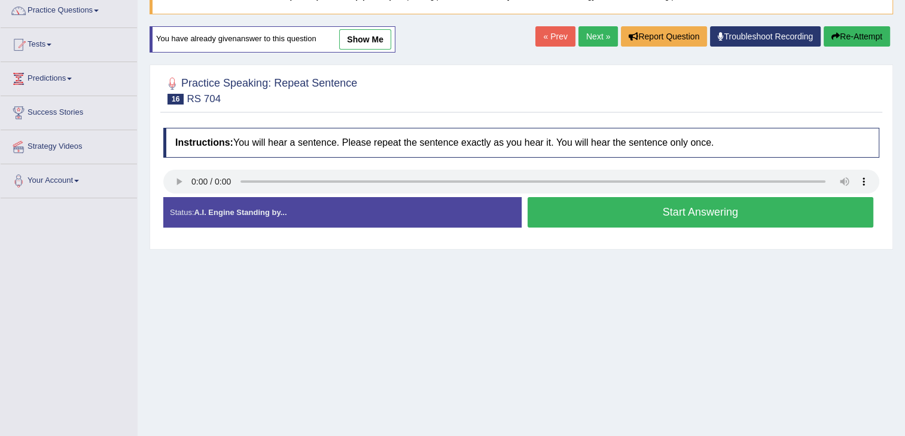
click at [655, 212] on button "Start Answering" at bounding box center [700, 212] width 346 height 30
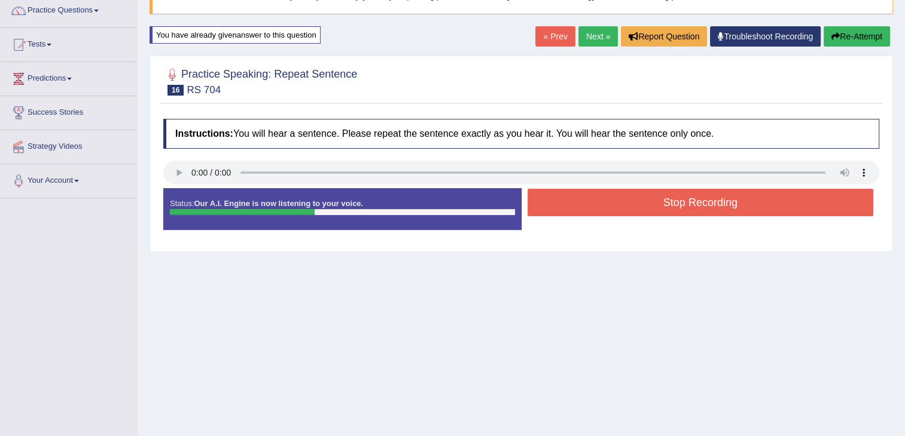
click at [655, 212] on button "Stop Recording" at bounding box center [700, 203] width 346 height 28
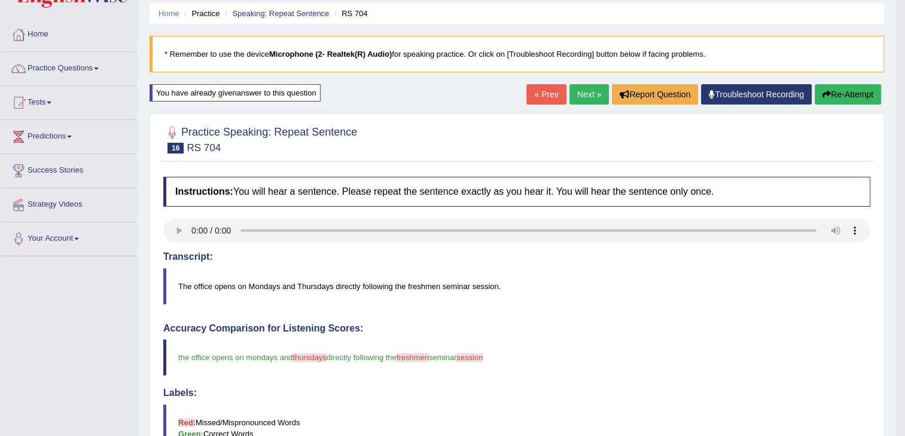
scroll to position [40, 0]
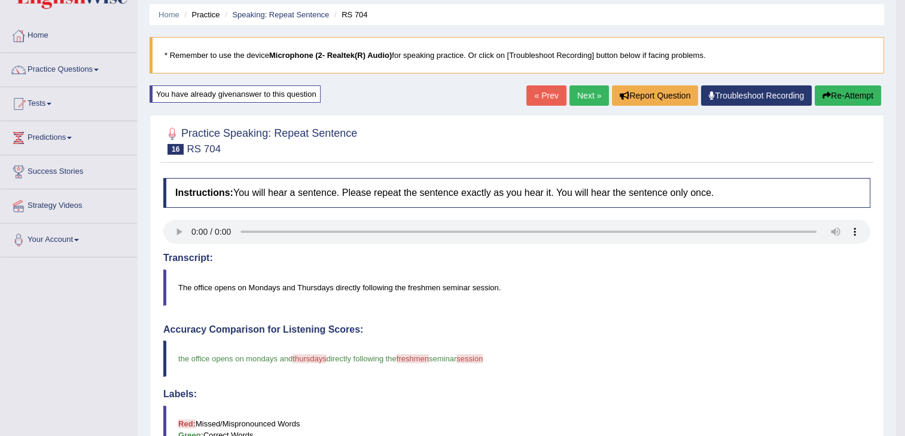
click at [823, 96] on icon "button" at bounding box center [826, 95] width 8 height 8
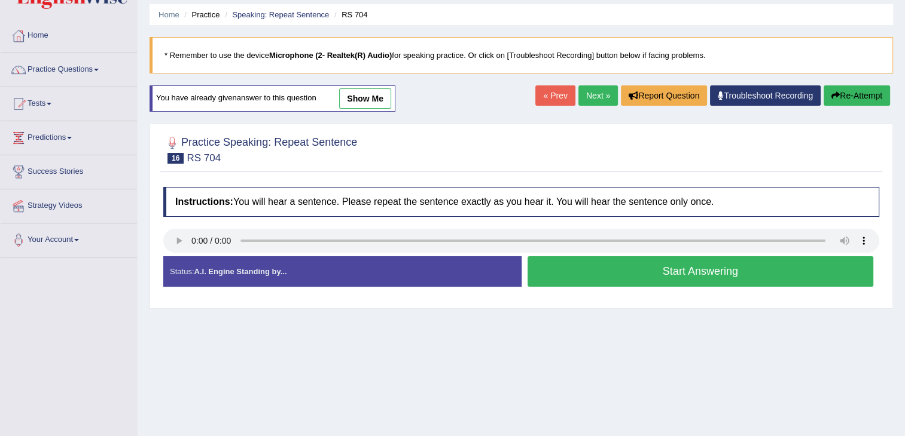
click at [633, 267] on button "Start Answering" at bounding box center [700, 271] width 346 height 30
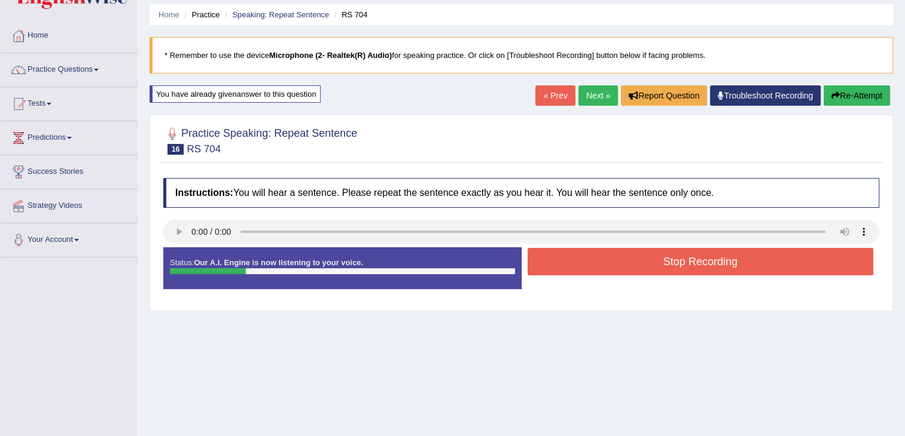
click at [843, 91] on button "Re-Attempt" at bounding box center [856, 95] width 66 height 20
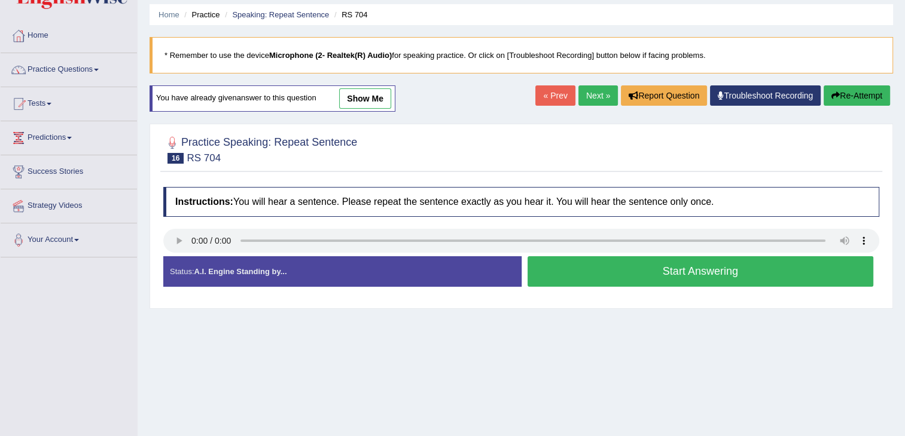
click at [655, 268] on button "Start Answering" at bounding box center [700, 271] width 346 height 30
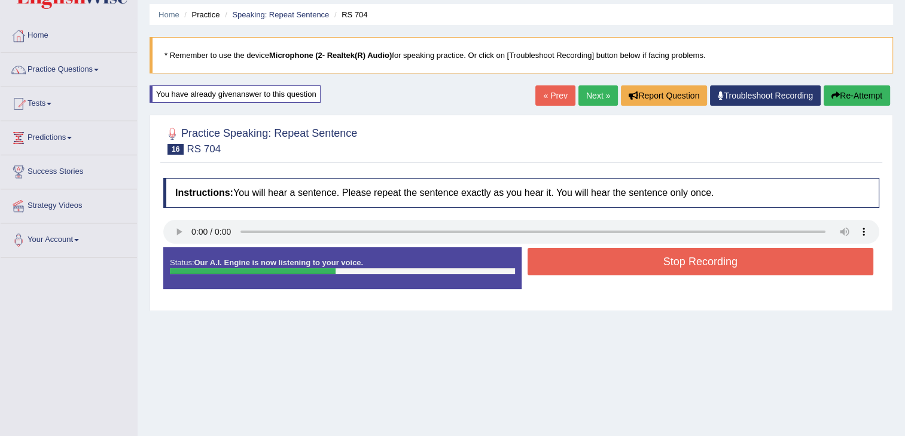
click at [655, 268] on button "Stop Recording" at bounding box center [700, 262] width 346 height 28
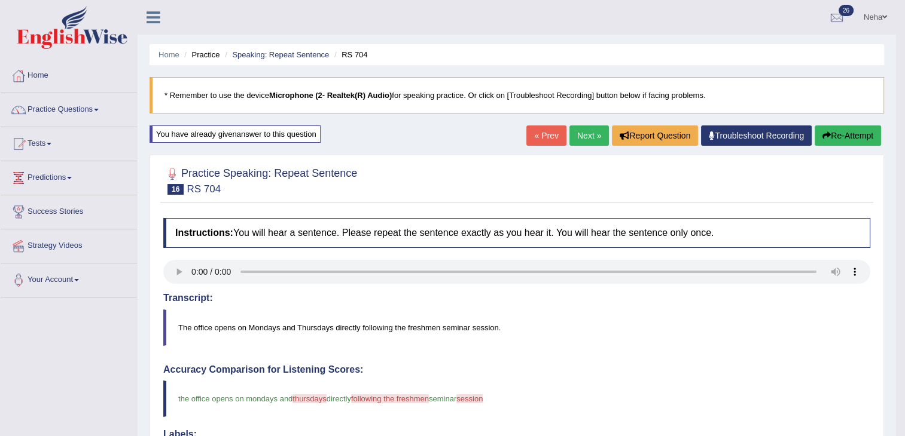
click at [842, 135] on button "Re-Attempt" at bounding box center [847, 136] width 66 height 20
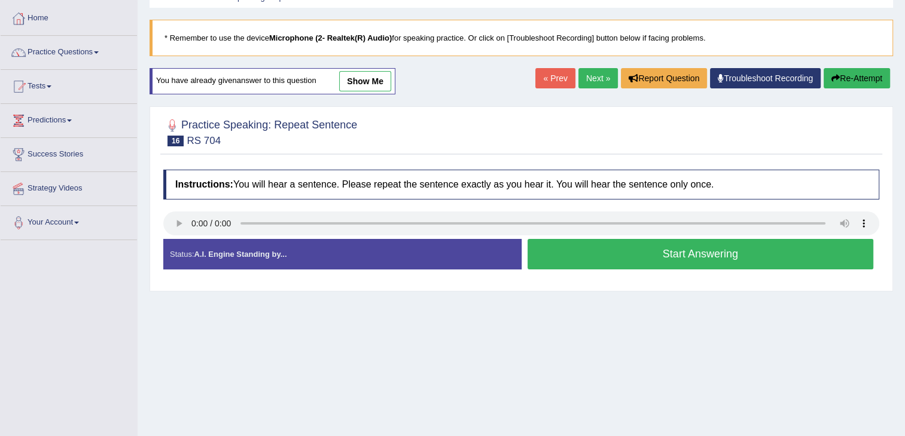
click at [658, 252] on button "Start Answering" at bounding box center [700, 254] width 346 height 30
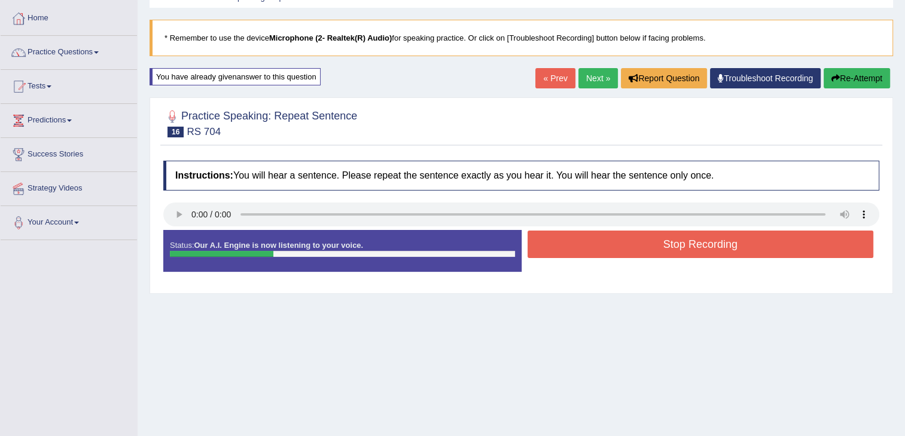
click at [658, 252] on button "Stop Recording" at bounding box center [700, 245] width 346 height 28
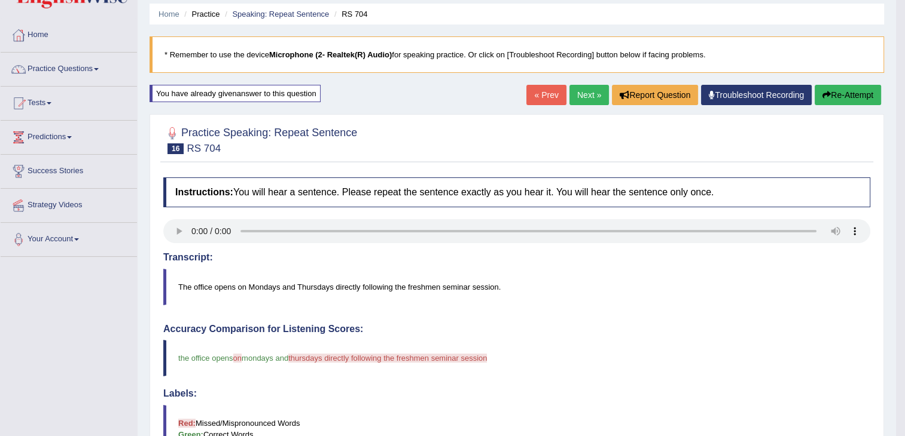
scroll to position [40, 0]
click at [839, 93] on button "Re-Attempt" at bounding box center [847, 95] width 66 height 20
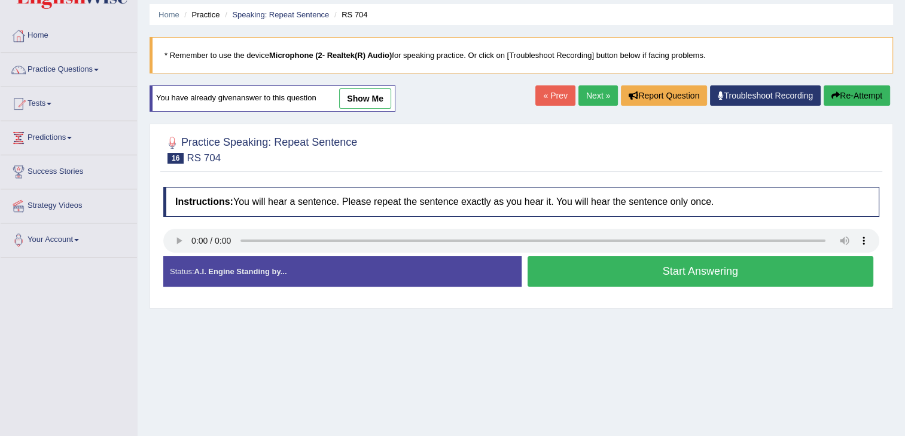
click at [696, 268] on button "Start Answering" at bounding box center [700, 271] width 346 height 30
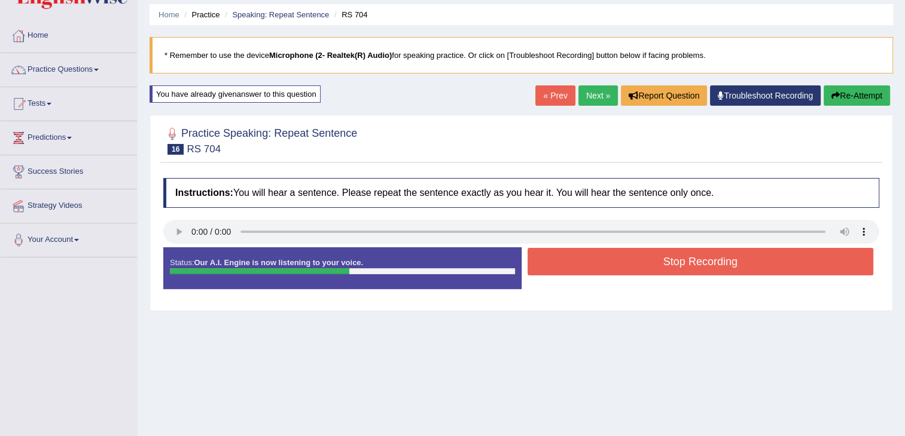
click at [696, 268] on button "Stop Recording" at bounding box center [700, 262] width 346 height 28
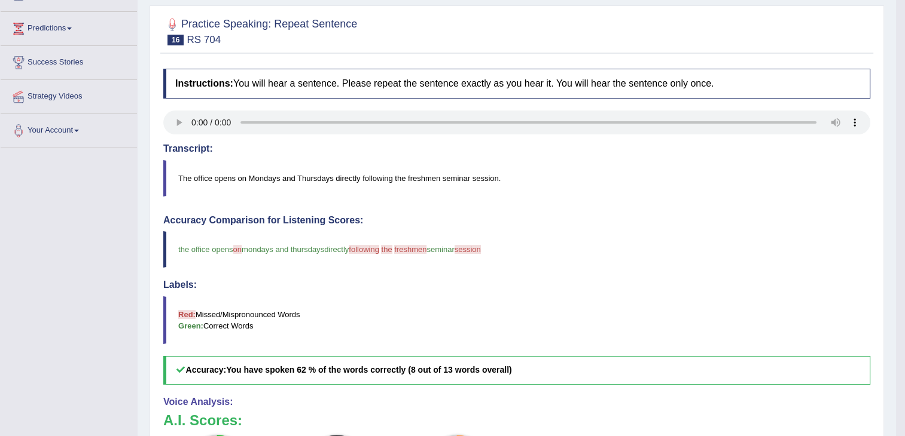
scroll to position [22, 0]
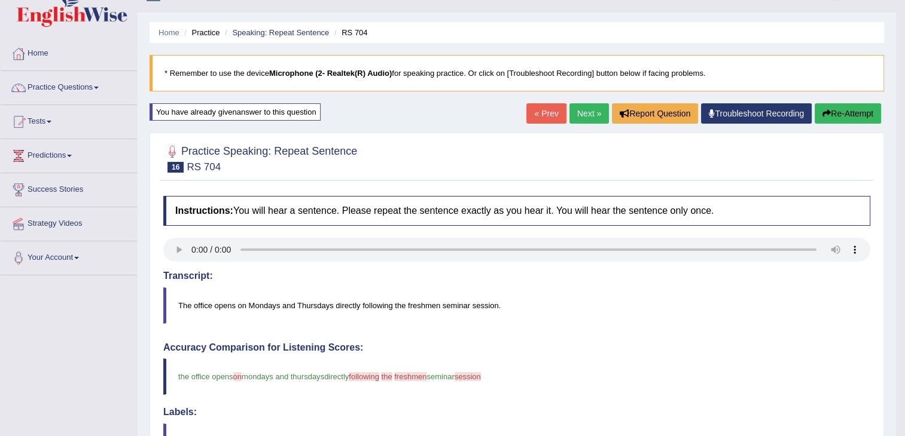
click at [848, 111] on button "Re-Attempt" at bounding box center [847, 113] width 66 height 20
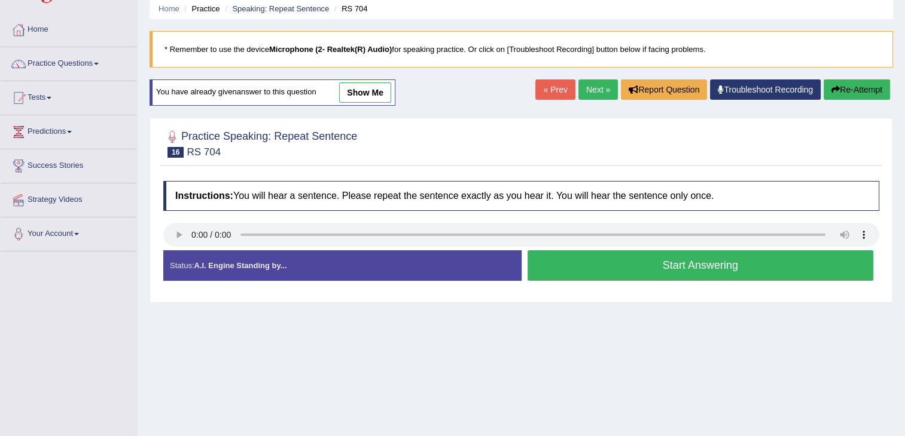
click at [661, 264] on button "Start Answering" at bounding box center [700, 265] width 346 height 30
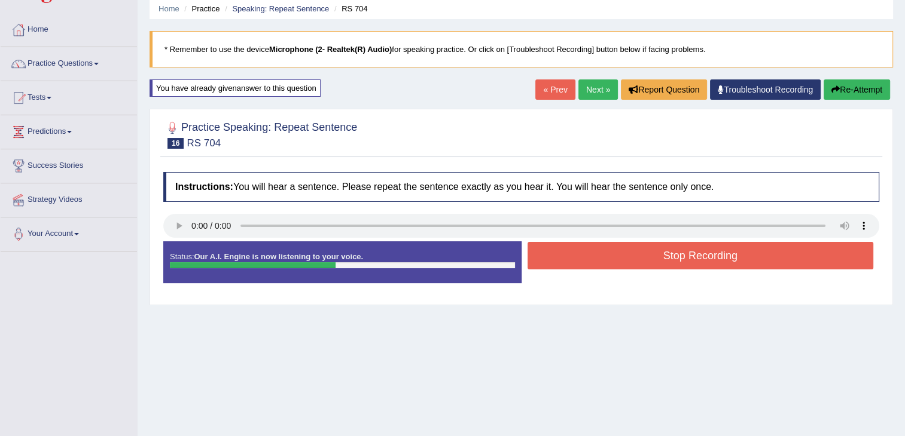
click at [661, 264] on button "Stop Recording" at bounding box center [700, 256] width 346 height 28
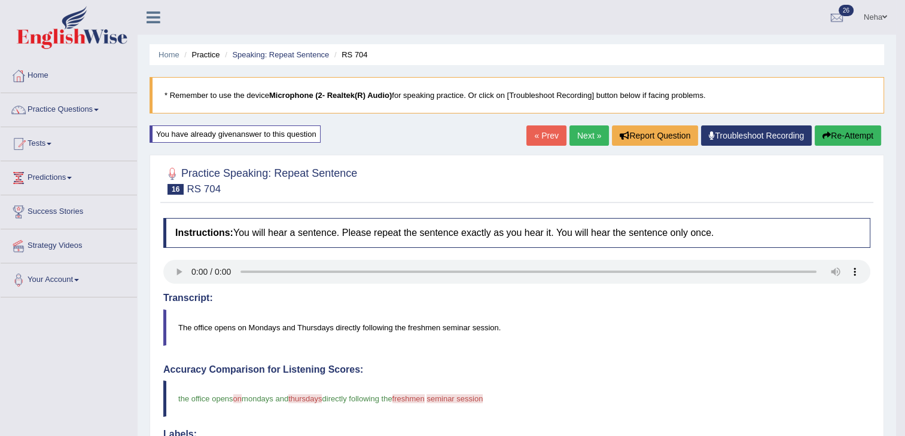
click at [835, 138] on button "Re-Attempt" at bounding box center [847, 136] width 66 height 20
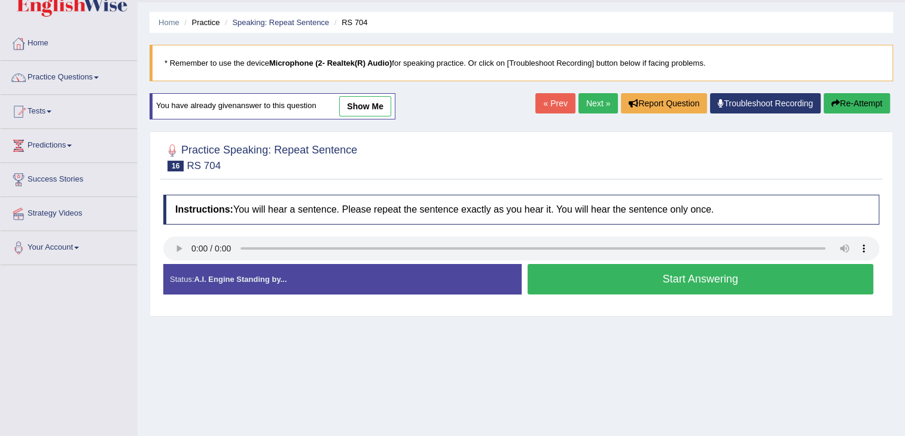
click at [619, 282] on button "Start Answering" at bounding box center [700, 279] width 346 height 30
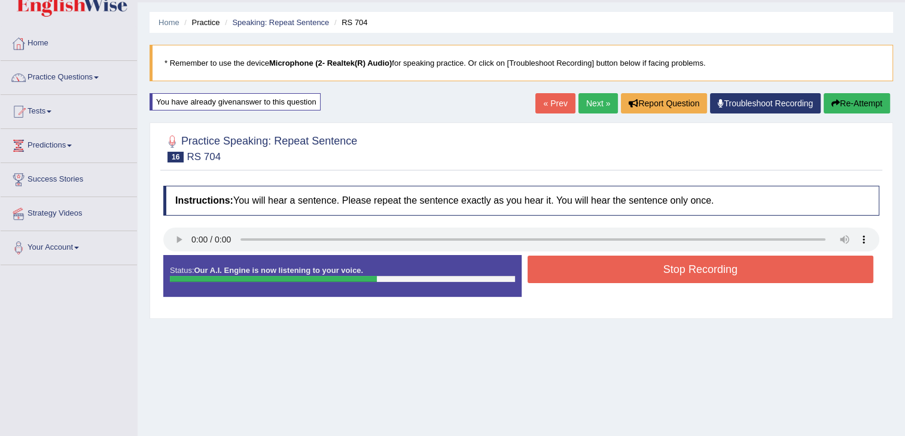
click at [619, 282] on button "Stop Recording" at bounding box center [700, 270] width 346 height 28
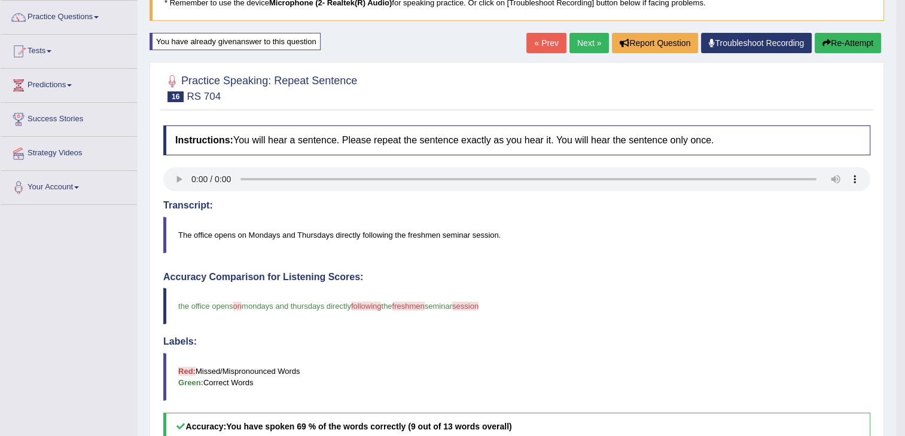
scroll to position [92, 0]
click at [857, 42] on button "Re-Attempt" at bounding box center [847, 43] width 66 height 20
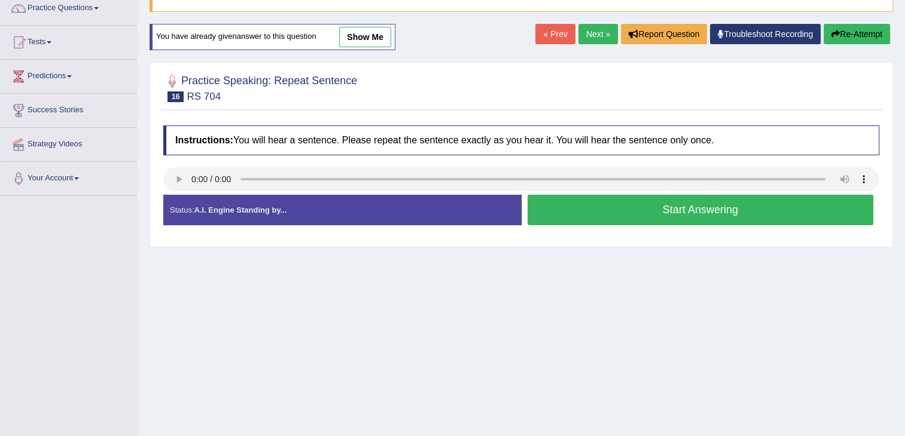
click at [661, 209] on button "Start Answering" at bounding box center [700, 210] width 346 height 30
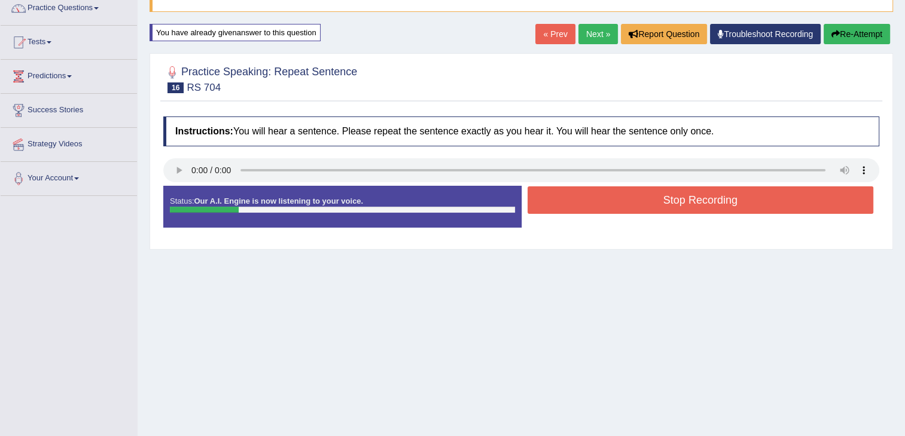
click at [842, 32] on button "Re-Attempt" at bounding box center [856, 34] width 66 height 20
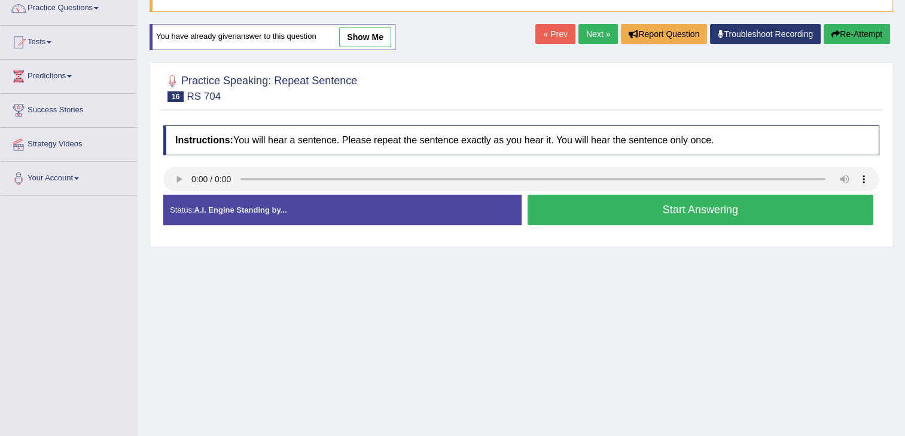
click at [690, 200] on button "Start Answering" at bounding box center [700, 210] width 346 height 30
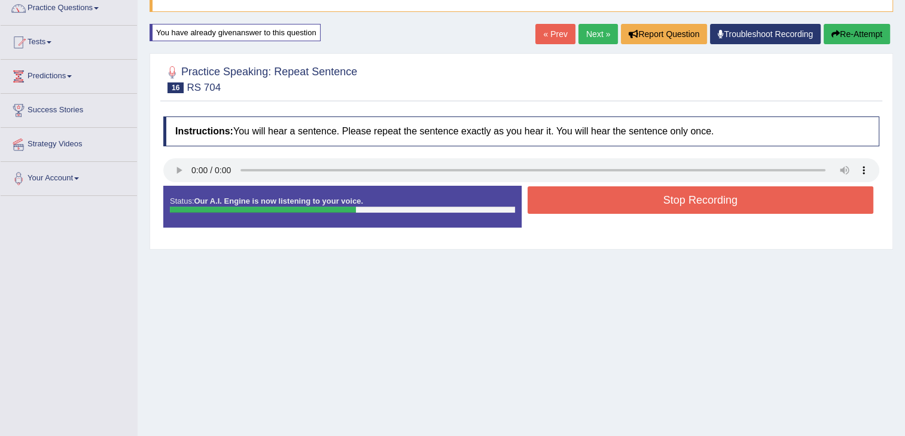
click at [698, 196] on button "Stop Recording" at bounding box center [700, 201] width 346 height 28
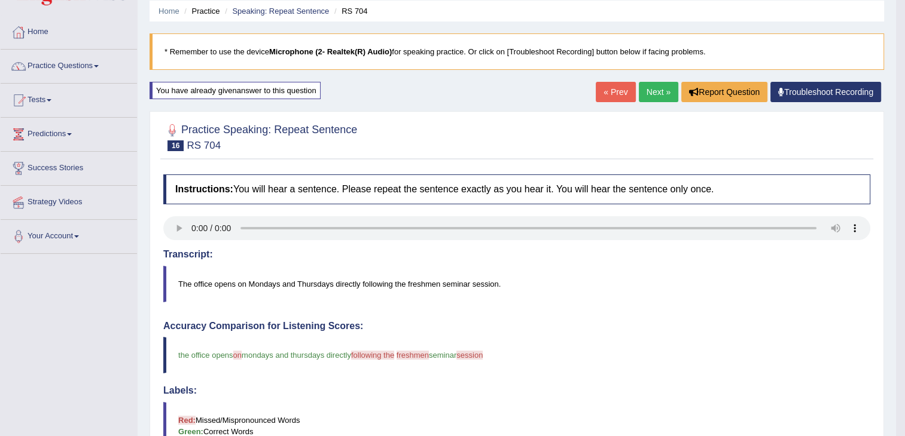
scroll to position [42, 0]
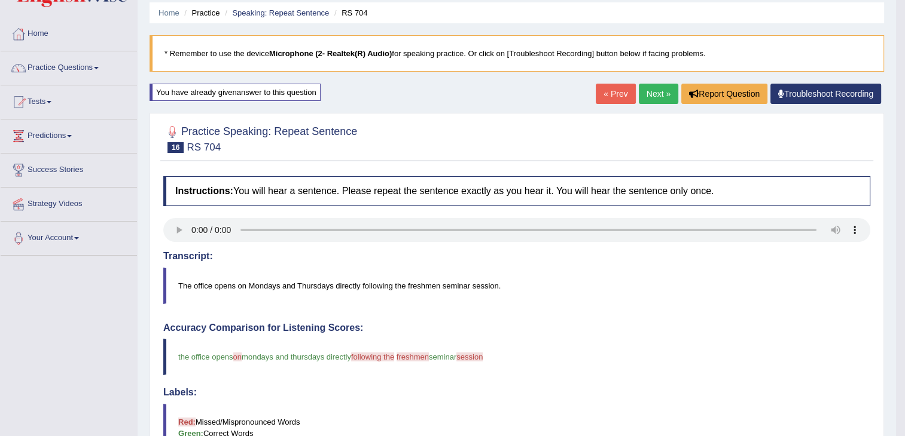
click at [811, 96] on link "Troubleshoot Recording" at bounding box center [825, 94] width 111 height 20
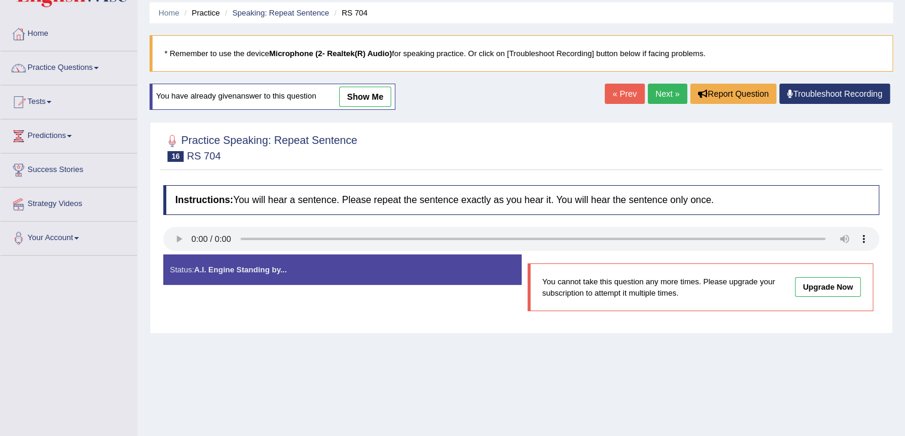
click at [661, 87] on link "Next »" at bounding box center [666, 94] width 39 height 20
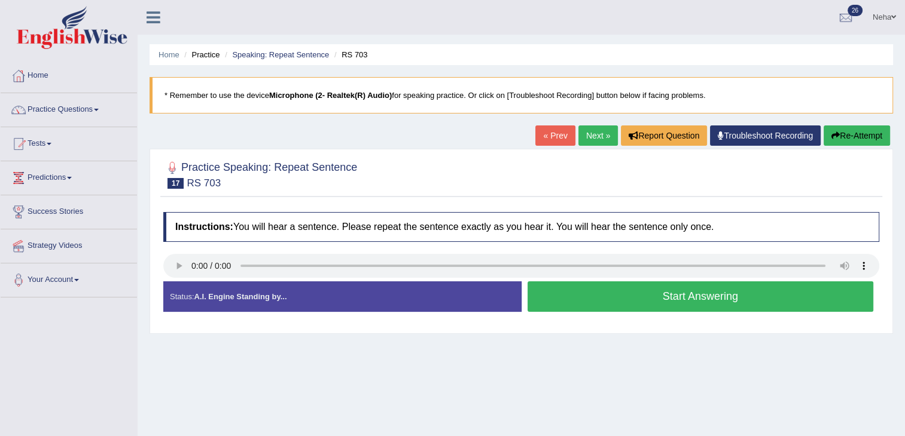
click at [610, 298] on button "Start Answering" at bounding box center [700, 297] width 346 height 30
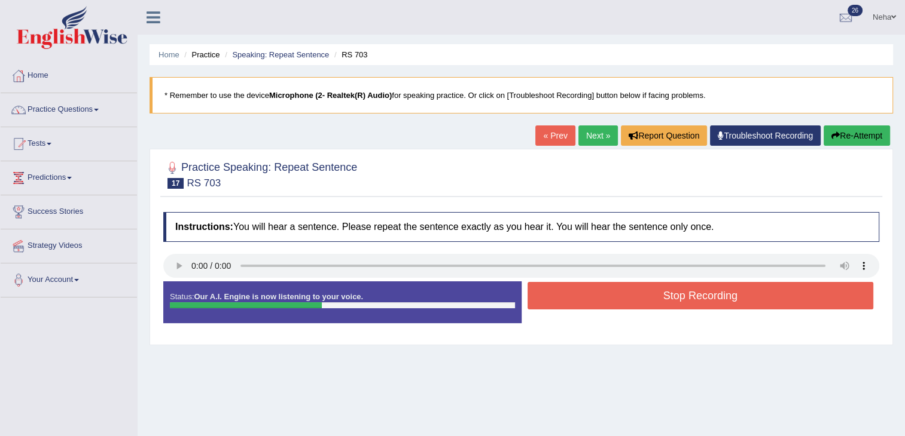
click at [610, 298] on button "Stop Recording" at bounding box center [700, 296] width 346 height 28
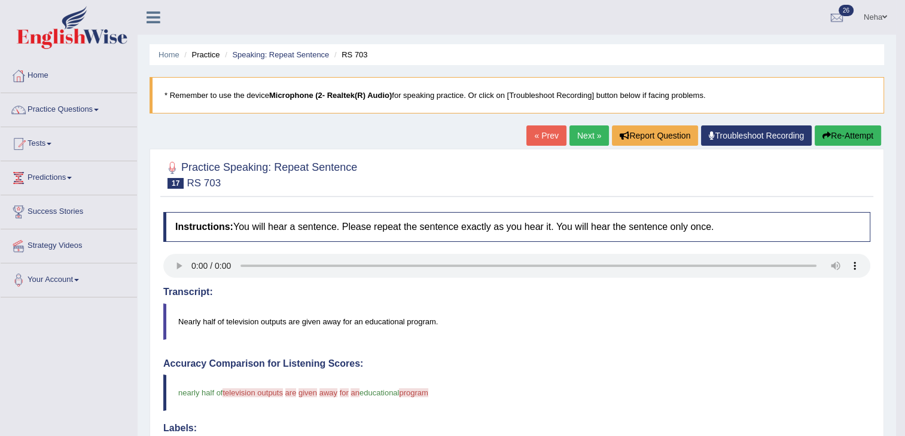
click at [851, 138] on button "Re-Attempt" at bounding box center [847, 136] width 66 height 20
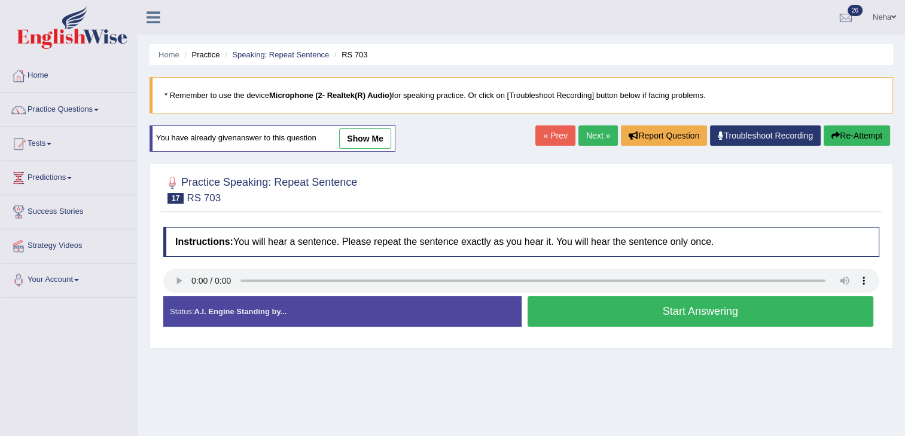
click at [585, 316] on button "Start Answering" at bounding box center [700, 312] width 346 height 30
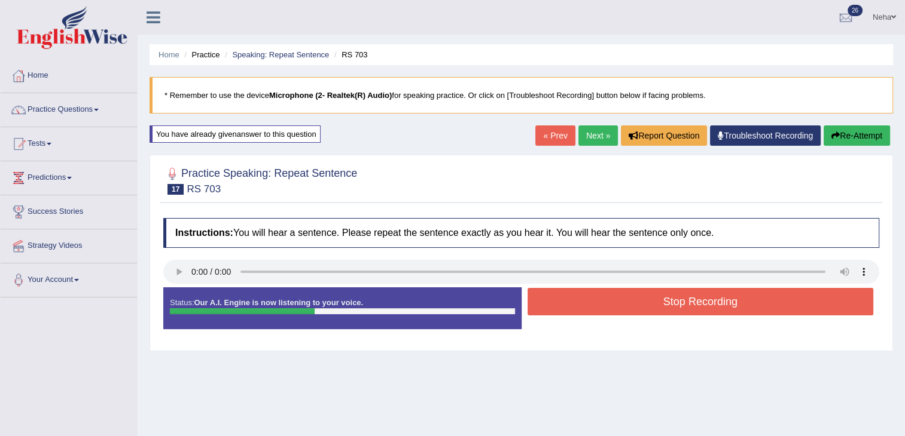
click at [598, 304] on button "Stop Recording" at bounding box center [700, 302] width 346 height 28
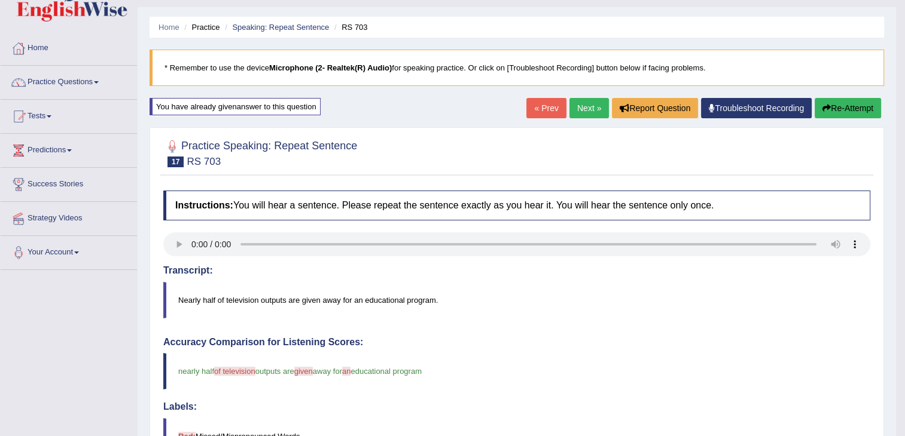
scroll to position [26, 0]
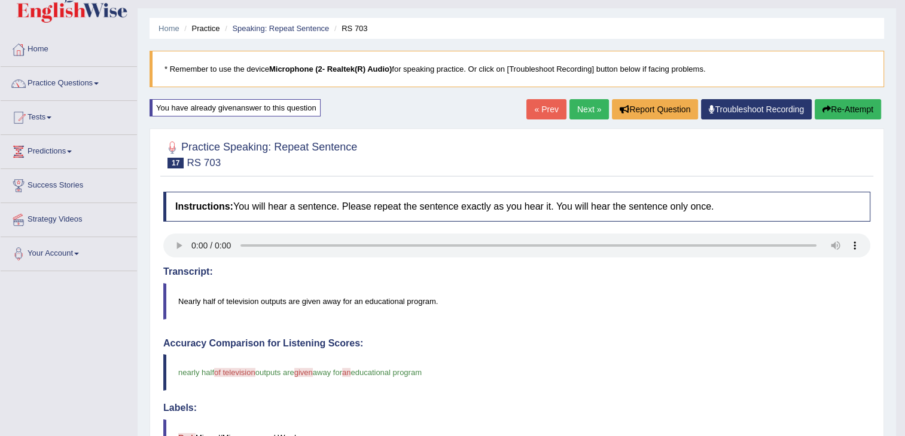
click at [592, 109] on link "Next »" at bounding box center [588, 109] width 39 height 20
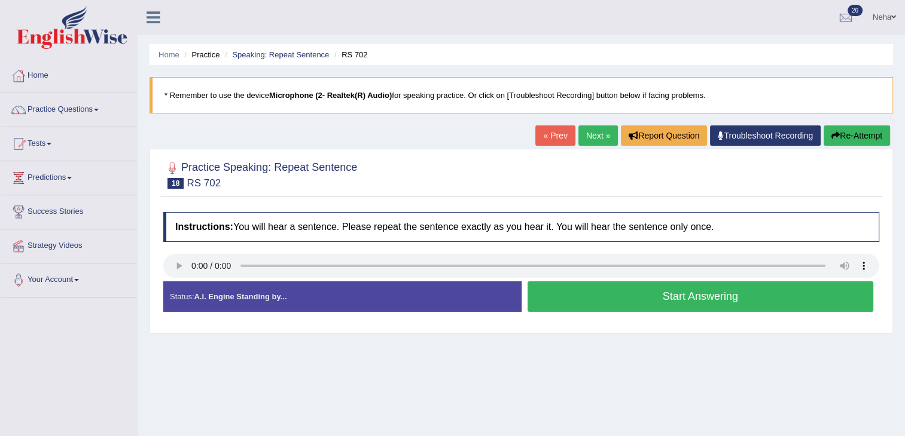
click at [576, 300] on button "Start Answering" at bounding box center [700, 297] width 346 height 30
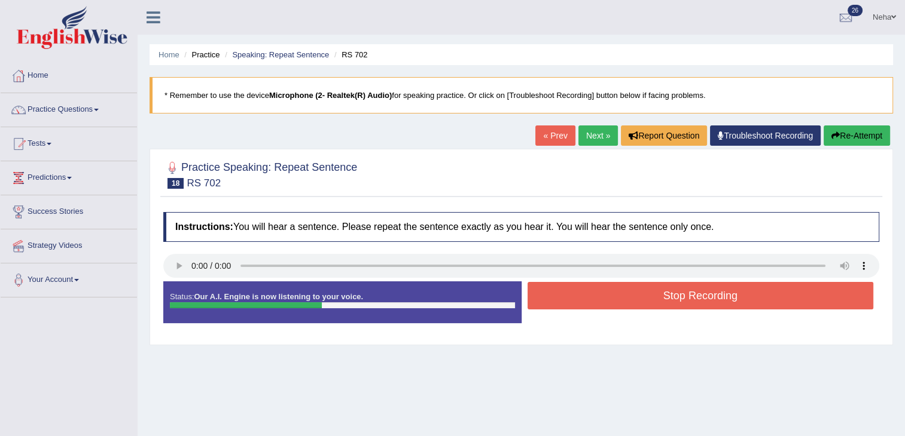
click at [576, 300] on button "Stop Recording" at bounding box center [700, 296] width 346 height 28
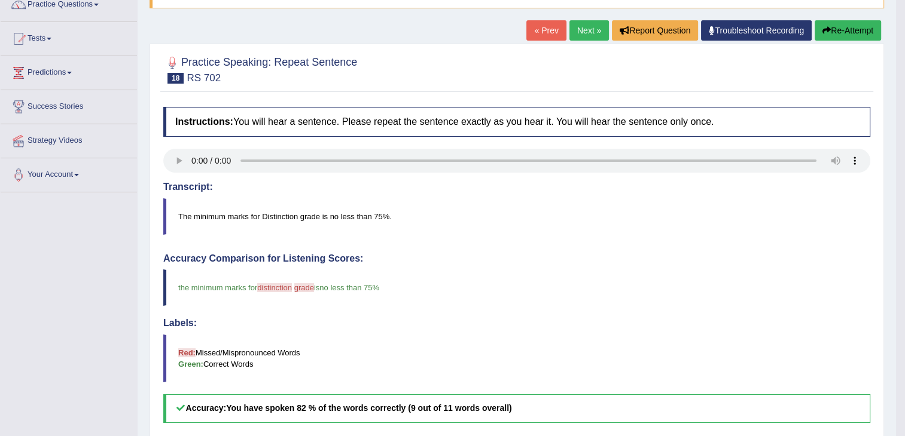
scroll to position [103, 0]
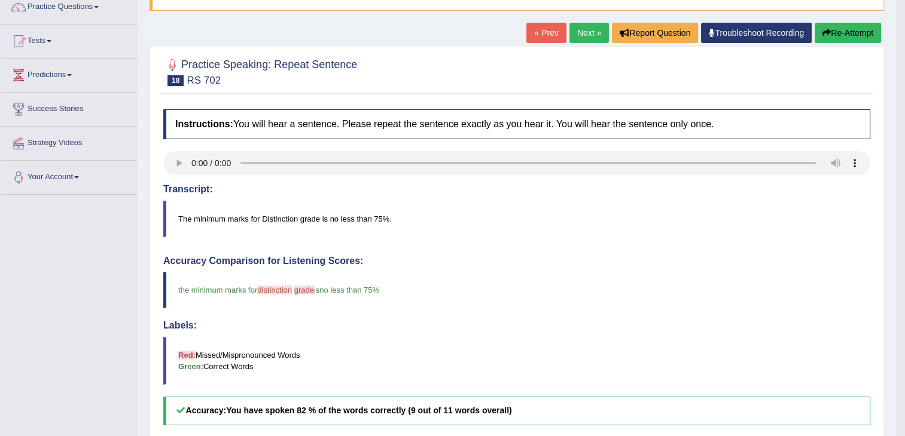
click at [584, 30] on link "Next »" at bounding box center [588, 33] width 39 height 20
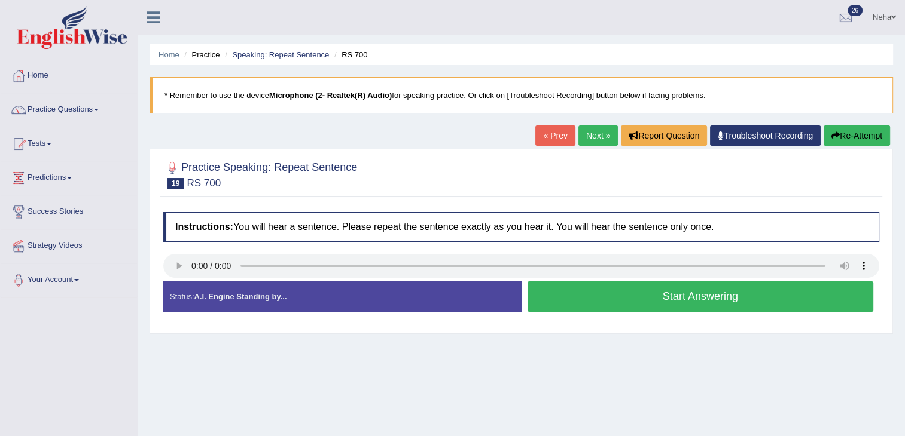
click at [585, 304] on button "Start Answering" at bounding box center [700, 297] width 346 height 30
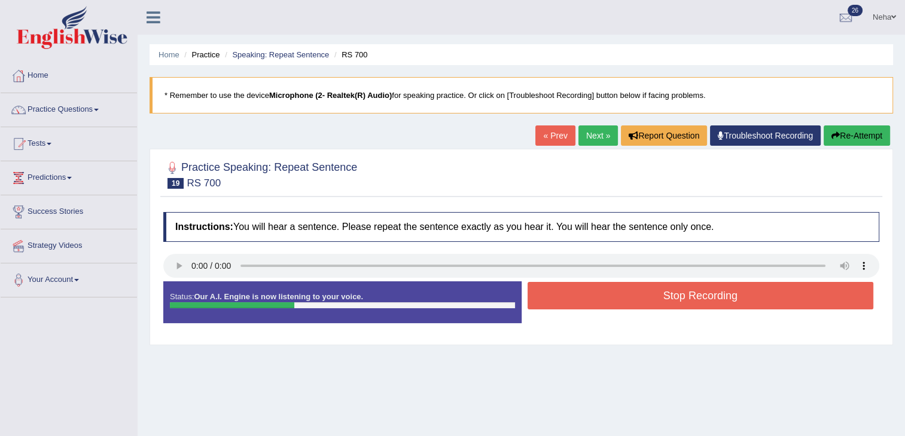
click at [585, 304] on button "Stop Recording" at bounding box center [700, 296] width 346 height 28
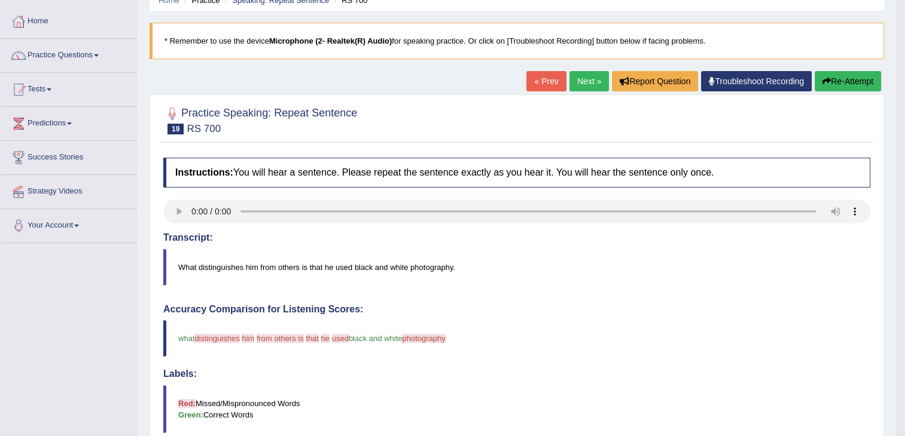
scroll to position [55, 0]
click at [847, 78] on button "Re-Attempt" at bounding box center [847, 81] width 66 height 20
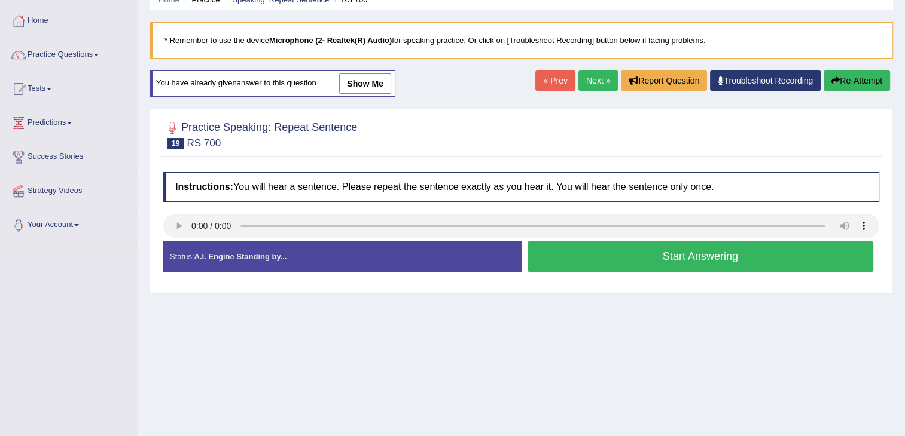
click at [543, 261] on button "Start Answering" at bounding box center [700, 257] width 346 height 30
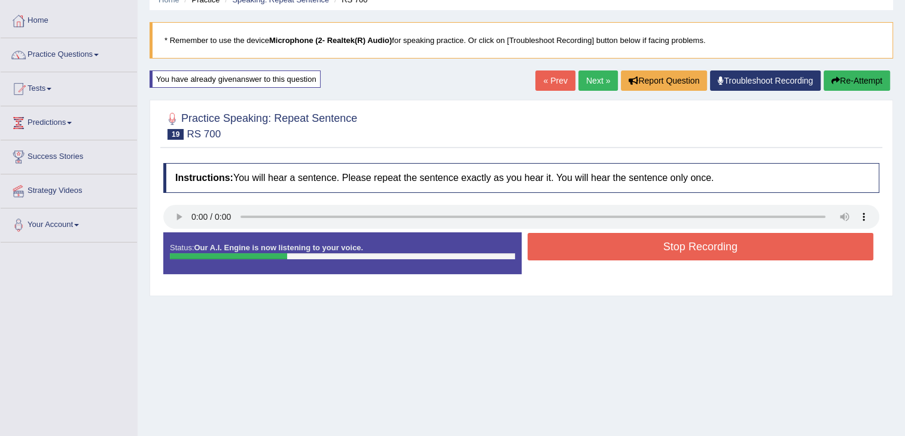
click at [553, 242] on button "Stop Recording" at bounding box center [700, 247] width 346 height 28
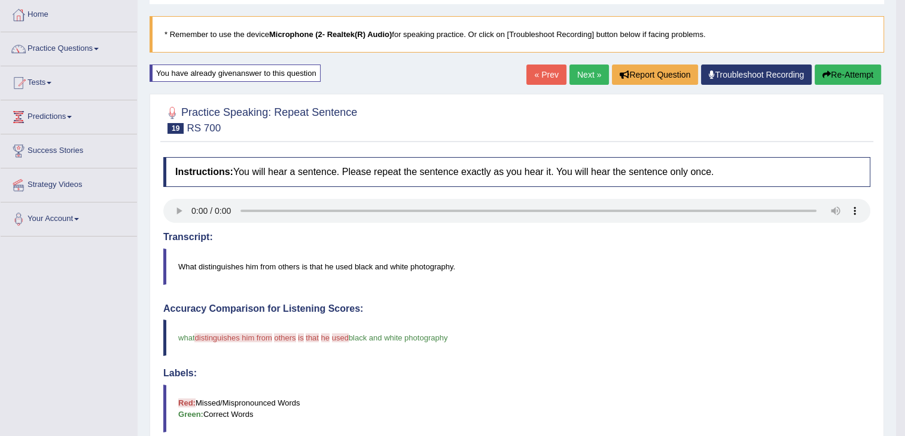
scroll to position [62, 0]
click at [847, 72] on button "Re-Attempt" at bounding box center [847, 74] width 66 height 20
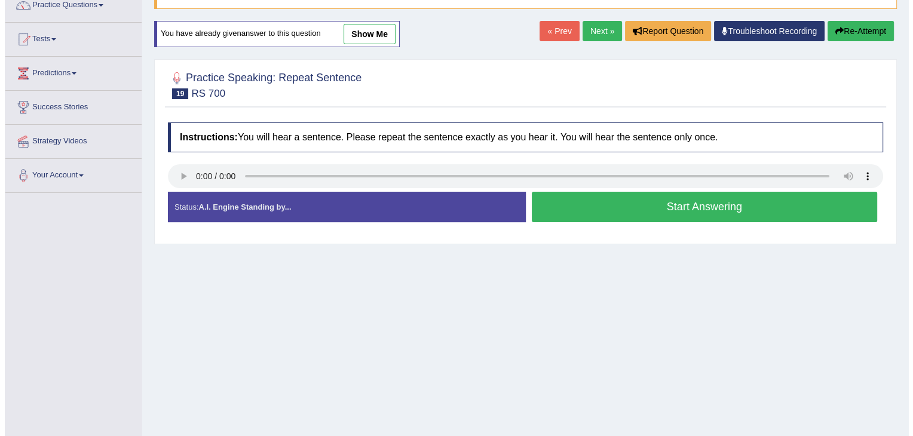
scroll to position [103, 0]
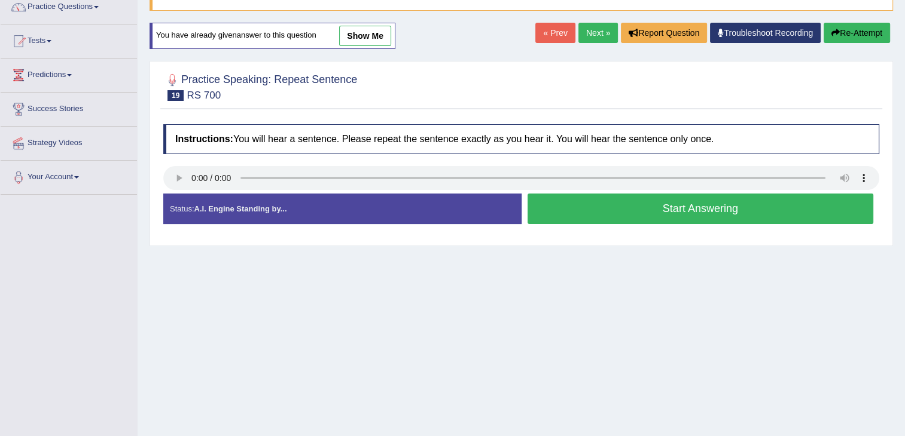
click at [600, 206] on button "Start Answering" at bounding box center [700, 209] width 346 height 30
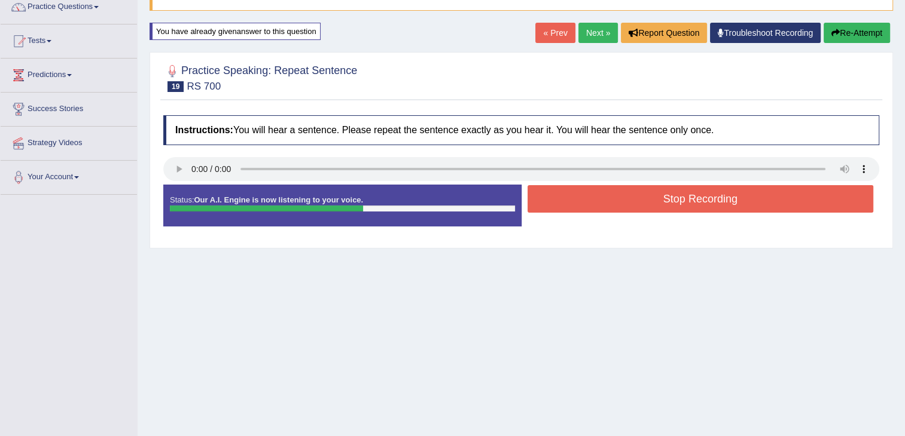
click at [610, 204] on button "Stop Recording" at bounding box center [700, 199] width 346 height 28
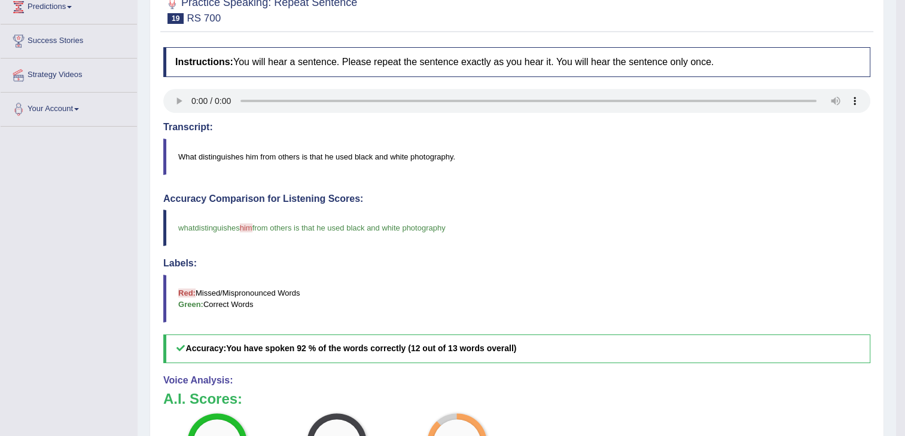
scroll to position [0, 0]
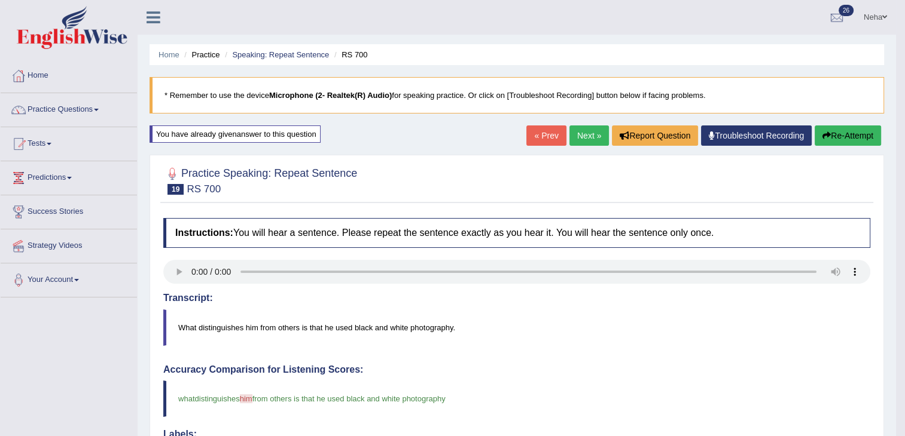
click at [585, 136] on link "Next »" at bounding box center [588, 136] width 39 height 20
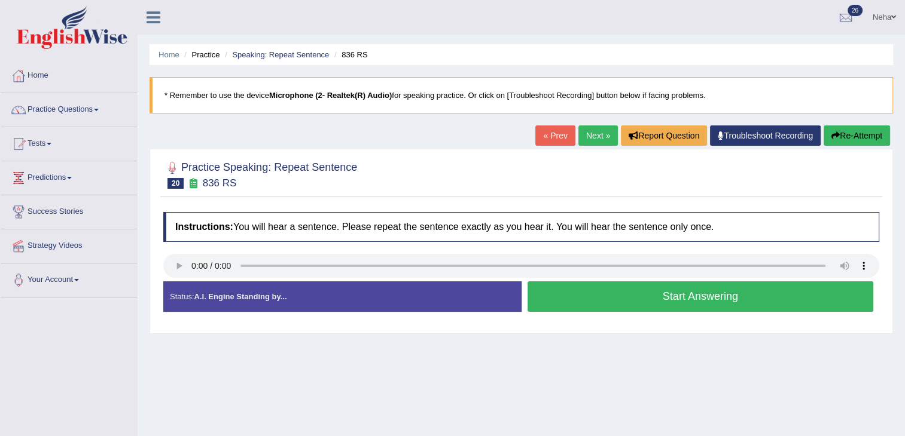
click at [600, 288] on button "Start Answering" at bounding box center [700, 297] width 346 height 30
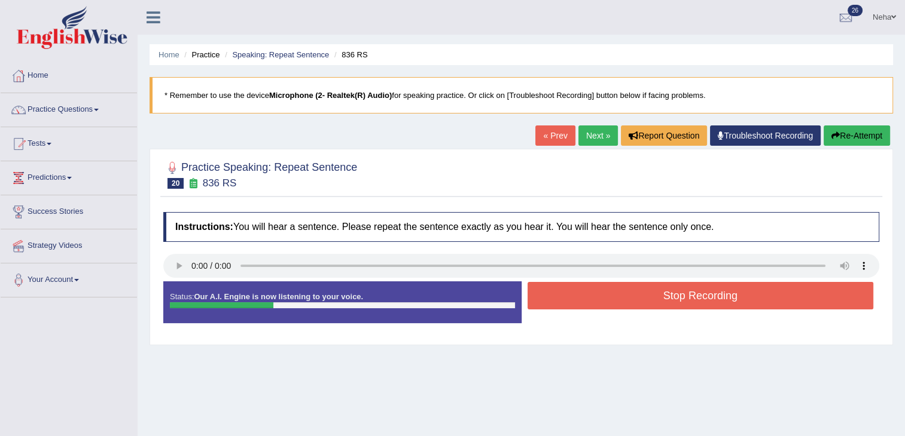
click at [600, 288] on button "Stop Recording" at bounding box center [700, 296] width 346 height 28
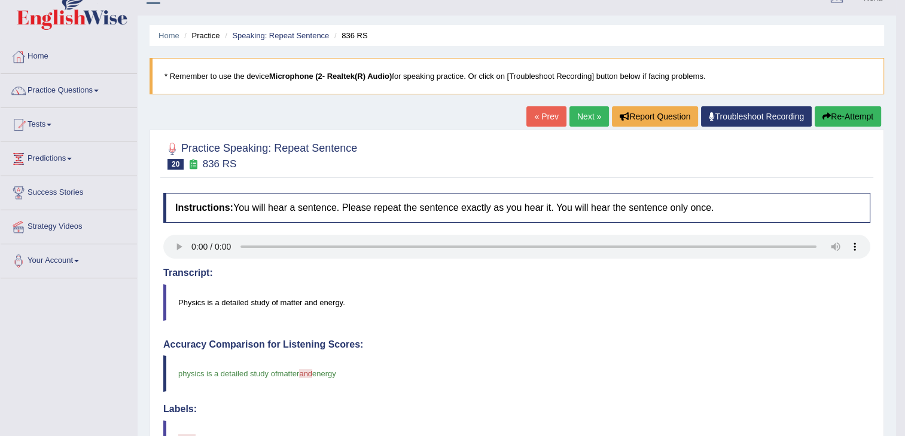
scroll to position [16, 0]
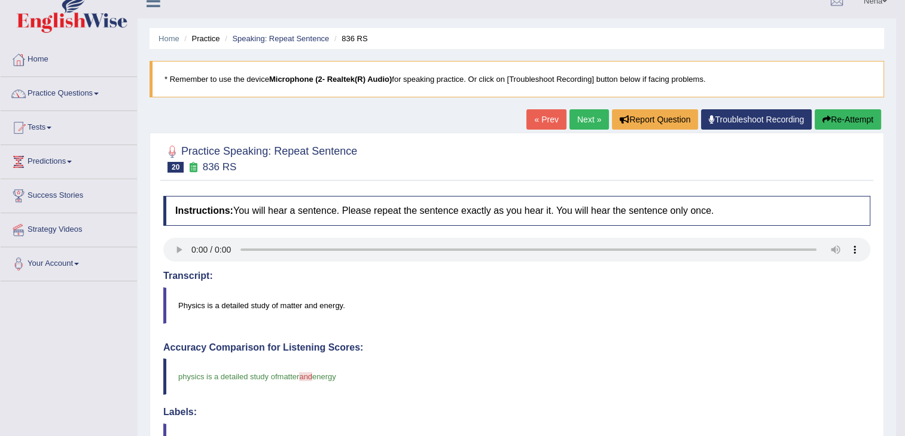
click at [845, 121] on button "Re-Attempt" at bounding box center [847, 119] width 66 height 20
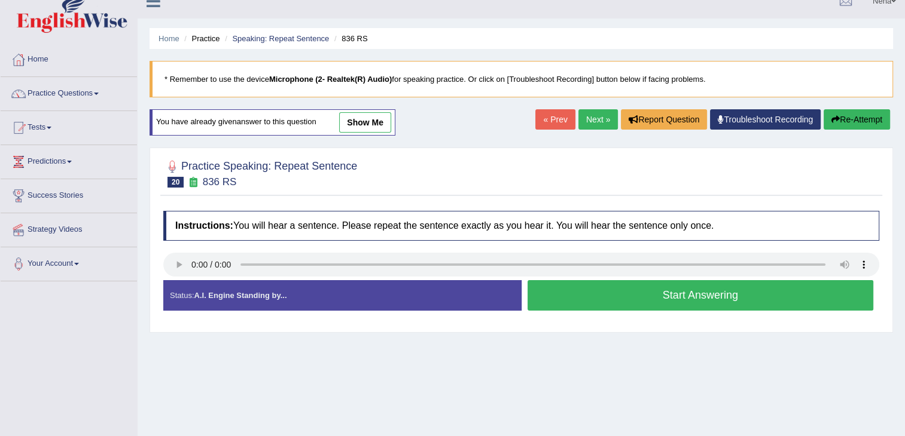
scroll to position [56, 0]
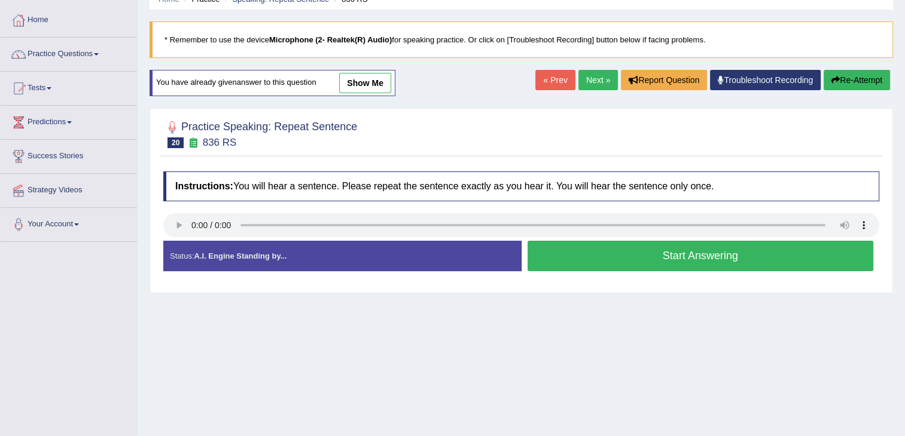
click at [551, 255] on button "Start Answering" at bounding box center [700, 256] width 346 height 30
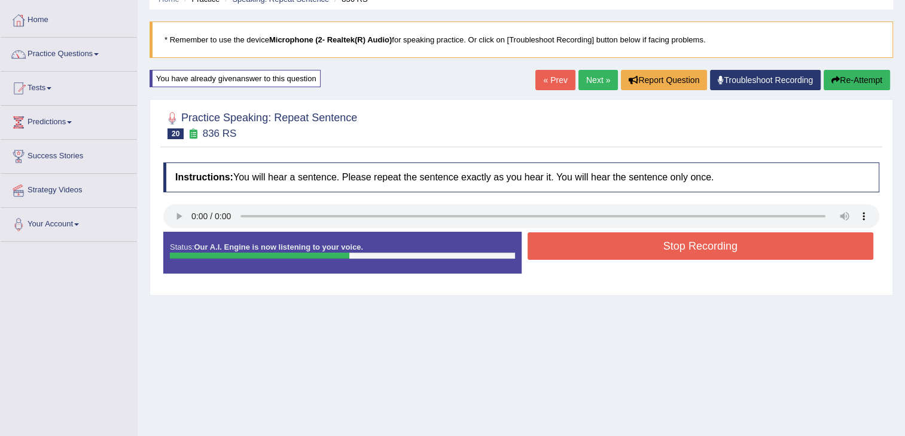
click at [861, 74] on button "Re-Attempt" at bounding box center [856, 80] width 66 height 20
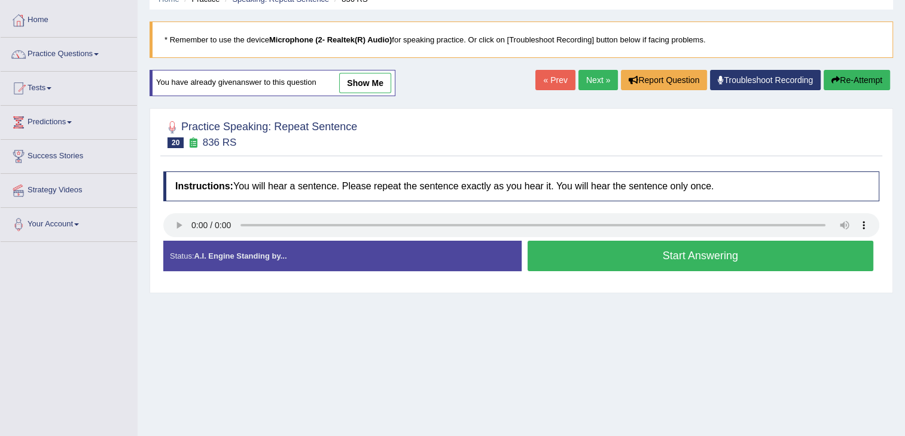
click at [564, 258] on button "Start Answering" at bounding box center [700, 256] width 346 height 30
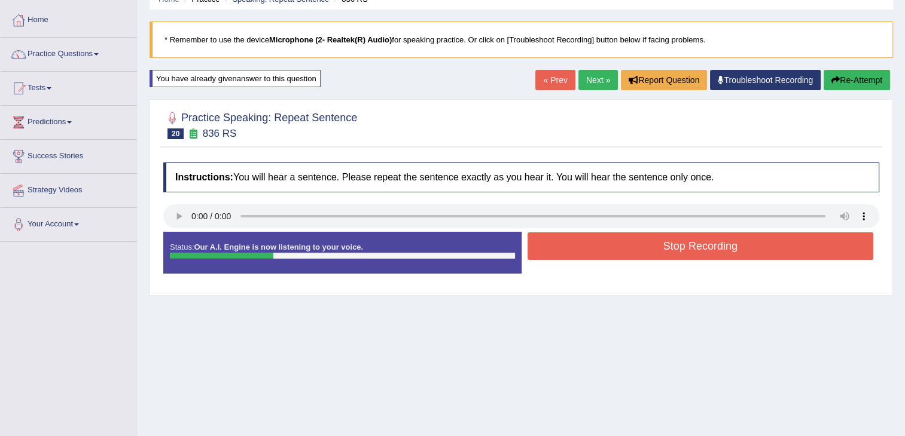
click at [564, 258] on button "Stop Recording" at bounding box center [700, 247] width 346 height 28
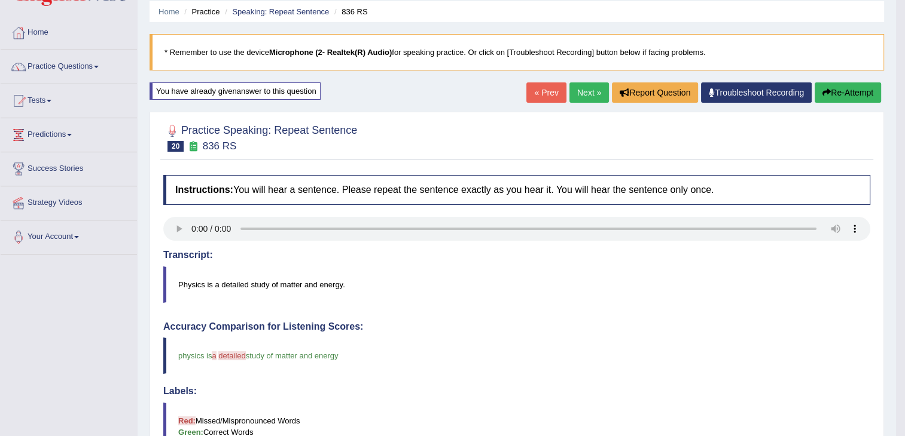
scroll to position [44, 0]
click at [841, 94] on button "Re-Attempt" at bounding box center [847, 92] width 66 height 20
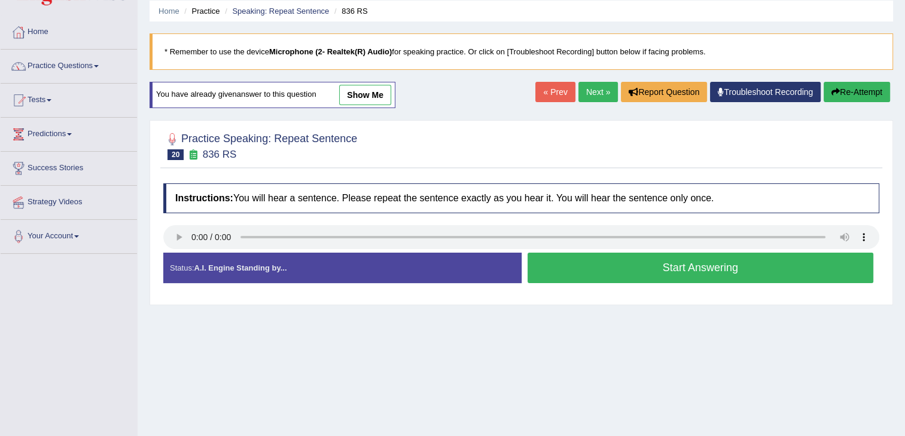
click at [571, 262] on button "Start Answering" at bounding box center [700, 268] width 346 height 30
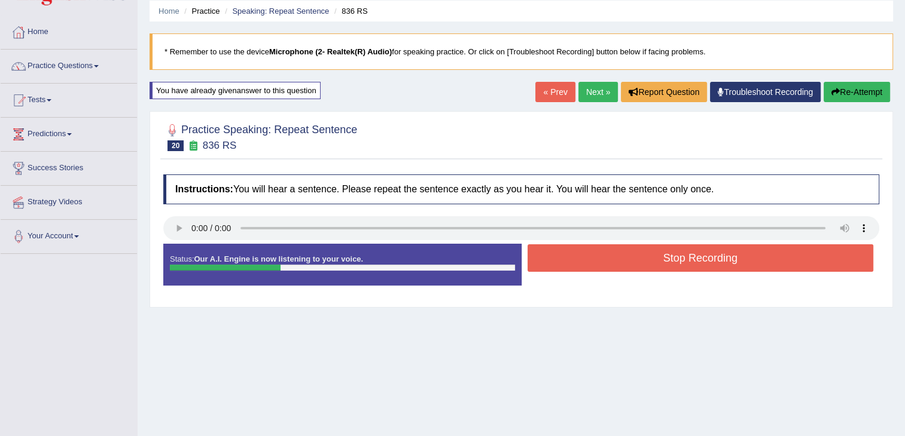
click at [571, 262] on button "Stop Recording" at bounding box center [700, 259] width 346 height 28
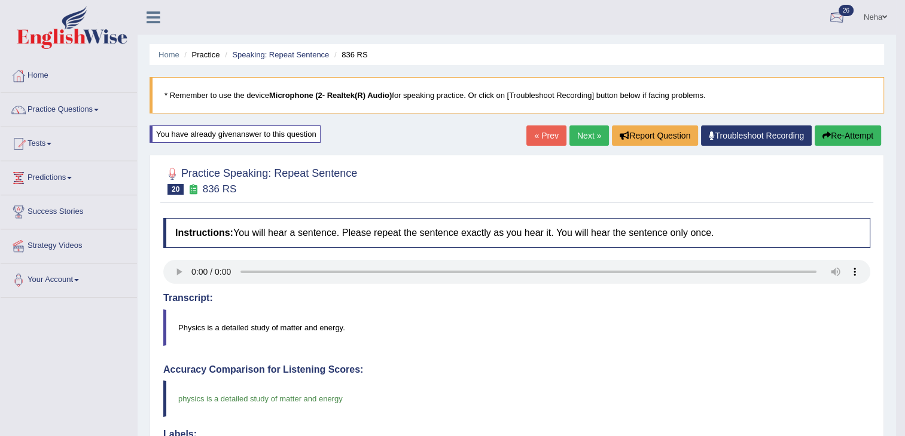
click at [840, 15] on div at bounding box center [836, 18] width 18 height 18
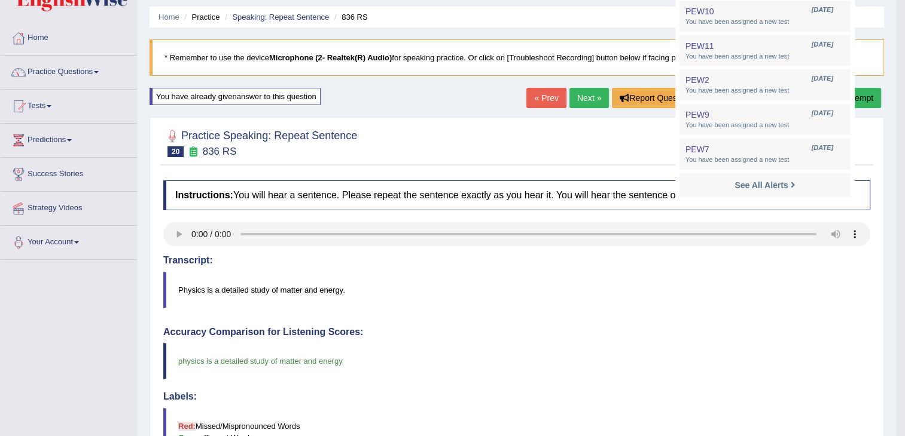
scroll to position [38, 0]
click at [773, 190] on link "See All Alerts" at bounding box center [764, 184] width 66 height 13
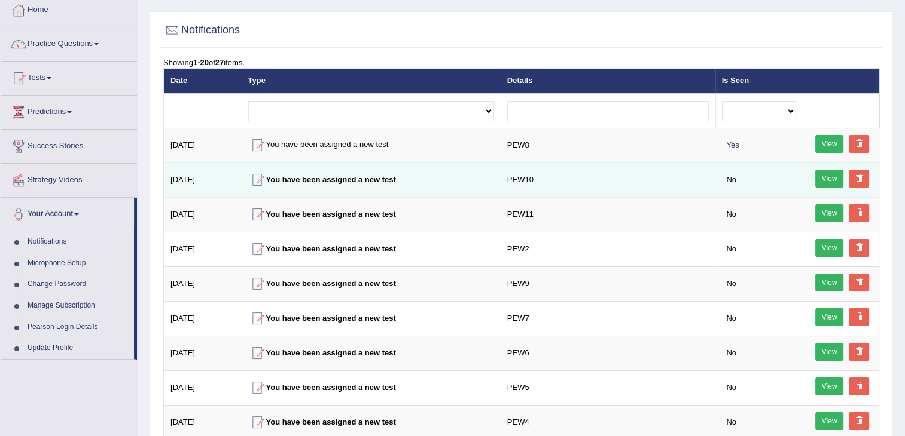
scroll to position [67, 0]
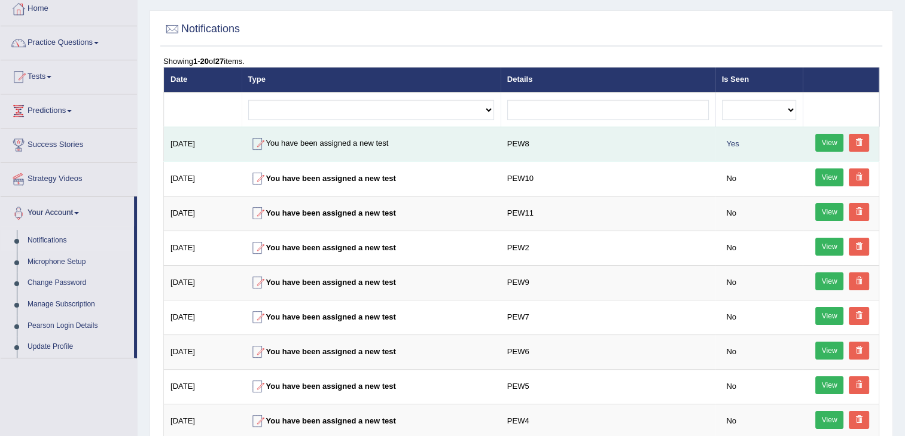
click at [826, 137] on link "View" at bounding box center [829, 143] width 29 height 18
